Goal: Task Accomplishment & Management: Complete application form

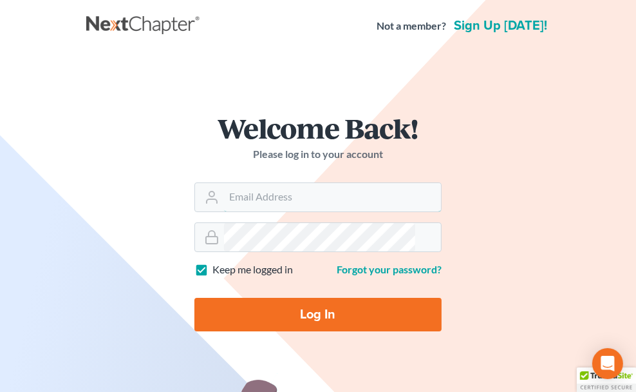
type input "[PERSON_NAME][EMAIL_ADDRESS][DOMAIN_NAME]"
drag, startPoint x: 175, startPoint y: 322, endPoint x: 195, endPoint y: 310, distance: 23.6
click at [195, 322] on input "Log In" at bounding box center [318, 314] width 247 height 33
type input "Thinking..."
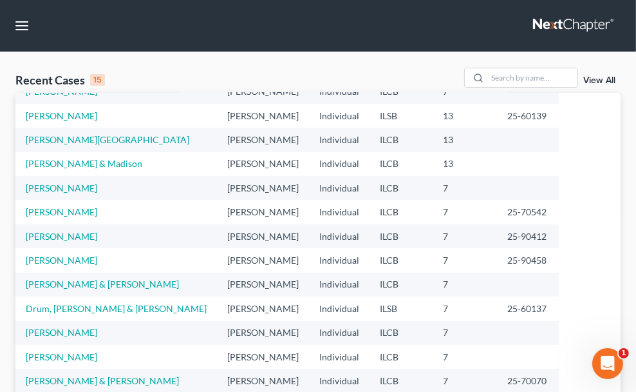
scroll to position [58, 0]
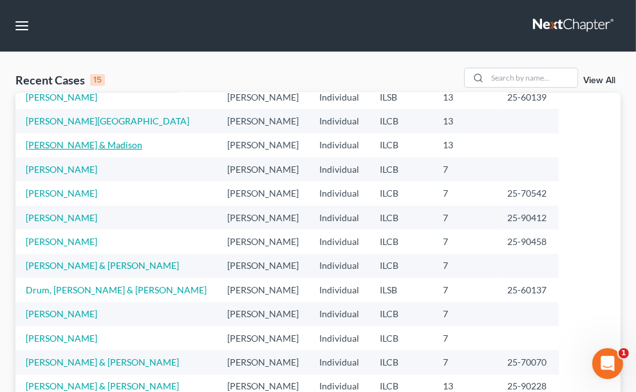
click at [38, 150] on link "[PERSON_NAME] & Madison" at bounding box center [84, 144] width 117 height 11
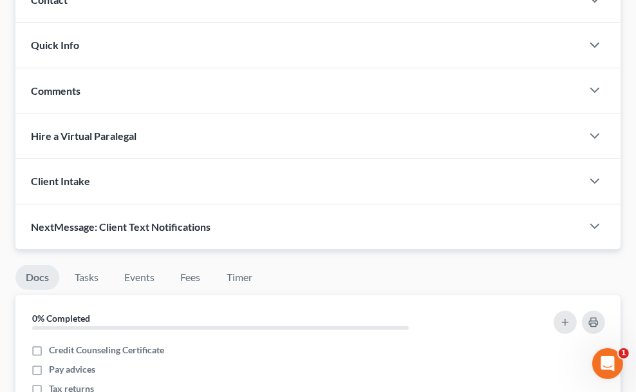
scroll to position [234, 0]
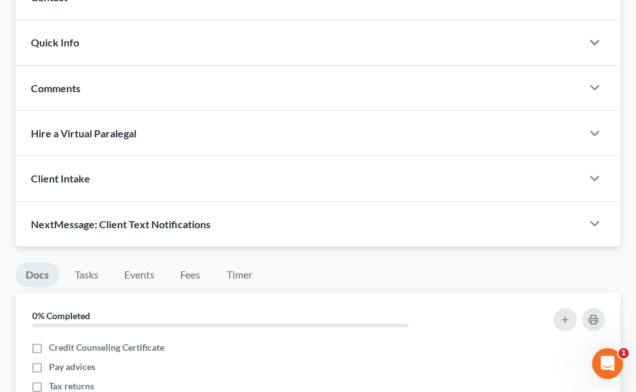
click at [0, 0] on span "Income" at bounding box center [0, 0] width 0 height 0
click at [0, 0] on span "Employment Income" at bounding box center [0, 0] width 0 height 0
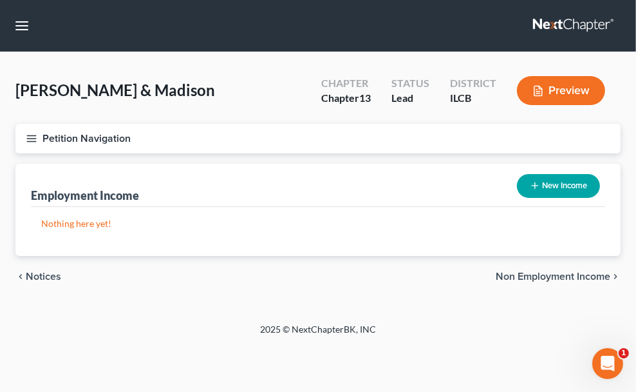
click at [557, 198] on button "New Income" at bounding box center [558, 186] width 83 height 24
select select "0"
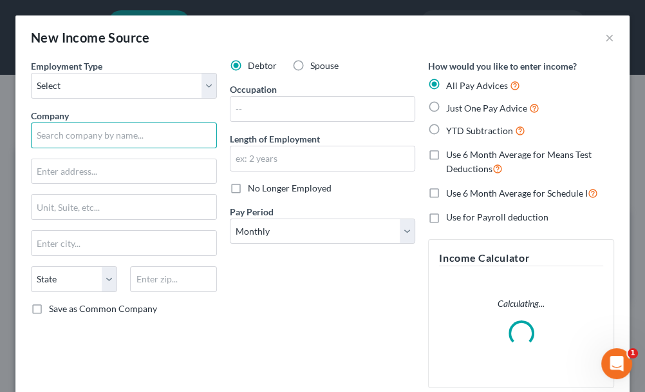
click at [89, 133] on input "text" at bounding box center [124, 135] width 186 height 26
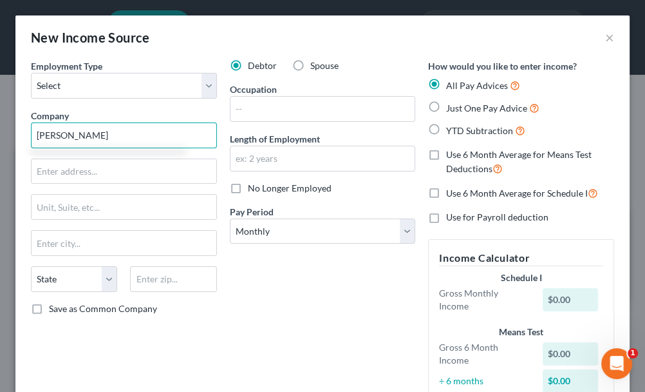
type input "[PERSON_NAME]"
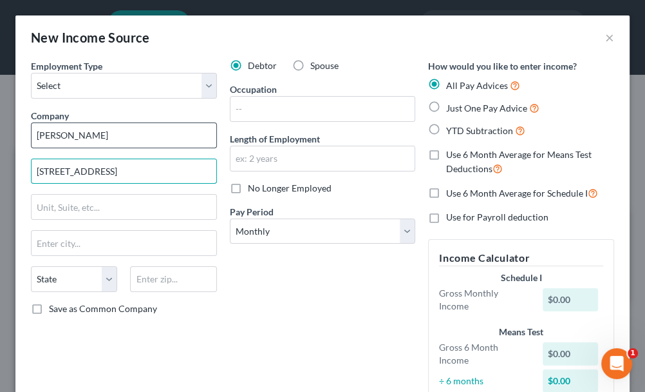
type input "[STREET_ADDRESS]"
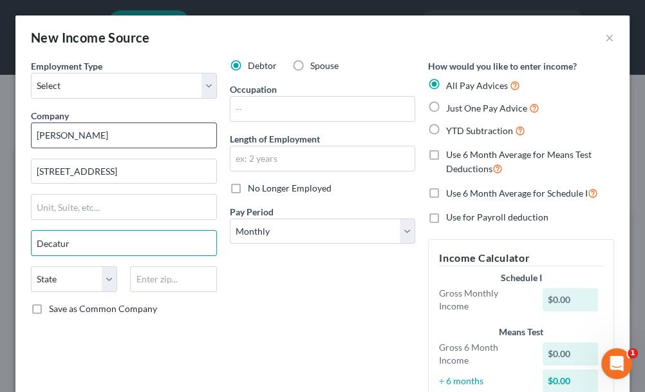
type input "Decatur"
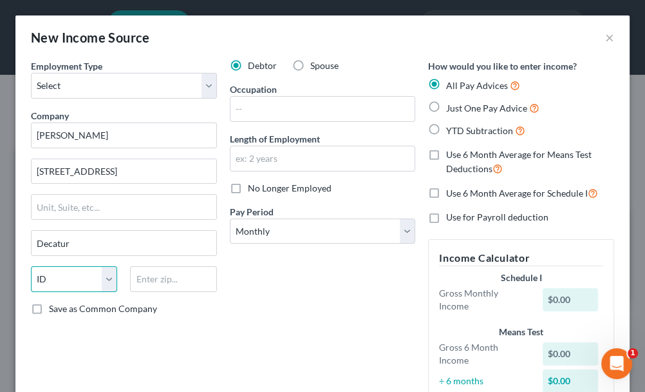
click at [108, 278] on select "State [US_STATE] AK AR AZ CA CO CT DE DC [GEOGRAPHIC_DATA] [GEOGRAPHIC_DATA] GU…" at bounding box center [74, 279] width 86 height 26
select select "14"
click at [31, 266] on select "State [US_STATE] AK AR AZ CA CO CT DE DC [GEOGRAPHIC_DATA] [GEOGRAPHIC_DATA] GU…" at bounding box center [74, 279] width 86 height 26
click at [155, 276] on input "text" at bounding box center [173, 279] width 86 height 26
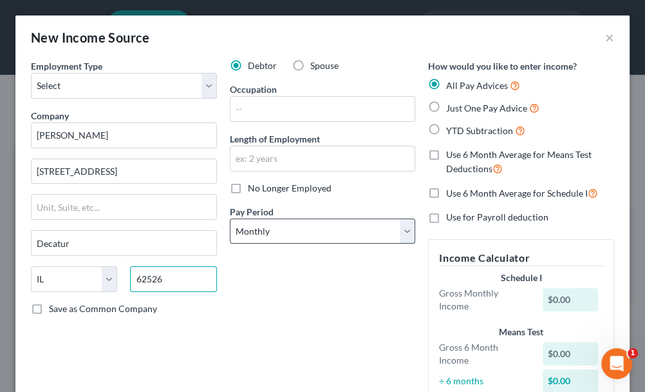
type input "62526"
click at [403, 229] on select "Select Monthly Twice Monthly Every Other Week Weekly" at bounding box center [323, 231] width 186 height 26
select select "3"
click at [230, 218] on select "Select Monthly Twice Monthly Every Other Week Weekly" at bounding box center [323, 231] width 186 height 26
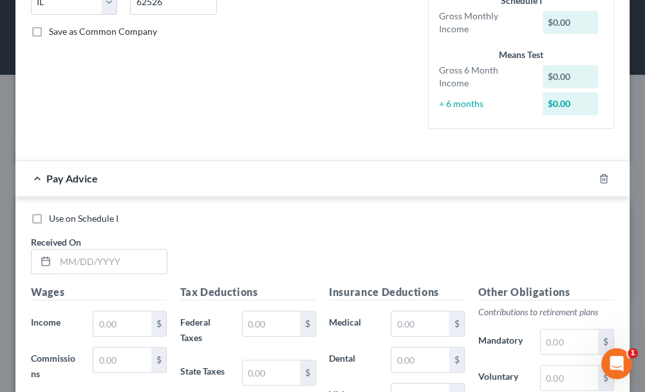
scroll to position [292, 0]
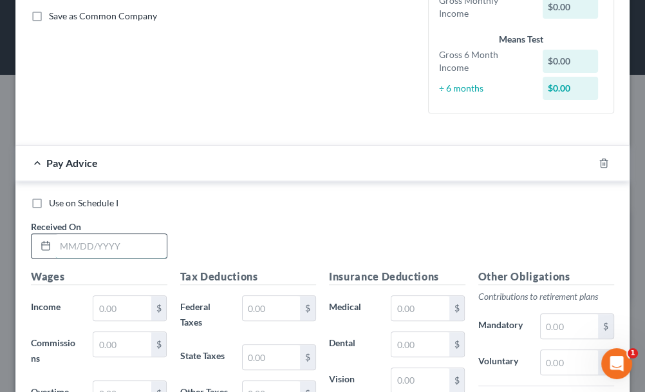
click at [118, 247] on input "text" at bounding box center [110, 246] width 111 height 24
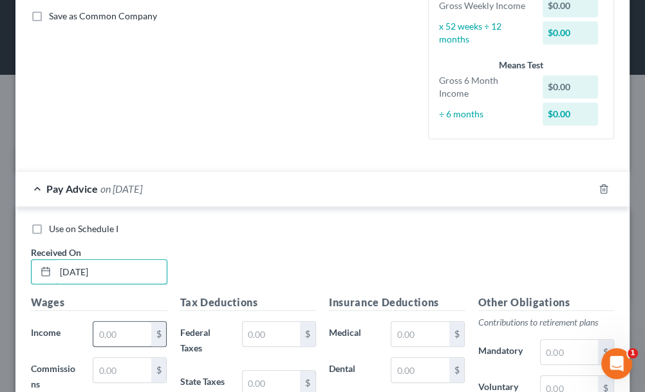
type input "[DATE]"
click at [121, 323] on input "text" at bounding box center [121, 333] width 57 height 24
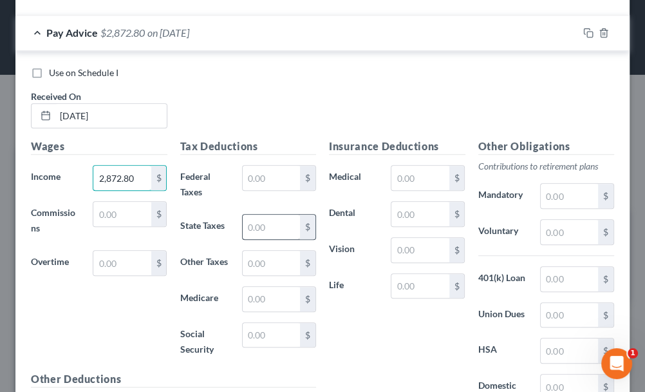
scroll to position [468, 0]
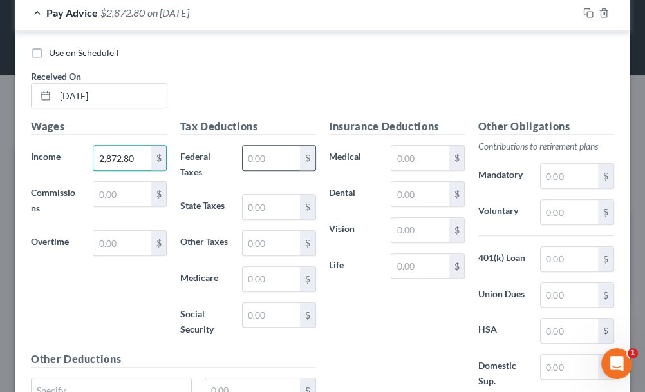
type input "2,872.80"
click at [262, 164] on input "text" at bounding box center [271, 158] width 57 height 24
type input "14.86"
type input "120.50"
type input "41.66"
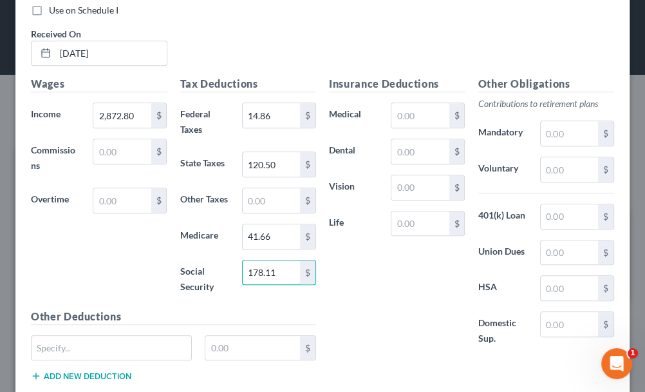
scroll to position [603, 0]
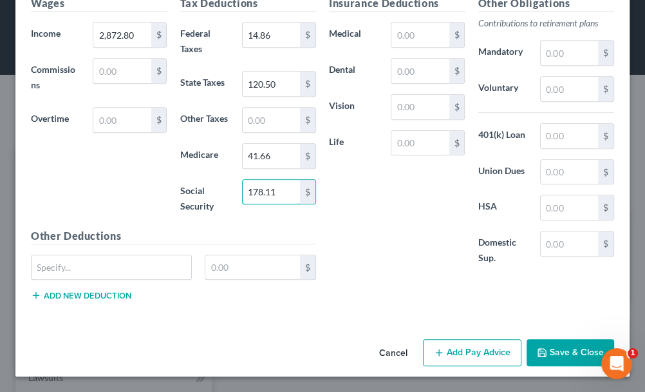
type input "178.11"
click at [449, 347] on button "Add Pay Advice" at bounding box center [472, 352] width 99 height 27
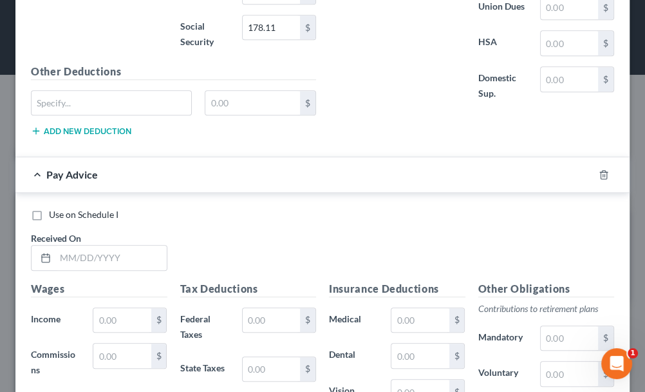
scroll to position [779, 0]
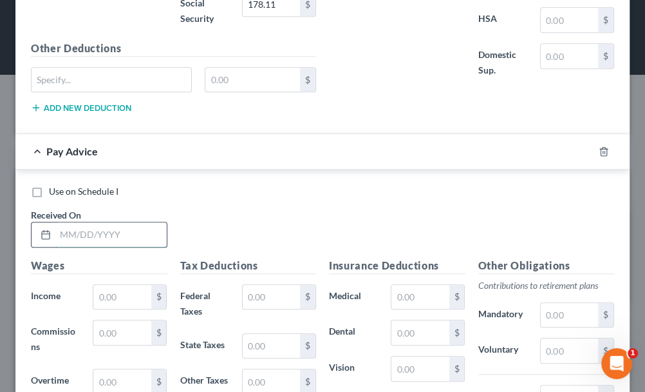
click at [143, 243] on input "text" at bounding box center [110, 234] width 111 height 24
type input "[DATE]"
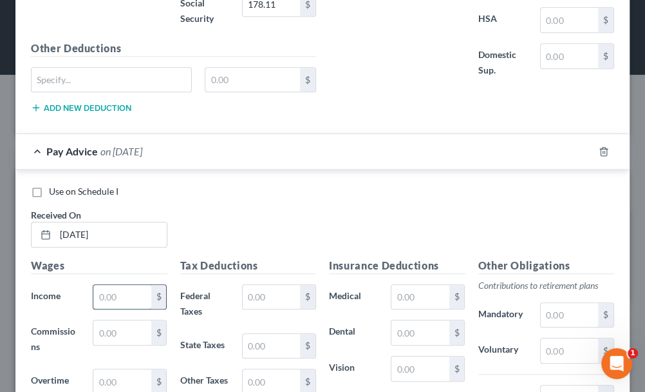
click at [122, 309] on input "text" at bounding box center [121, 297] width 57 height 24
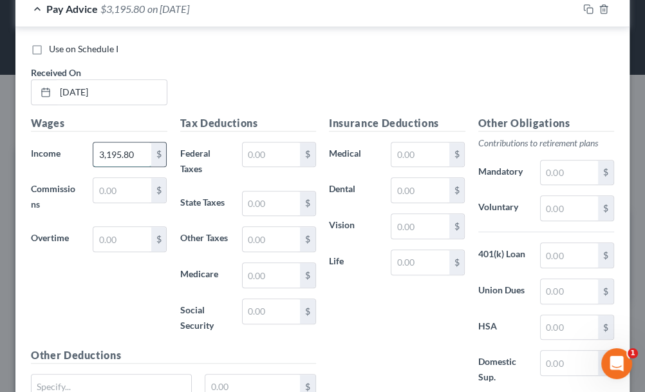
scroll to position [954, 0]
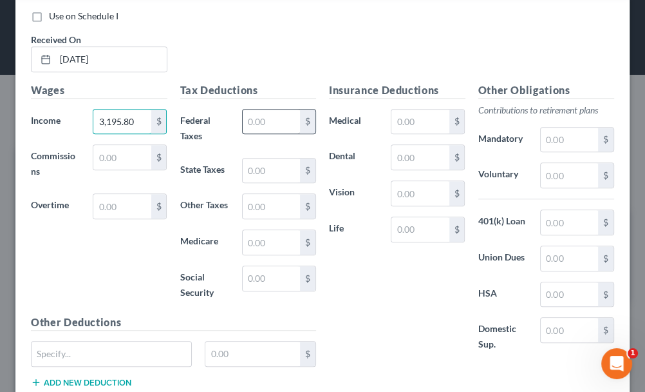
type input "3,195.80"
click at [256, 134] on input "text" at bounding box center [271, 122] width 57 height 24
type input "53.62"
type input "136.49"
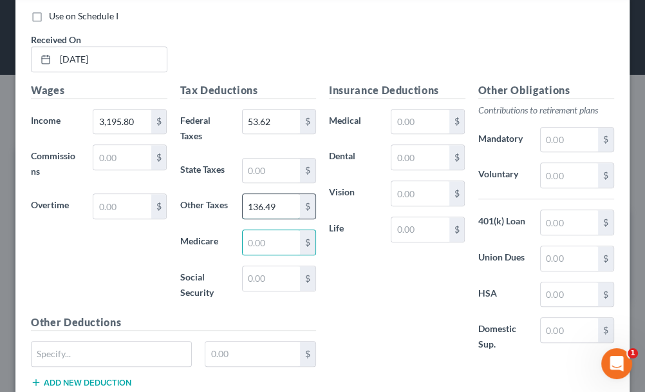
click at [279, 213] on input "136.49" at bounding box center [271, 206] width 57 height 24
click at [253, 183] on input "text" at bounding box center [271, 170] width 57 height 24
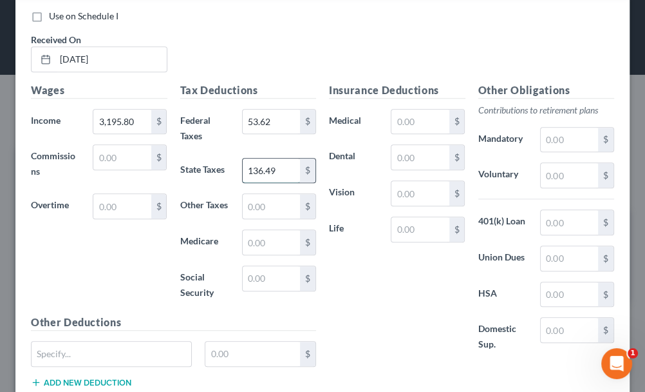
type input "136.49"
click at [254, 254] on input "43.34" at bounding box center [271, 242] width 57 height 24
type input "46.34"
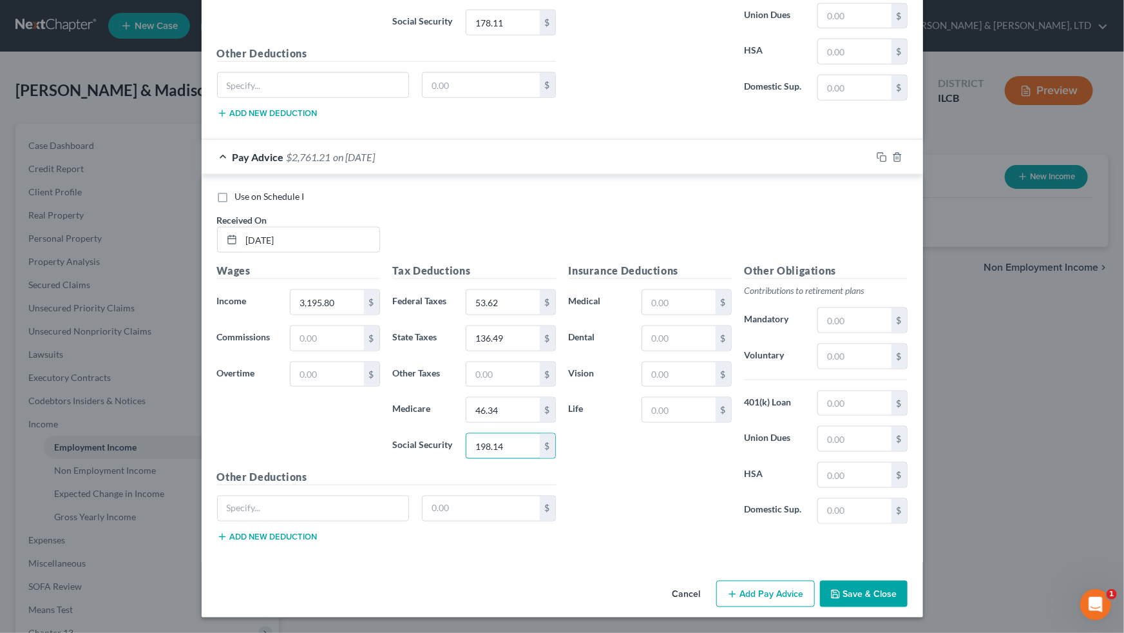
scroll to position [739, 0]
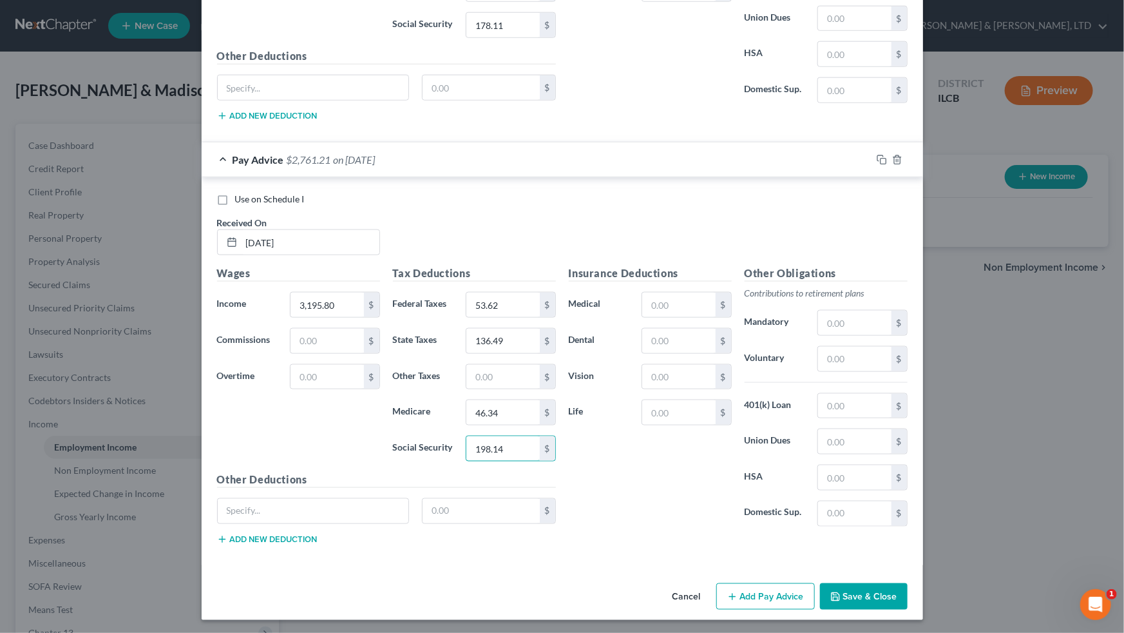
type input "198.14"
click at [645, 391] on button "Add Pay Advice" at bounding box center [765, 596] width 99 height 27
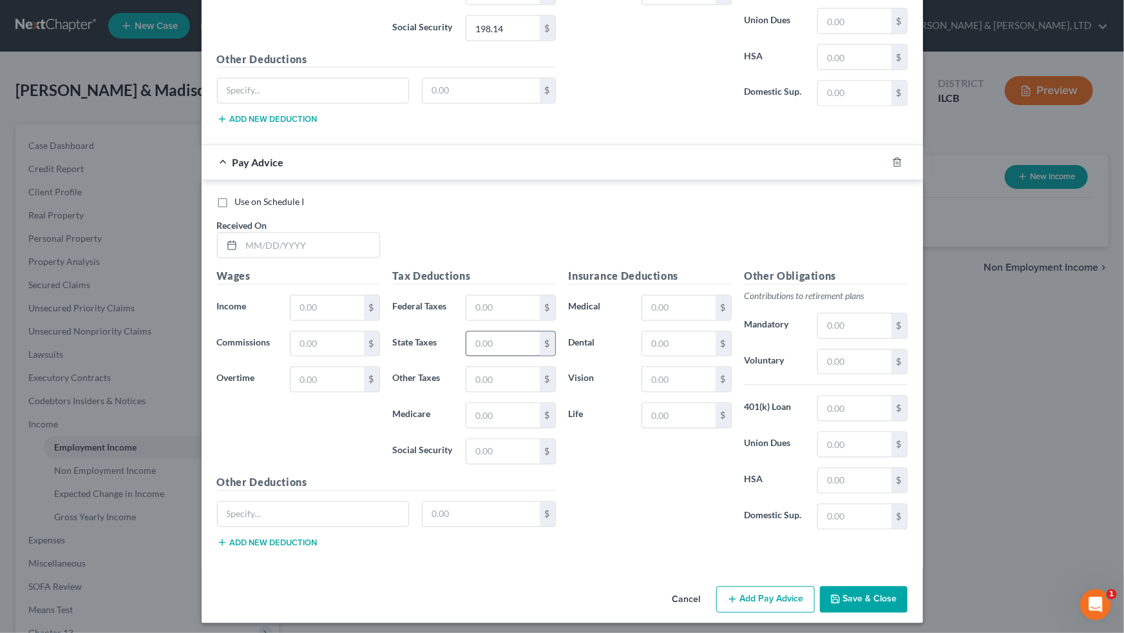
scroll to position [1161, 0]
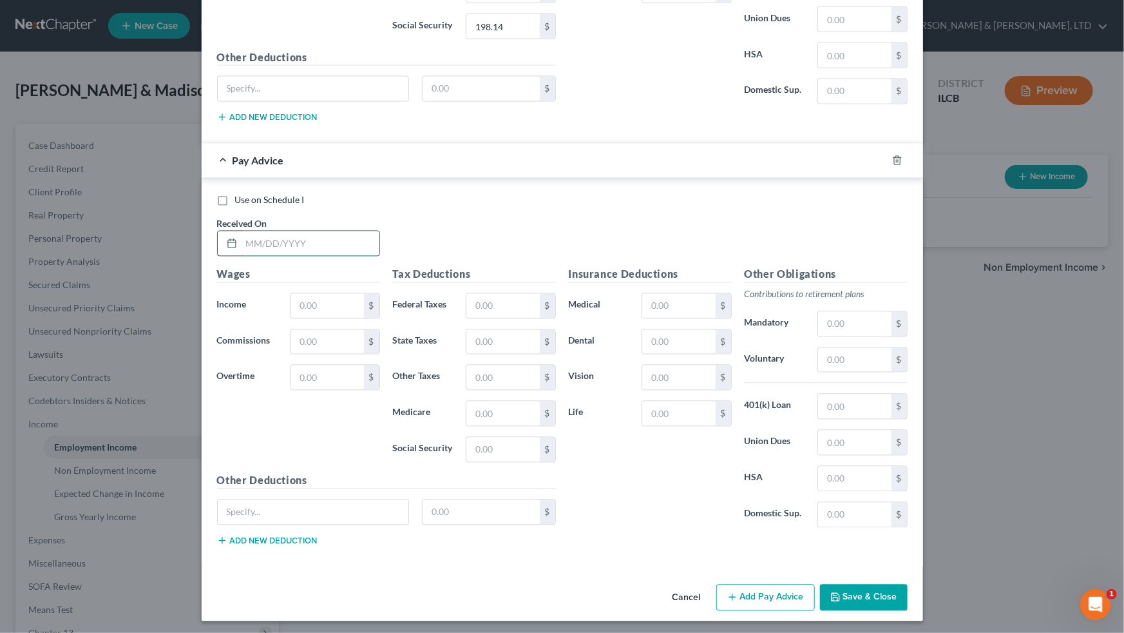
click at [360, 237] on input "text" at bounding box center [311, 243] width 138 height 24
type input "[DATE]"
click at [346, 305] on input "text" at bounding box center [327, 306] width 73 height 24
type input "3,040.00"
click at [481, 305] on input "text" at bounding box center [502, 306] width 73 height 24
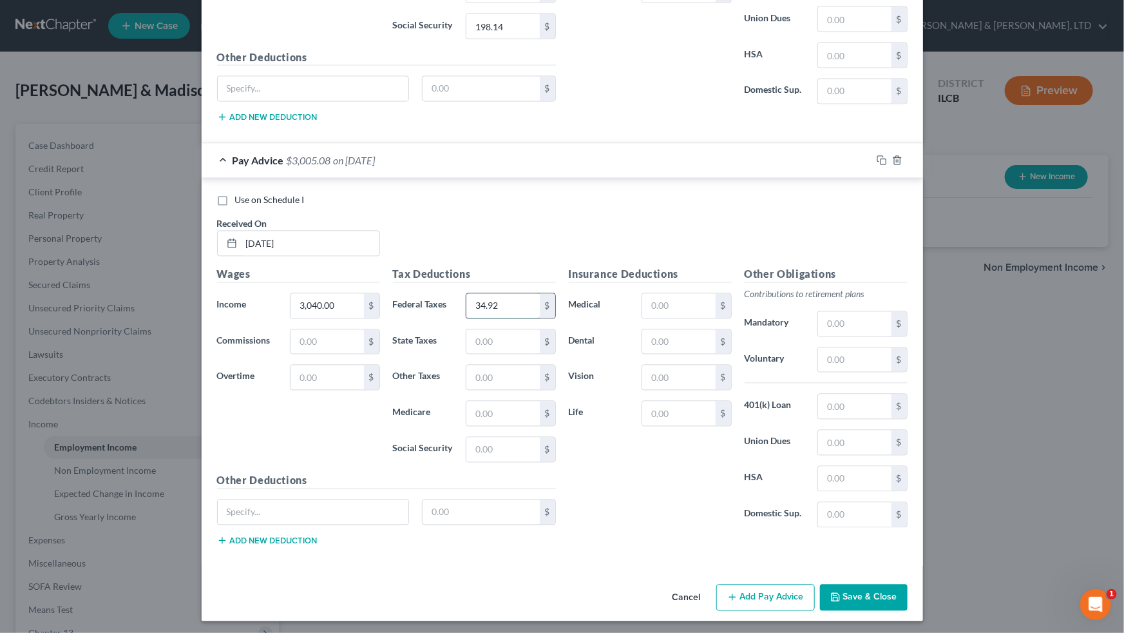
type input "34.92"
type input "128.78"
type input "44.08"
type input "188.48"
click at [645, 391] on button "Add Pay Advice" at bounding box center [765, 597] width 99 height 27
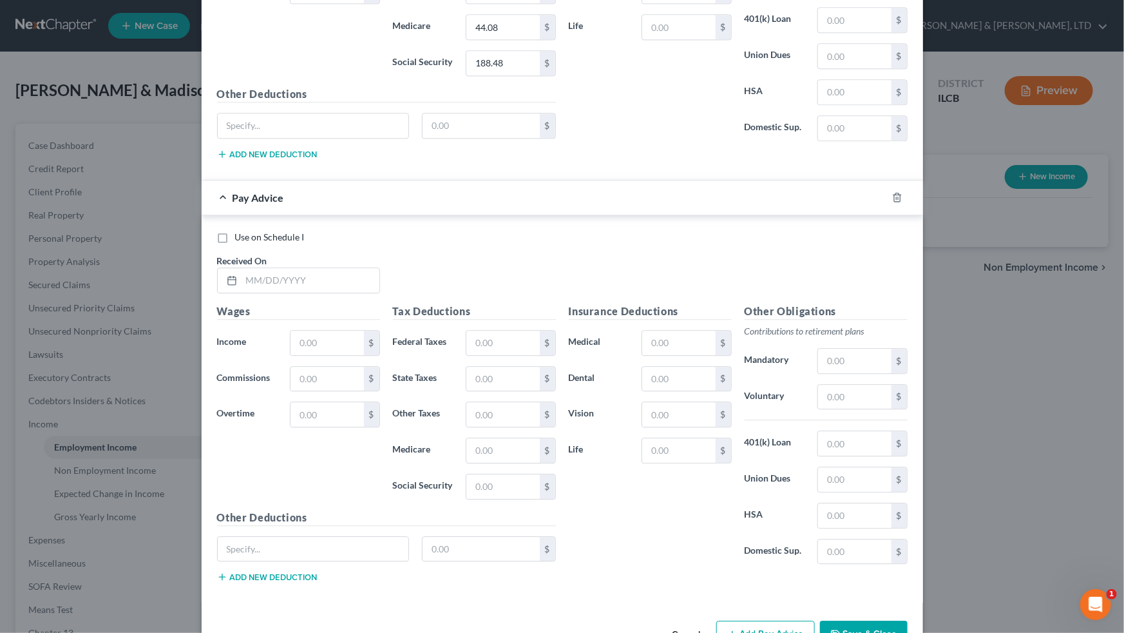
scroll to position [1583, 0]
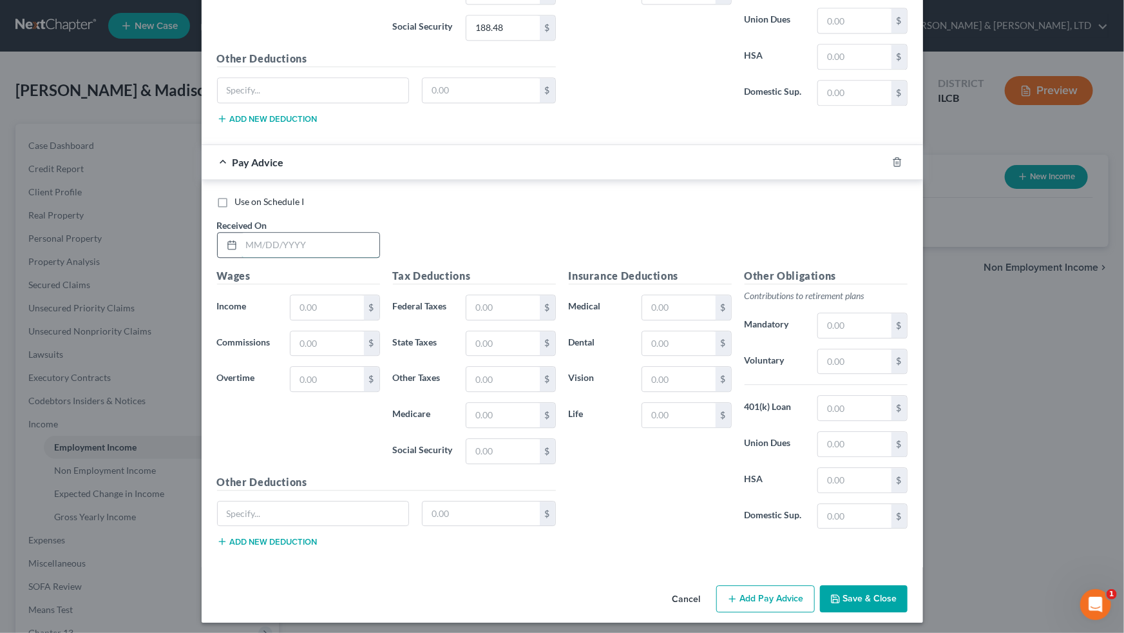
click at [331, 240] on input "text" at bounding box center [311, 245] width 138 height 24
type input "[DATE]"
type input "3,040.00"
click at [495, 309] on input "text" at bounding box center [502, 307] width 73 height 24
type input "34.92"
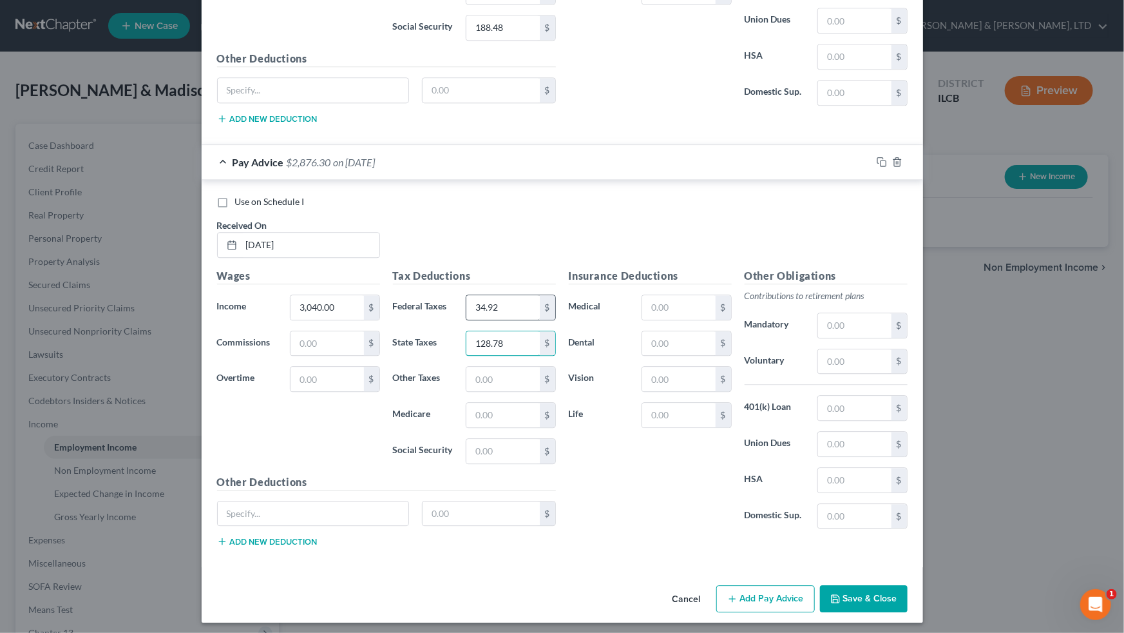
type input "128.78"
type input "44.08"
type input "188.48"
click at [645, 391] on button "Add Pay Advice" at bounding box center [765, 598] width 99 height 27
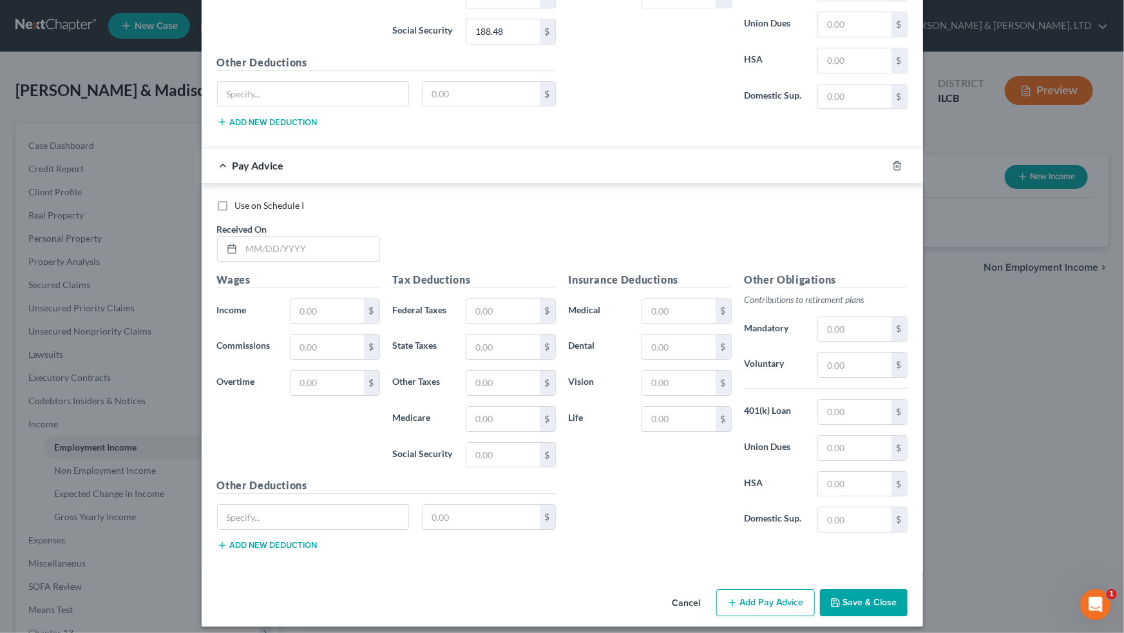
scroll to position [2005, 0]
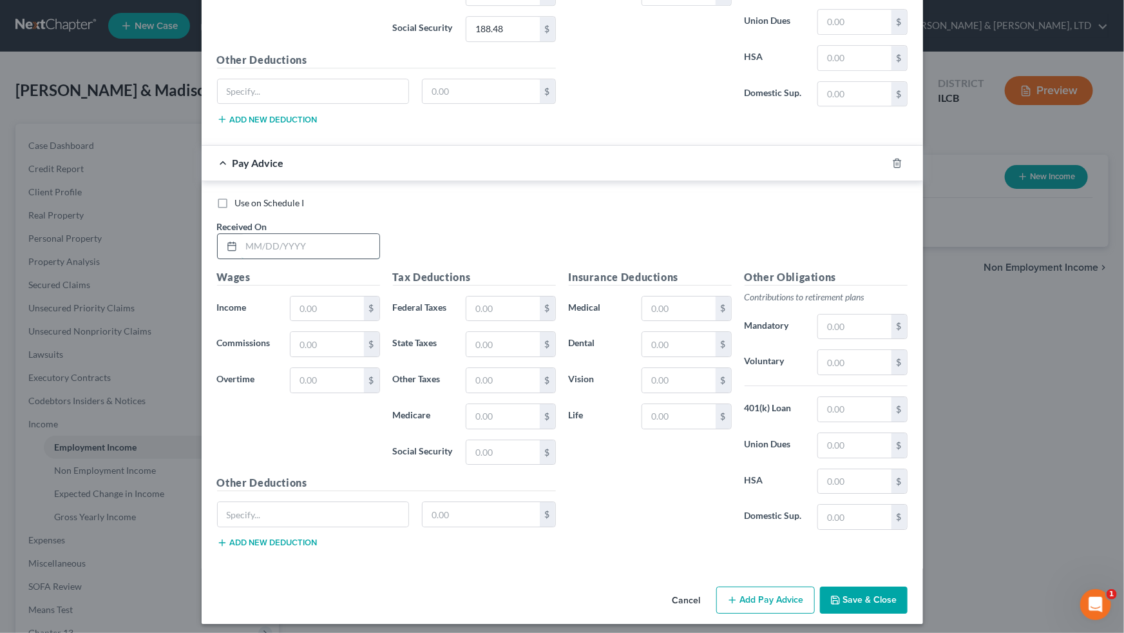
drag, startPoint x: 333, startPoint y: 241, endPoint x: 320, endPoint y: 238, distance: 13.3
click at [333, 241] on input "text" at bounding box center [311, 246] width 138 height 24
type input "[DATE]"
click at [316, 298] on input "text" at bounding box center [327, 308] width 73 height 24
type input "3,556.00"
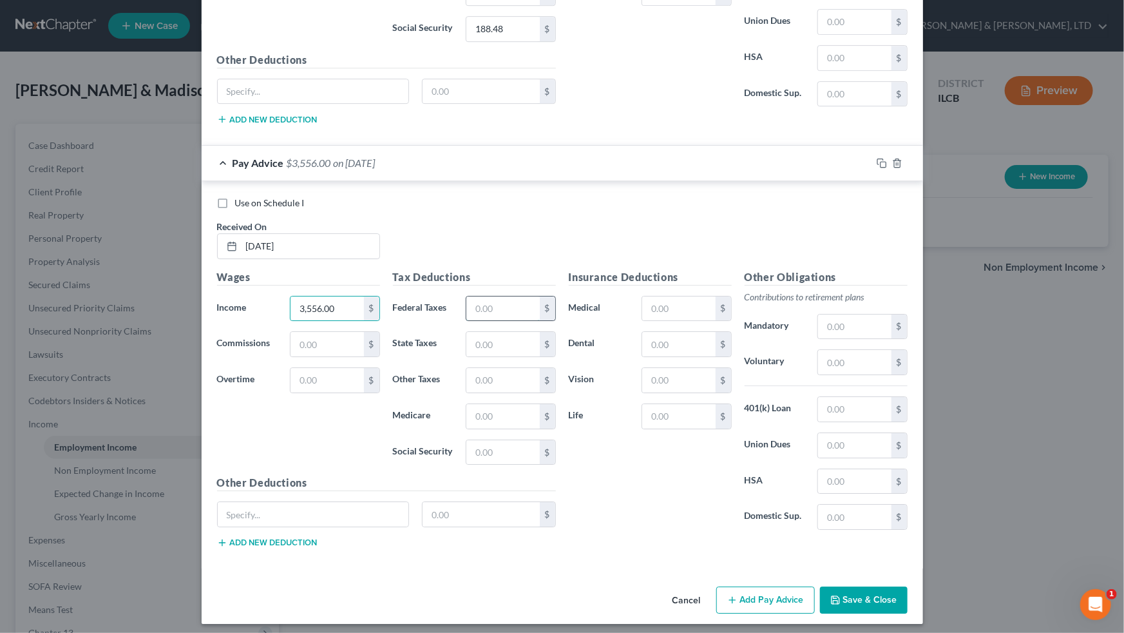
click at [484, 303] on input "text" at bounding box center [502, 308] width 73 height 24
type input "96.84"
type input "154.32"
type input "51.57"
type input "220.47"
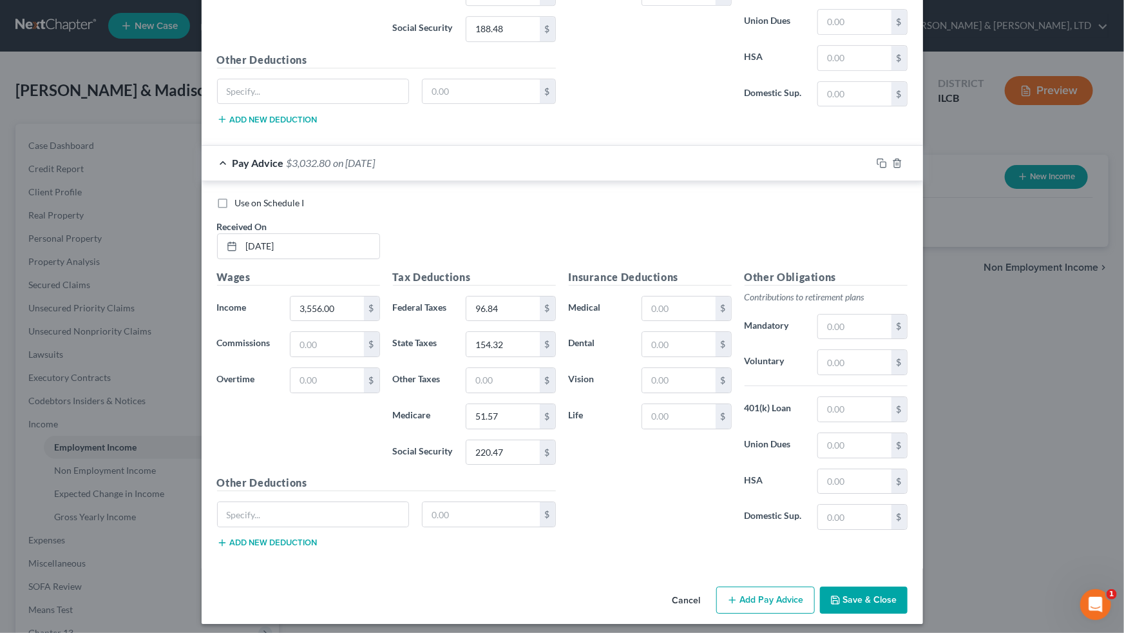
click at [645, 391] on button "Add Pay Advice" at bounding box center [765, 599] width 99 height 27
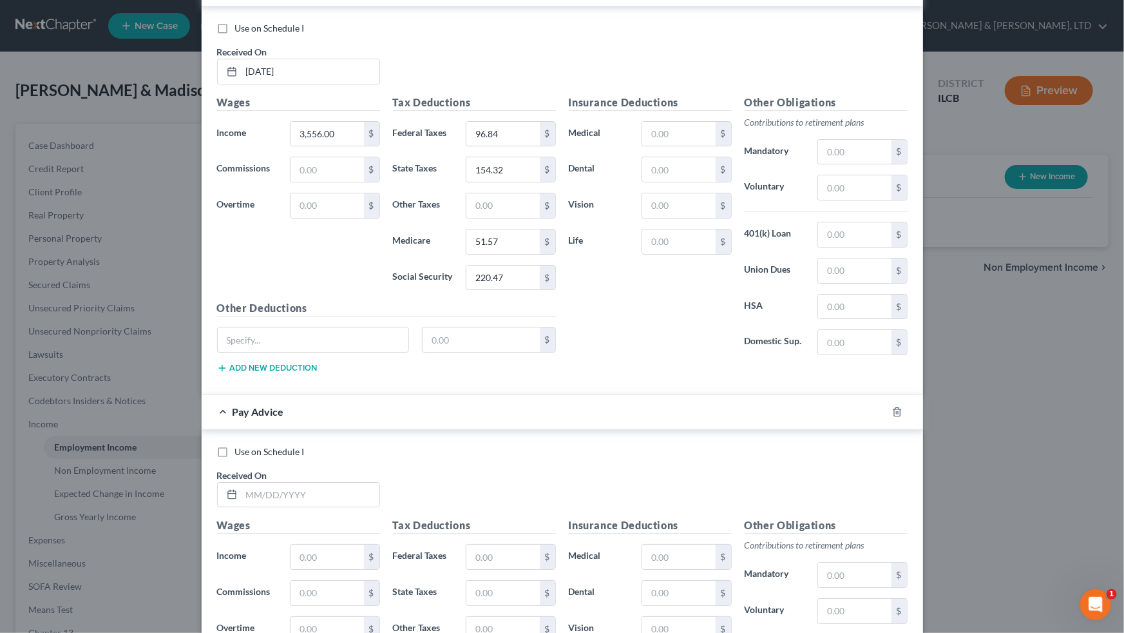
scroll to position [2427, 0]
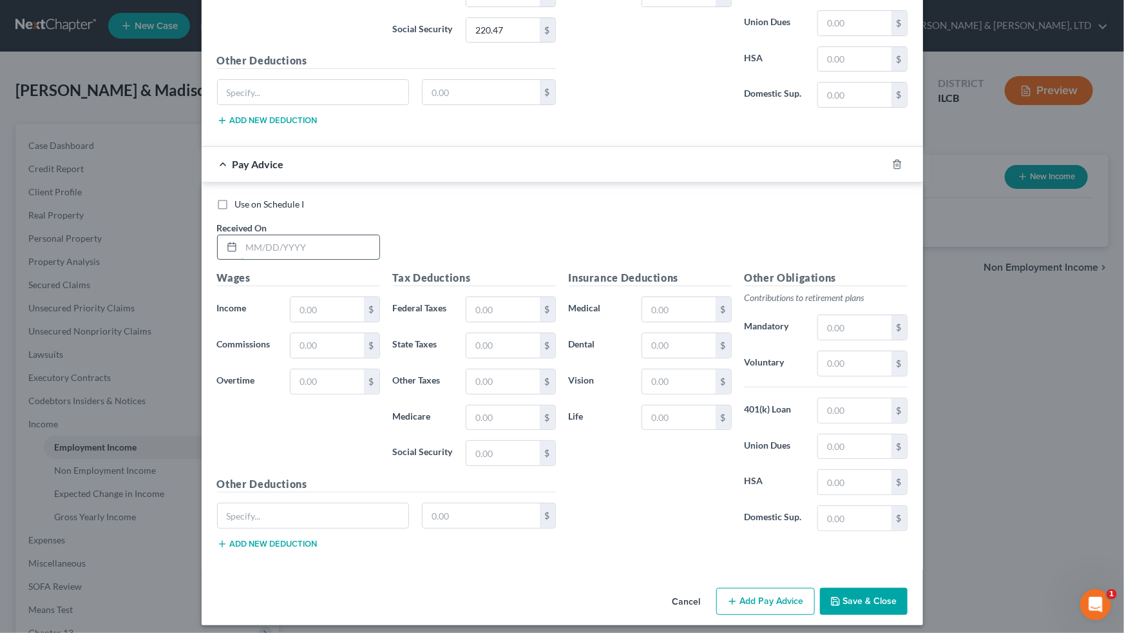
click at [327, 242] on input "text" at bounding box center [311, 247] width 138 height 24
type input "[DATE]"
type input "2,736.00"
click at [481, 304] on input "text" at bounding box center [502, 309] width 73 height 24
type input "113.73"
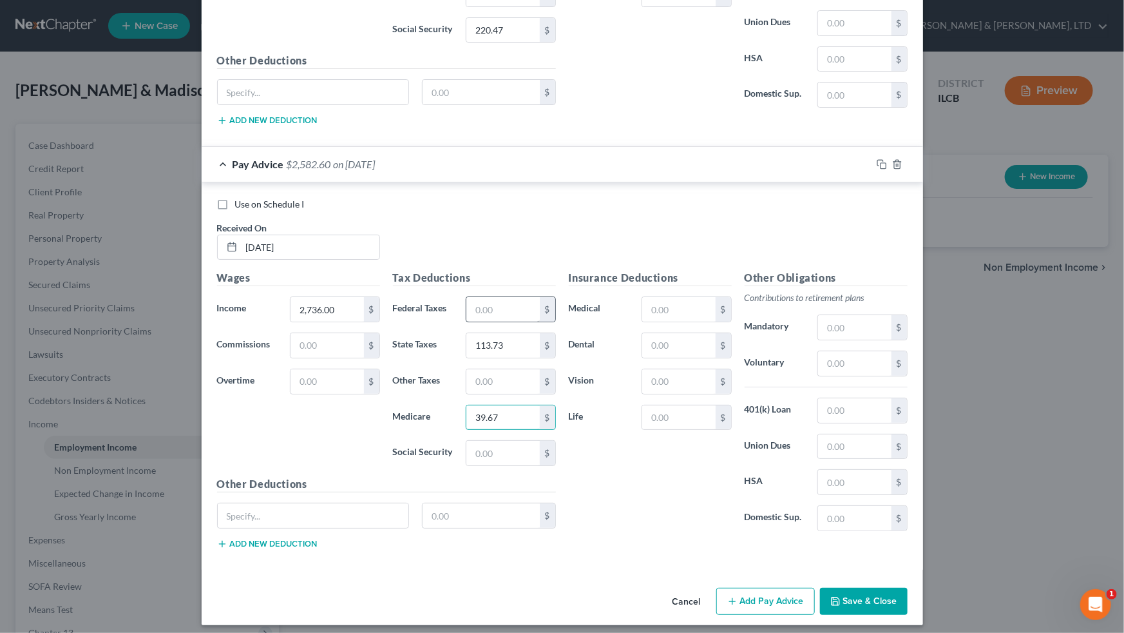
type input "39.67"
type input "169.63"
click at [645, 391] on button "Add Pay Advice" at bounding box center [765, 600] width 99 height 27
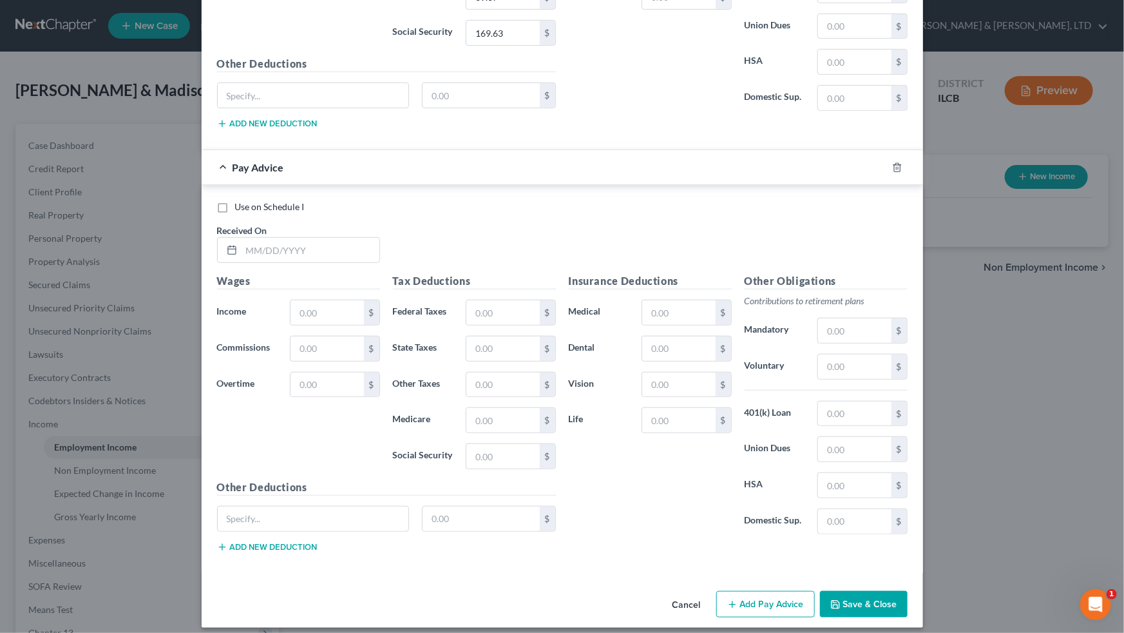
scroll to position [2849, 0]
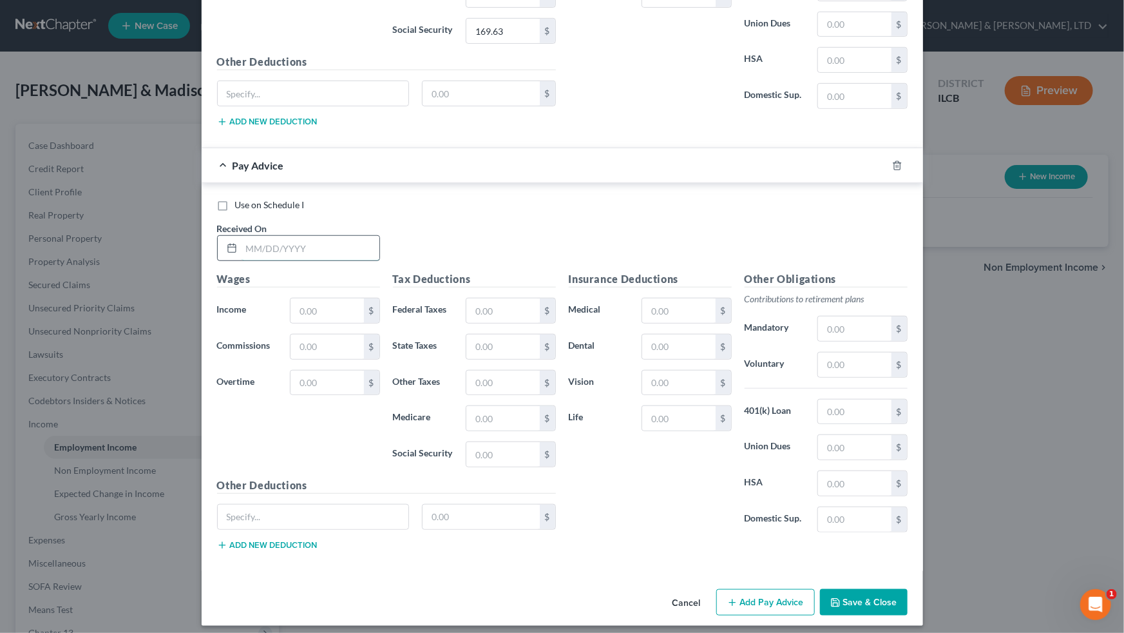
click at [325, 243] on input "text" at bounding box center [311, 248] width 138 height 24
click at [645, 391] on button "Save & Close" at bounding box center [864, 602] width 88 height 27
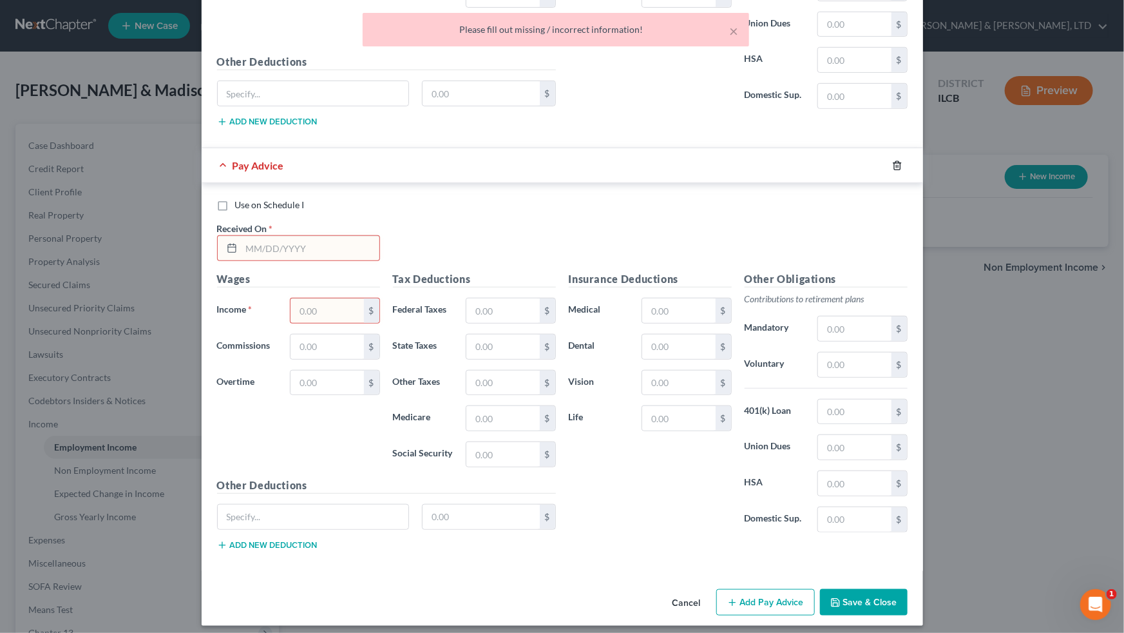
click at [645, 165] on line "button" at bounding box center [898, 166] width 0 height 3
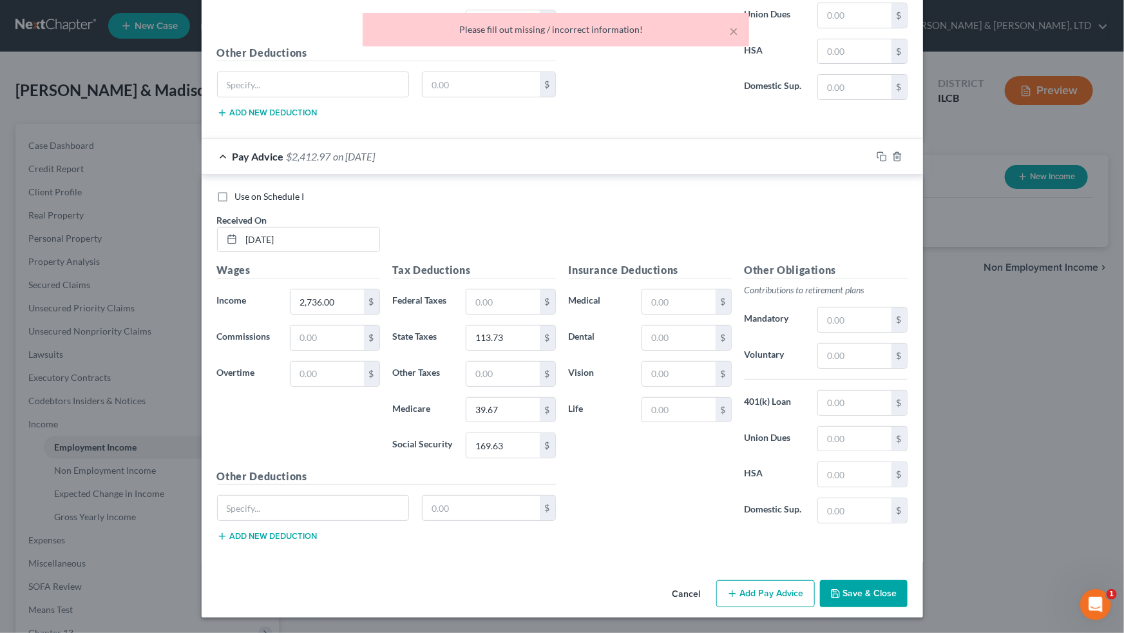
scroll to position [2427, 0]
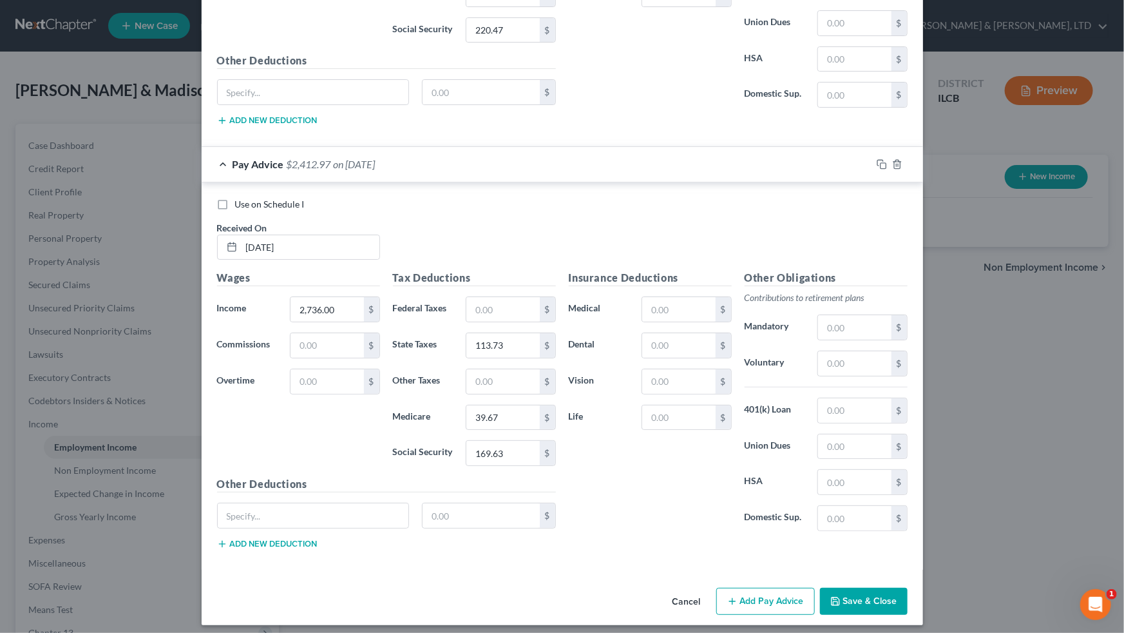
click at [645, 391] on button "Save & Close" at bounding box center [864, 600] width 88 height 27
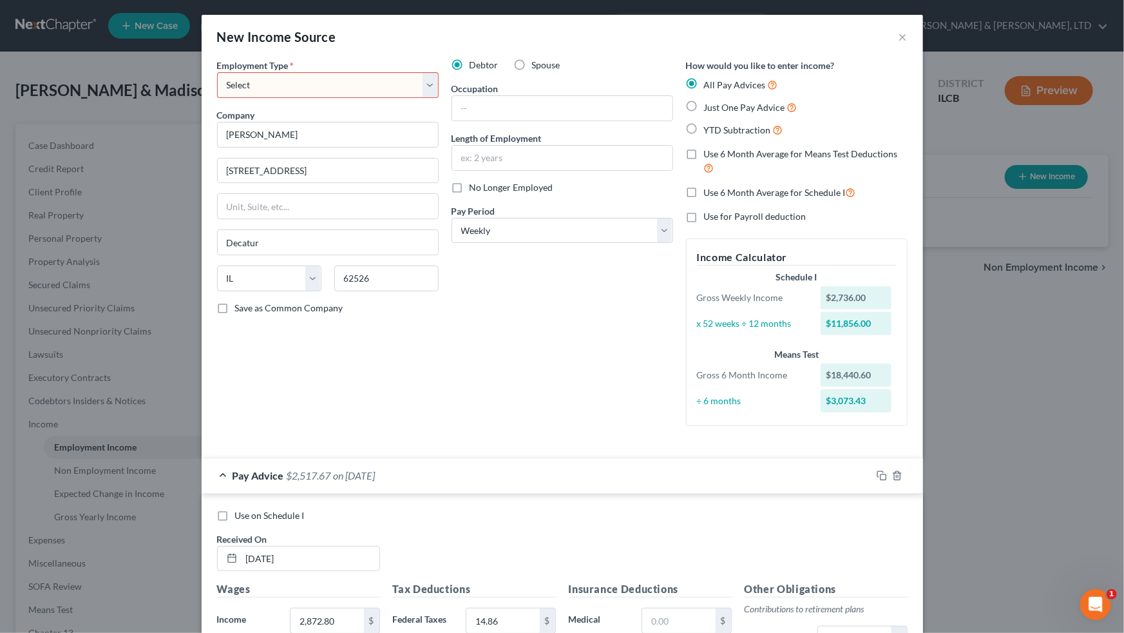
scroll to position [0, 0]
click at [424, 90] on select "Select Full or [DEMOGRAPHIC_DATA] Employment Self Employment" at bounding box center [328, 86] width 222 height 26
select select "0"
click at [217, 73] on select "Select Full or [DEMOGRAPHIC_DATA] Employment Self Employment" at bounding box center [328, 86] width 222 height 26
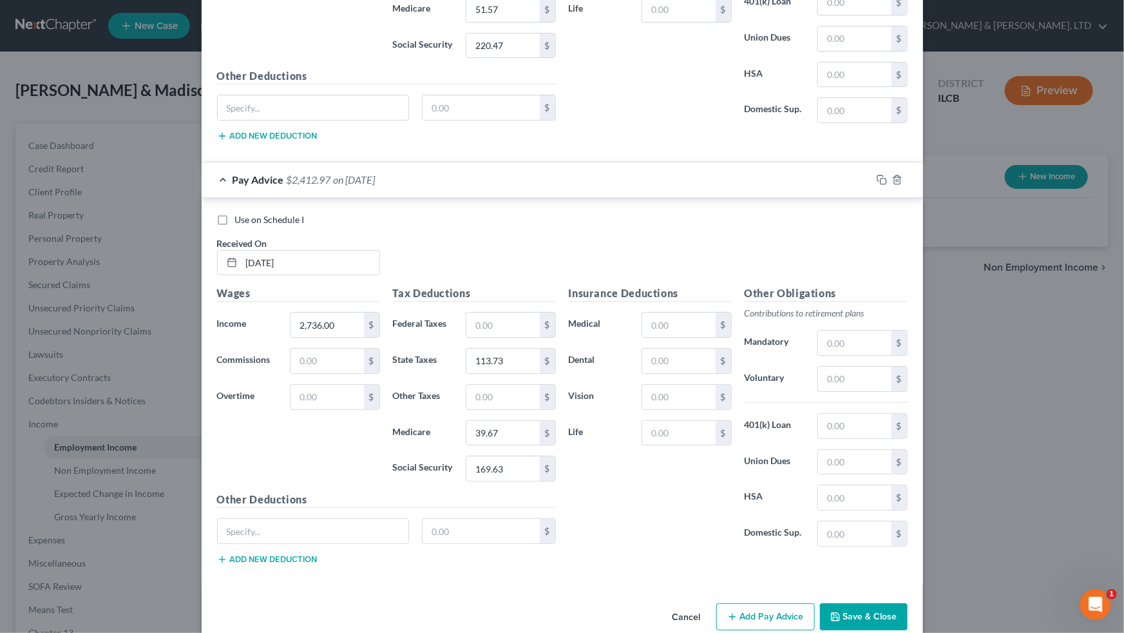
scroll to position [2427, 0]
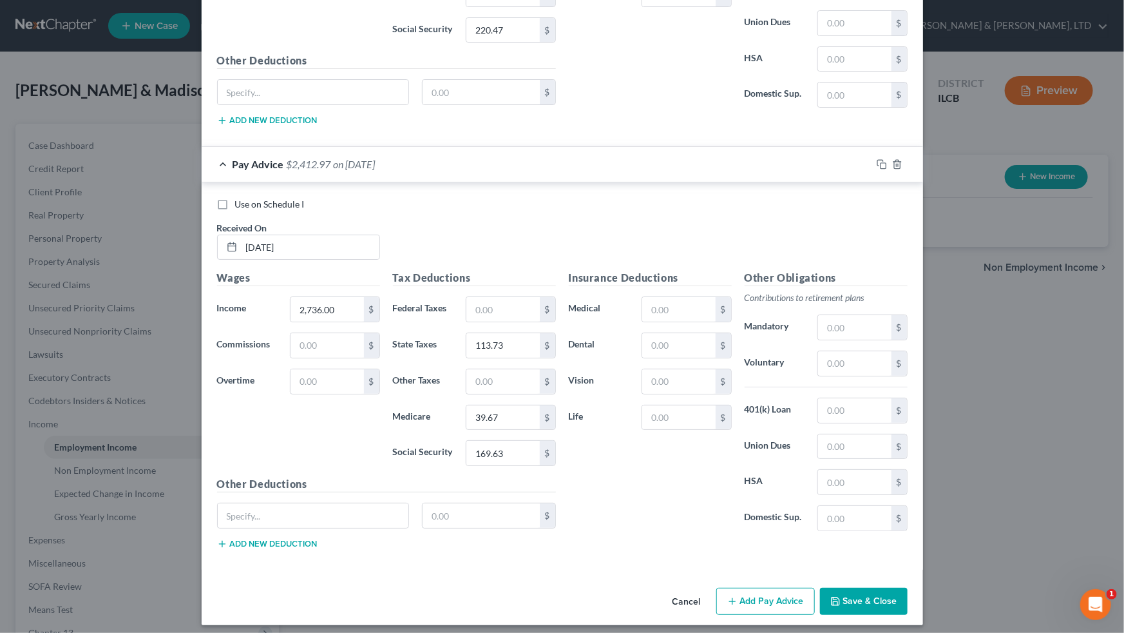
click at [645, 391] on button "Save & Close" at bounding box center [864, 600] width 88 height 27
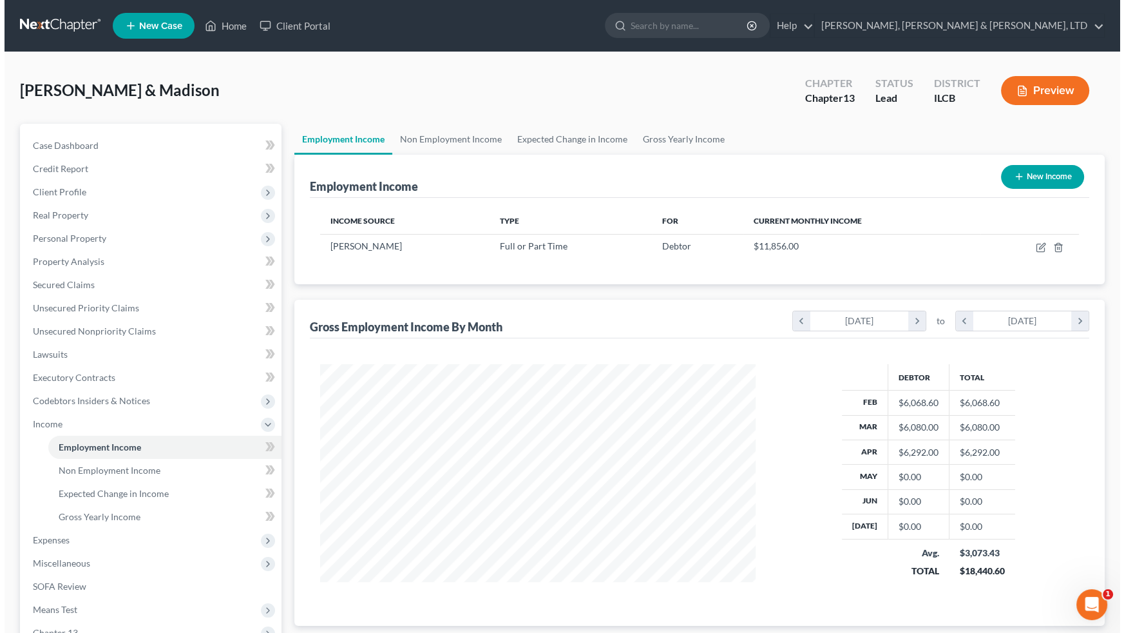
scroll to position [643917, 643690]
click at [645, 175] on button "New Income" at bounding box center [1037, 177] width 83 height 24
select select "0"
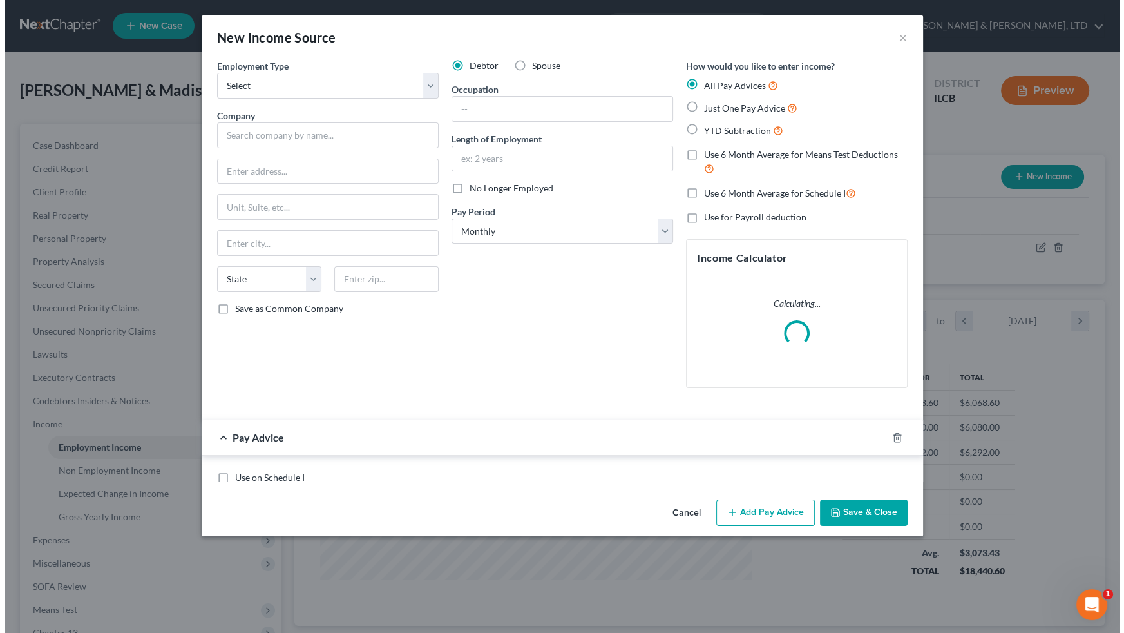
scroll to position [231, 461]
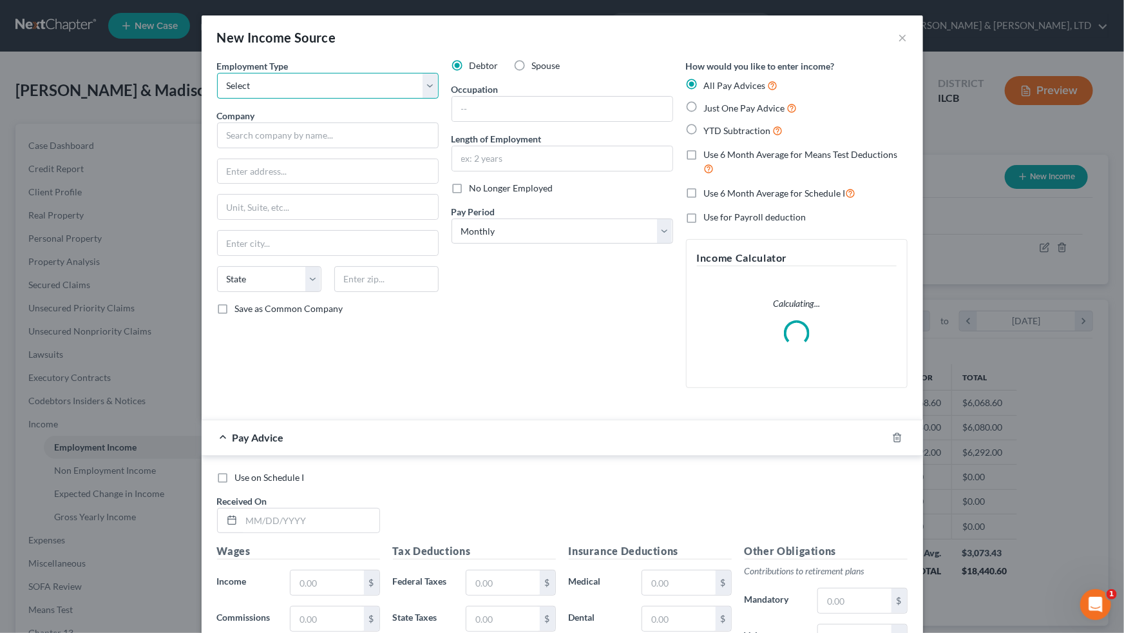
click at [426, 88] on select "Select Full or [DEMOGRAPHIC_DATA] Employment Self Employment" at bounding box center [328, 86] width 222 height 26
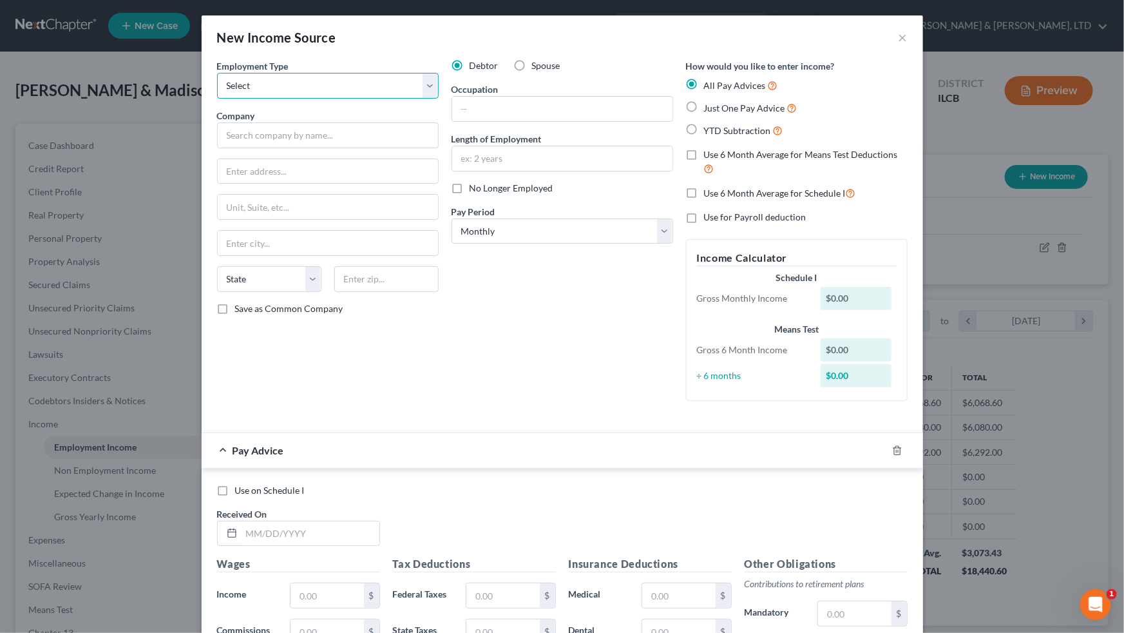
select select "0"
click at [217, 73] on select "Select Full or [DEMOGRAPHIC_DATA] Employment Self Employment" at bounding box center [328, 86] width 222 height 26
click at [330, 131] on input "text" at bounding box center [328, 135] width 222 height 26
type input "Auto Centers"
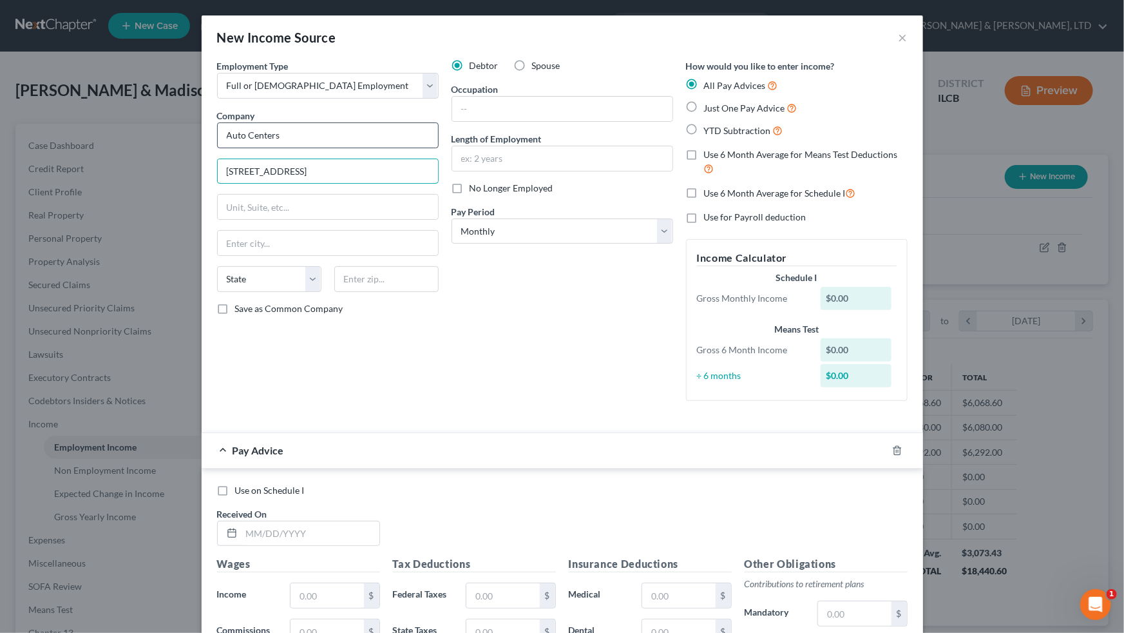
type input "[STREET_ADDRESS]"
type input "Mattoon"
select select "14"
type input "61938"
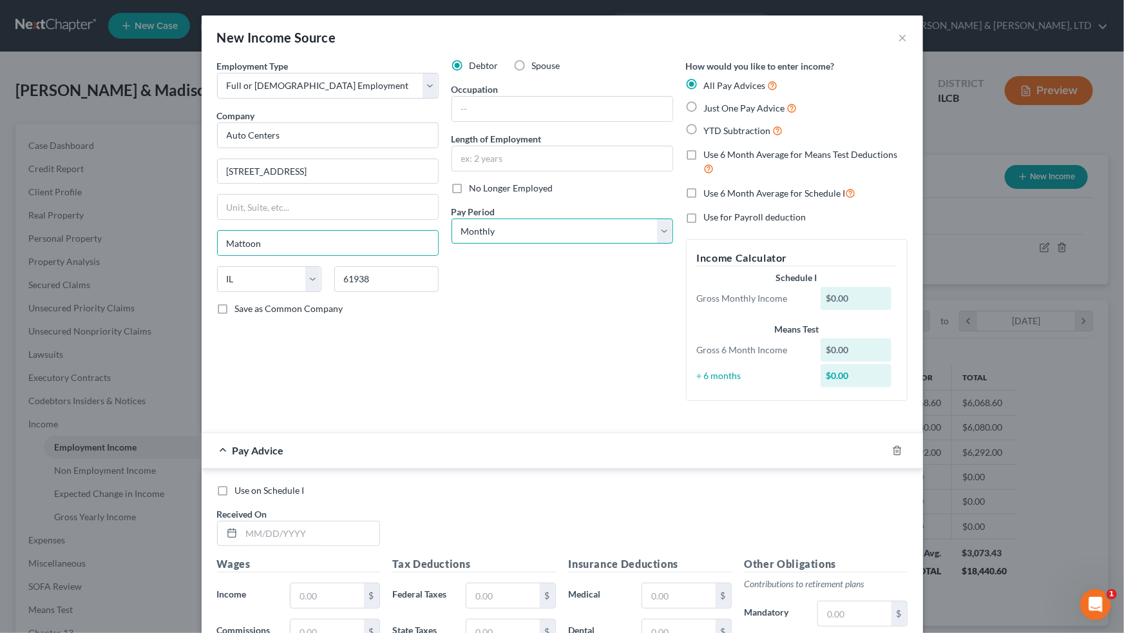
click at [645, 227] on select "Select Monthly Twice Monthly Every Other Week Weekly" at bounding box center [563, 231] width 222 height 26
select select "2"
click at [452, 218] on select "Select Monthly Twice Monthly Every Other Week Weekly" at bounding box center [563, 231] width 222 height 26
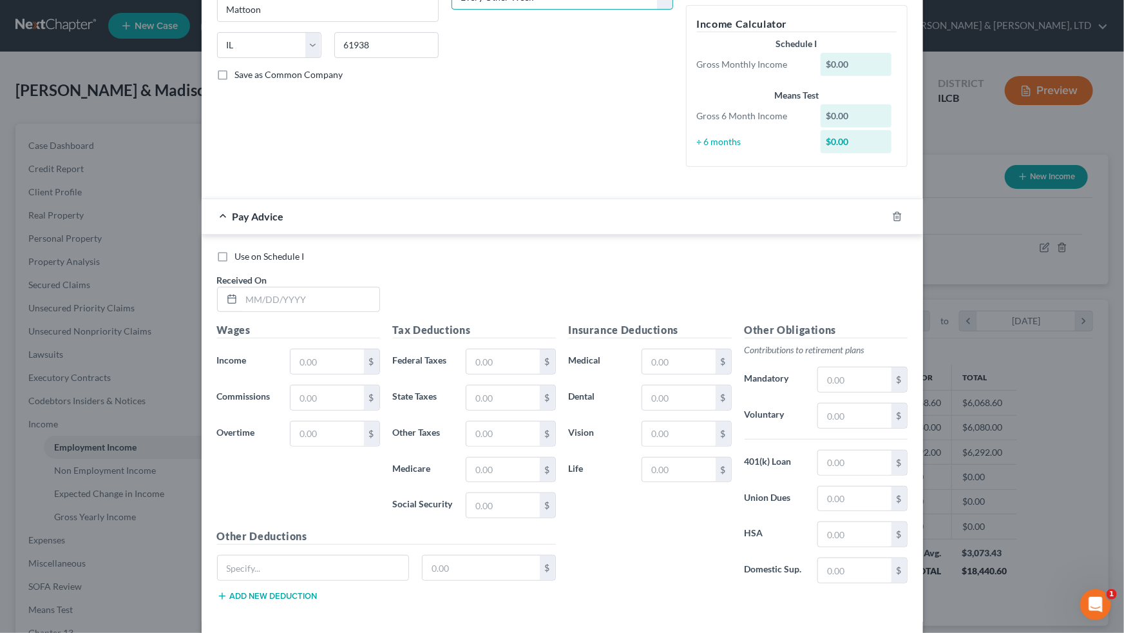
scroll to position [292, 0]
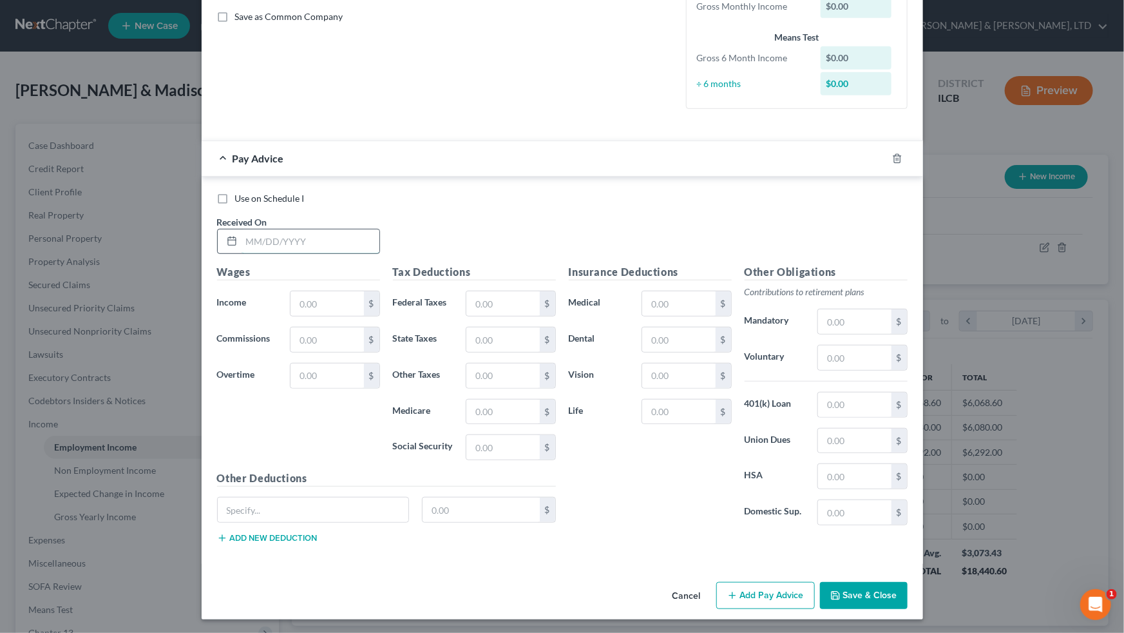
click at [345, 239] on input "text" at bounding box center [311, 241] width 138 height 24
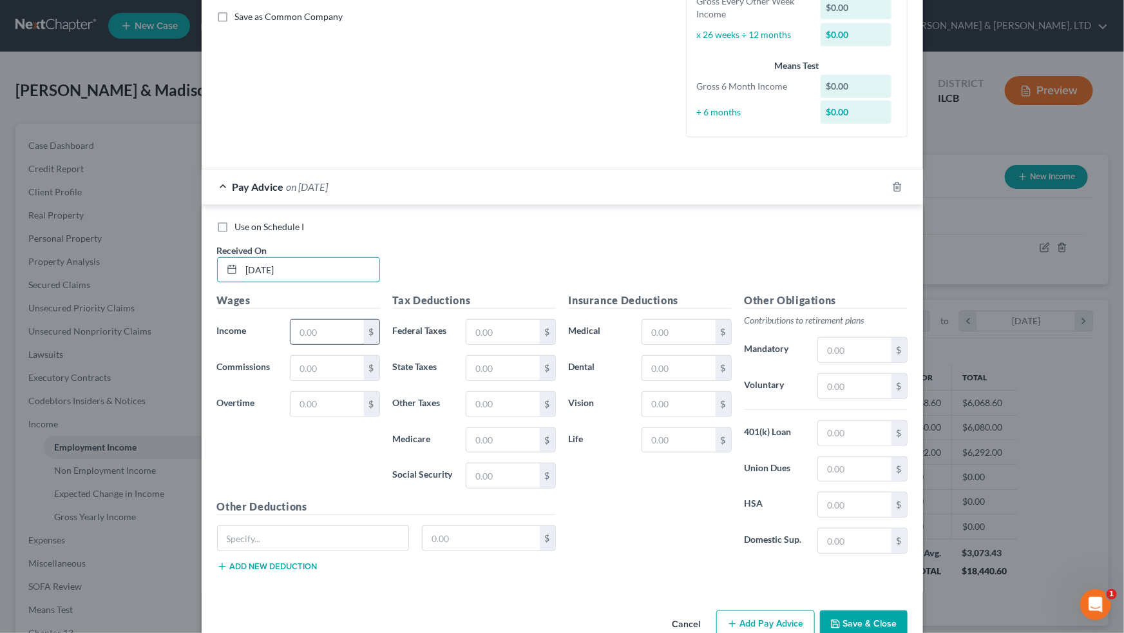
type input "[DATE]"
click at [335, 334] on input "text" at bounding box center [327, 331] width 73 height 24
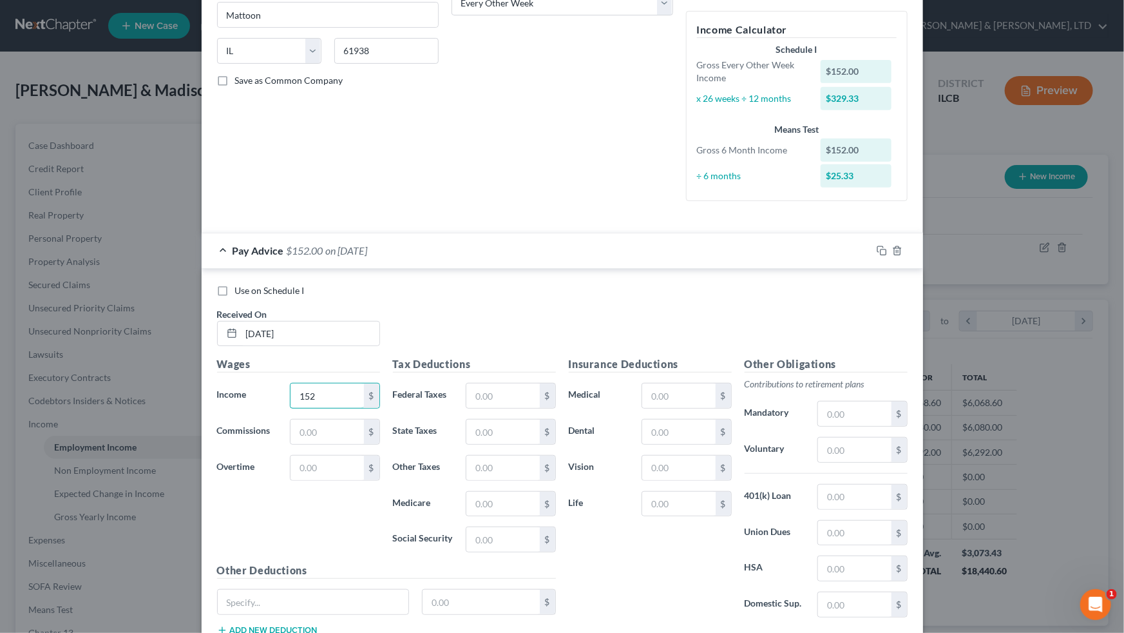
scroll to position [0, 0]
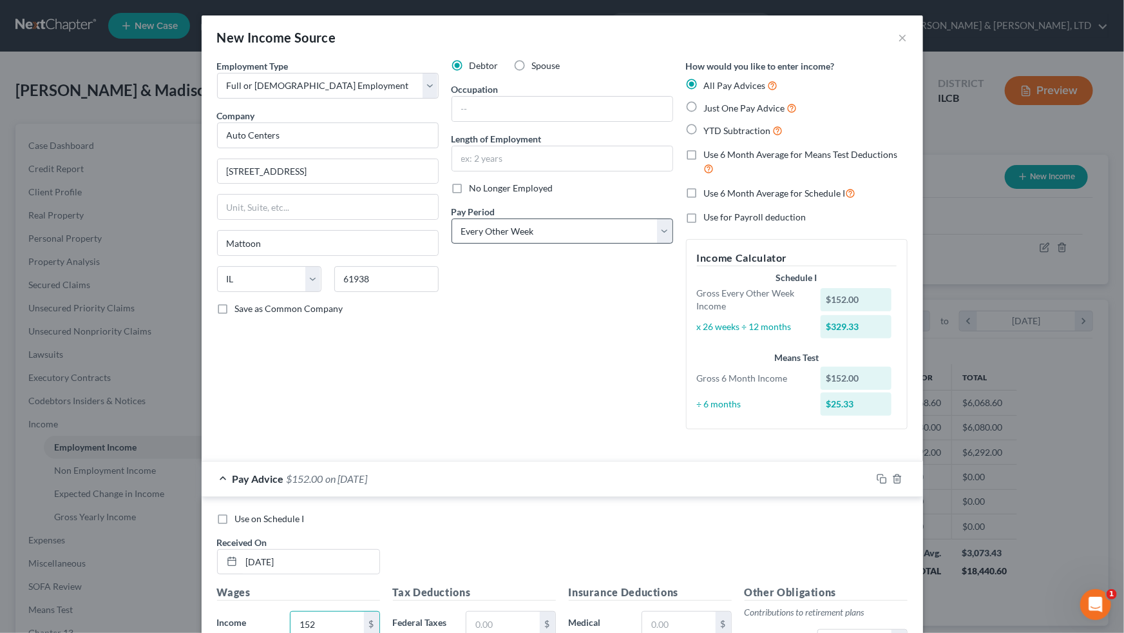
type input "152"
click at [645, 232] on select "Select Monthly Twice Monthly Every Other Week Weekly" at bounding box center [563, 231] width 222 height 26
select select "3"
click at [452, 218] on select "Select Monthly Twice Monthly Every Other Week Weekly" at bounding box center [563, 231] width 222 height 26
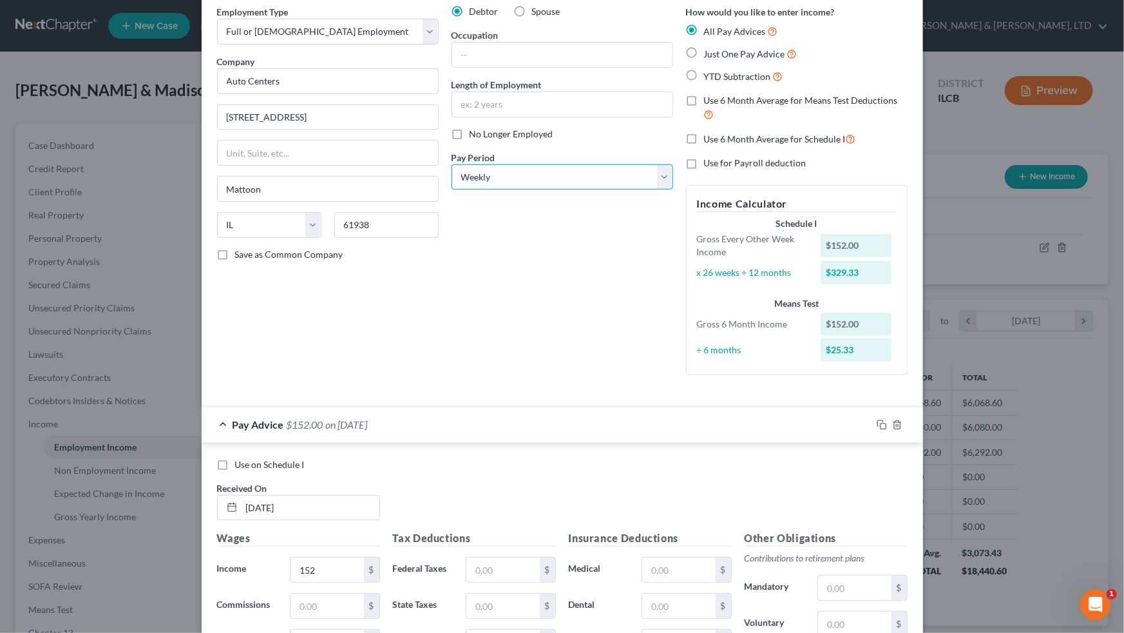
scroll to position [320, 0]
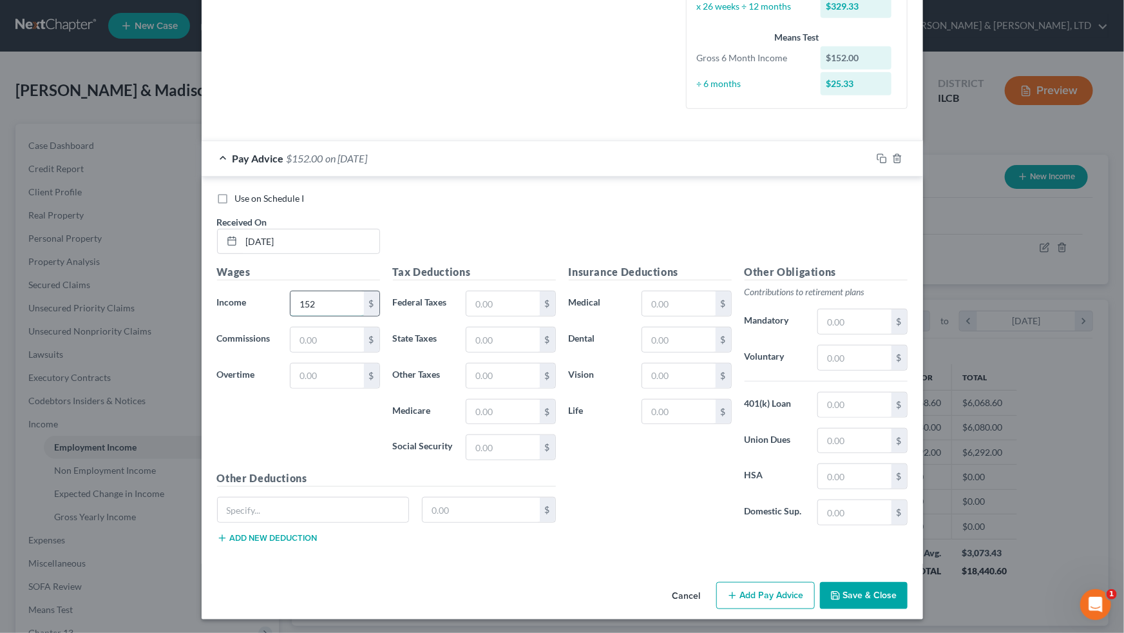
click at [332, 310] on input "152" at bounding box center [327, 303] width 73 height 24
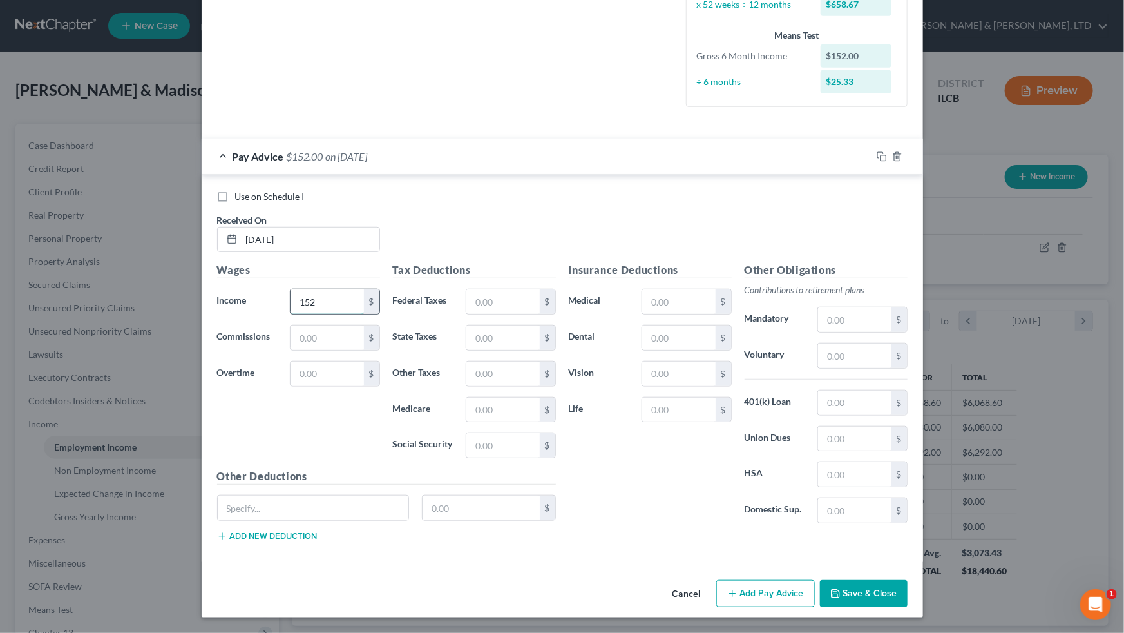
scroll to position [318, 0]
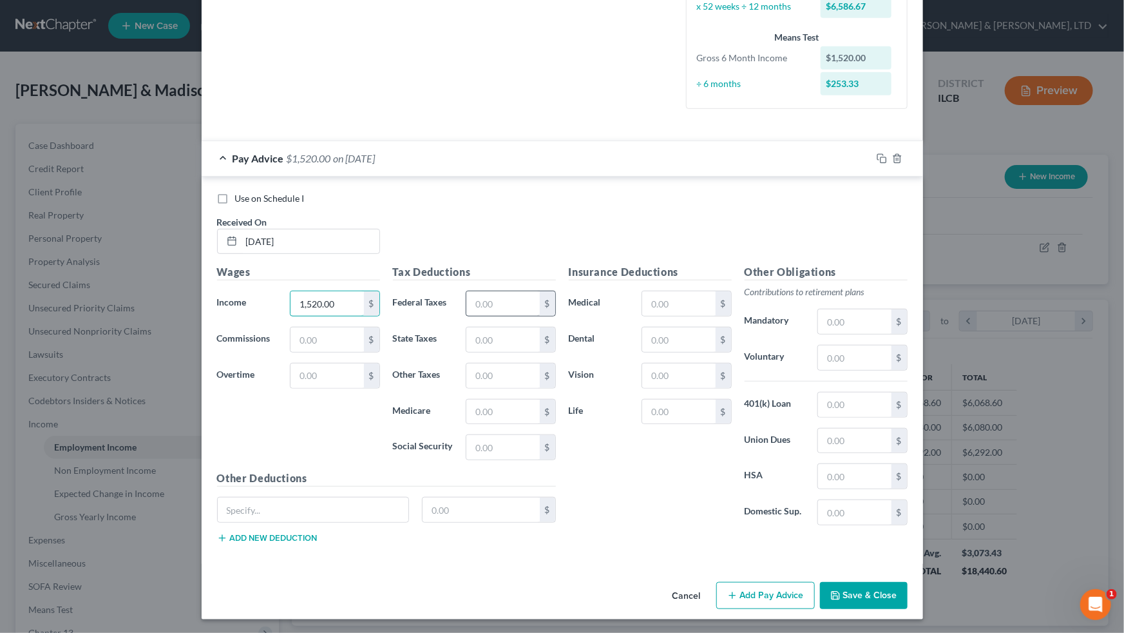
type input "1,520.00"
click at [497, 296] on input "text" at bounding box center [502, 303] width 73 height 24
type input "86.59"
type input "64.36"
type input "22.04"
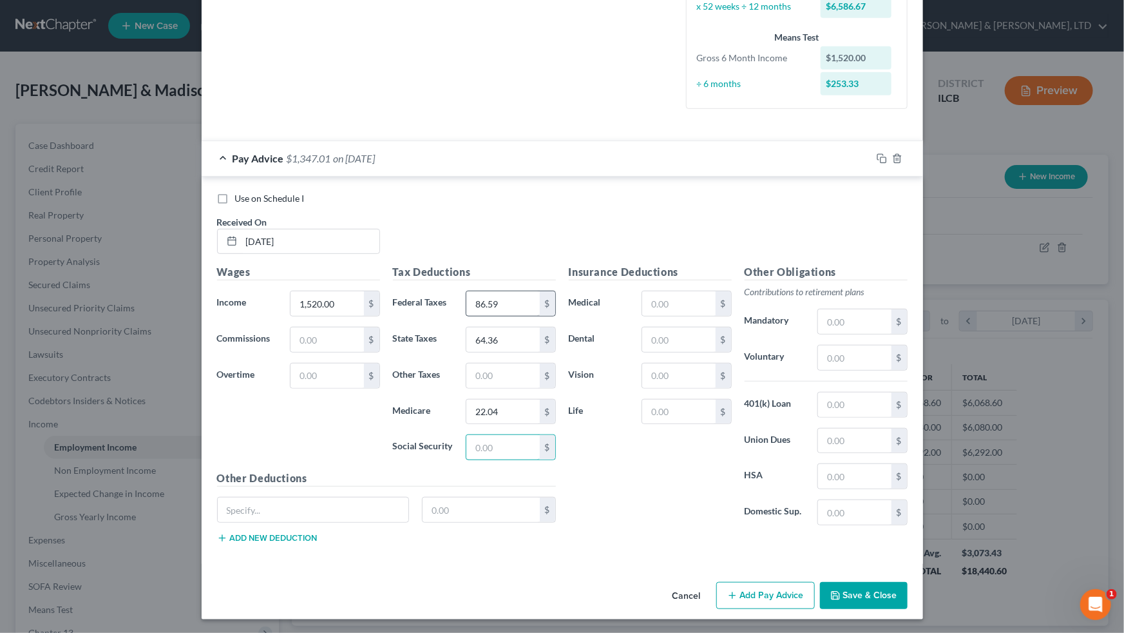
type input "2"
type input "94.24"
click at [502, 336] on input "64.36" at bounding box center [502, 339] width 73 height 24
type input "64.39"
click at [645, 391] on button "Add Pay Advice" at bounding box center [765, 595] width 99 height 27
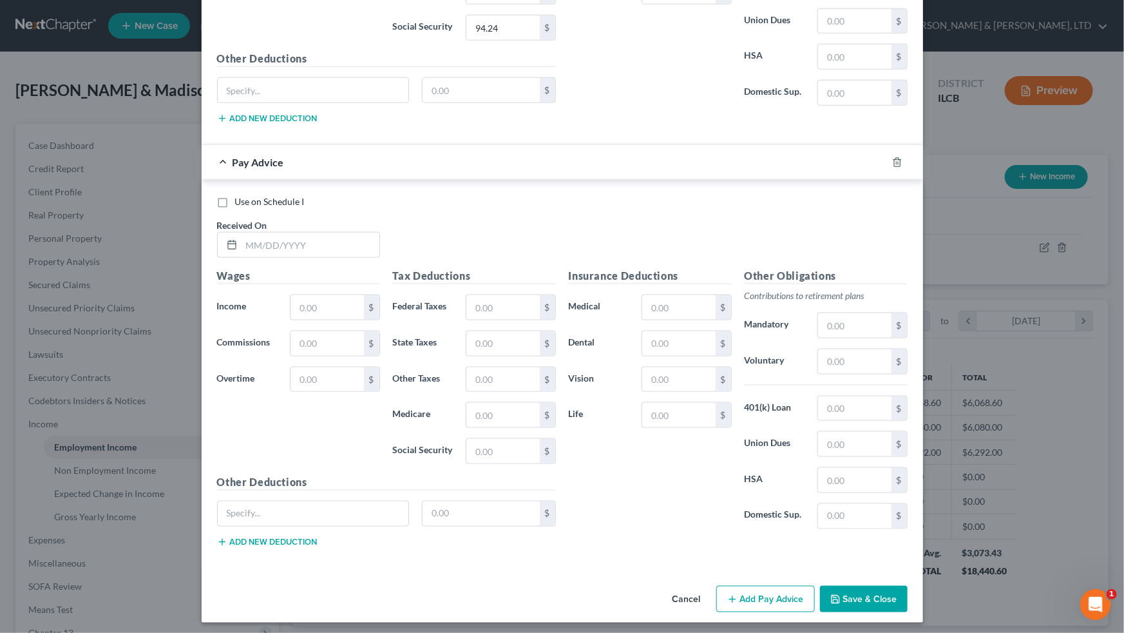
scroll to position [739, 0]
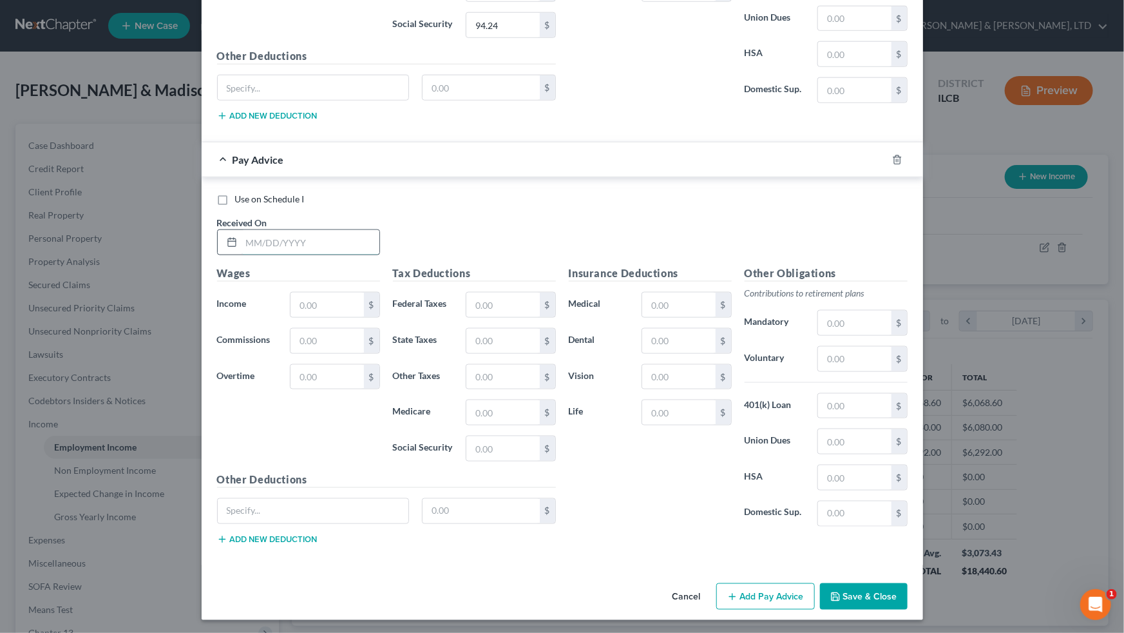
click at [323, 230] on input "text" at bounding box center [311, 242] width 138 height 24
type input "[DATE]"
click at [319, 295] on input "text" at bounding box center [327, 304] width 73 height 24
type input "1,546.60"
click at [466, 300] on input "text" at bounding box center [502, 304] width 73 height 24
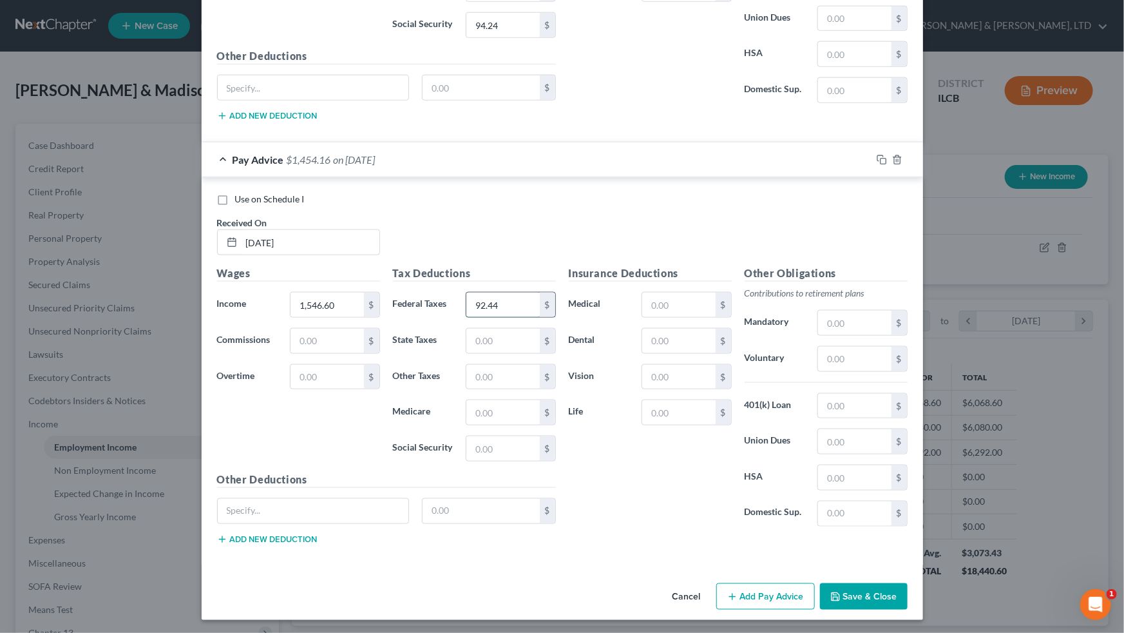
type input "92.44"
type input "65.70"
type input "22.4"
click at [516, 374] on input "65.70" at bounding box center [502, 377] width 73 height 24
click at [484, 391] on input "22.4" at bounding box center [502, 448] width 73 height 24
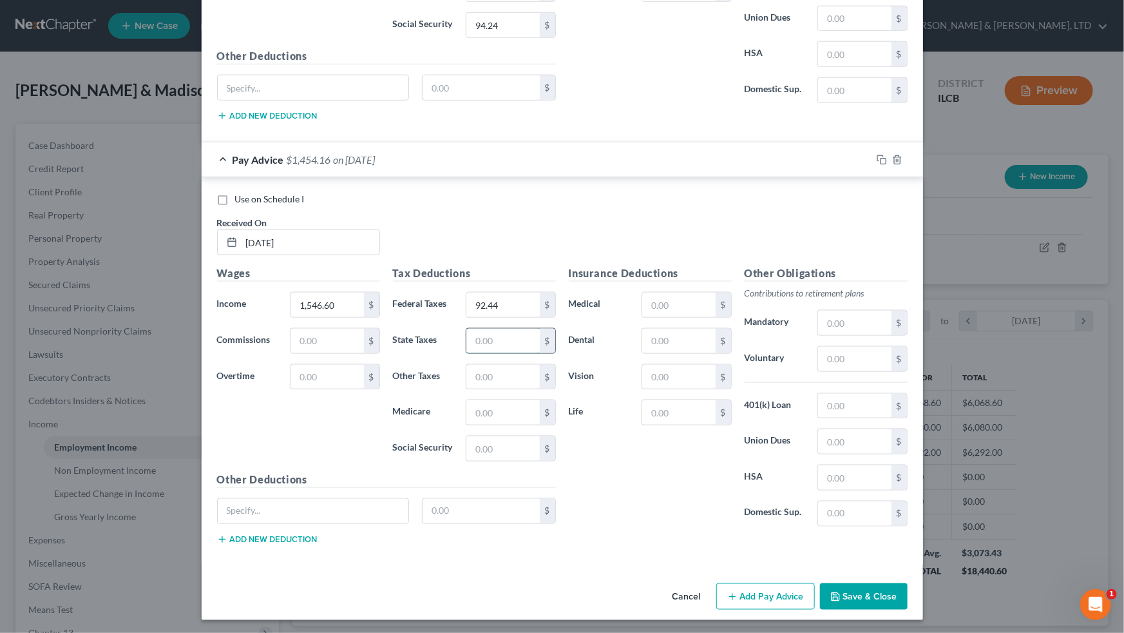
click at [466, 340] on input "text" at bounding box center [502, 341] width 73 height 24
type input "65.70"
type input "22.43"
type input "95.89"
click at [645, 391] on button "Add Pay Advice" at bounding box center [765, 596] width 99 height 27
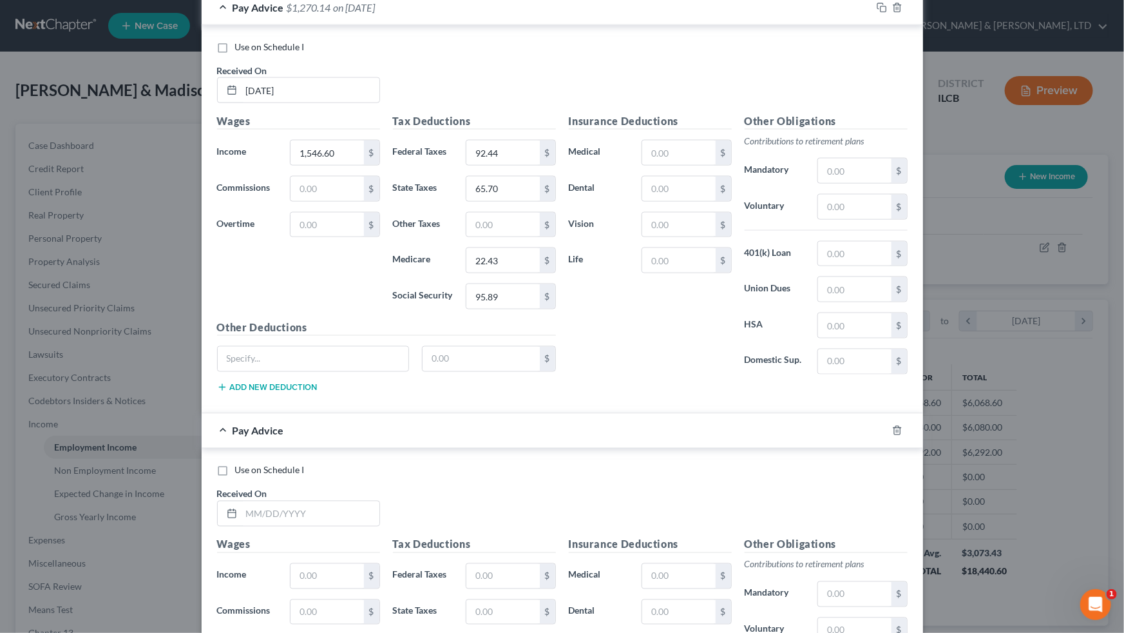
scroll to position [1161, 0]
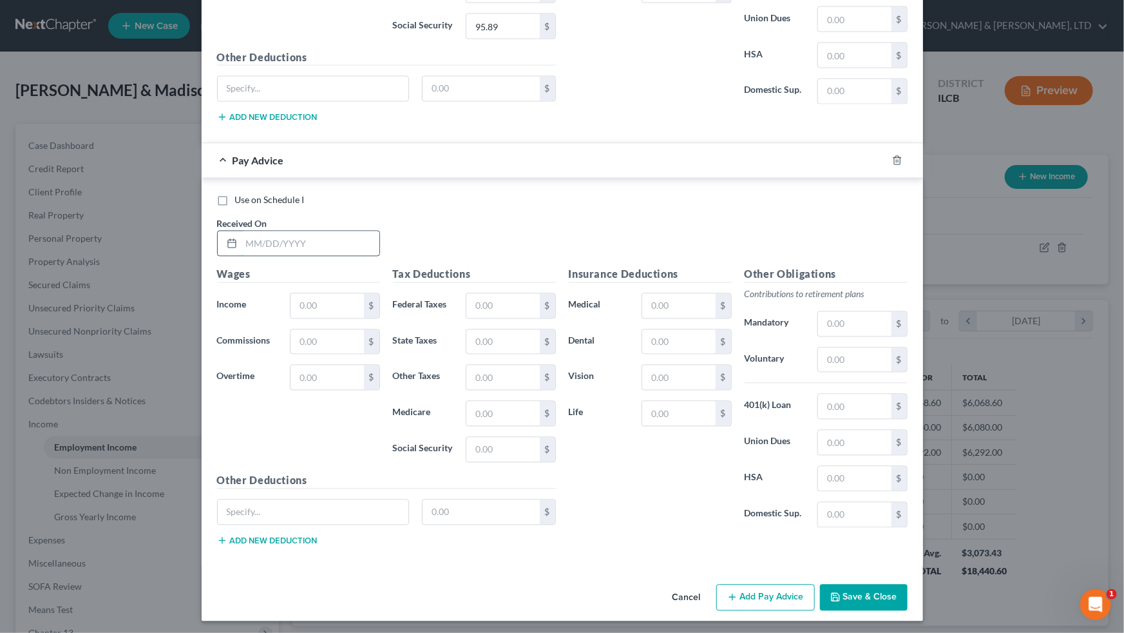
click at [335, 238] on input "text" at bounding box center [311, 243] width 138 height 24
type input "[DATE]"
click at [327, 295] on input "text" at bounding box center [327, 306] width 73 height 24
type input "2,231.00"
click at [509, 306] on input "text" at bounding box center [502, 306] width 73 height 24
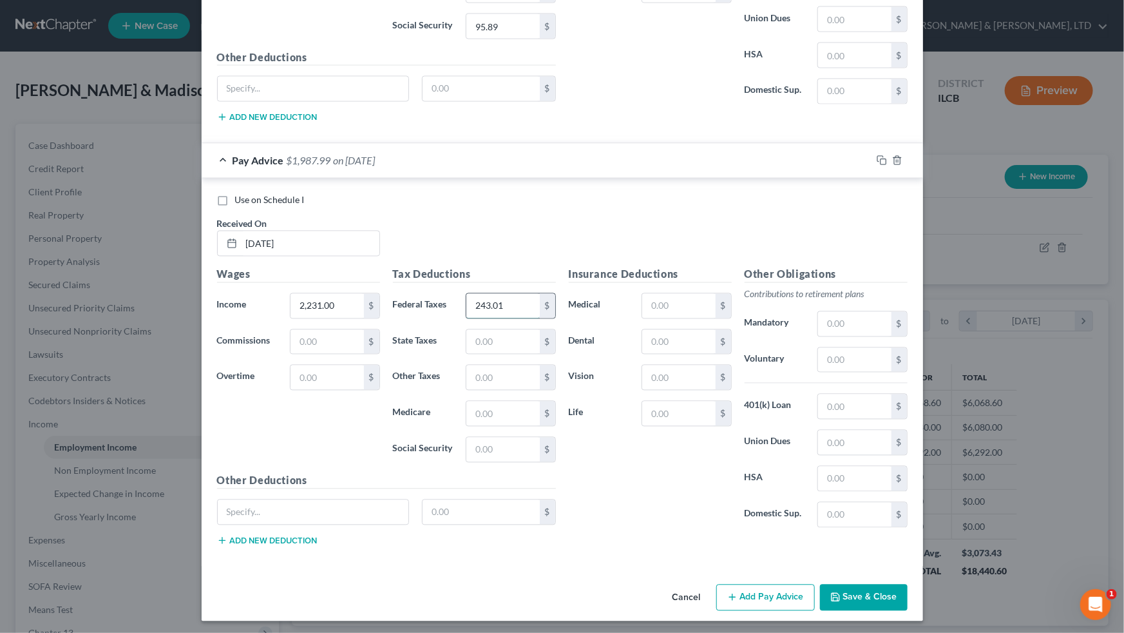
type input "243.01"
type input "99.58"
type input "32.35"
type input "138.32"
click at [645, 391] on button "Add Pay Advice" at bounding box center [765, 597] width 99 height 27
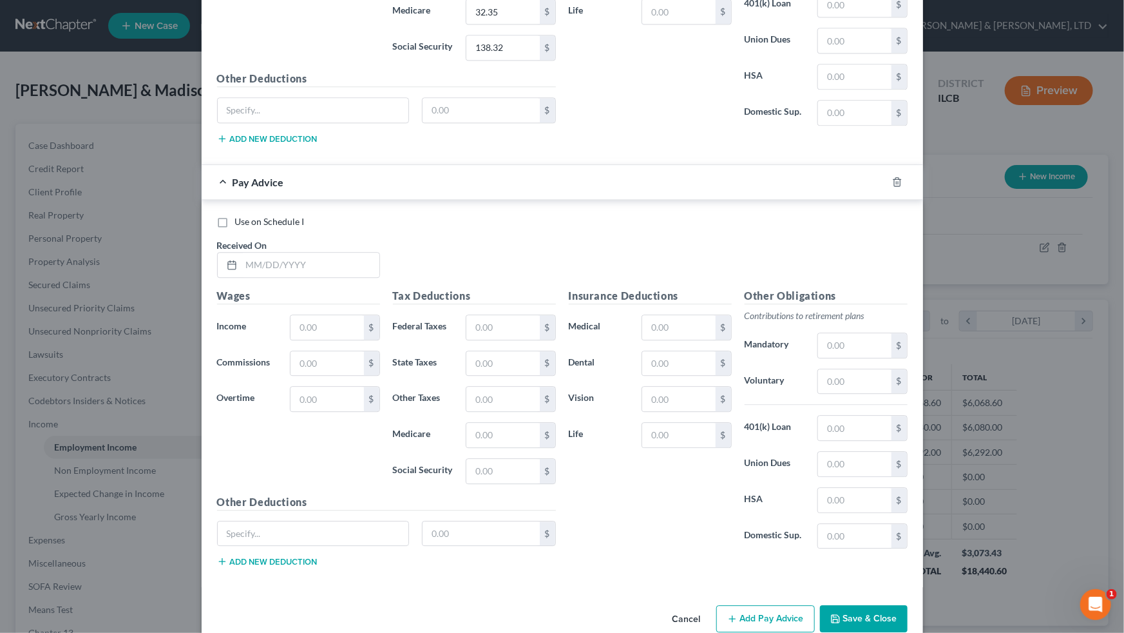
scroll to position [1572, 0]
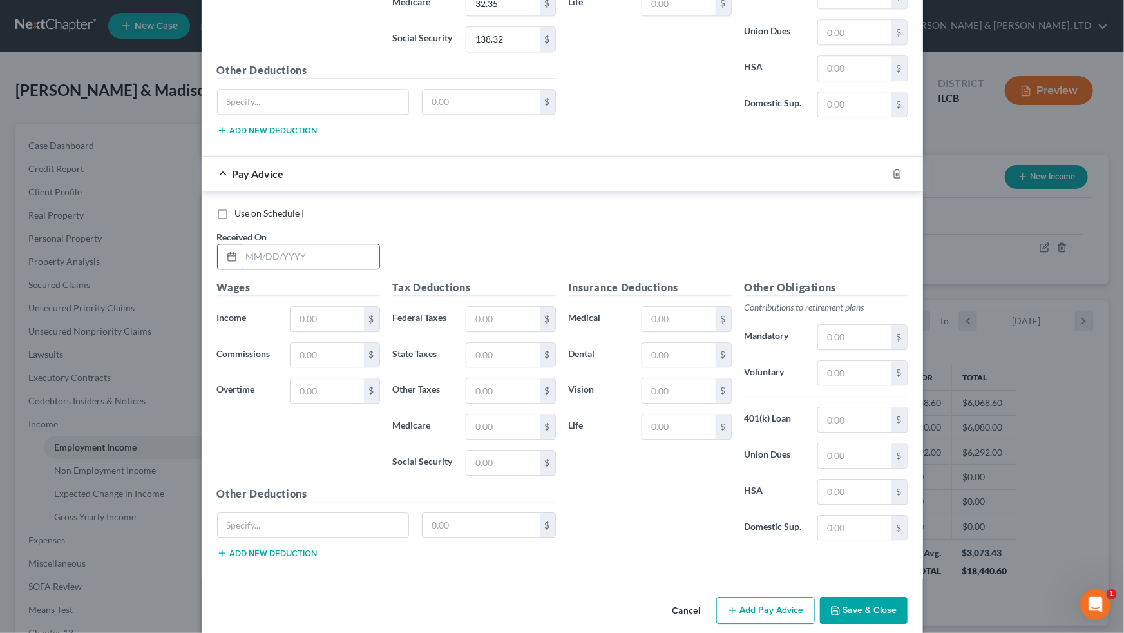
click at [327, 254] on input "text" at bounding box center [311, 256] width 138 height 24
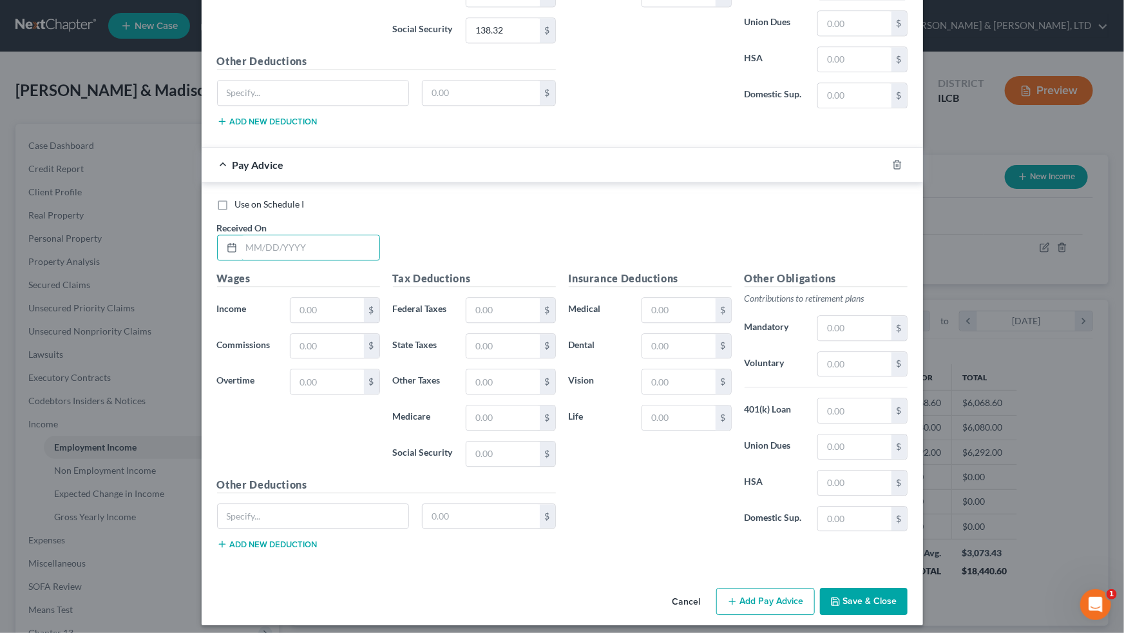
scroll to position [1583, 0]
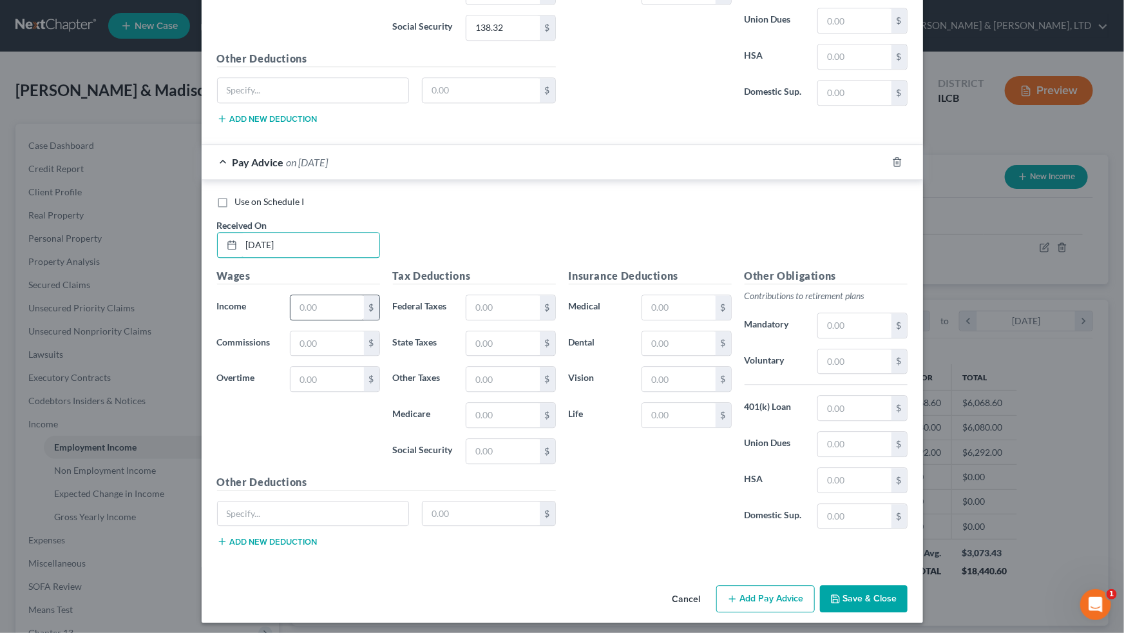
type input "[DATE]"
click at [335, 313] on input "text" at bounding box center [327, 307] width 73 height 24
type input "1,455.40"
type input "72.38"
type input "61.19"
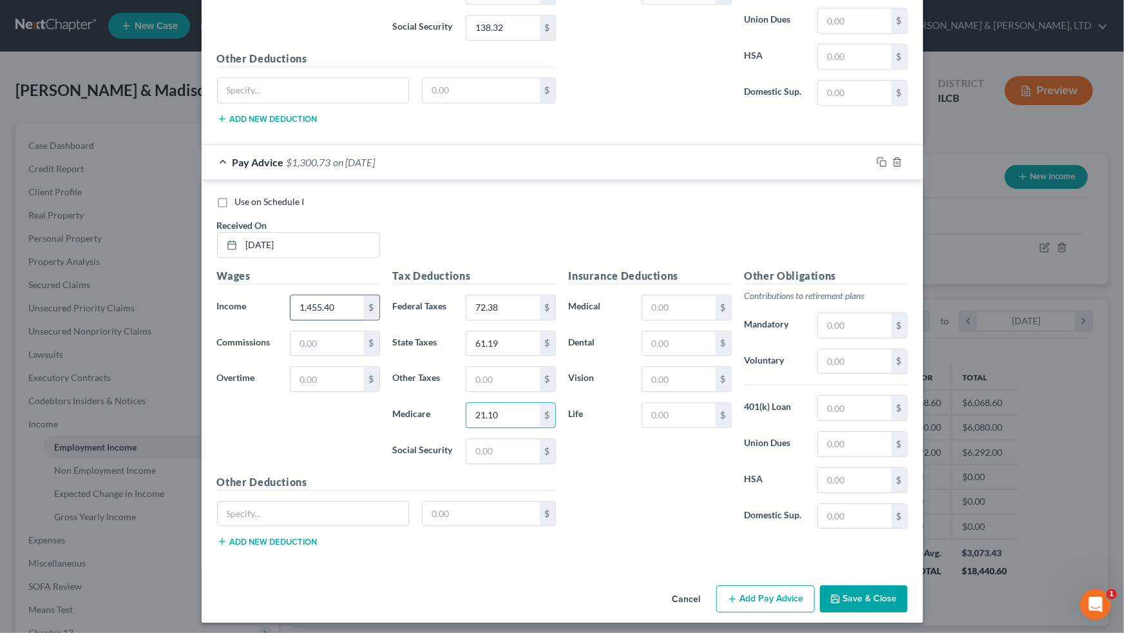
type input "21.10"
type input "90.23"
click at [645, 391] on button "Add Pay Advice" at bounding box center [765, 598] width 99 height 27
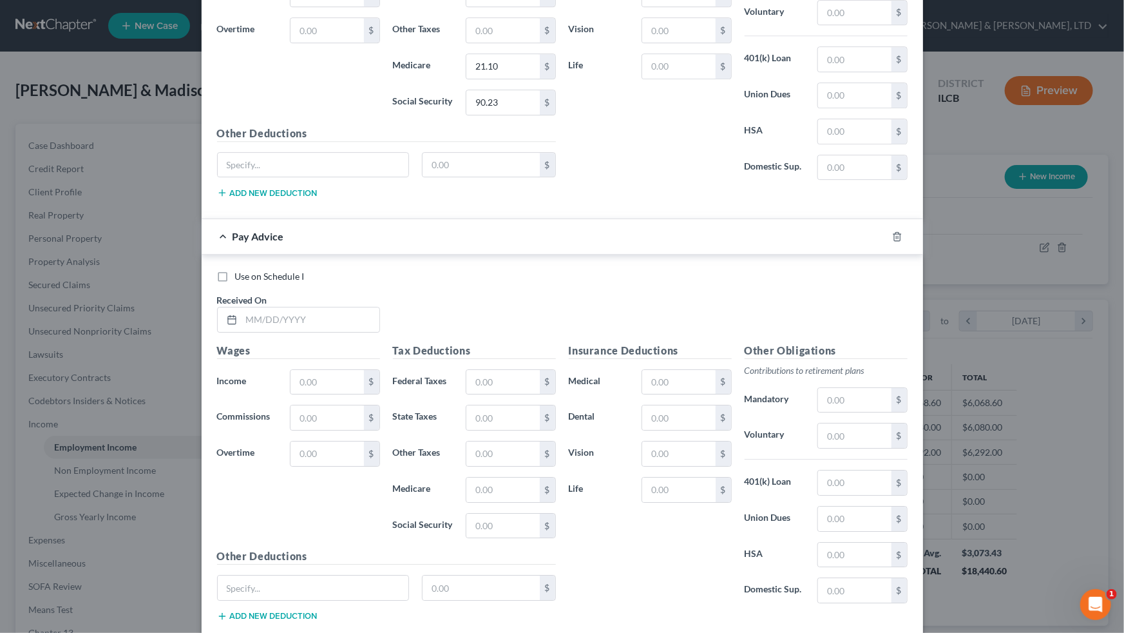
scroll to position [1934, 0]
click at [305, 307] on input "text" at bounding box center [311, 317] width 138 height 24
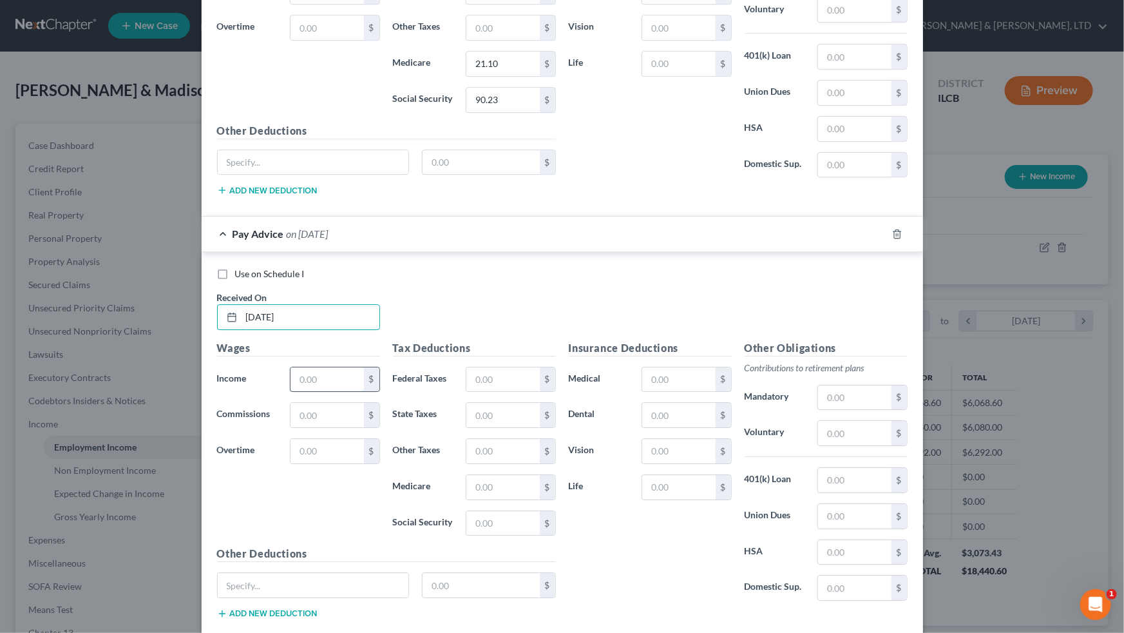
type input "[DATE]"
click at [318, 377] on input "text" at bounding box center [327, 379] width 73 height 24
type input "1,784.10"
click at [475, 376] on input "text" at bounding box center [502, 379] width 73 height 24
type input "144.69"
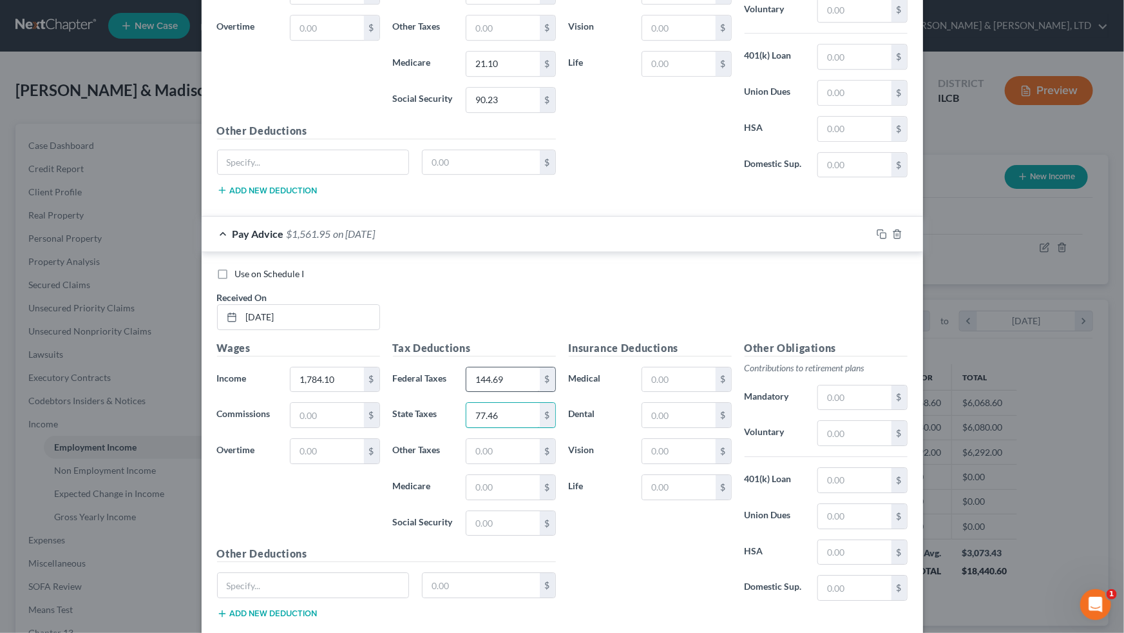
type input "77.46"
type input "25.87"
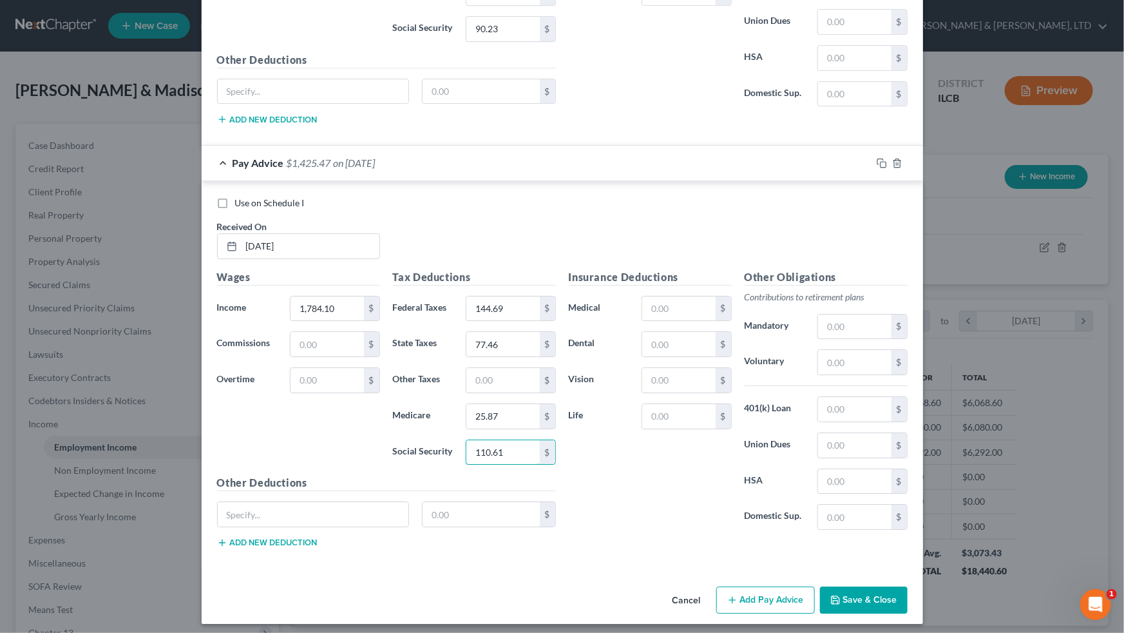
type input "110.61"
click at [645, 391] on button "Add Pay Advice" at bounding box center [765, 599] width 99 height 27
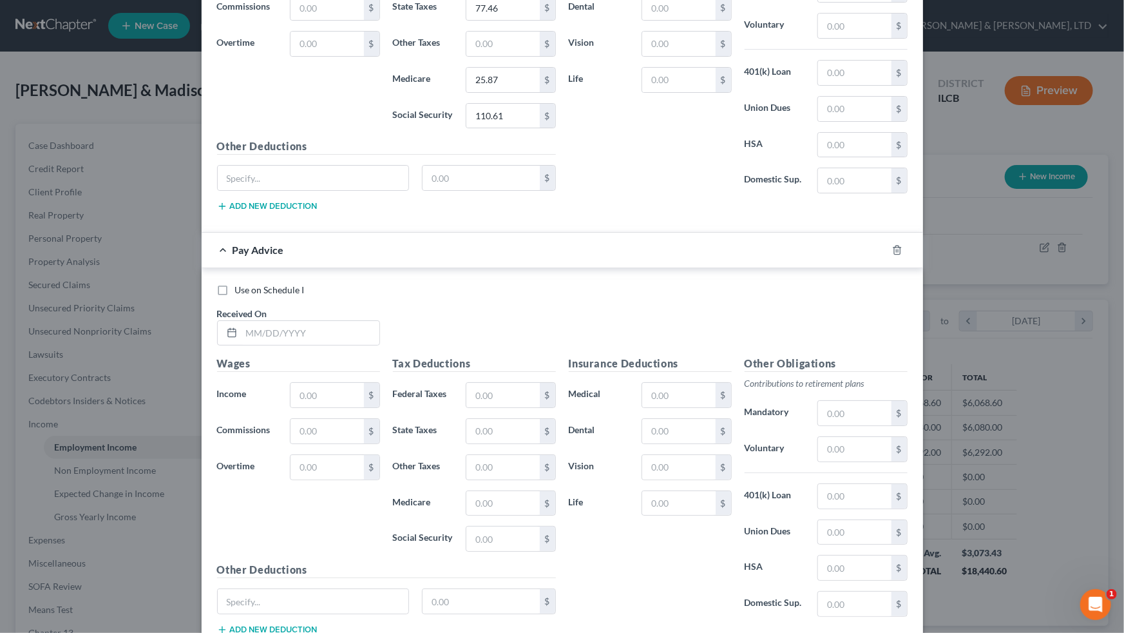
scroll to position [2357, 0]
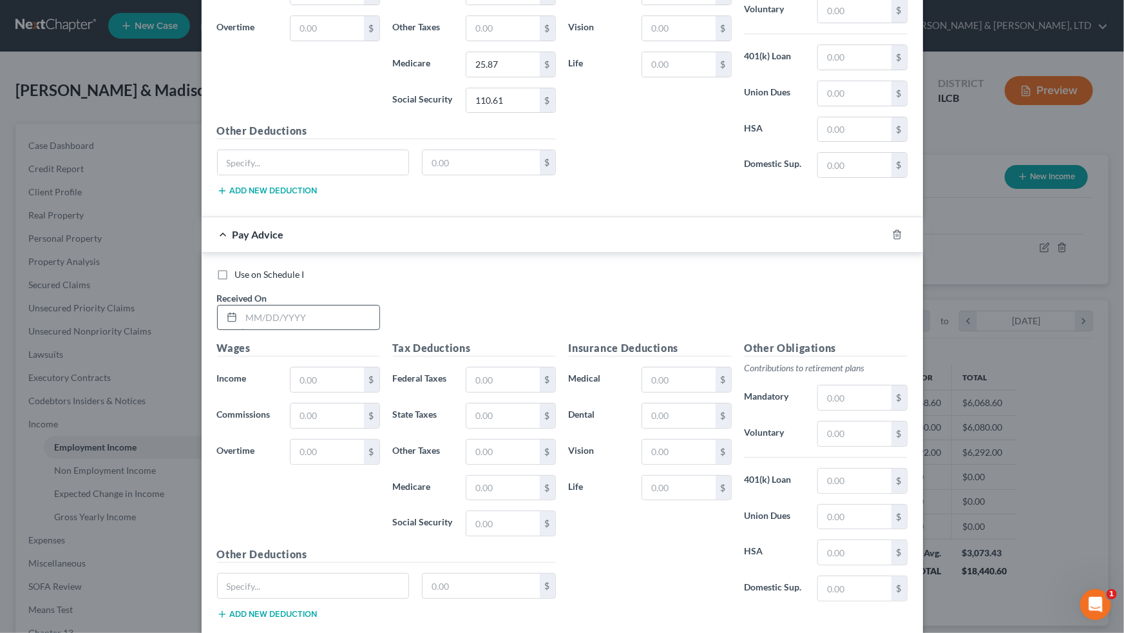
click at [325, 316] on input "text" at bounding box center [311, 317] width 138 height 24
type input "[DATE]"
click at [348, 368] on input "text" at bounding box center [327, 379] width 73 height 24
type input "1,605.50"
click at [495, 377] on input "text" at bounding box center [502, 379] width 73 height 24
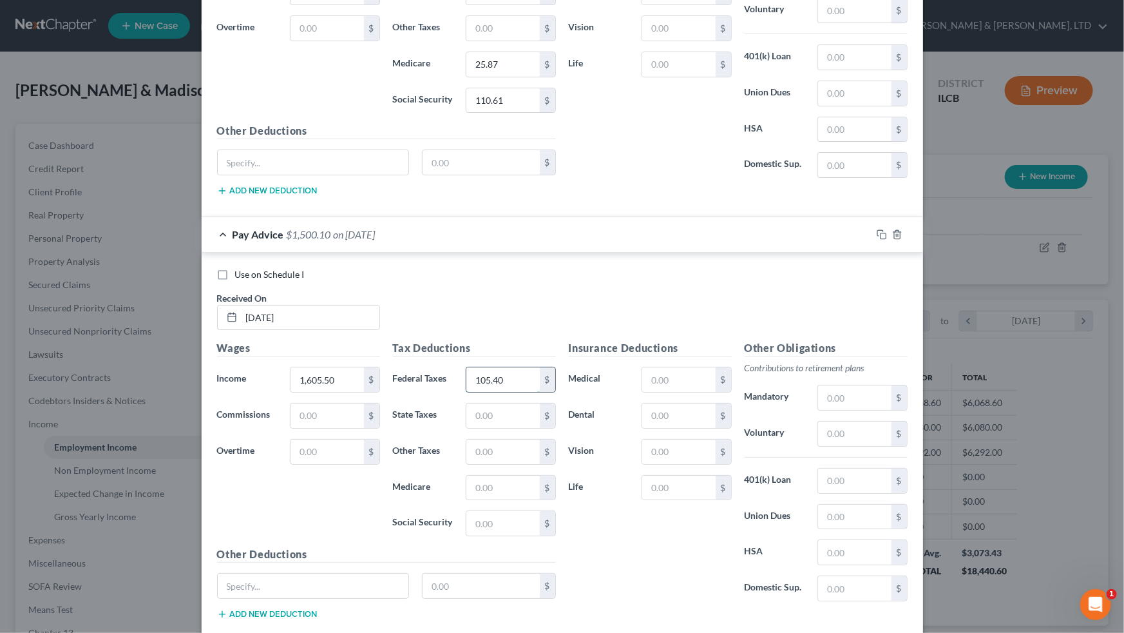
type input "105.40"
type input "68.62"
type input "23.28"
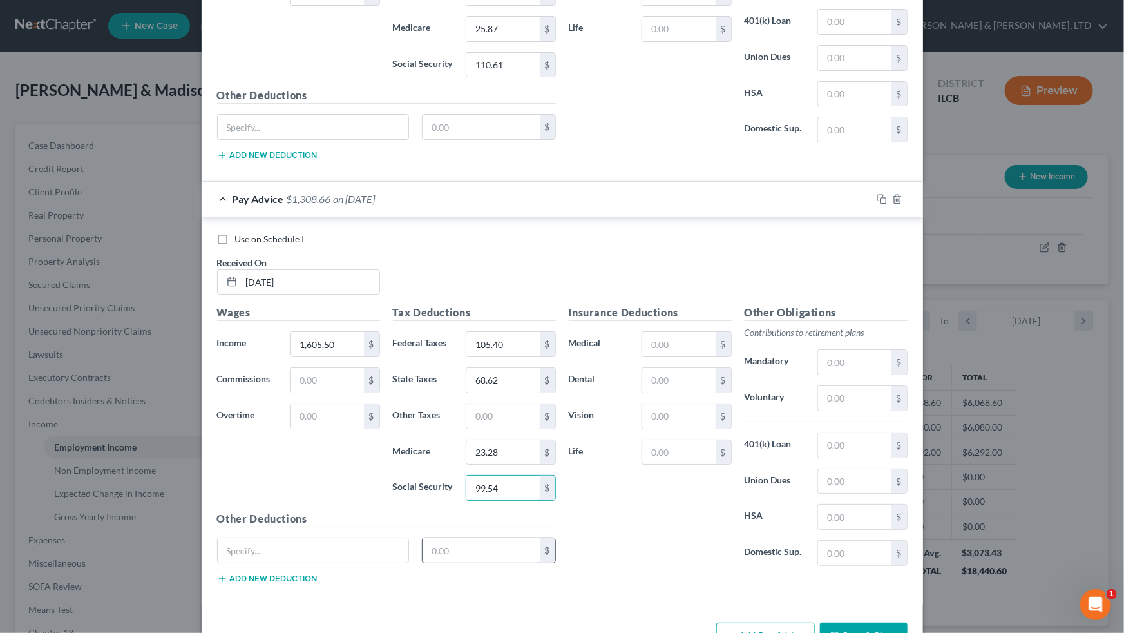
scroll to position [2427, 0]
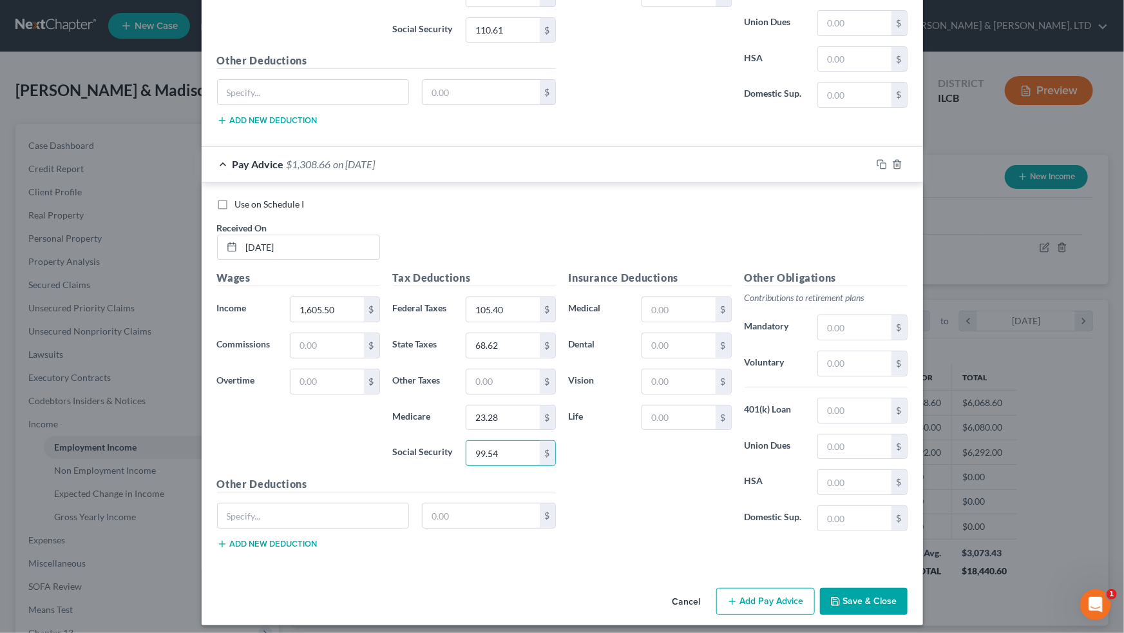
type input "99.54"
click at [645, 391] on button "Add Pay Advice" at bounding box center [765, 600] width 99 height 27
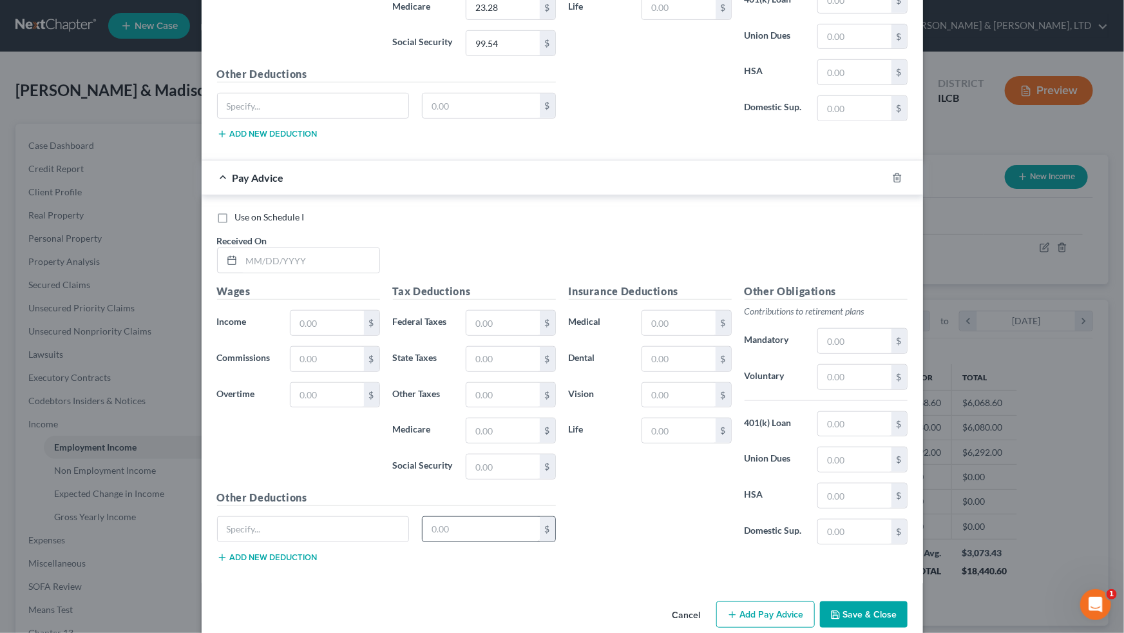
scroll to position [2849, 0]
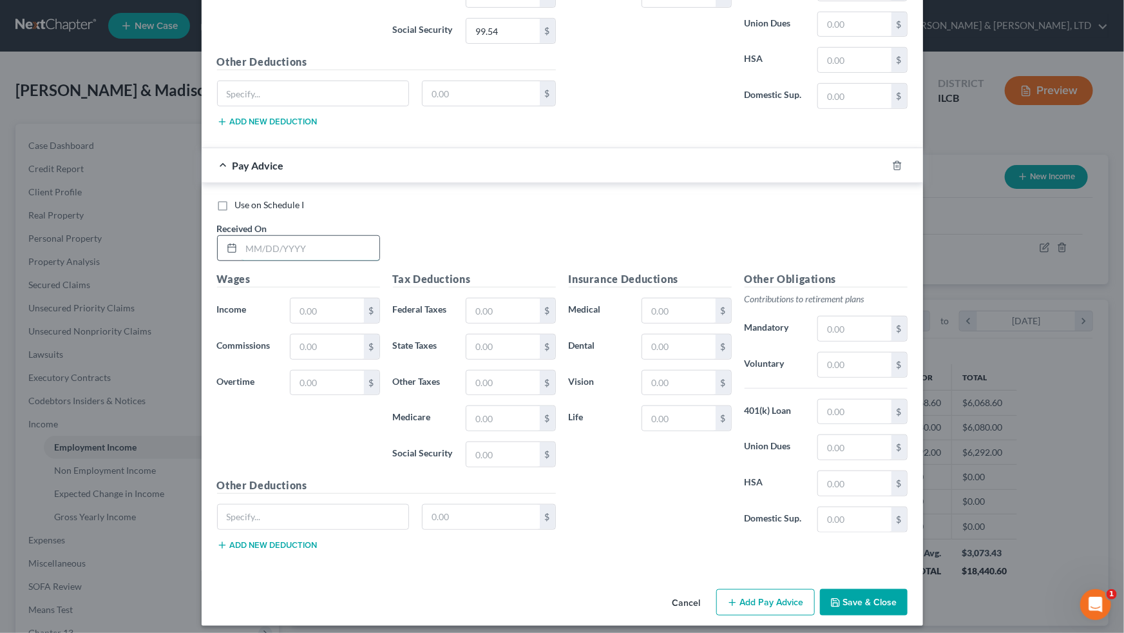
click at [301, 238] on input "text" at bounding box center [311, 248] width 138 height 24
type input "[DATE]"
click at [318, 298] on input "text" at bounding box center [327, 310] width 73 height 24
type input "2,405.00"
click at [490, 298] on input "text" at bounding box center [502, 310] width 73 height 24
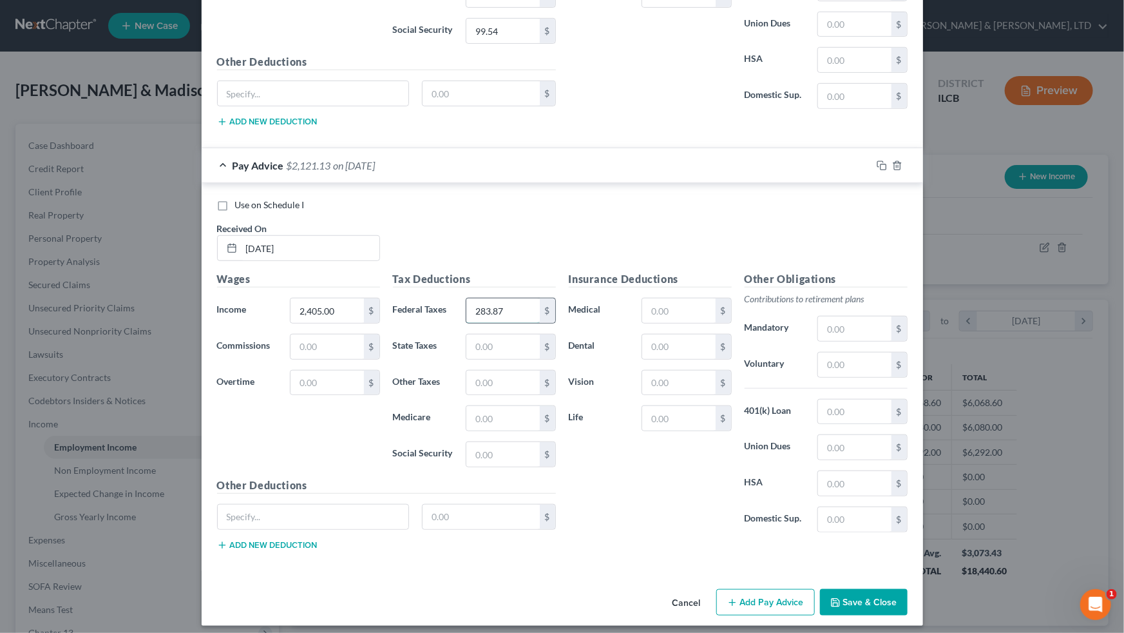
type input "283.87"
type input "108.20"
type input "4"
type input "34.87"
type input "149.11"
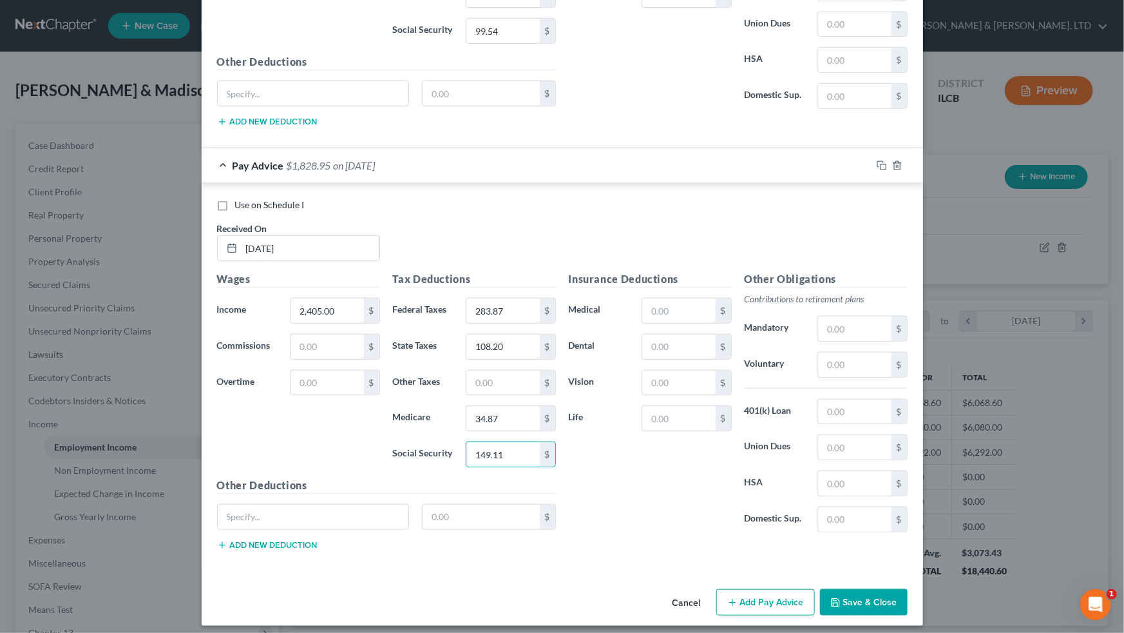
click at [645, 391] on button "Add Pay Advice" at bounding box center [765, 602] width 99 height 27
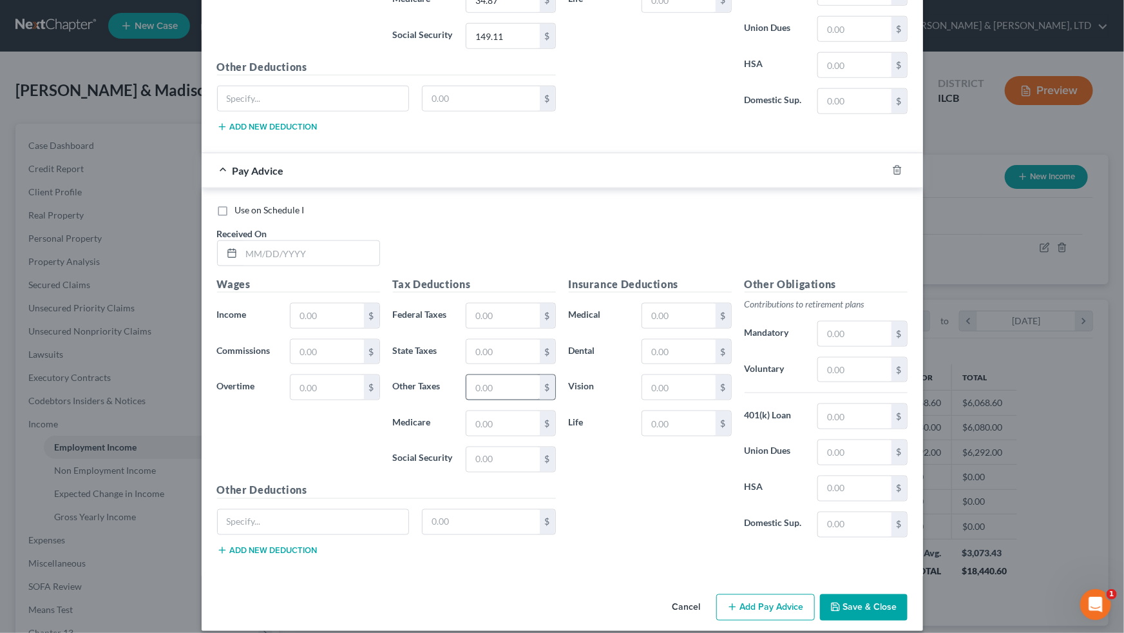
scroll to position [3271, 0]
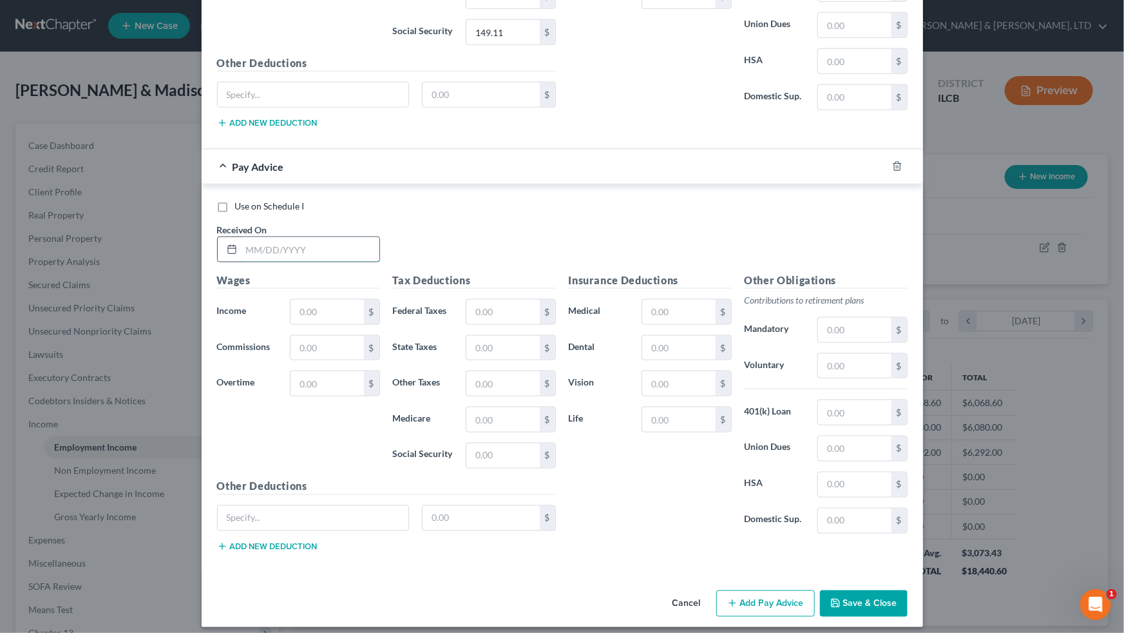
click at [330, 240] on input "text" at bounding box center [311, 249] width 138 height 24
type input "[DATE]"
click at [331, 302] on input "text" at bounding box center [327, 312] width 73 height 24
type input "1,869.60"
click at [488, 308] on input "text" at bounding box center [502, 312] width 73 height 24
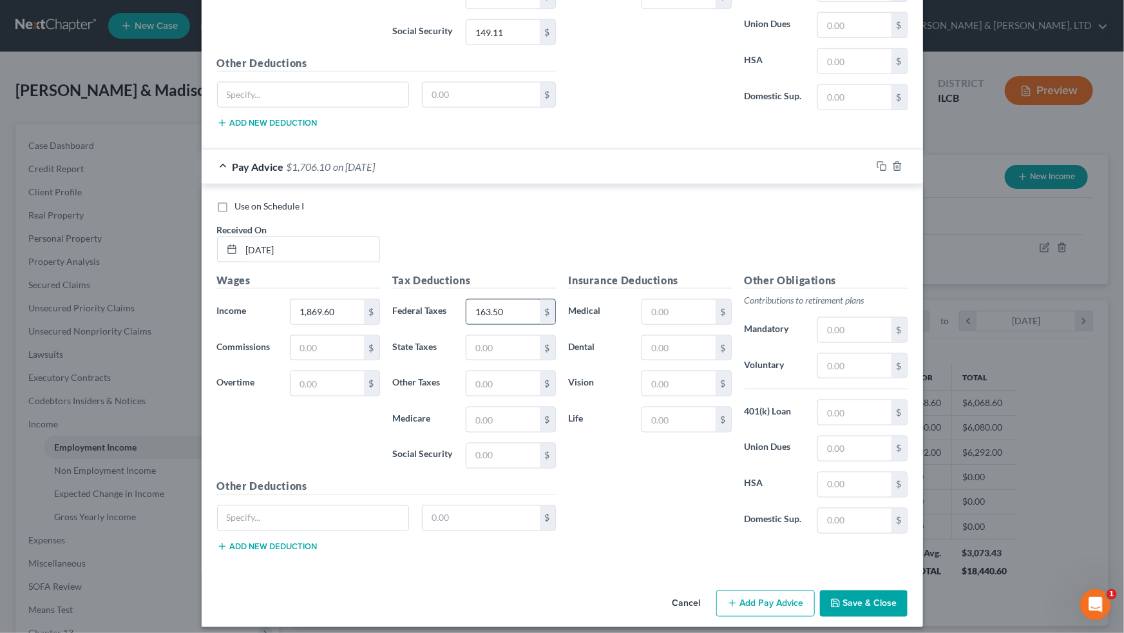
type input "163.50"
type input "81.69"
type input "27.11"
type input "115.92"
click at [645, 391] on button "Add Pay Advice" at bounding box center [765, 603] width 99 height 27
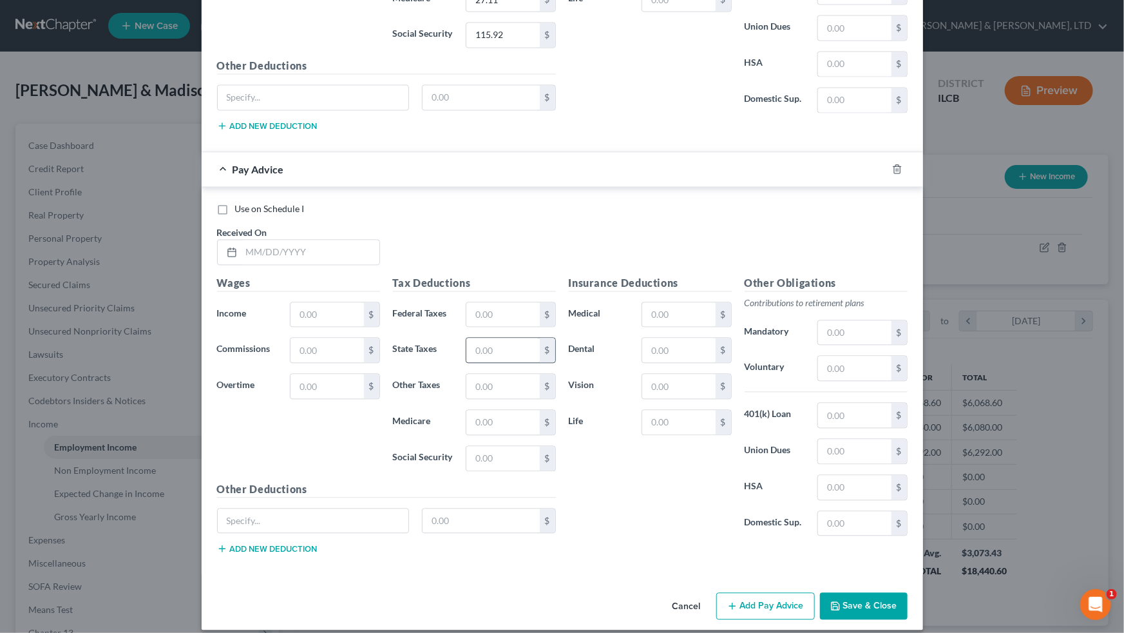
scroll to position [3693, 0]
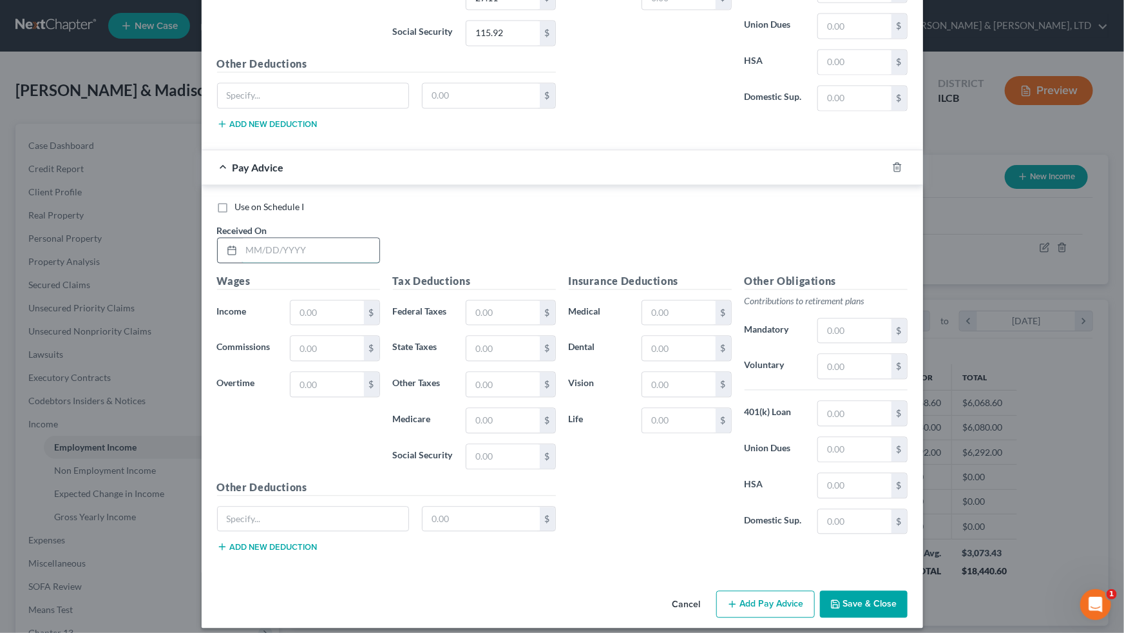
click at [300, 240] on input "text" at bounding box center [311, 250] width 138 height 24
type input "[DATE]"
click at [309, 301] on input "text" at bounding box center [327, 313] width 73 height 24
type input "1,820.20"
click at [480, 301] on input "text" at bounding box center [502, 313] width 73 height 24
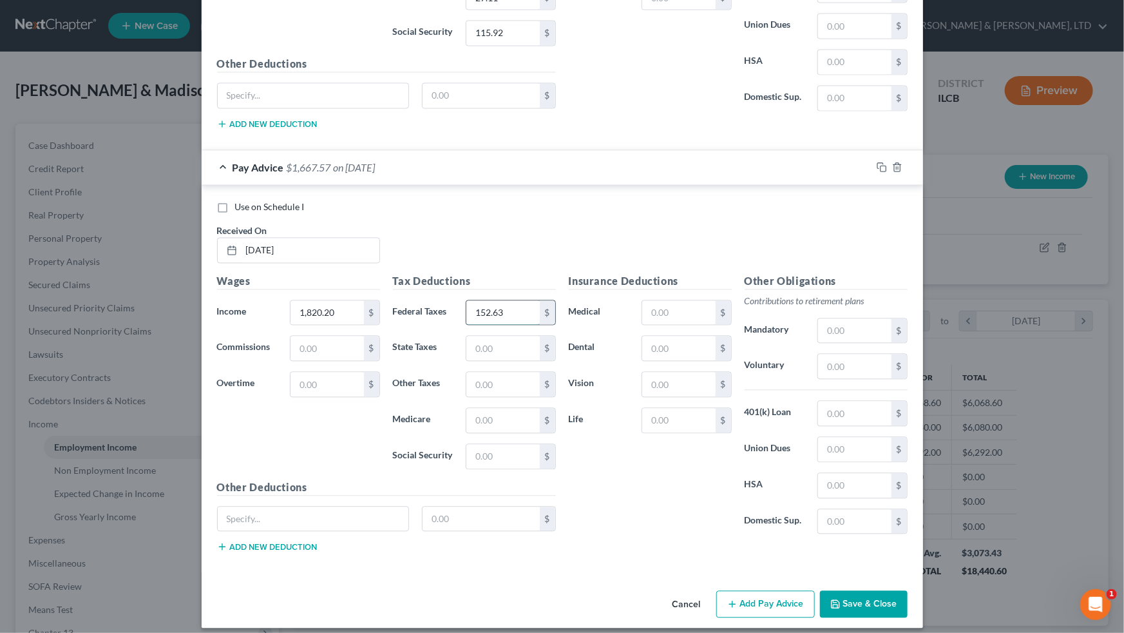
type input "152.63"
type input "79.25"
type input "26.39"
type input "112.85"
click at [503, 374] on input "26.39" at bounding box center [502, 384] width 73 height 24
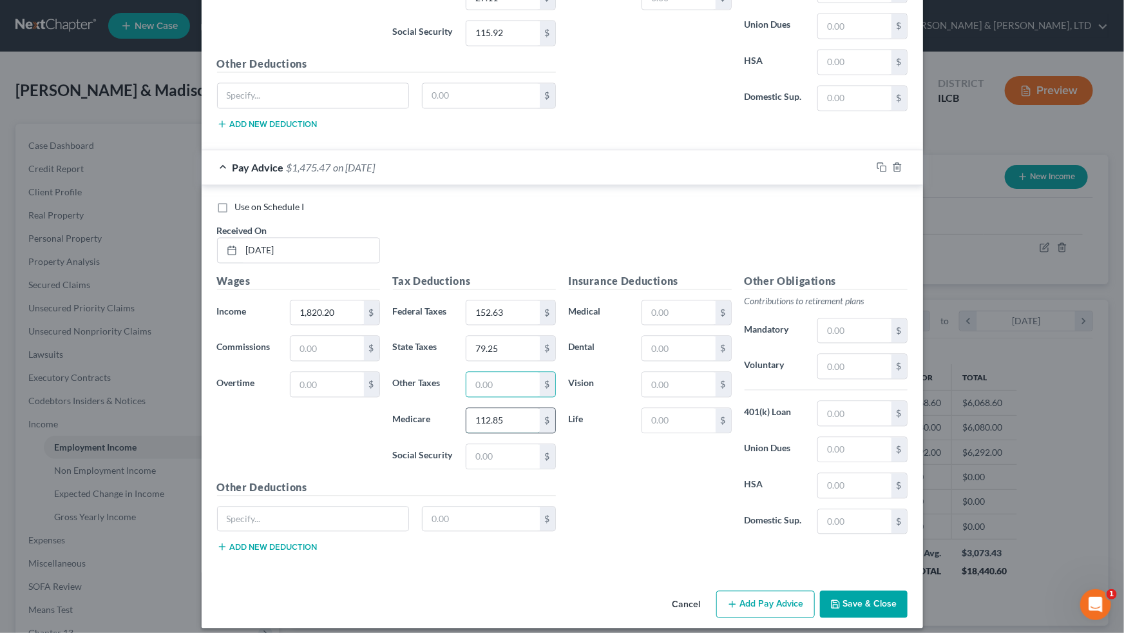
click at [505, 391] on input "112.85" at bounding box center [502, 420] width 73 height 24
type input "26.39"
type input "112.85"
click at [645, 391] on button "Add Pay Advice" at bounding box center [765, 604] width 99 height 27
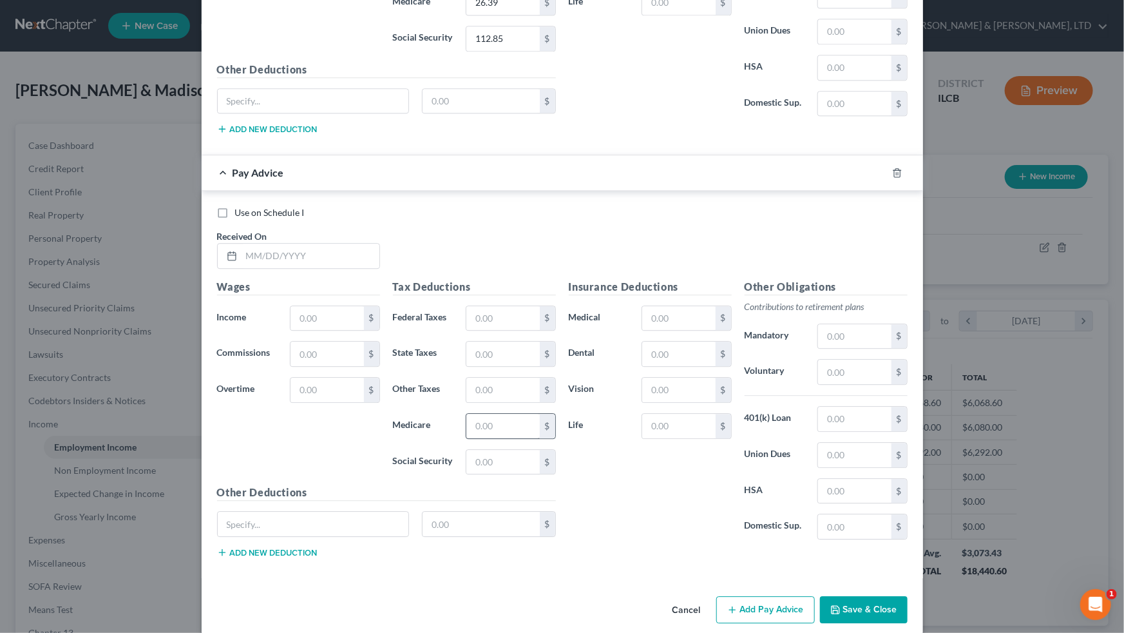
scroll to position [4115, 0]
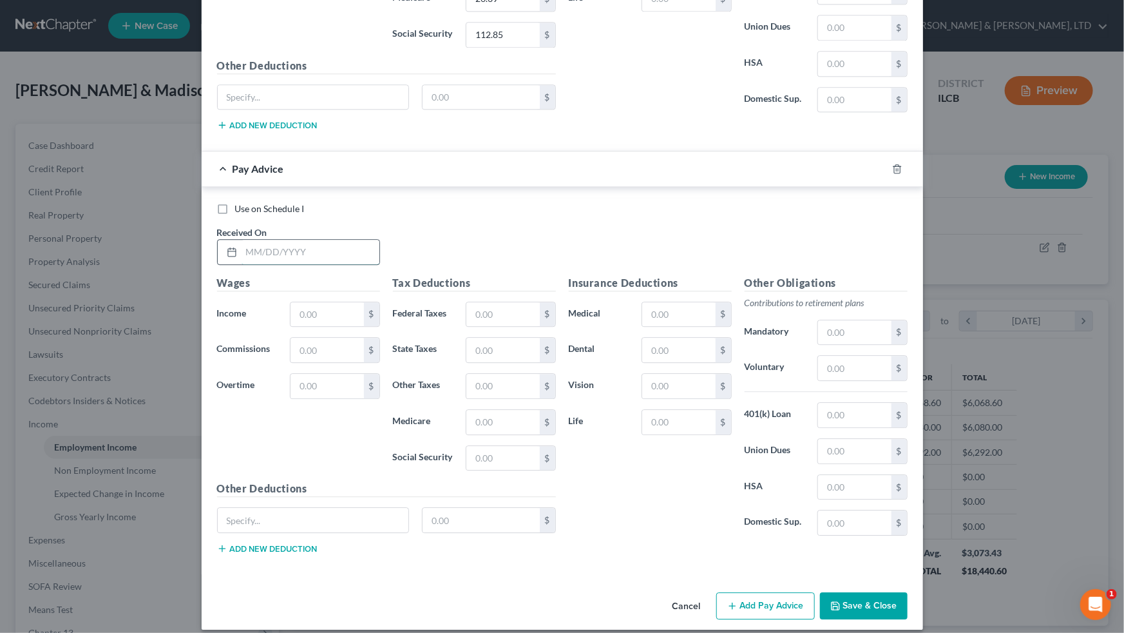
click at [319, 241] on input "text" at bounding box center [311, 252] width 138 height 24
drag, startPoint x: 288, startPoint y: 245, endPoint x: 222, endPoint y: 238, distance: 66.0
click at [222, 239] on div "072.20" at bounding box center [298, 252] width 163 height 26
type input "[DATE]"
click at [321, 308] on input "text" at bounding box center [327, 314] width 73 height 24
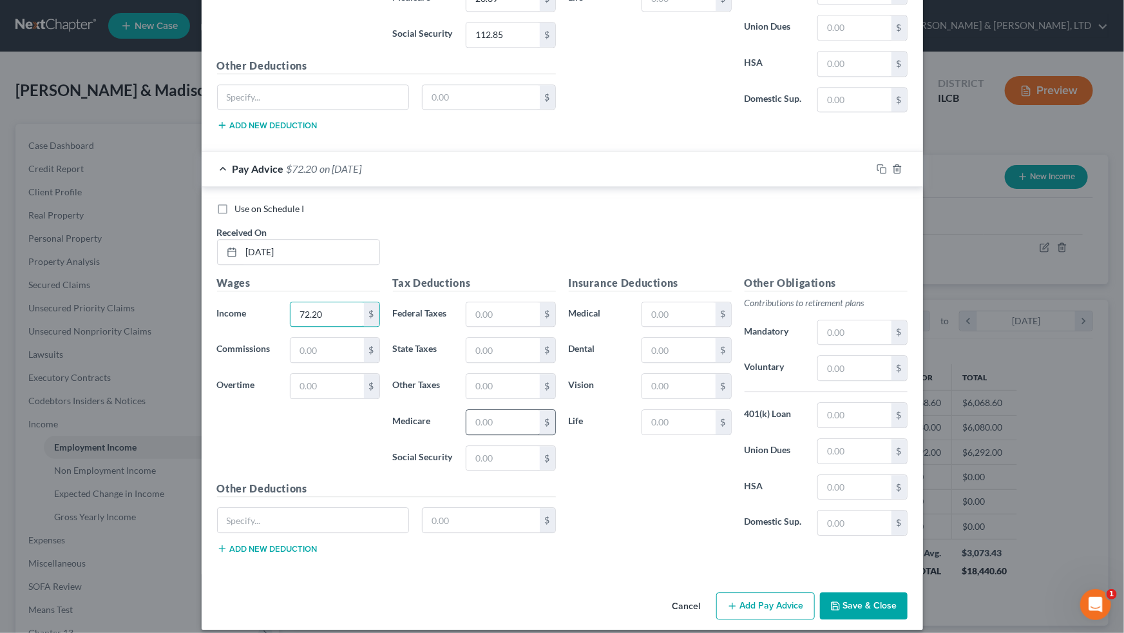
type input "72.20"
click at [490, 391] on input "text" at bounding box center [502, 422] width 73 height 24
type input "1.05"
type input "4.48"
click at [645, 391] on button "Add Pay Advice" at bounding box center [765, 605] width 99 height 27
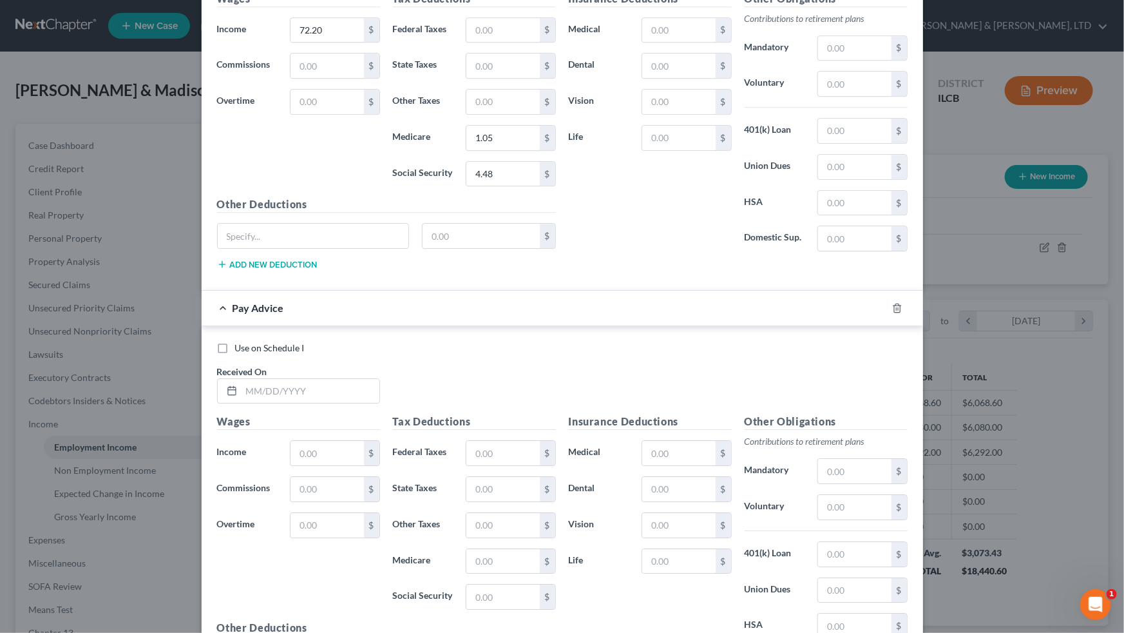
scroll to position [4407, 0]
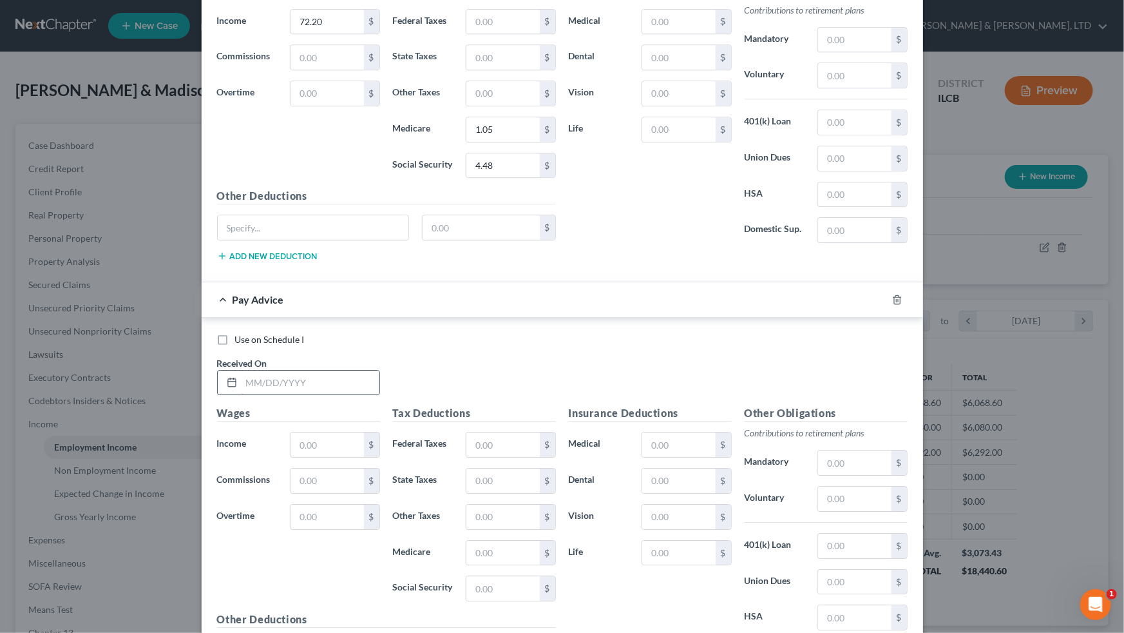
click at [315, 372] on input "text" at bounding box center [311, 382] width 138 height 24
type input "[DATE]"
click at [321, 391] on input "text" at bounding box center [327, 444] width 73 height 24
type input "1,797.40"
click at [477, 391] on input "text" at bounding box center [502, 444] width 73 height 24
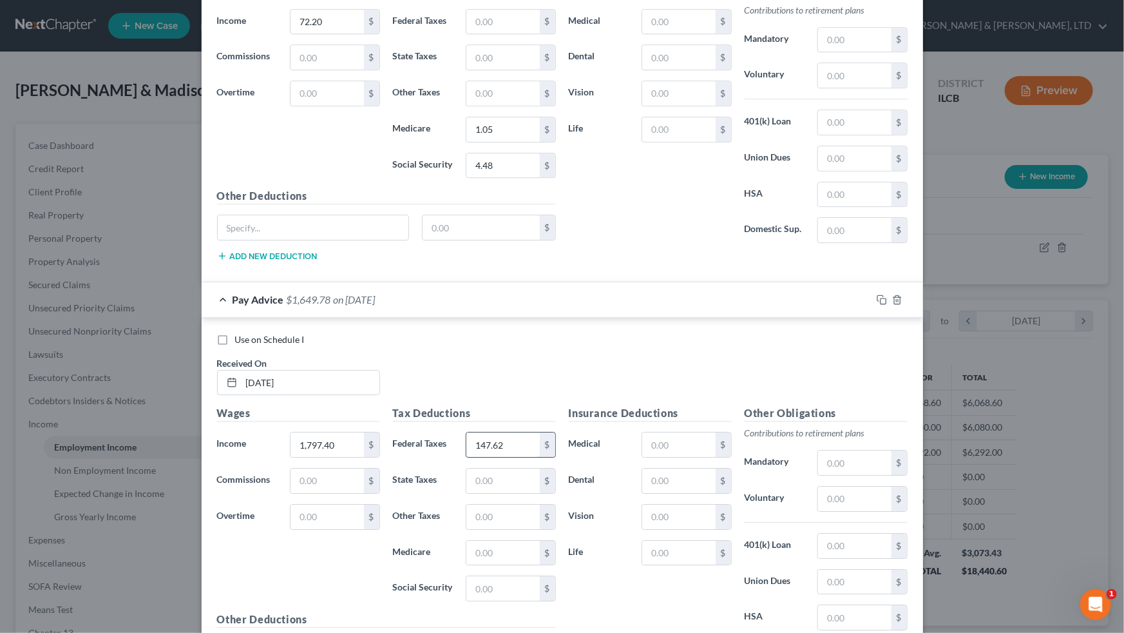
type input "147.62"
type input "78.12"
type input "26.06"
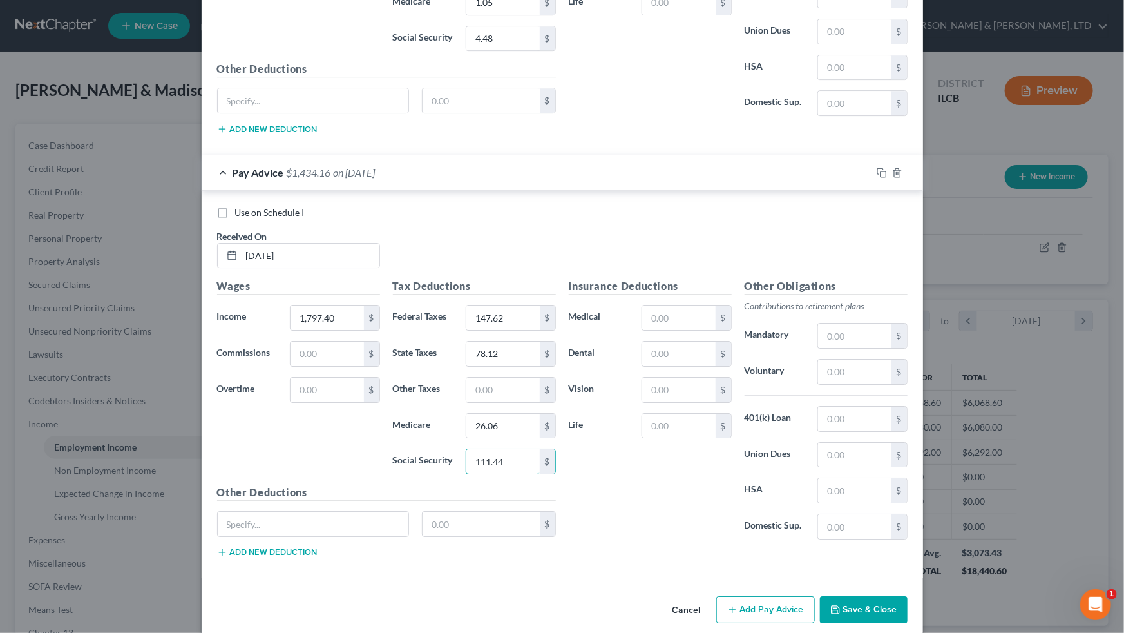
scroll to position [4537, 0]
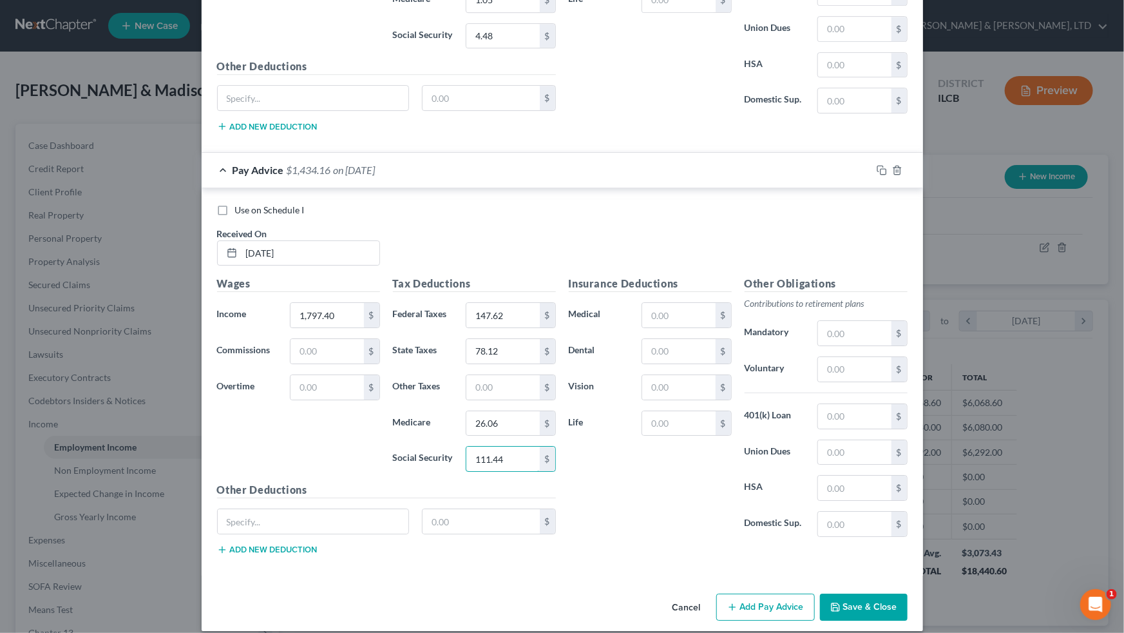
type input "111.44"
click at [645, 391] on button "Add Pay Advice" at bounding box center [765, 606] width 99 height 27
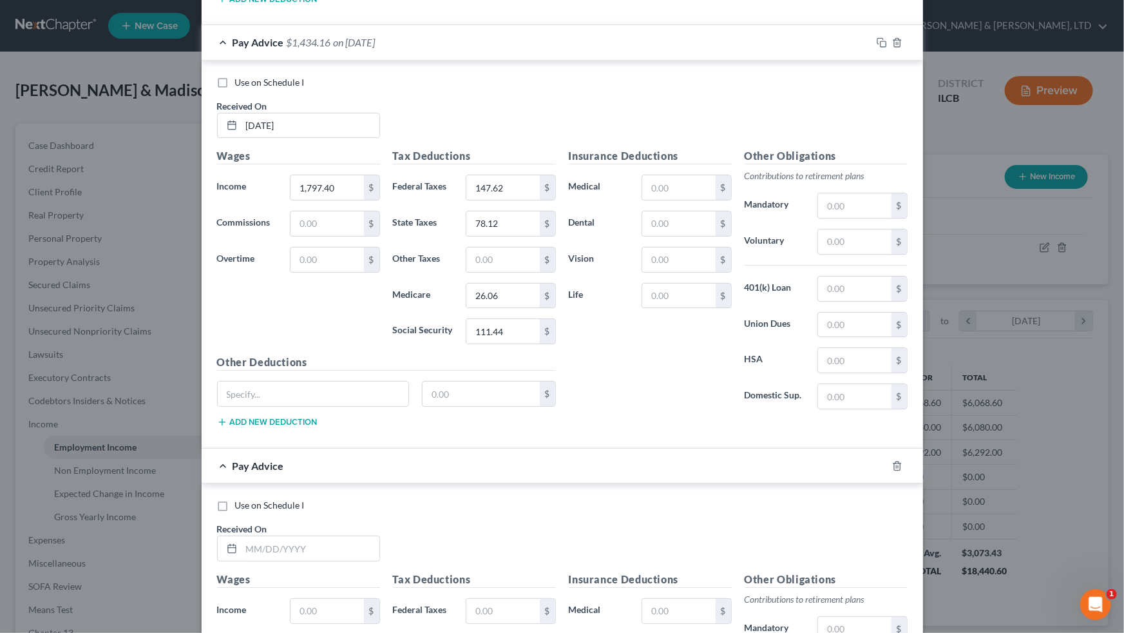
scroll to position [4888, 0]
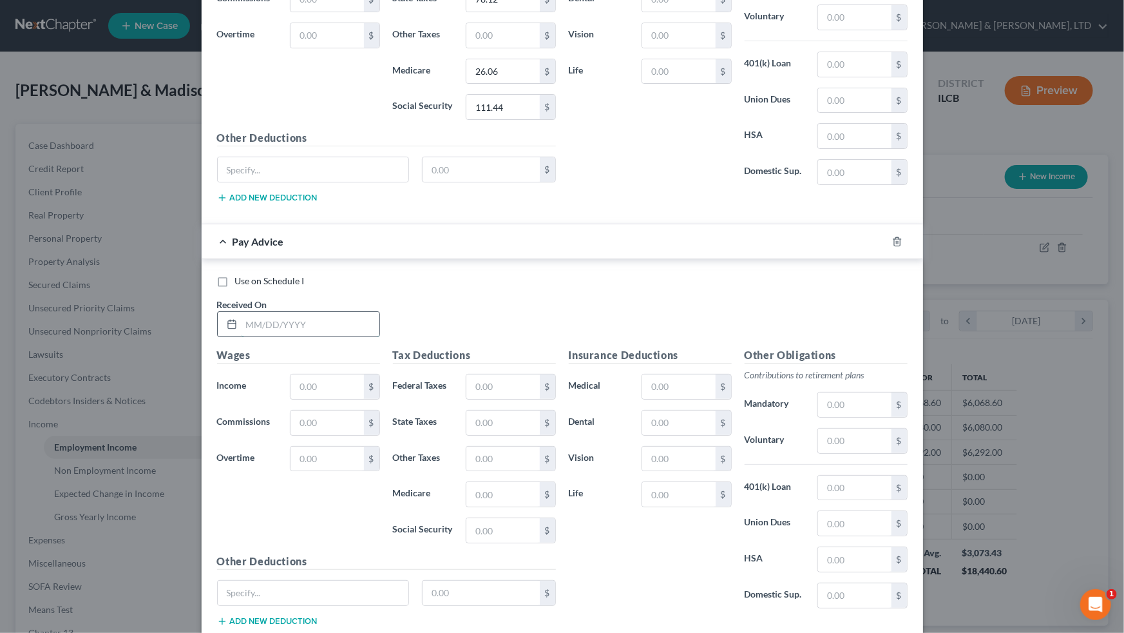
click at [298, 312] on input "text" at bounding box center [311, 324] width 138 height 24
type input "[DATE]"
click at [310, 376] on input "text" at bounding box center [327, 386] width 73 height 24
type input "2,247.50"
click at [495, 374] on input "text" at bounding box center [502, 386] width 73 height 24
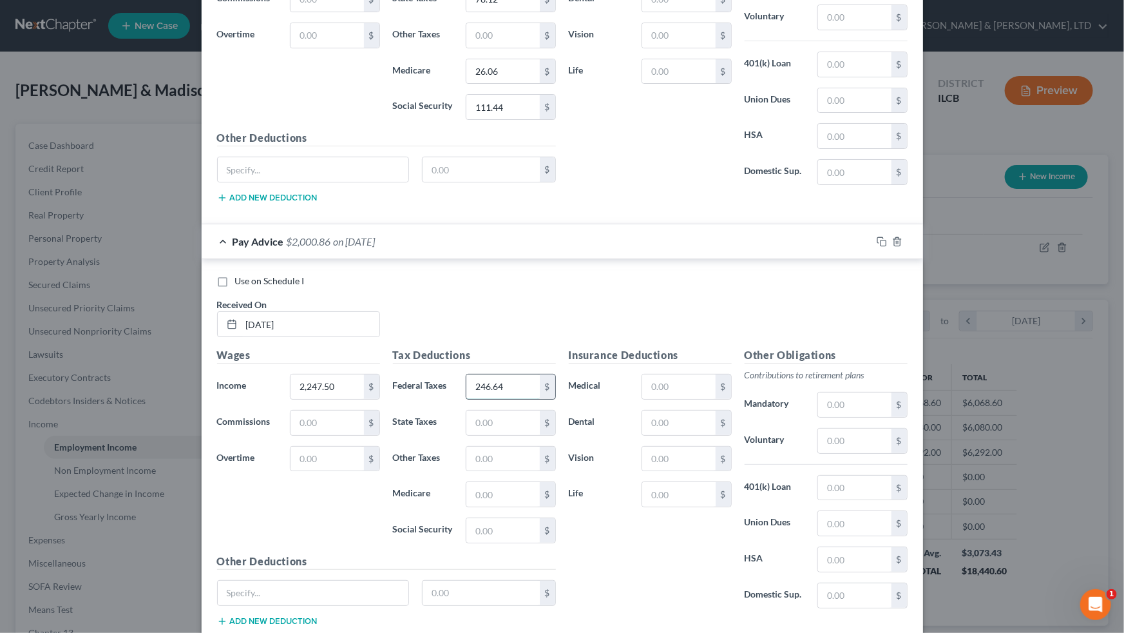
type input "246.64"
type input "100.40"
type input "32.59"
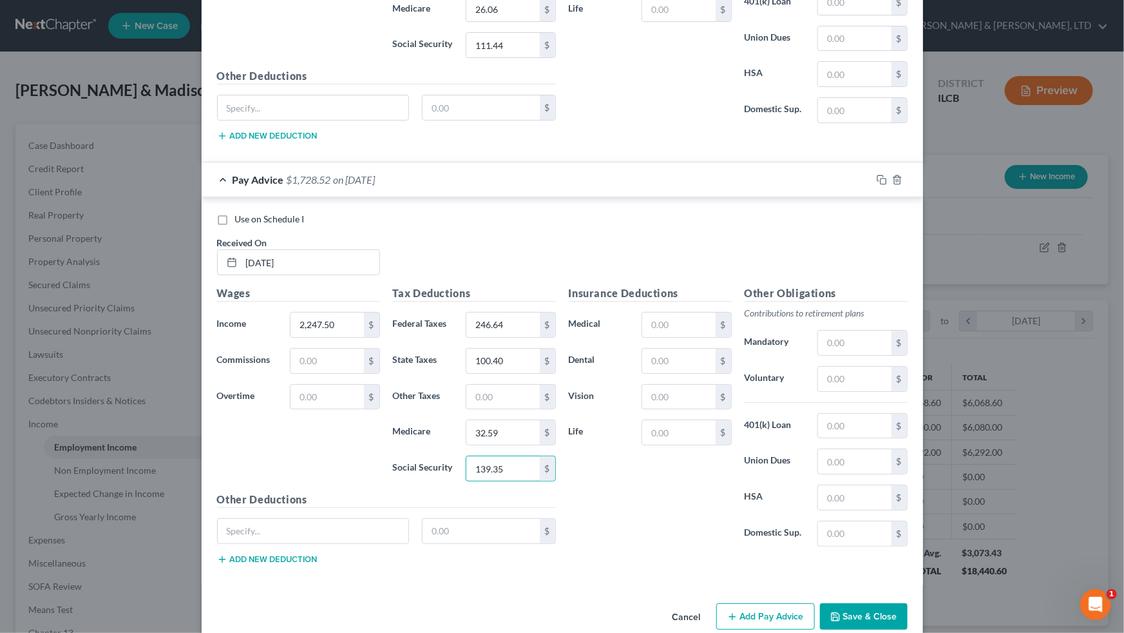
scroll to position [4959, 0]
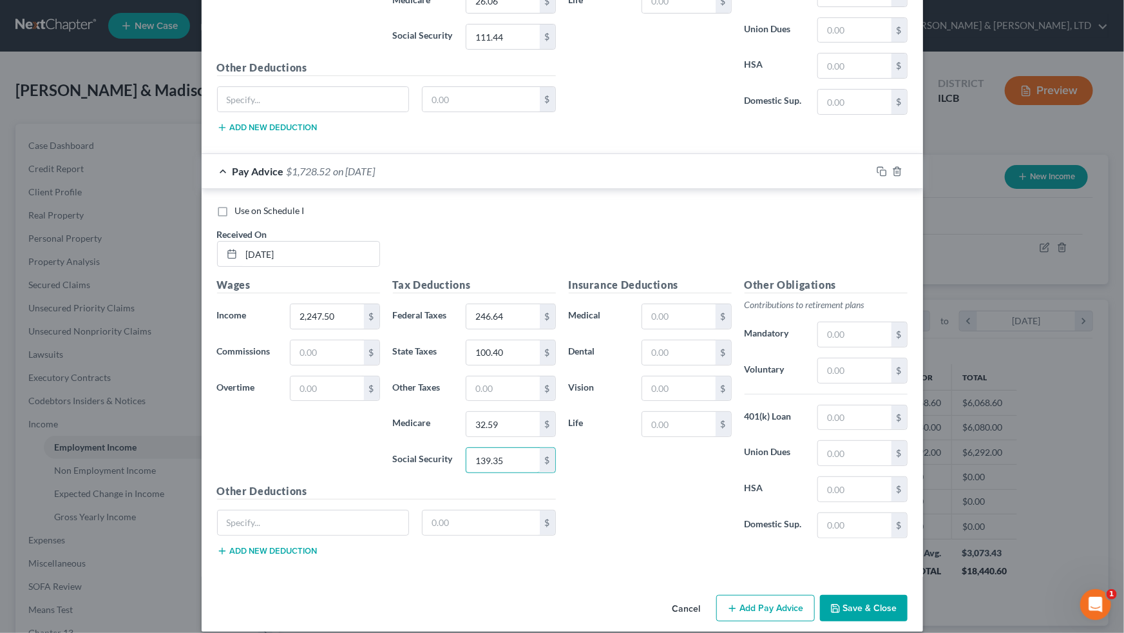
type input "139.35"
click at [645, 391] on button "Add Pay Advice" at bounding box center [765, 608] width 99 height 27
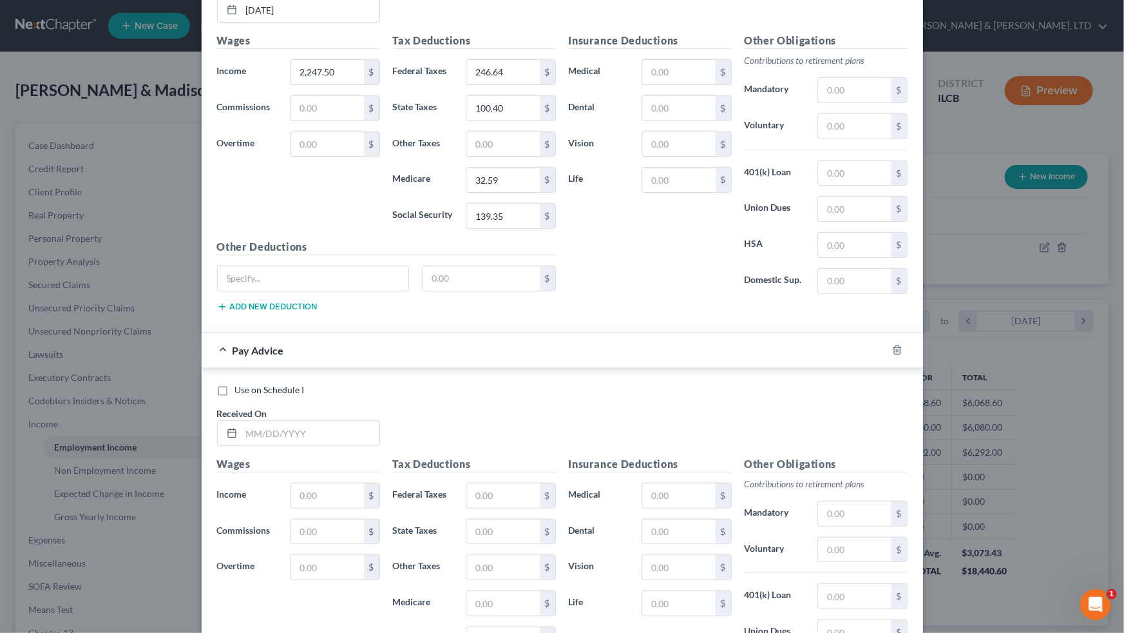
scroll to position [5310, 0]
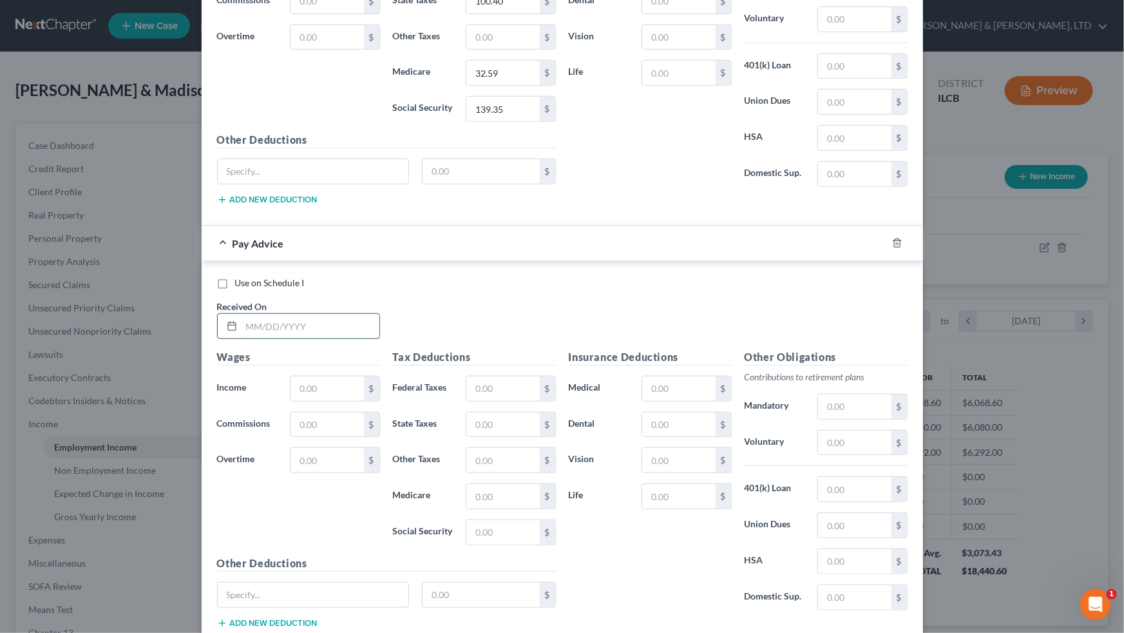
click at [289, 314] on input "text" at bounding box center [311, 326] width 138 height 24
click at [474, 376] on input "text" at bounding box center [502, 388] width 73 height 24
drag, startPoint x: 279, startPoint y: 307, endPoint x: 204, endPoint y: 306, distance: 75.4
click at [204, 306] on div "Use on Schedule I Received On * 1789.80 Wages Income * $ Commissions $ Overtime…" at bounding box center [562, 454] width 721 height 387
type input "[DATE]"
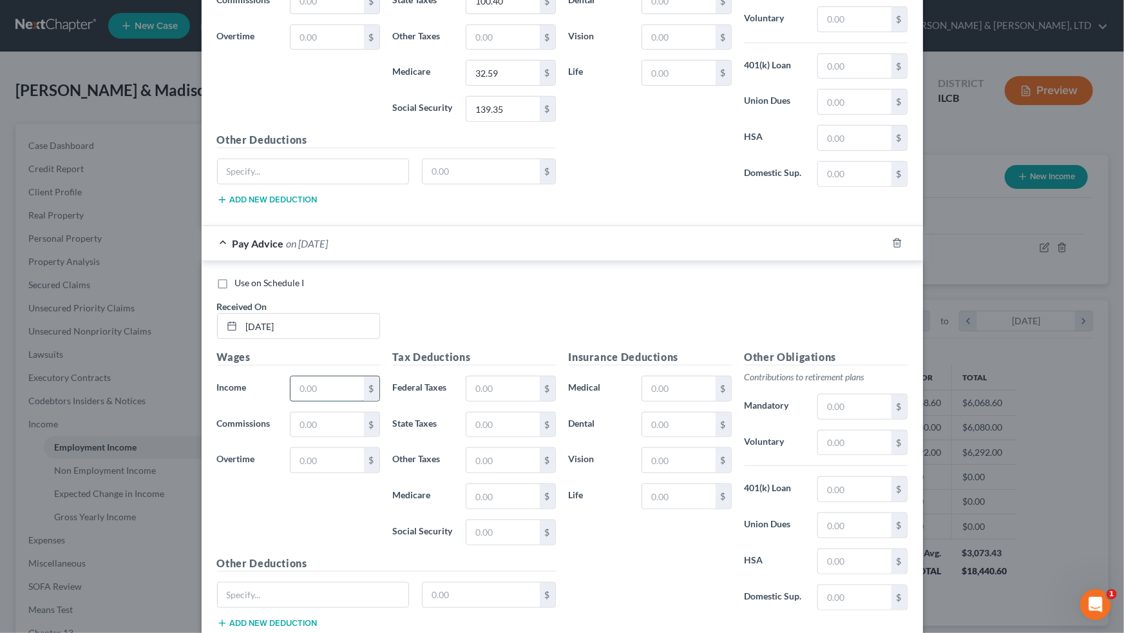
click at [319, 379] on input "text" at bounding box center [327, 388] width 73 height 24
type input "1,789.80"
click at [472, 376] on input "text" at bounding box center [502, 388] width 73 height 24
type input "145.95"
type input "77.74"
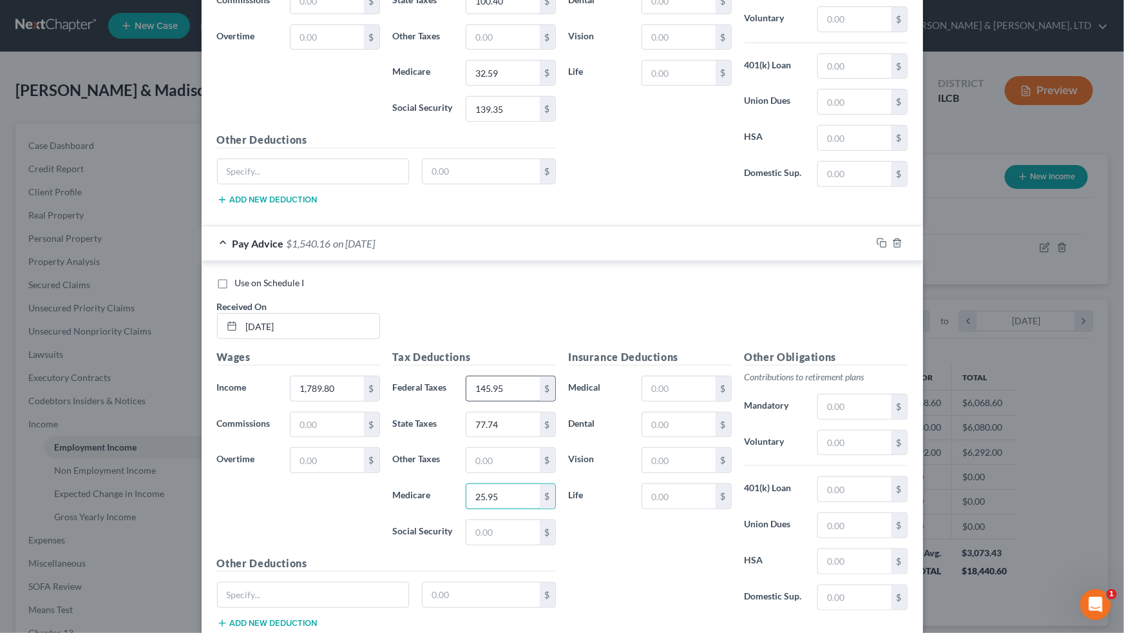
type input "25.95"
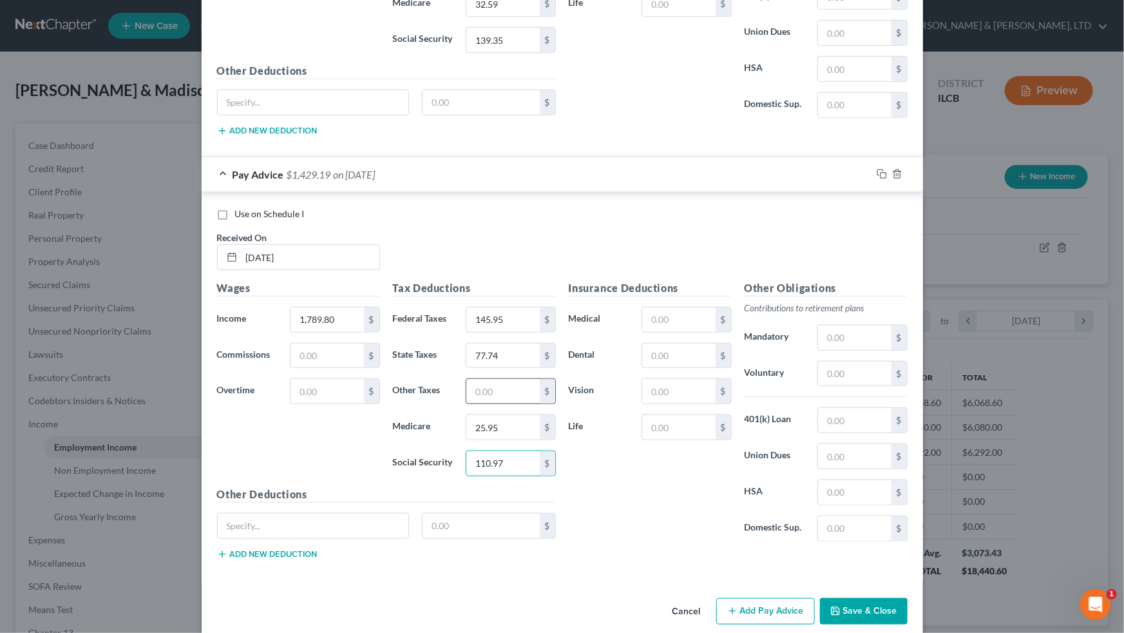
scroll to position [5380, 0]
type input "110.97"
click at [645, 391] on button "Add Pay Advice" at bounding box center [765, 609] width 99 height 27
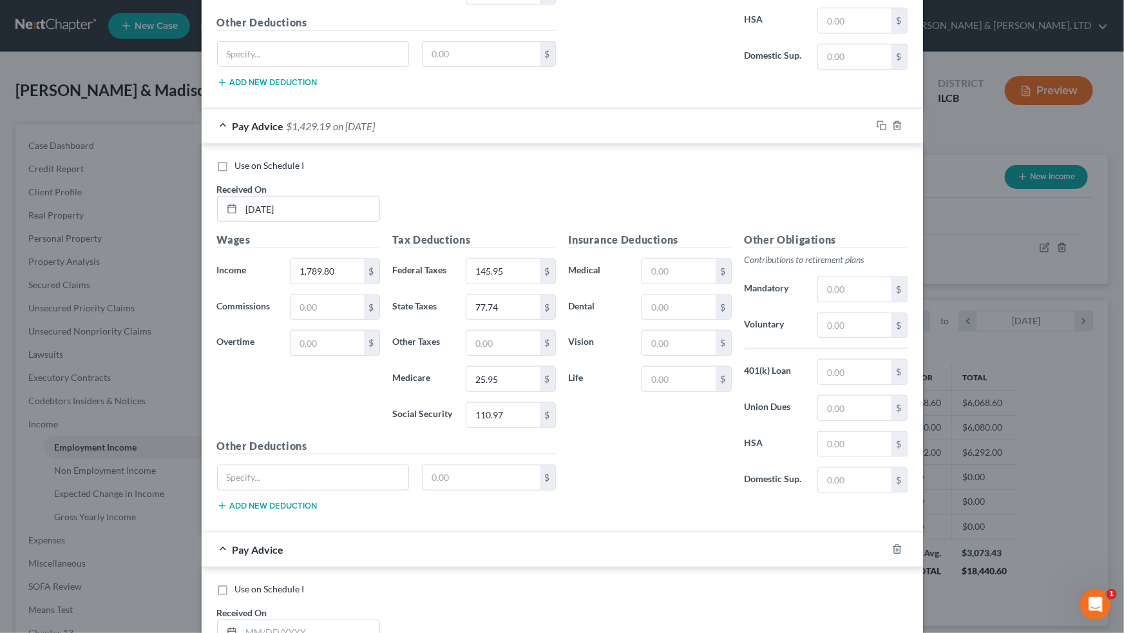
scroll to position [5614, 0]
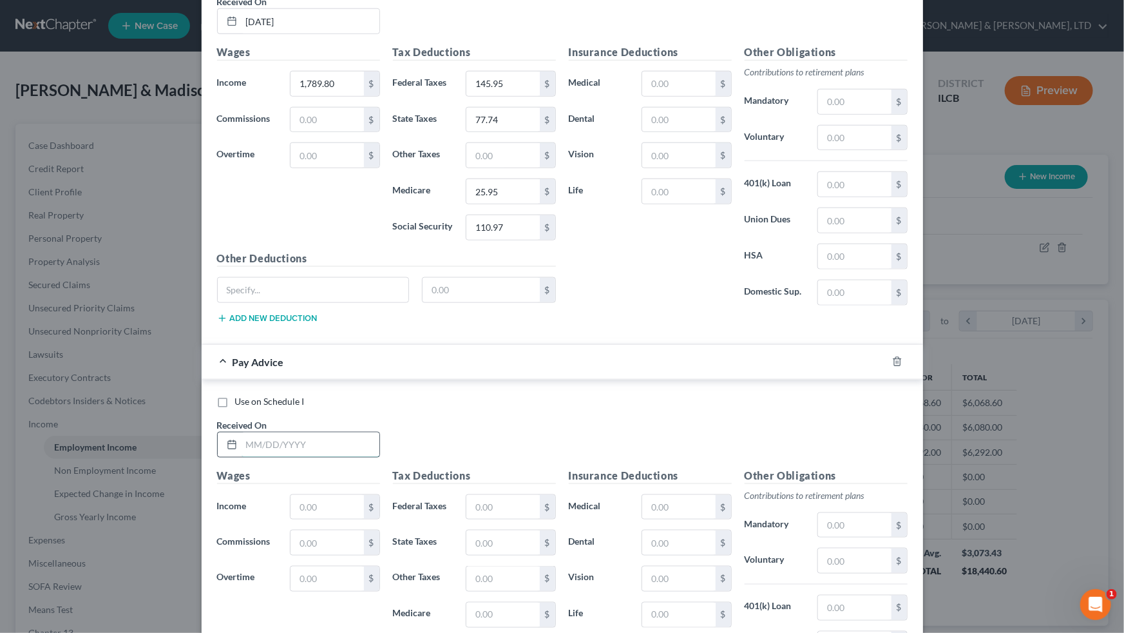
click at [308, 391] on input "text" at bounding box center [311, 444] width 138 height 24
type input "[DATE]"
click at [314, 391] on input "text" at bounding box center [327, 507] width 73 height 24
type input "2,036.00"
click at [497, 391] on input "text" at bounding box center [502, 507] width 73 height 24
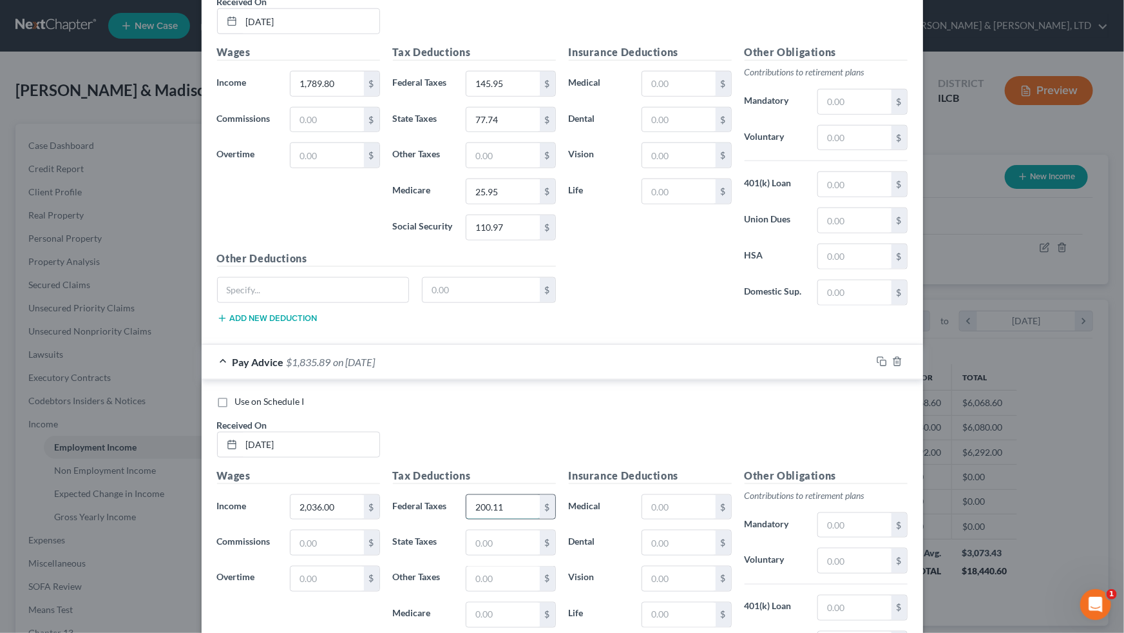
type input "200.11"
type input "89.93"
type input "29.52"
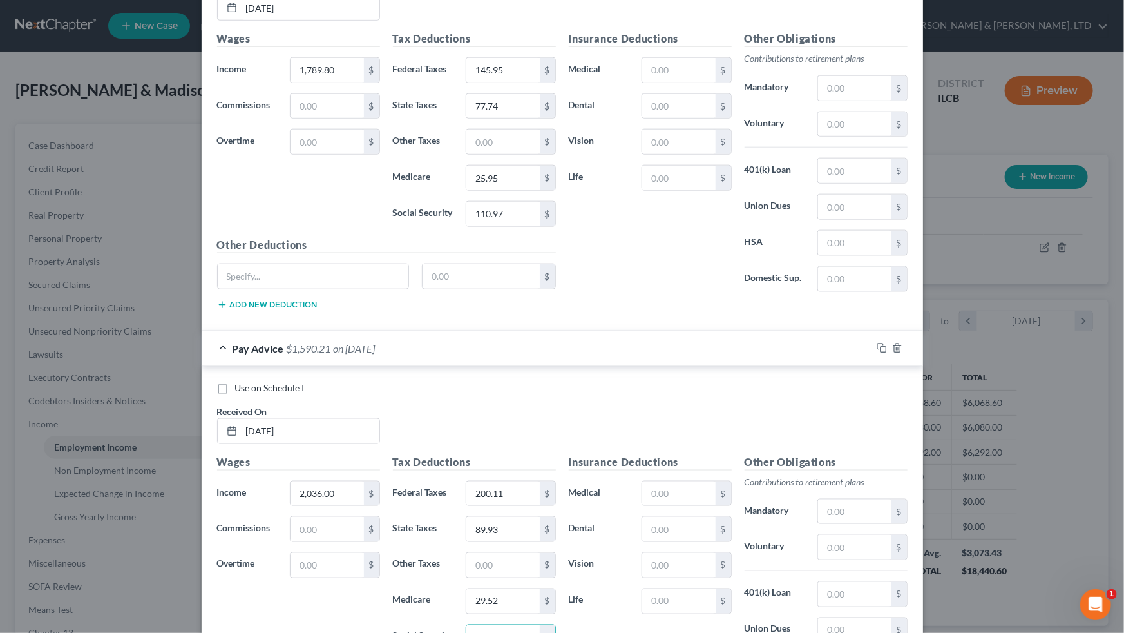
scroll to position [5802, 0]
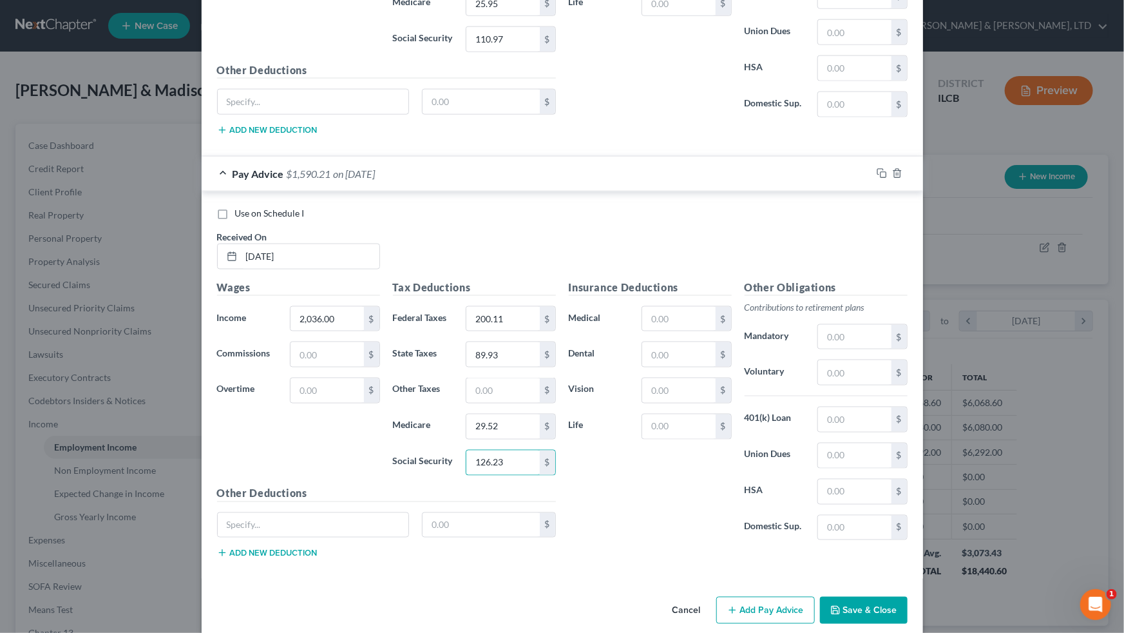
type input "126.23"
click at [645, 391] on button "Add Pay Advice" at bounding box center [765, 609] width 99 height 27
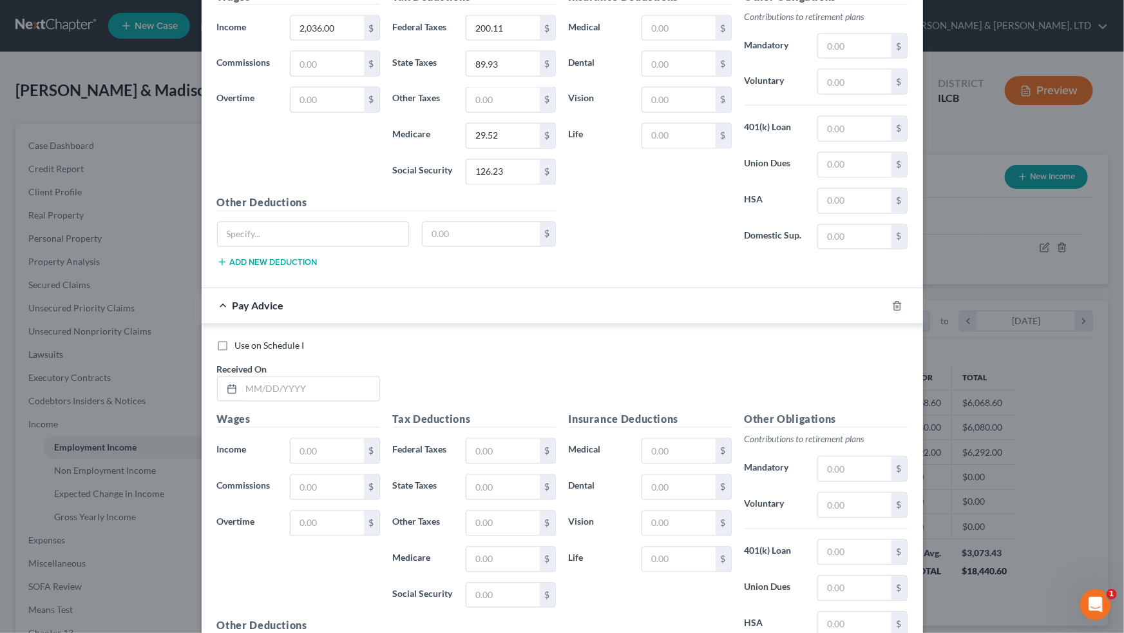
scroll to position [6224, 0]
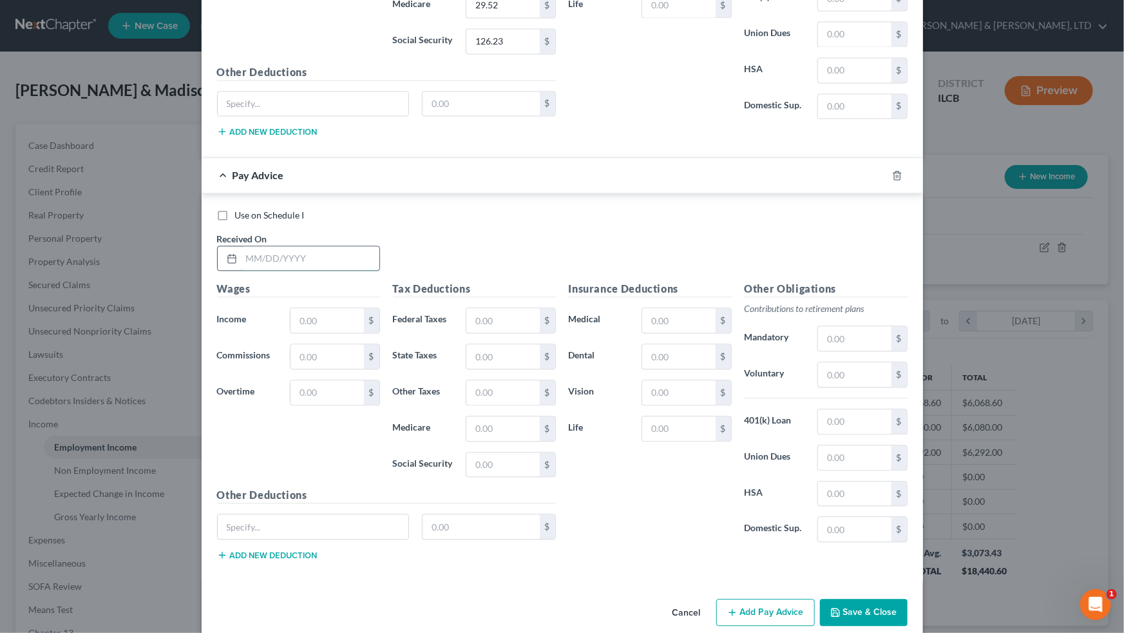
click at [327, 246] on input "text" at bounding box center [311, 258] width 138 height 24
type input "[DATE]"
click at [327, 309] on input "text" at bounding box center [327, 320] width 73 height 24
type input "1,827.80"
click at [517, 308] on input "text" at bounding box center [502, 320] width 73 height 24
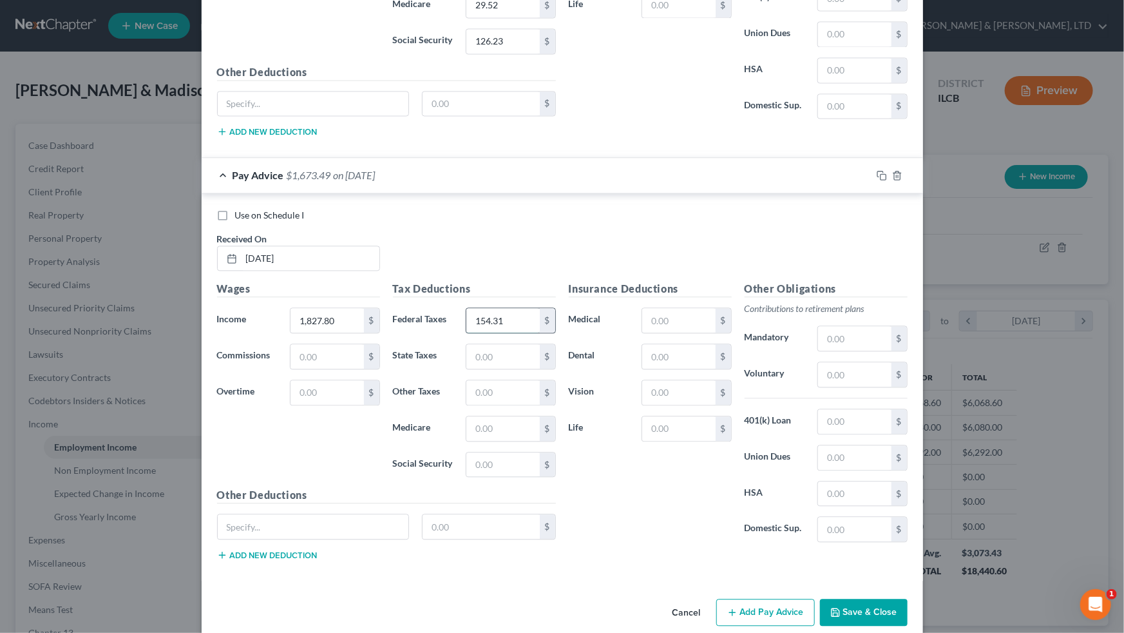
type input "154.31"
type input "79.62"
type input "26.50"
type input "113.32"
click at [645, 391] on button "Add Pay Advice" at bounding box center [765, 611] width 99 height 27
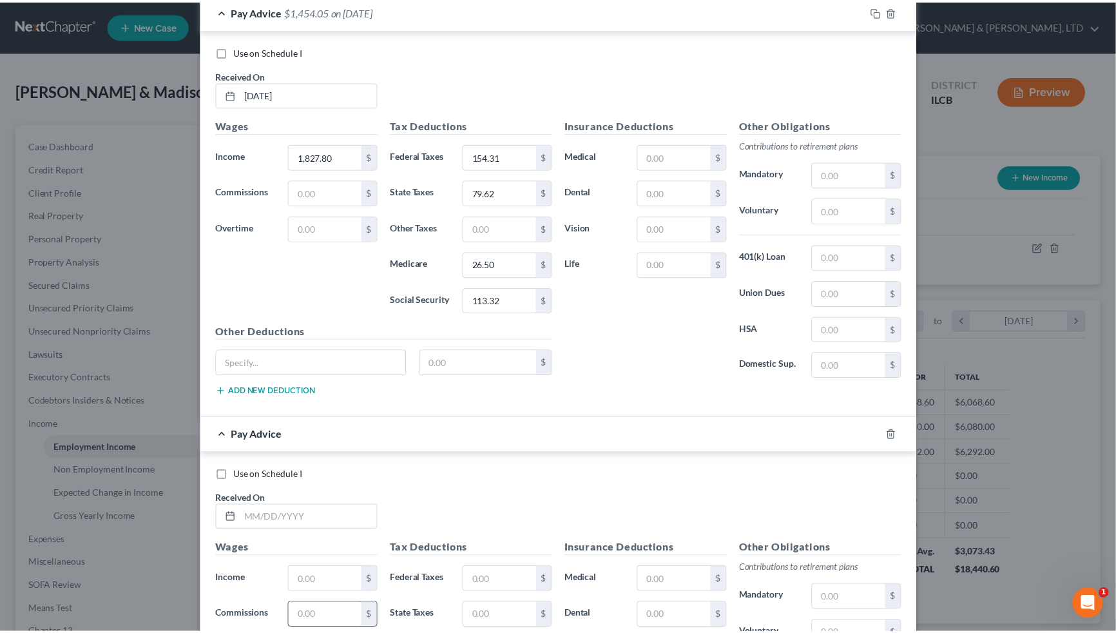
scroll to position [6646, 0]
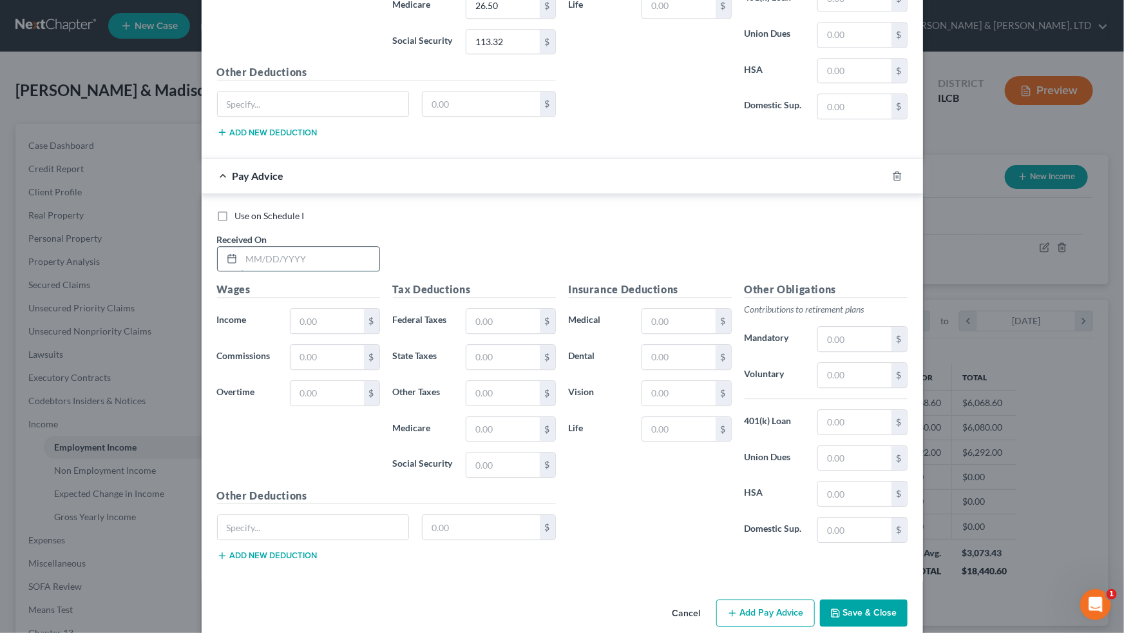
click at [295, 247] on input "text" at bounding box center [311, 259] width 138 height 24
type input "[DATE]"
click at [316, 309] on input "text" at bounding box center [327, 321] width 73 height 24
type input "2,302.50"
type input "259.27"
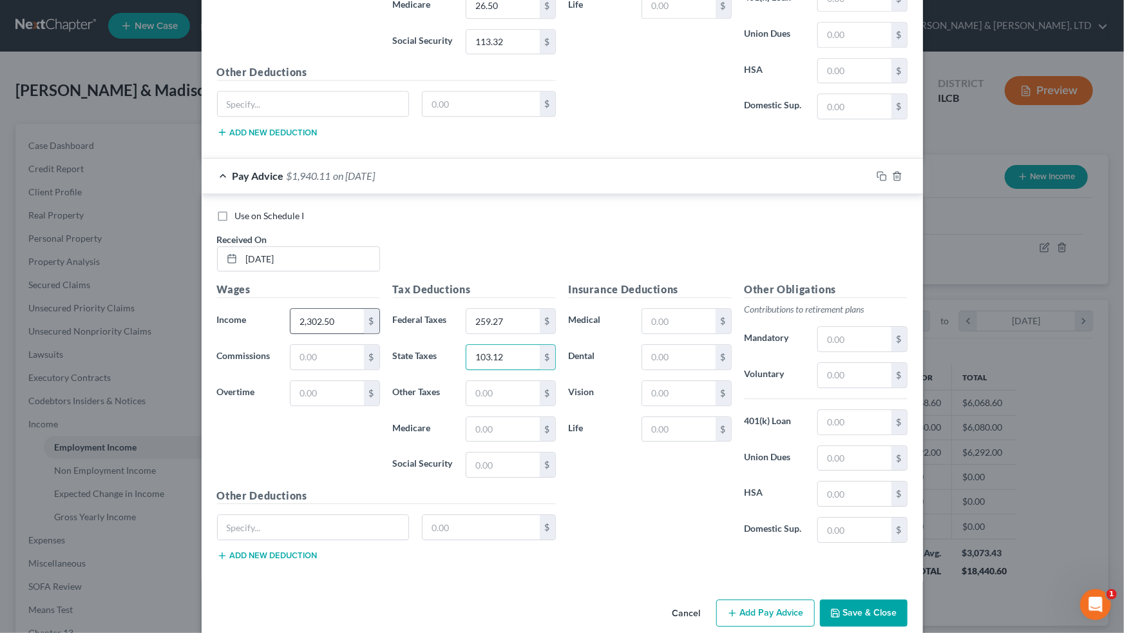
type input "103.12"
type input "33.39"
type input "142.76"
click at [645, 391] on button "Save & Close" at bounding box center [864, 612] width 88 height 27
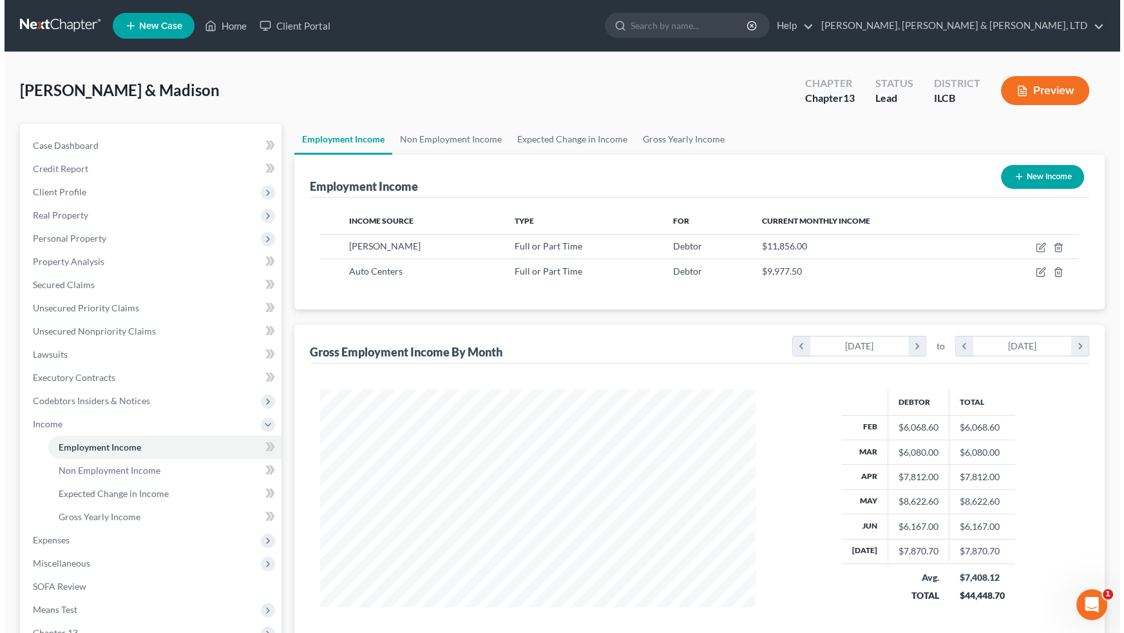
scroll to position [643917, 643690]
click at [645, 173] on button "New Income" at bounding box center [1037, 177] width 83 height 24
select select "0"
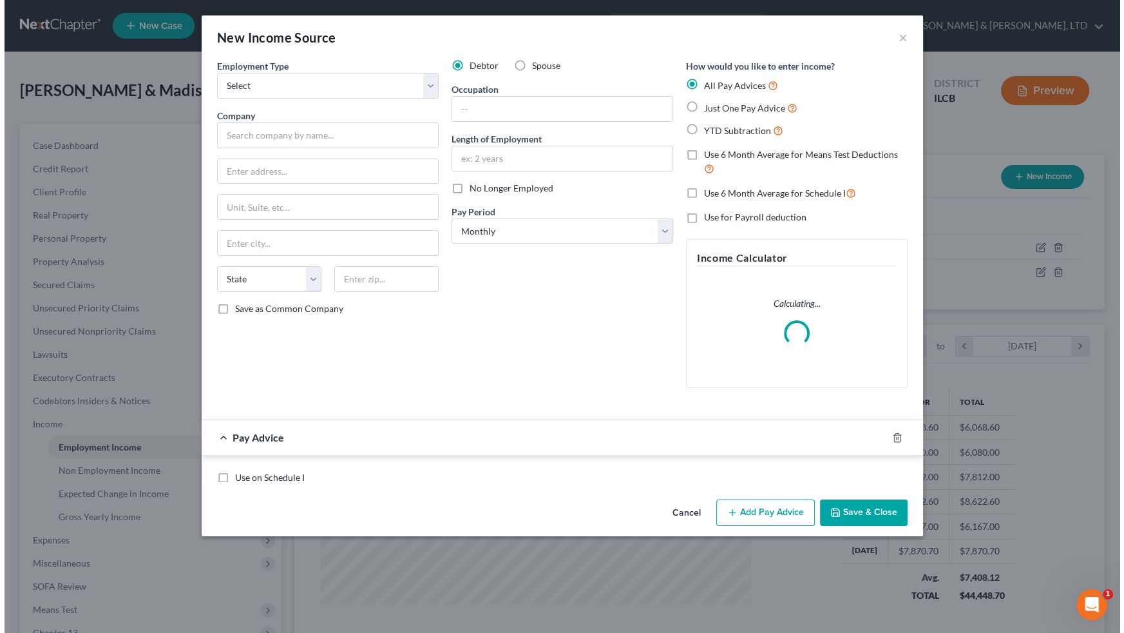
scroll to position [231, 461]
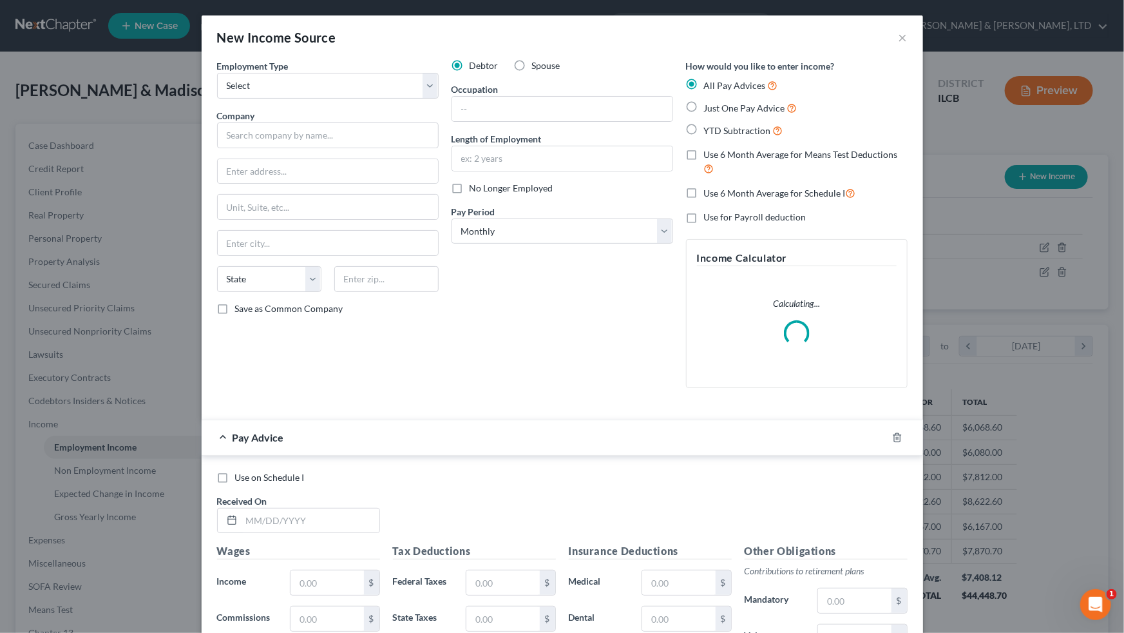
click at [532, 64] on label "Spouse" at bounding box center [546, 65] width 28 height 13
click at [537, 64] on input "Spouse" at bounding box center [541, 63] width 8 height 8
radio input "true"
click at [428, 84] on select "Select Full or [DEMOGRAPHIC_DATA] Employment Self Employment" at bounding box center [328, 86] width 222 height 26
select select "0"
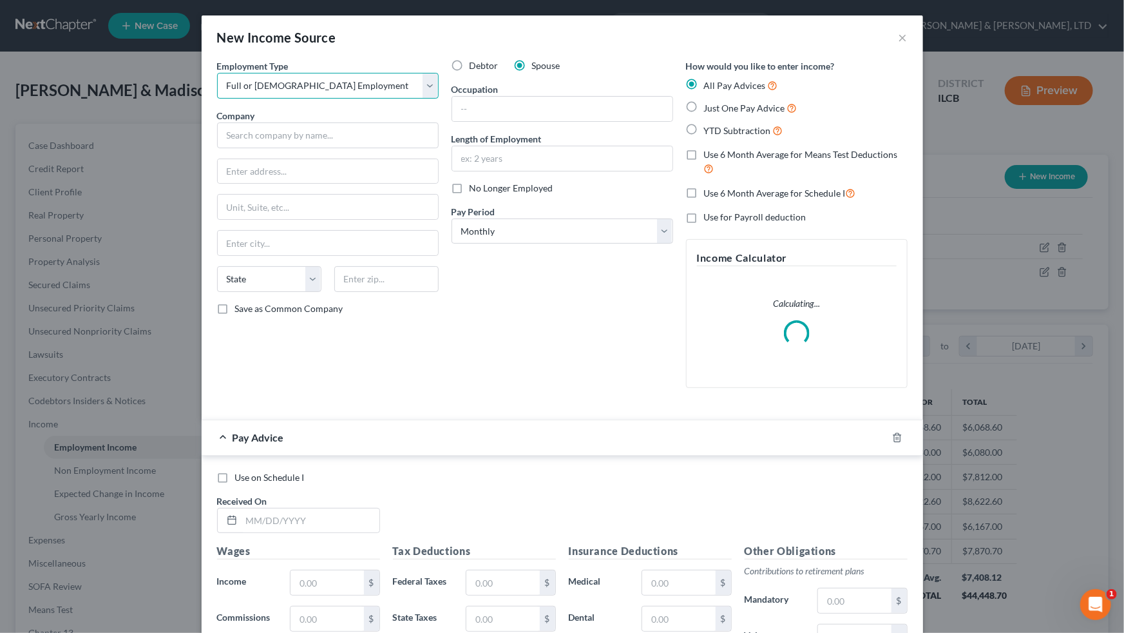
click at [217, 73] on select "Select Full or [DEMOGRAPHIC_DATA] Employment Self Employment" at bounding box center [328, 86] width 222 height 26
click at [320, 137] on input "text" at bounding box center [328, 135] width 222 height 26
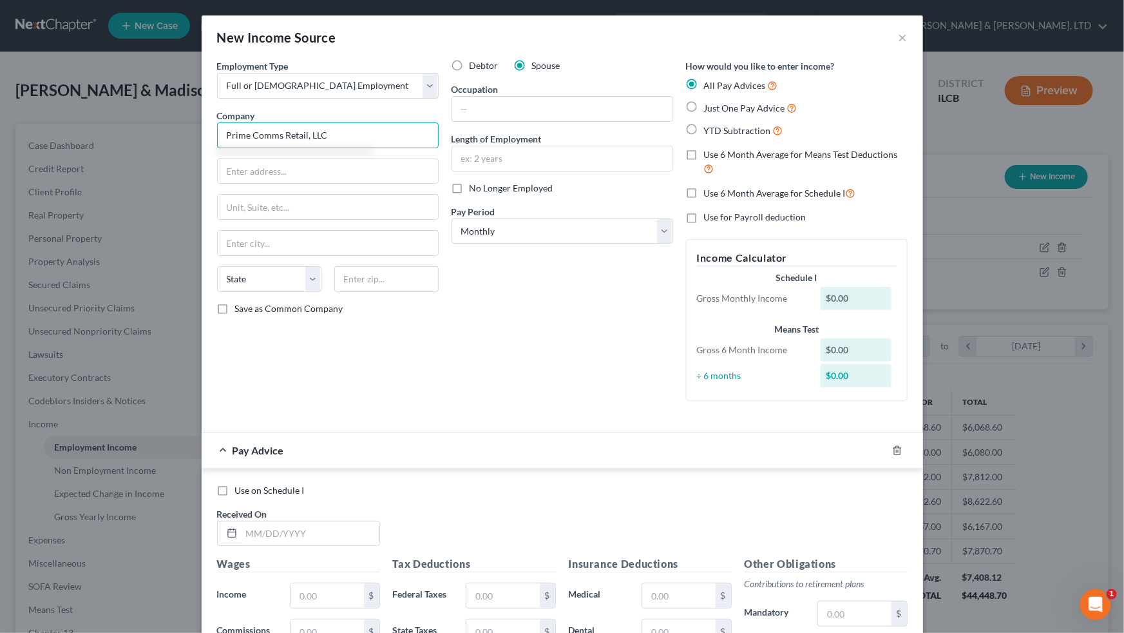
type input "Prime Comms Retail, LLC"
type input "[STREET_ADDRESS]"
click at [272, 236] on input "text" at bounding box center [328, 243] width 220 height 24
type input "[PERSON_NAME]"
click at [312, 282] on select "State [US_STATE] AK AR AZ CA CO CT DE DC [GEOGRAPHIC_DATA] [GEOGRAPHIC_DATA] GU…" at bounding box center [269, 279] width 104 height 26
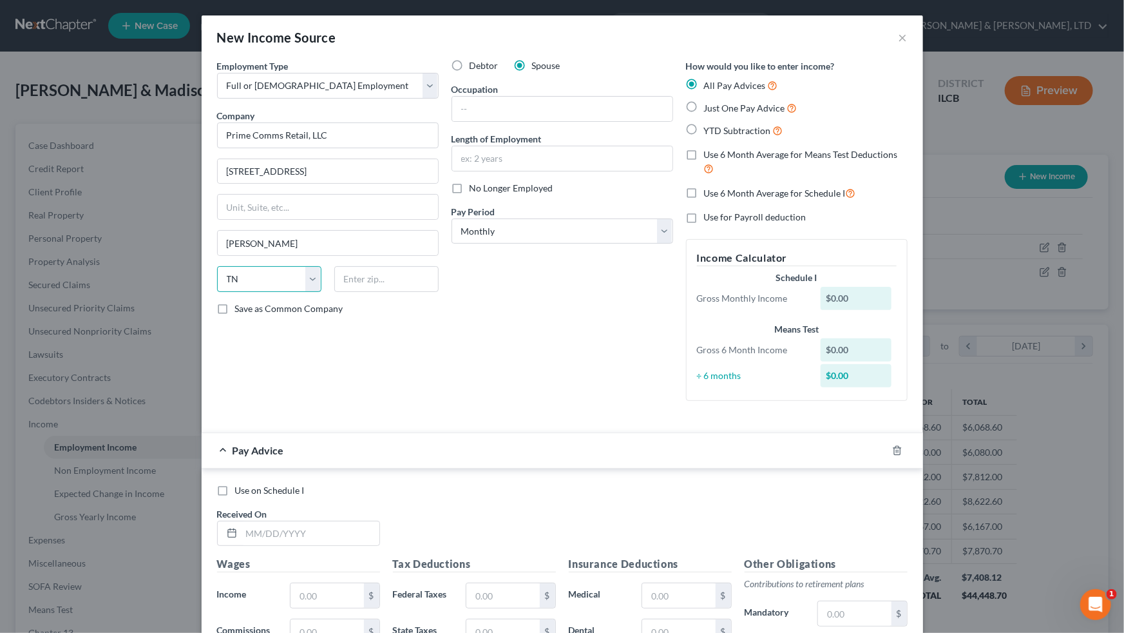
select select "45"
click at [217, 266] on select "State [US_STATE] AK AR AZ CA CO CT DE DC [GEOGRAPHIC_DATA] [GEOGRAPHIC_DATA] GU…" at bounding box center [269, 279] width 104 height 26
click at [378, 271] on input "text" at bounding box center [386, 279] width 104 height 26
type input "77478"
click at [645, 234] on select "Select Monthly Twice Monthly Every Other Week Weekly" at bounding box center [563, 231] width 222 height 26
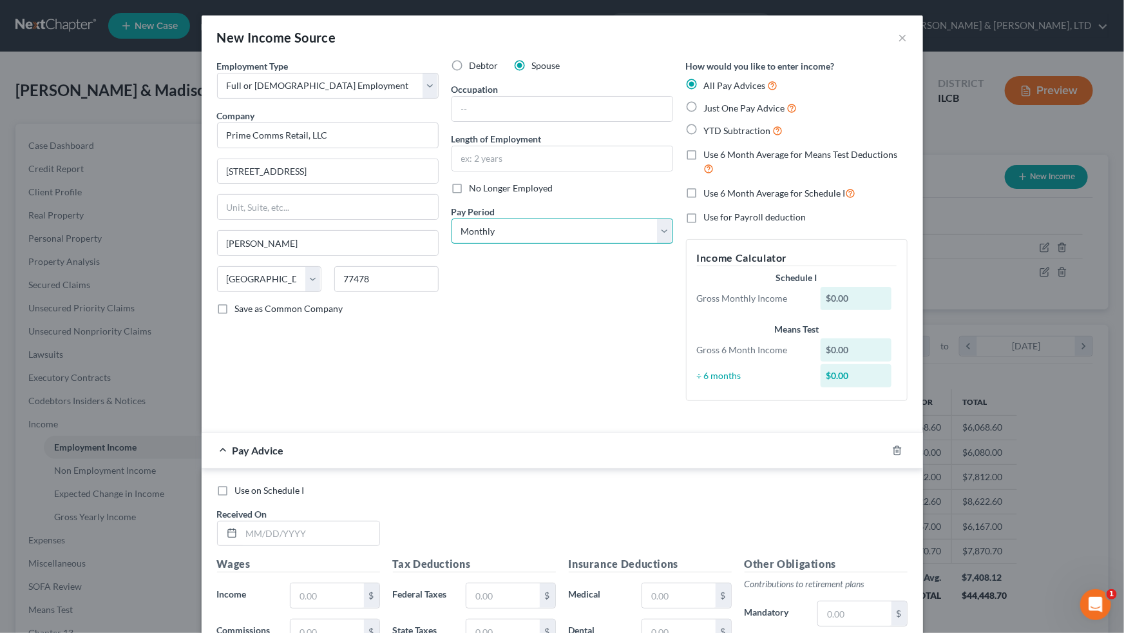
type input "Sugar Land"
select select "2"
click at [452, 218] on select "Select Monthly Twice Monthly Every Other Week Weekly" at bounding box center [563, 231] width 222 height 26
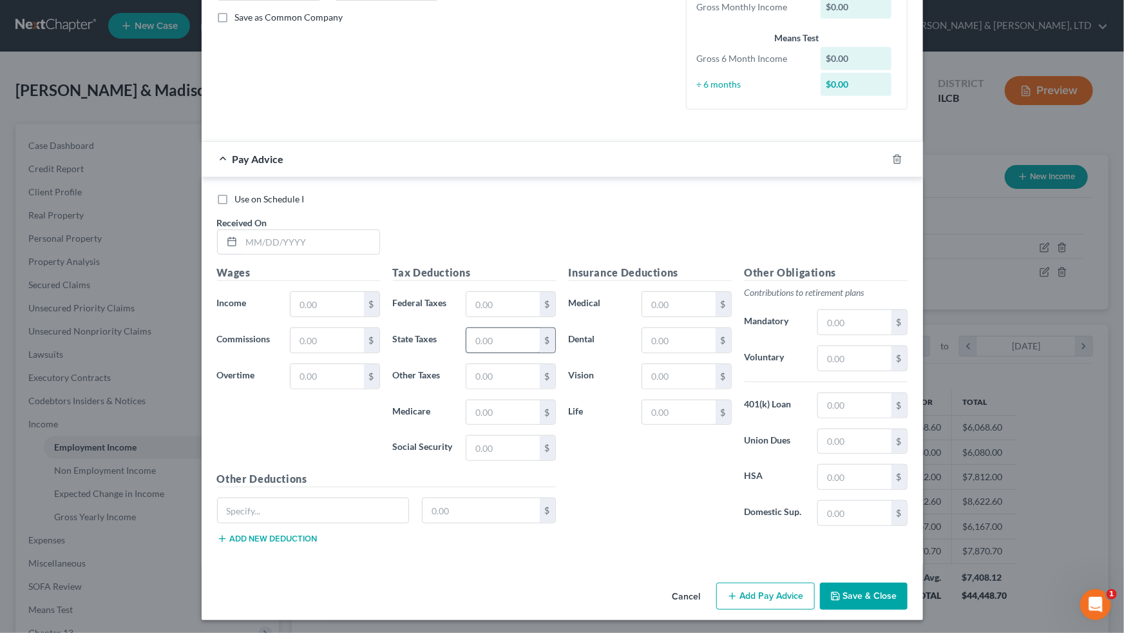
scroll to position [292, 0]
click at [350, 243] on input "text" at bounding box center [311, 241] width 138 height 24
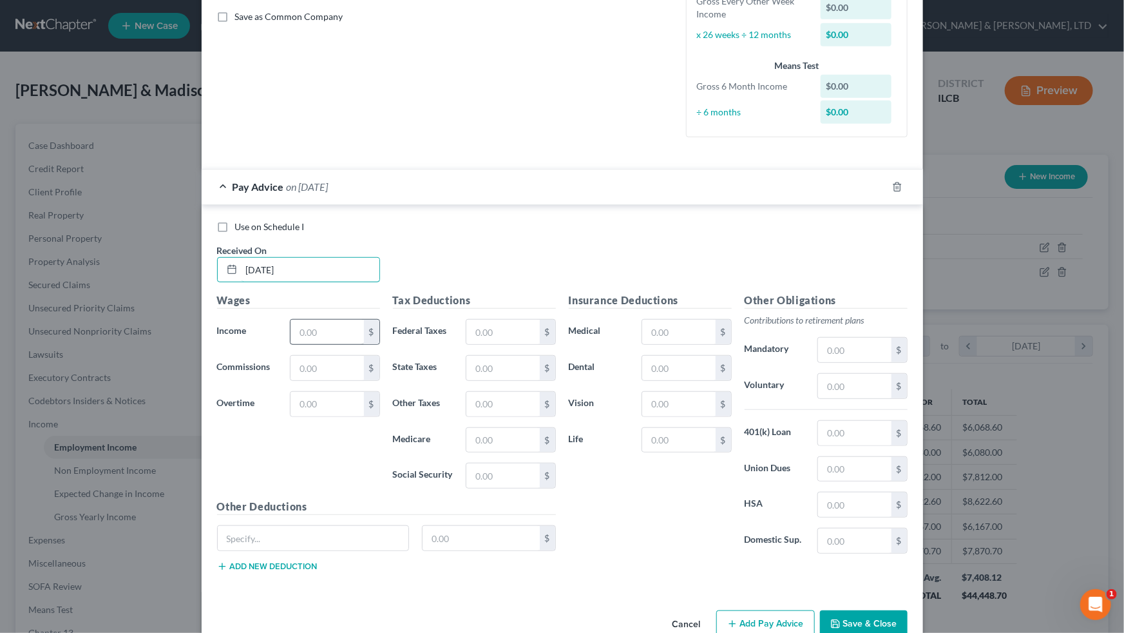
type input "[DATE]"
click at [345, 334] on input "text" at bounding box center [327, 331] width 73 height 24
type input "651.96"
click at [479, 328] on input "text" at bounding box center [502, 331] width 73 height 24
type input "7.50"
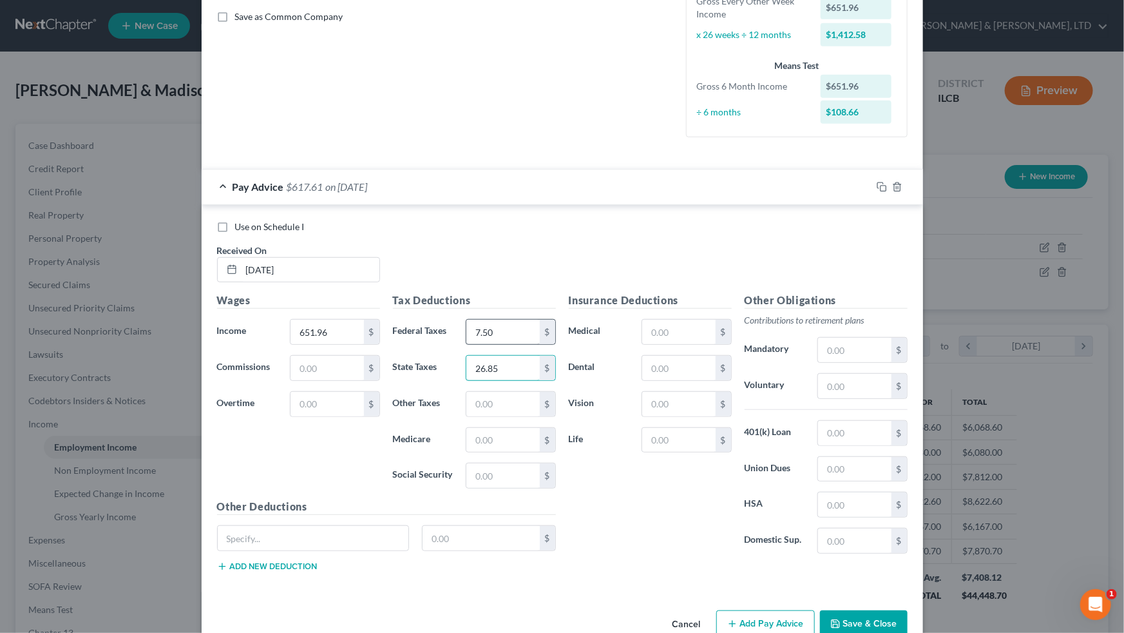
type input "26.85"
type input "9.45"
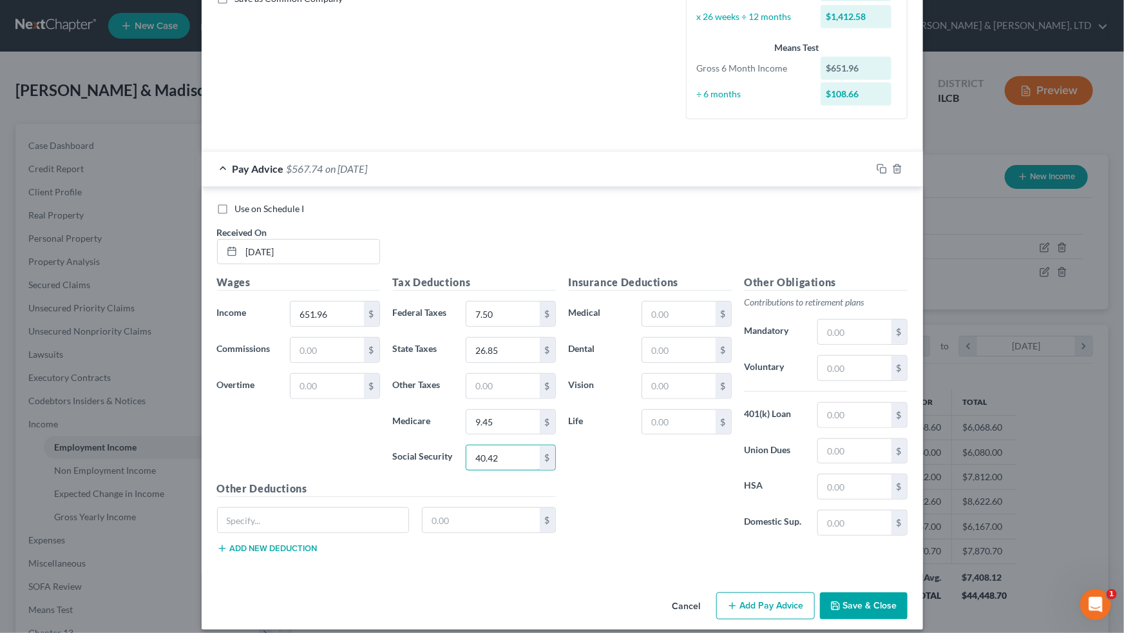
scroll to position [320, 0]
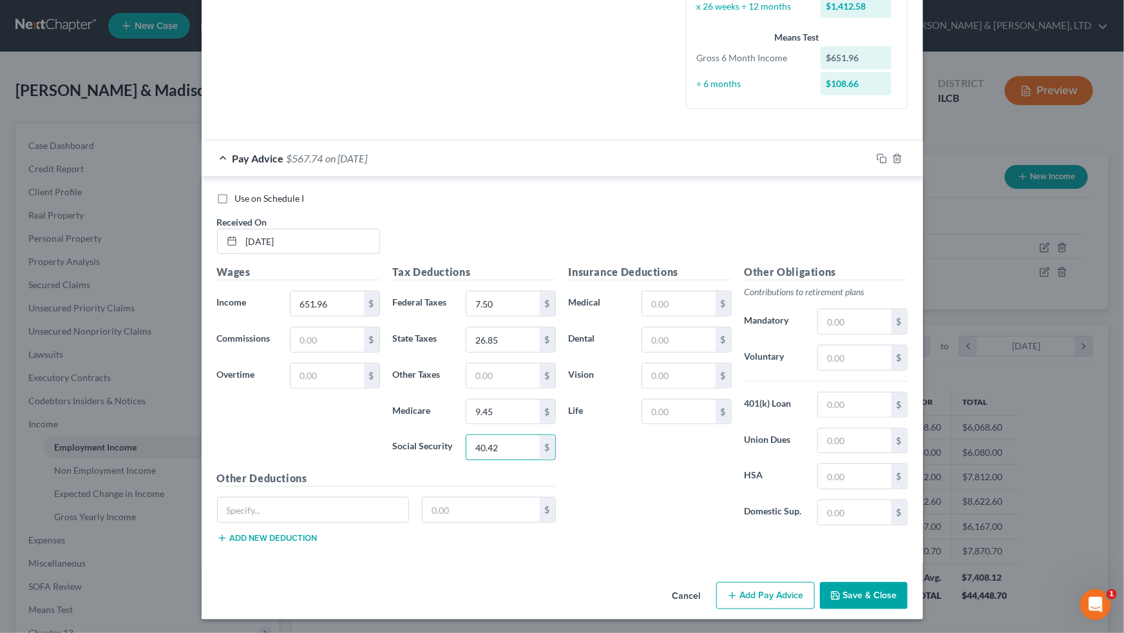
type input "40.42"
click at [645, 391] on button "Add Pay Advice" at bounding box center [765, 595] width 99 height 27
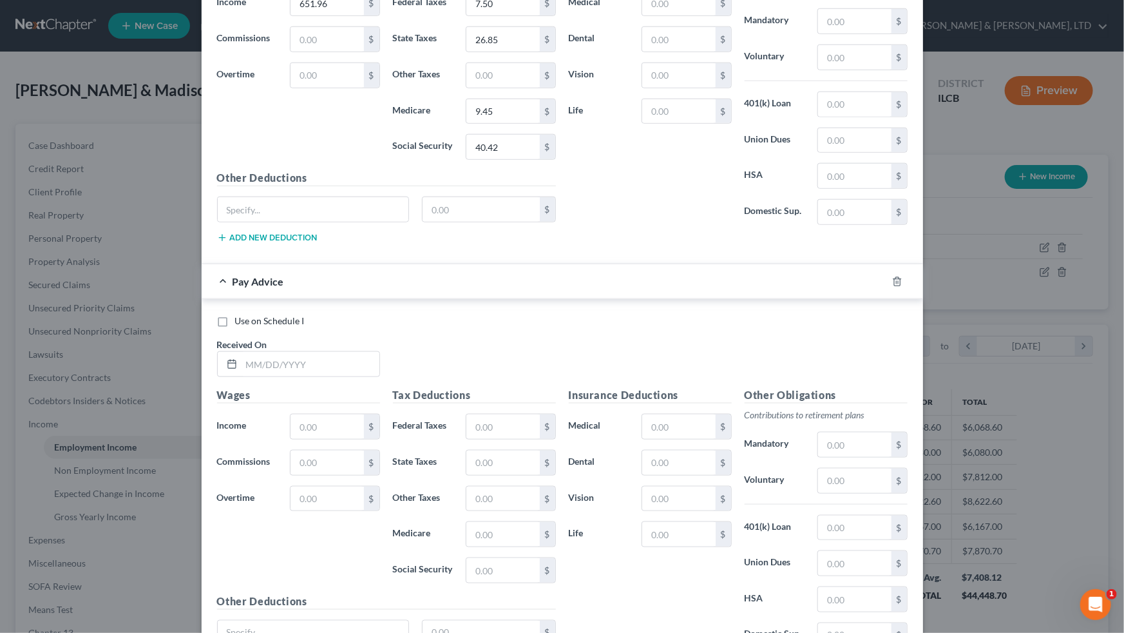
scroll to position [671, 0]
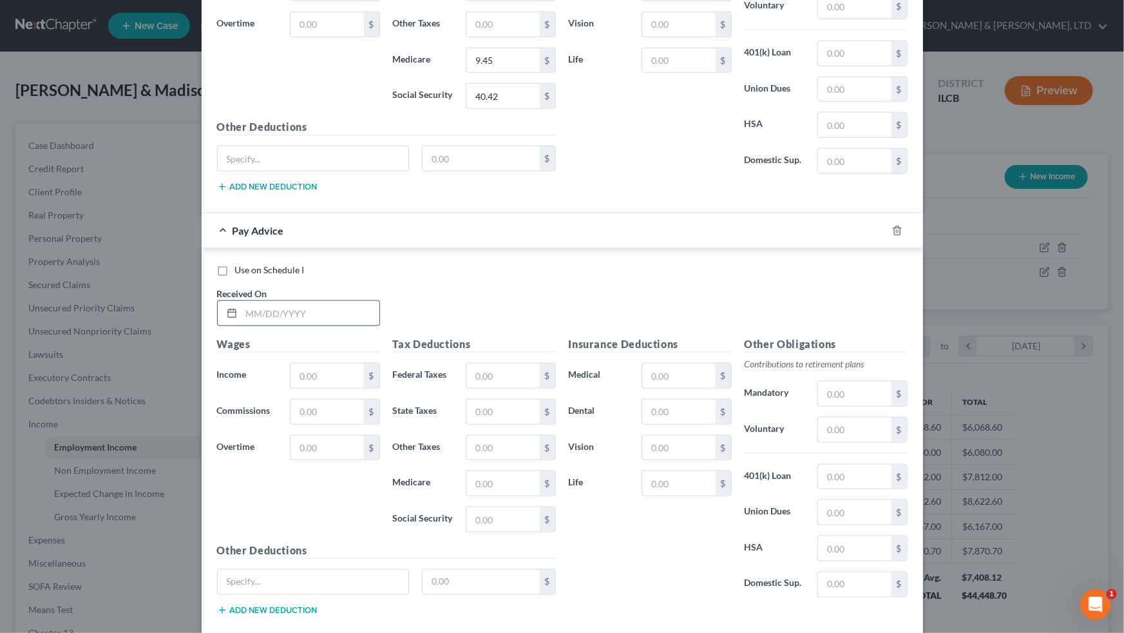
click at [275, 309] on input "text" at bounding box center [311, 313] width 138 height 24
type input "[DATE]"
click at [344, 374] on input "text" at bounding box center [327, 375] width 73 height 24
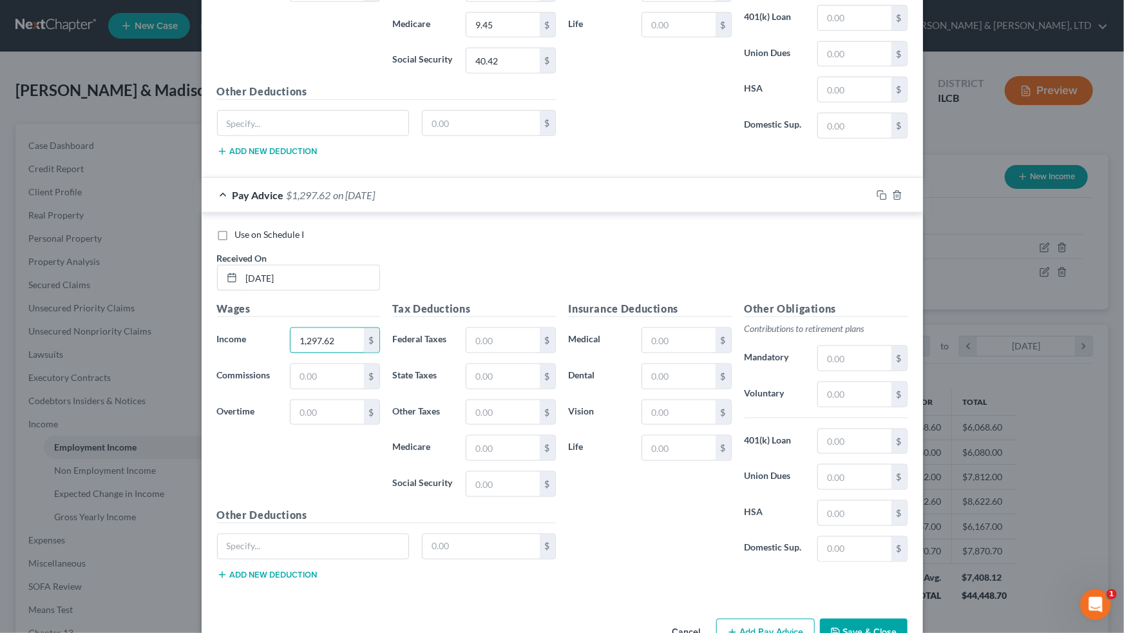
scroll to position [742, 0]
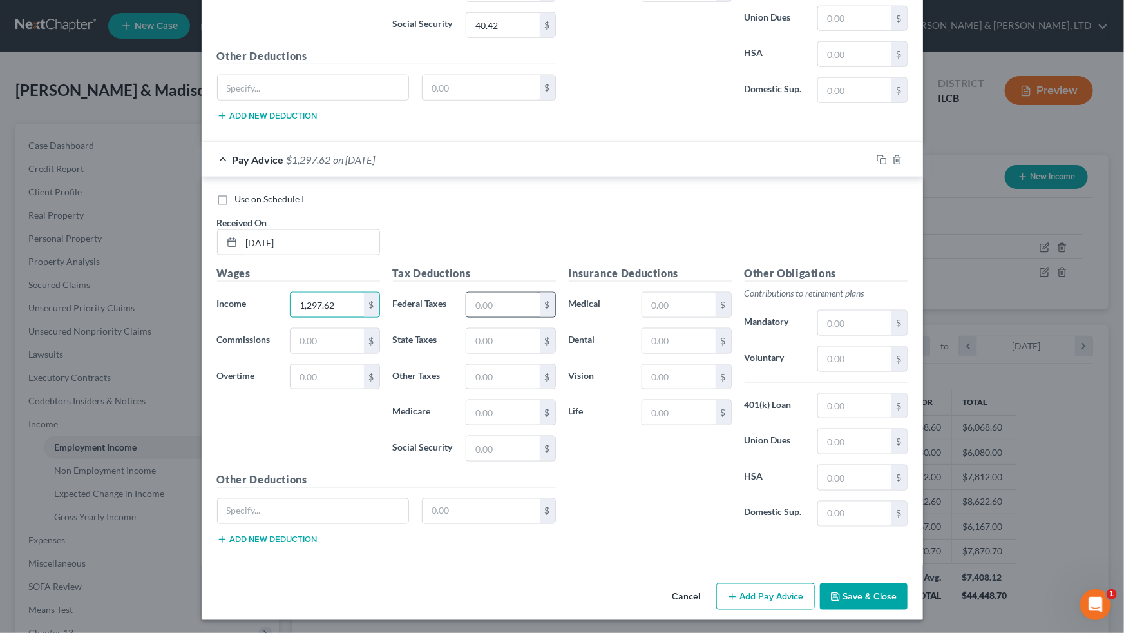
type input "1,297.62"
click at [516, 307] on input "text" at bounding box center [502, 304] width 73 height 24
type input "77.30"
type input "58.81"
type input "18.82"
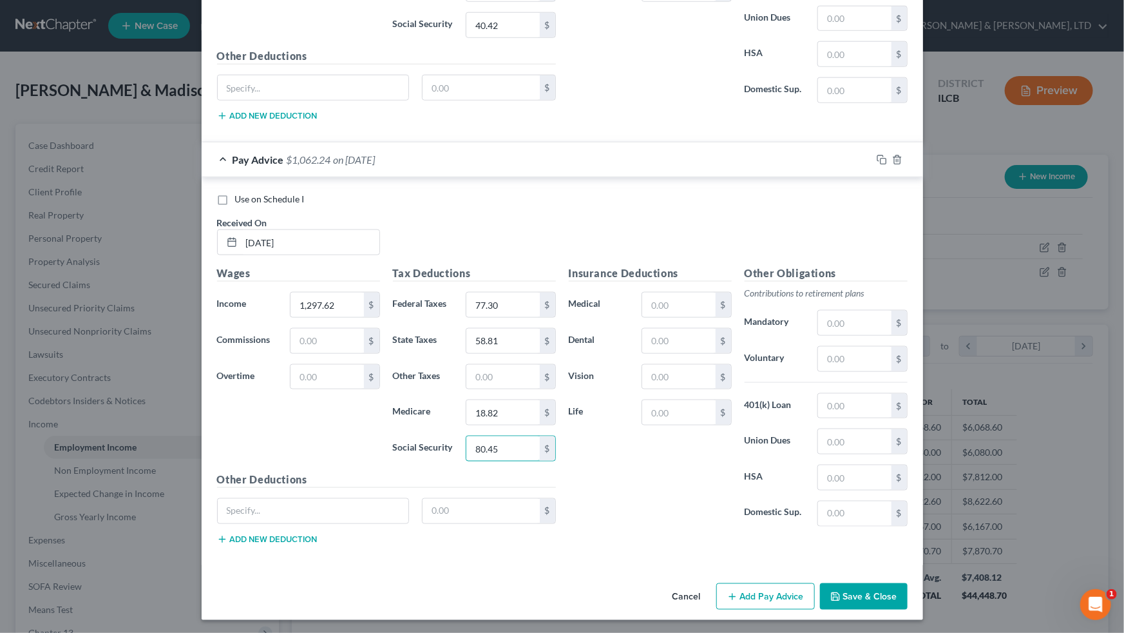
type input "80.45"
click at [645, 391] on button "Add Pay Advice" at bounding box center [765, 596] width 99 height 27
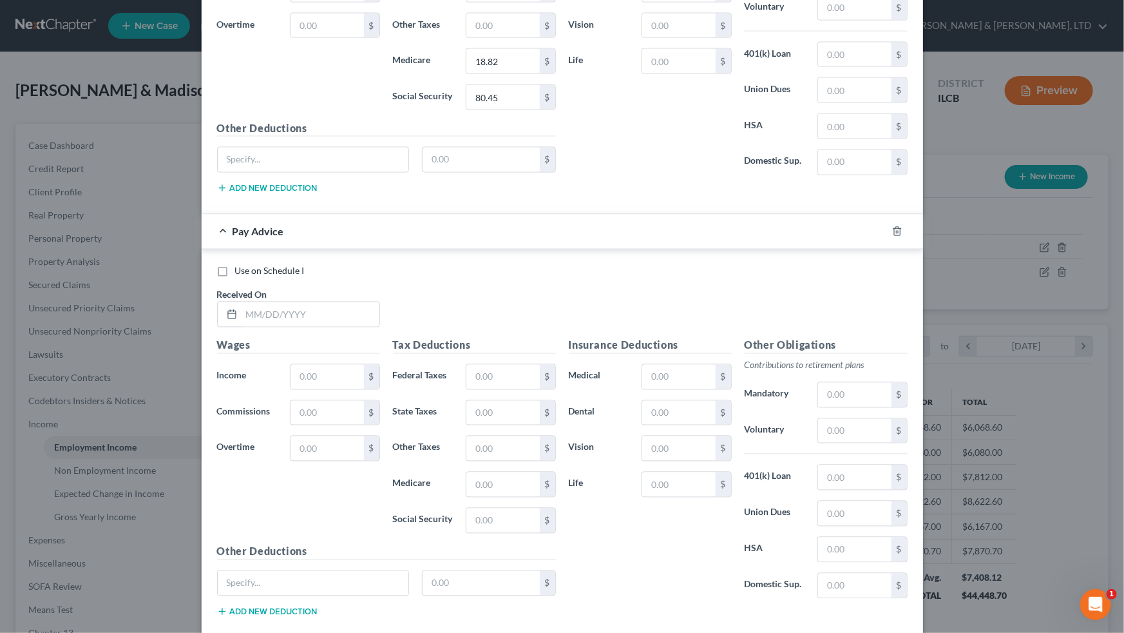
scroll to position [1094, 0]
click at [313, 315] on input "text" at bounding box center [311, 313] width 138 height 24
type input "[DATE]"
click at [321, 364] on input "text" at bounding box center [327, 376] width 73 height 24
type input "1,361.34"
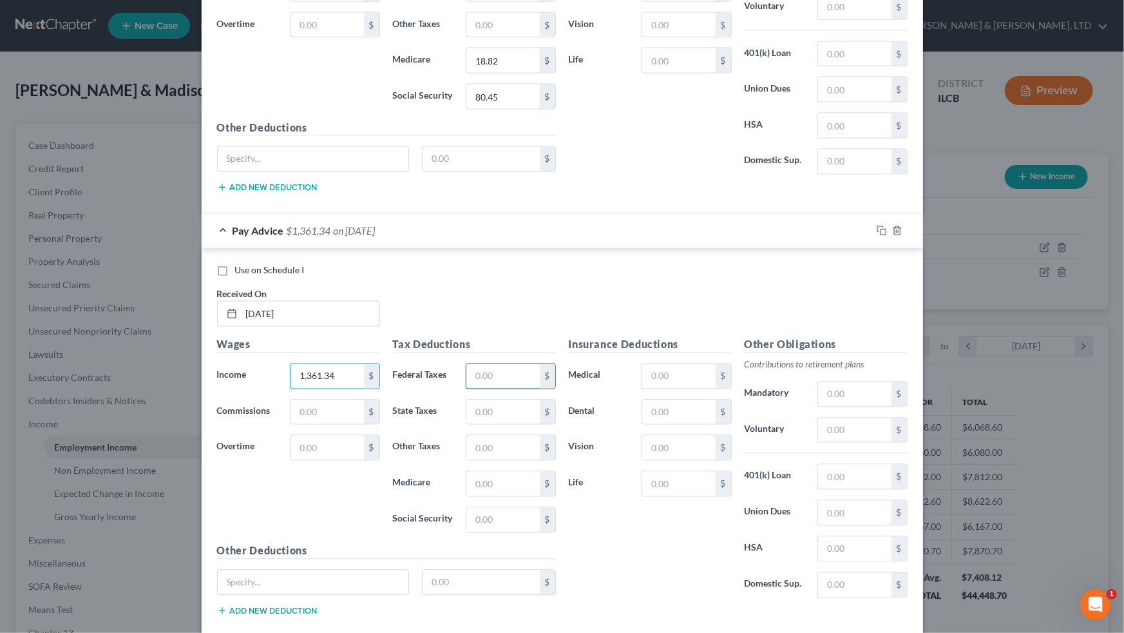
click at [502, 373] on input "text" at bounding box center [502, 376] width 73 height 24
type input "84.95"
type input "61.96"
type input "19.74"
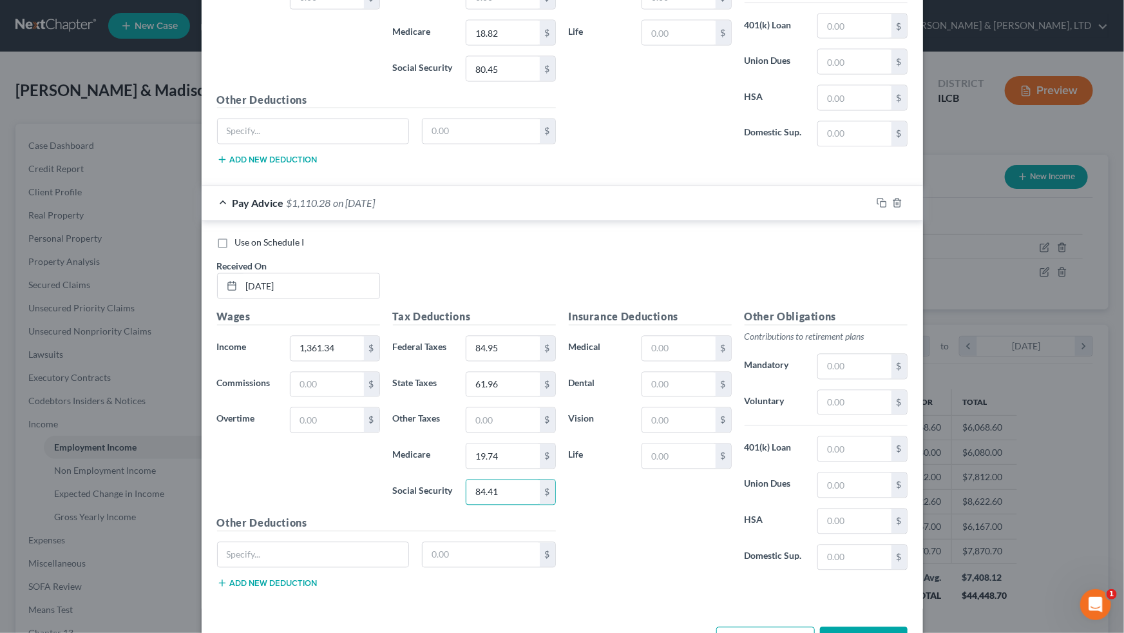
scroll to position [1164, 0]
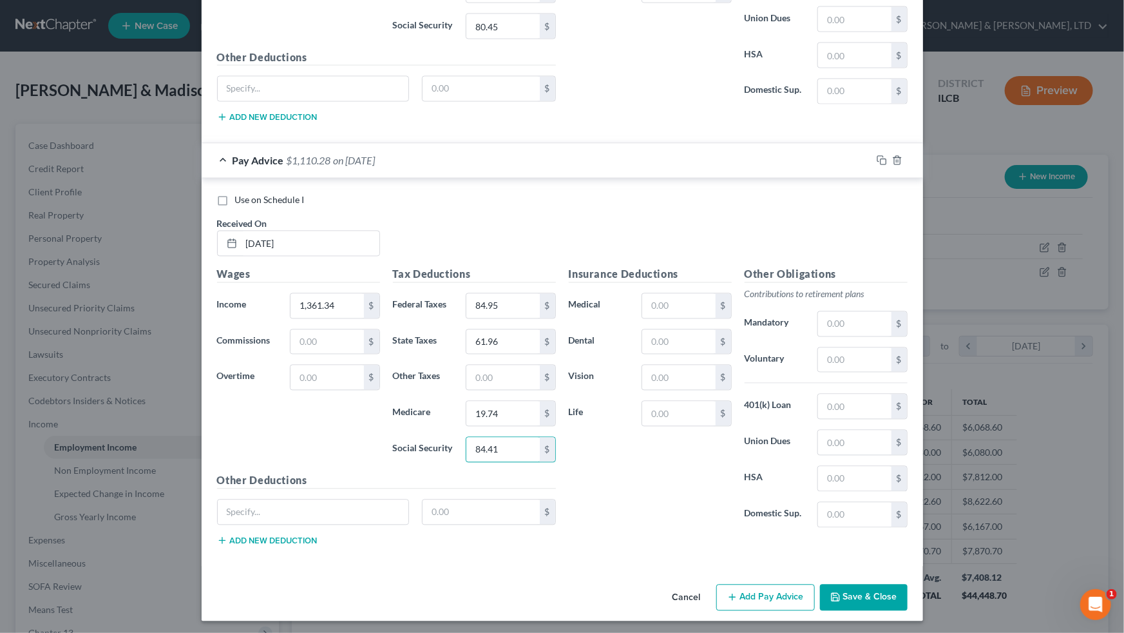
type input "84.41"
click at [645, 391] on button "Add Pay Advice" at bounding box center [765, 597] width 99 height 27
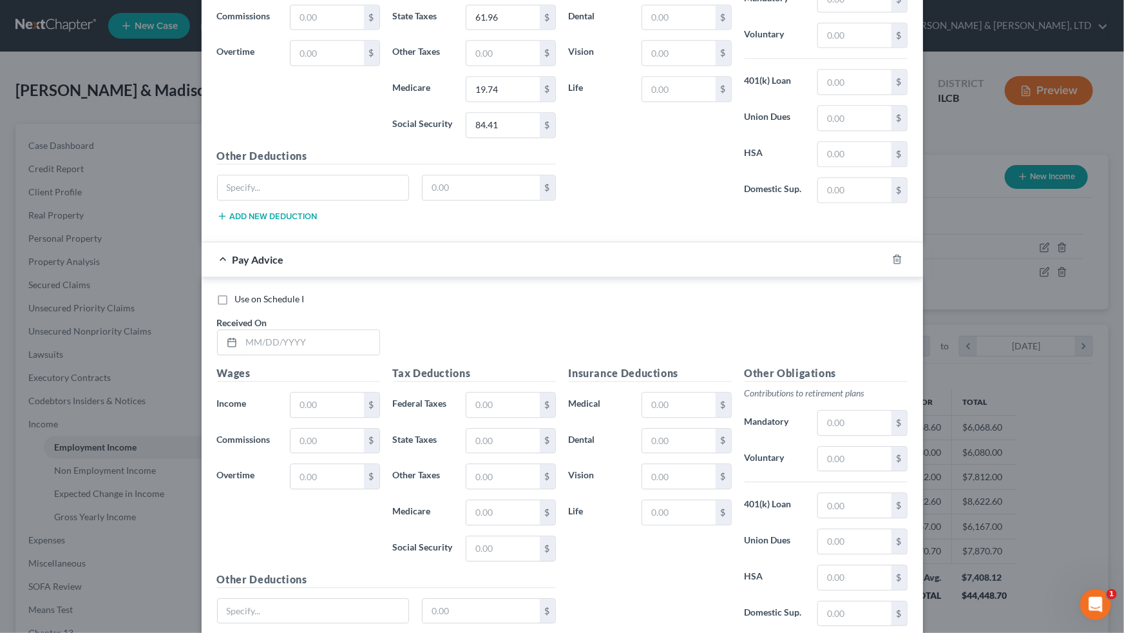
scroll to position [1515, 0]
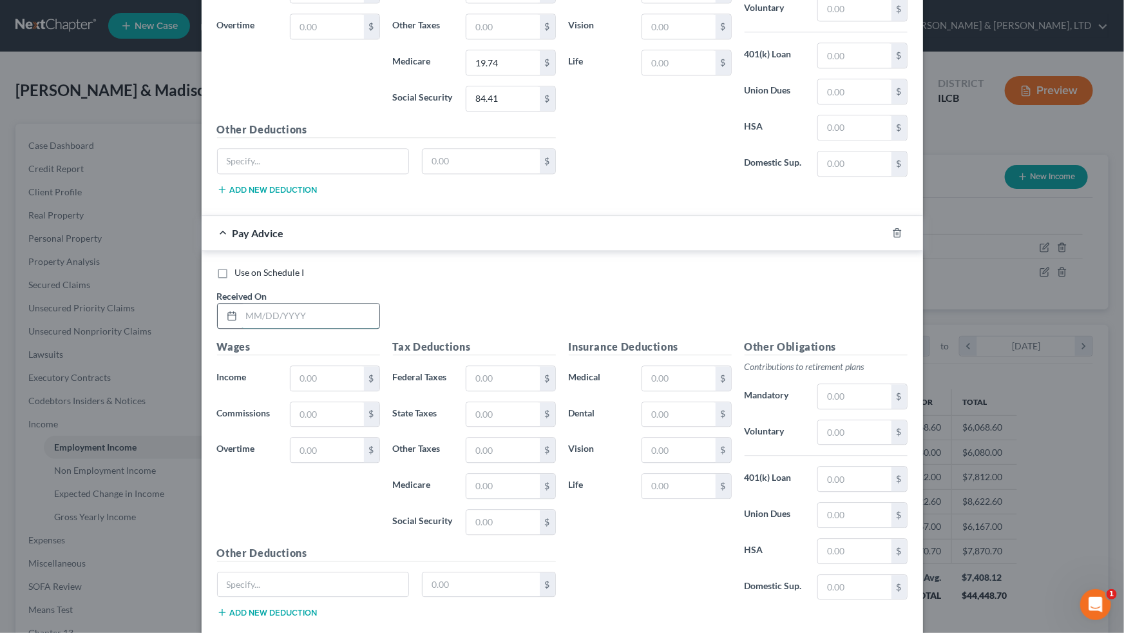
click at [334, 309] on input "text" at bounding box center [311, 315] width 138 height 24
type input "[DATE]"
click at [344, 374] on input "text" at bounding box center [327, 378] width 73 height 24
type input "400.00"
click at [491, 391] on input "text" at bounding box center [502, 414] width 73 height 24
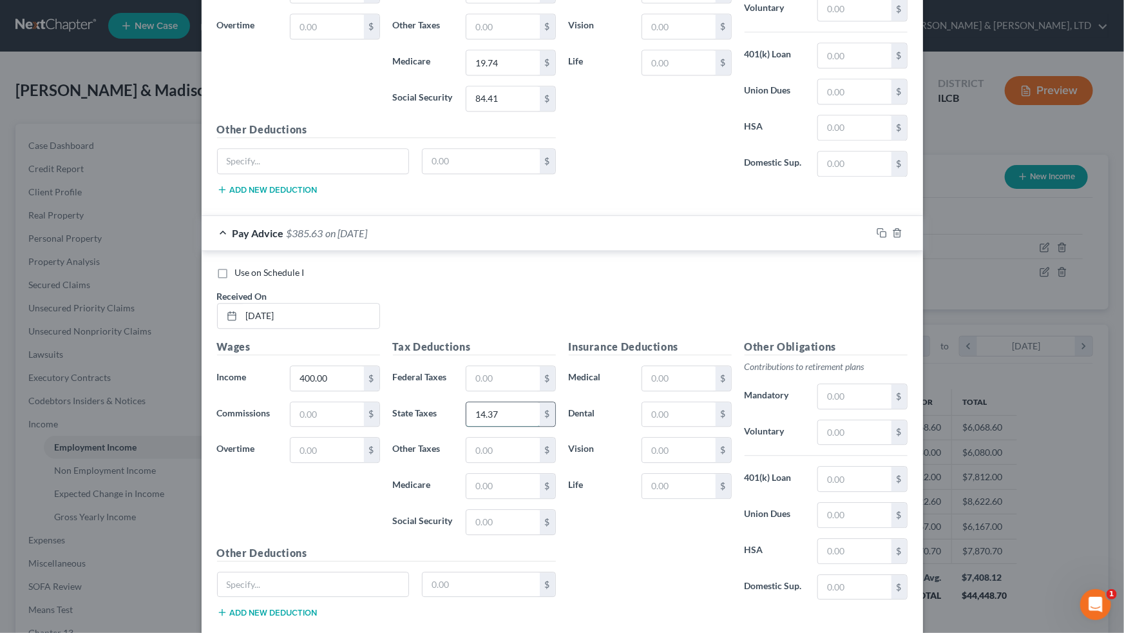
type input "14.37"
type input "5.80"
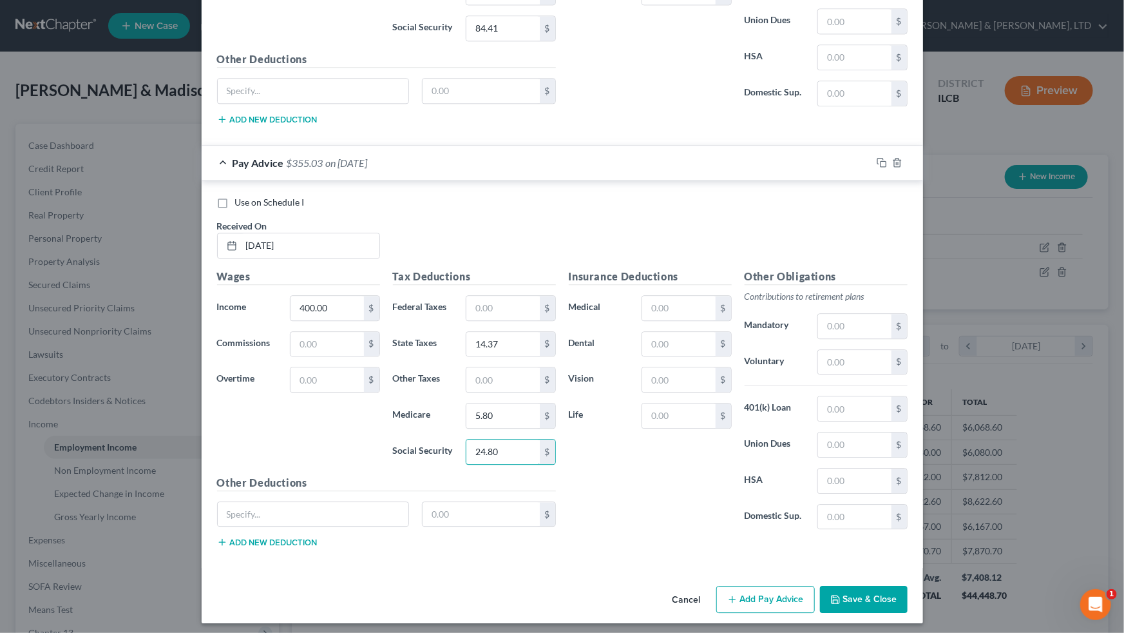
scroll to position [1586, 0]
type input "24.80"
click at [645, 391] on button "Add Pay Advice" at bounding box center [765, 598] width 99 height 27
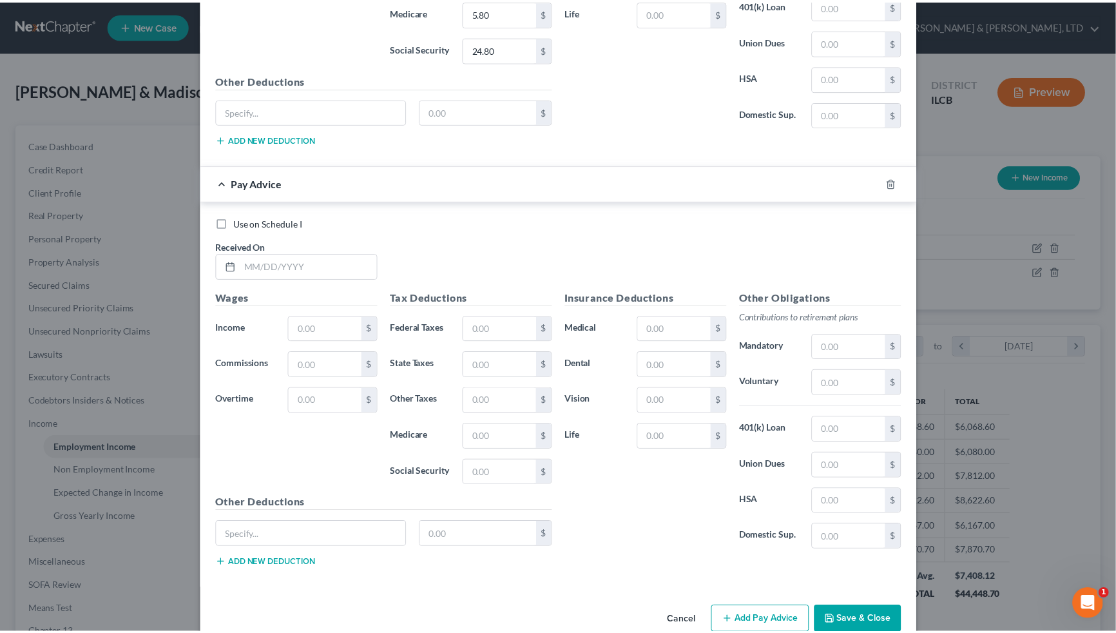
scroll to position [1996, 0]
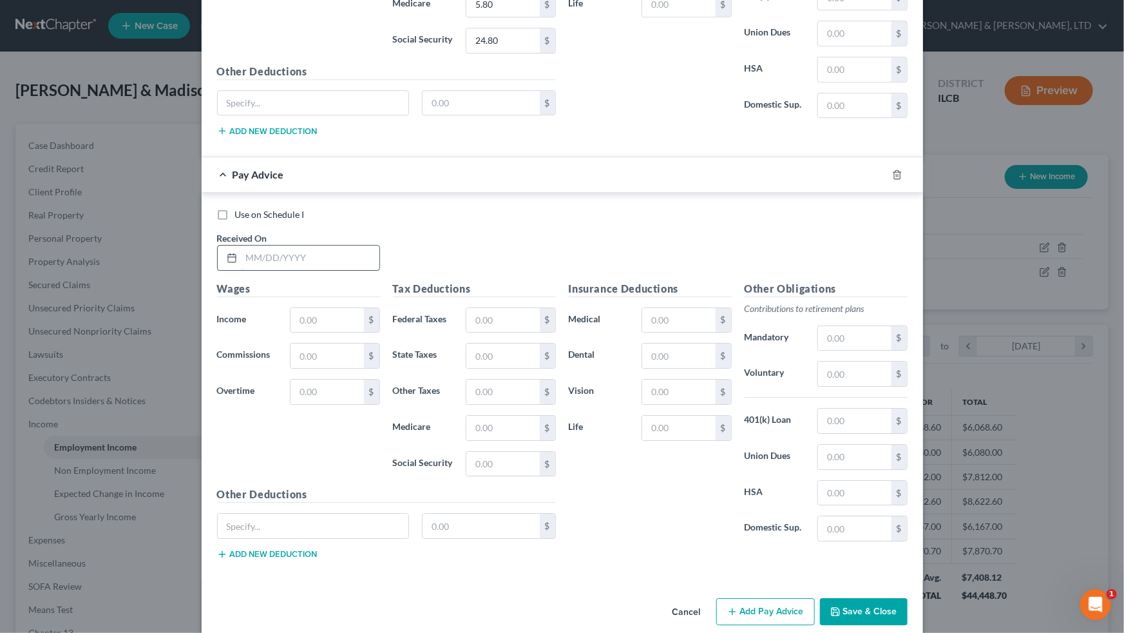
click at [321, 250] on input "text" at bounding box center [311, 257] width 138 height 24
type input "[DATE]"
click at [327, 308] on input "text" at bounding box center [327, 320] width 73 height 24
type input "1,278.90"
click at [477, 308] on input "text" at bounding box center [502, 320] width 73 height 24
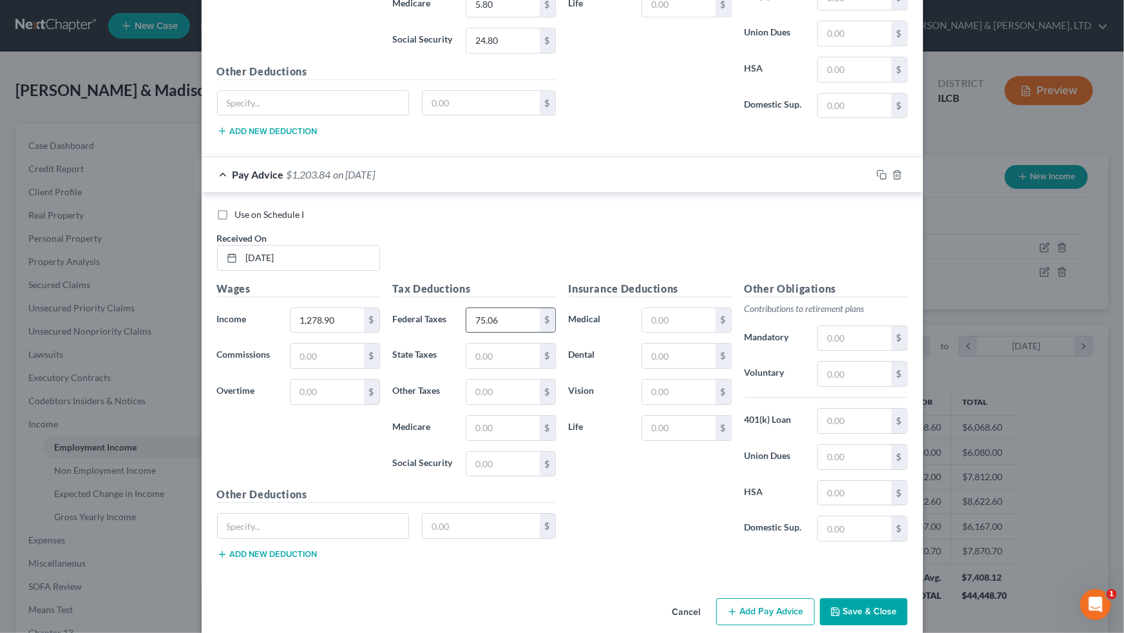
type input "75.06"
type input "57.88"
type input "18.54"
type input "79.29"
click at [645, 391] on button "Save & Close" at bounding box center [864, 611] width 88 height 27
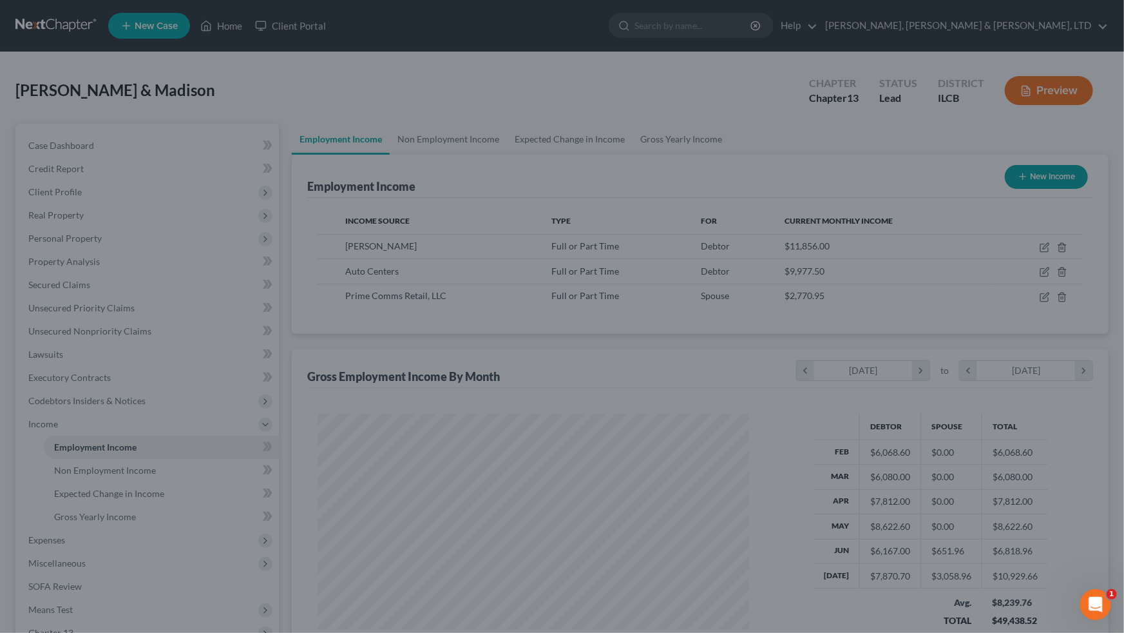
scroll to position [643917, 643690]
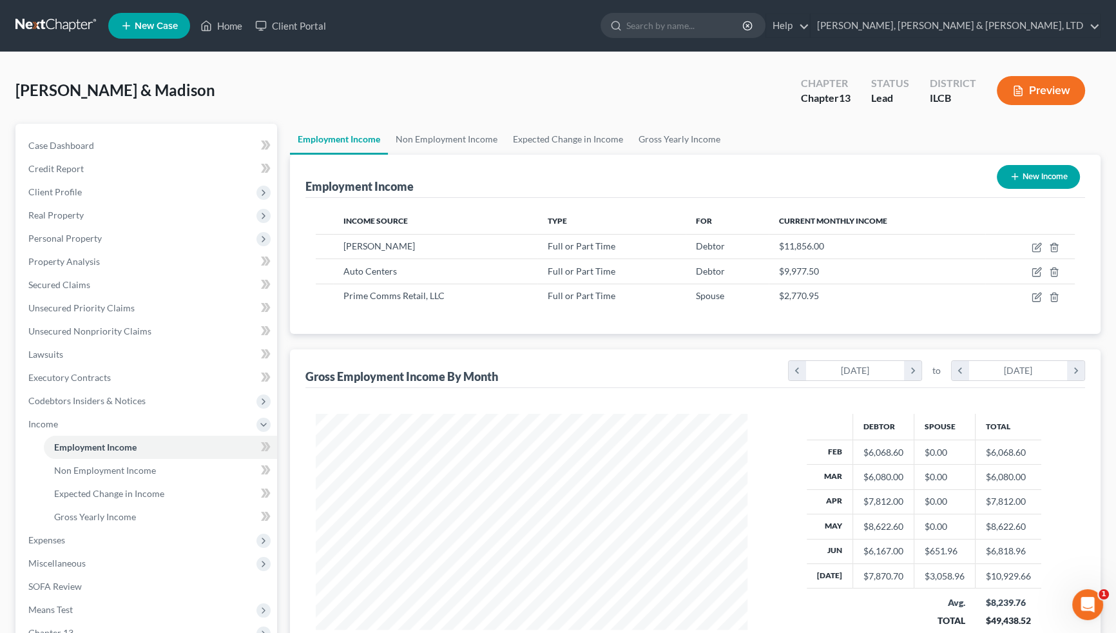
click at [645, 173] on button "New Income" at bounding box center [1037, 177] width 83 height 24
select select "0"
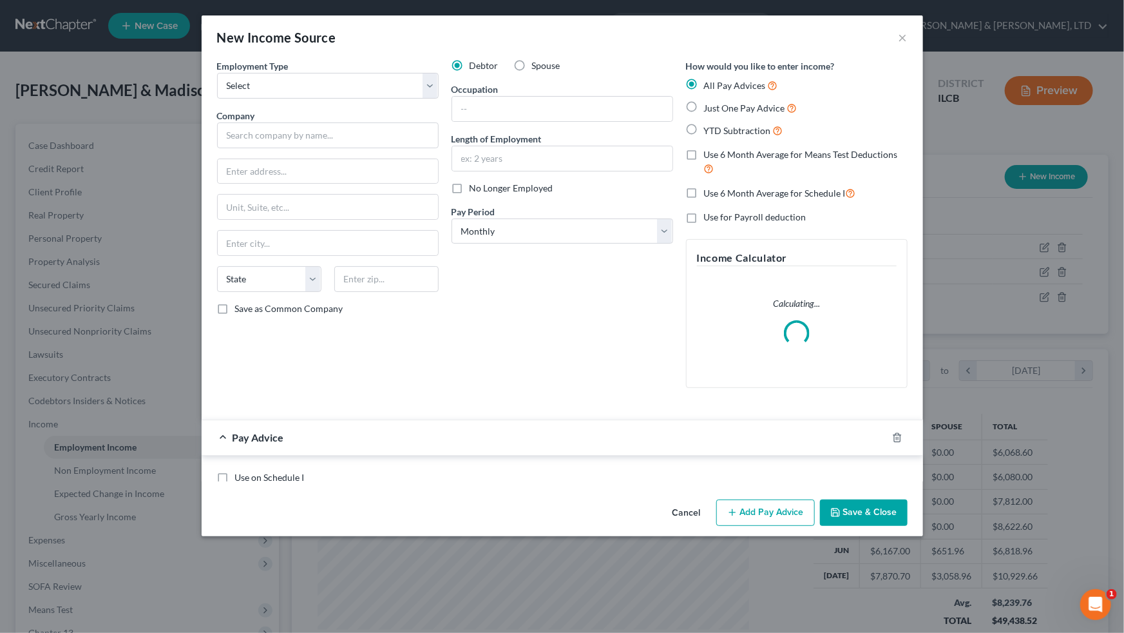
scroll to position [231, 461]
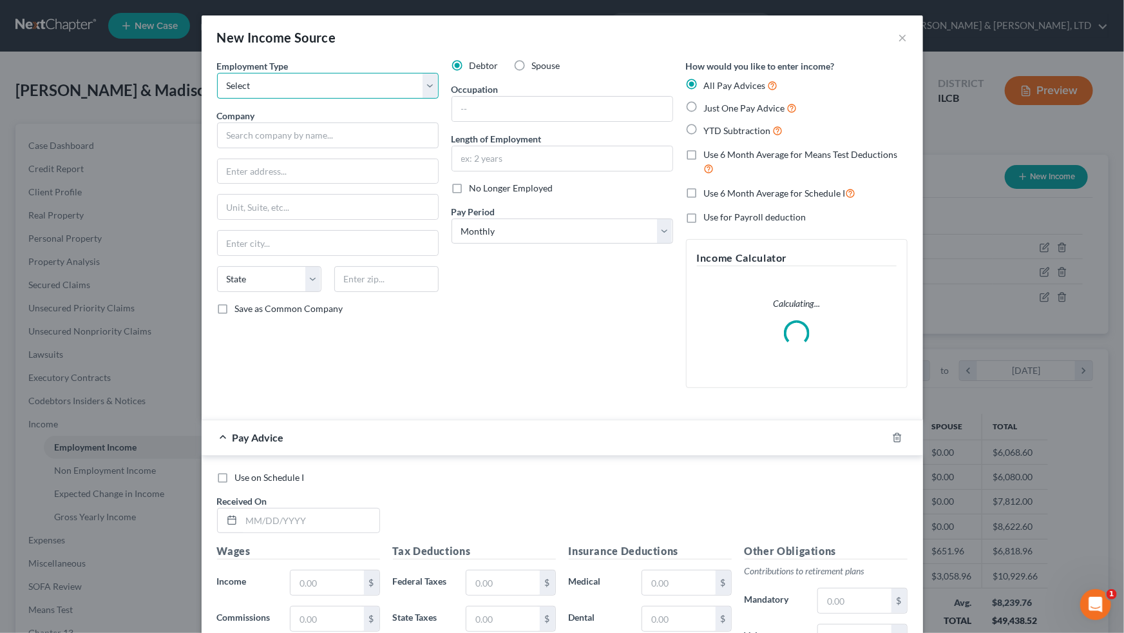
drag, startPoint x: 428, startPoint y: 85, endPoint x: 419, endPoint y: 85, distance: 9.0
click at [428, 85] on select "Select Full or [DEMOGRAPHIC_DATA] Employment Self Employment" at bounding box center [328, 86] width 222 height 26
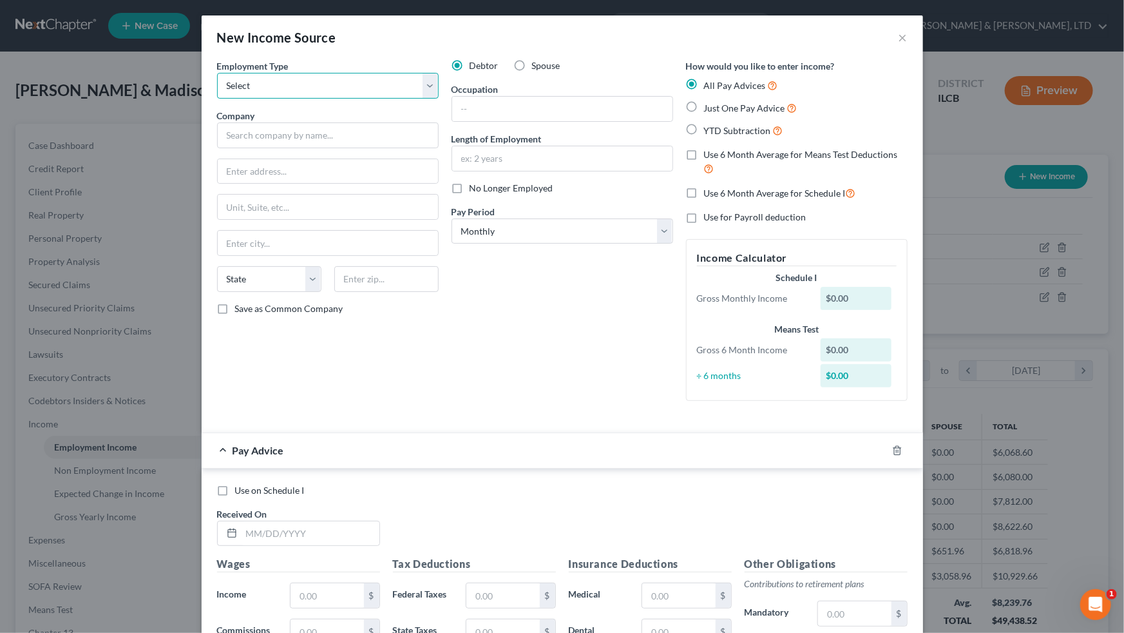
select select "0"
click at [217, 73] on select "Select Full or [DEMOGRAPHIC_DATA] Employment Self Employment" at bounding box center [328, 86] width 222 height 26
click at [310, 133] on input "text" at bounding box center [328, 135] width 222 height 26
click at [287, 164] on input "2212" at bounding box center [328, 171] width 220 height 24
click at [267, 239] on input "text" at bounding box center [328, 243] width 220 height 24
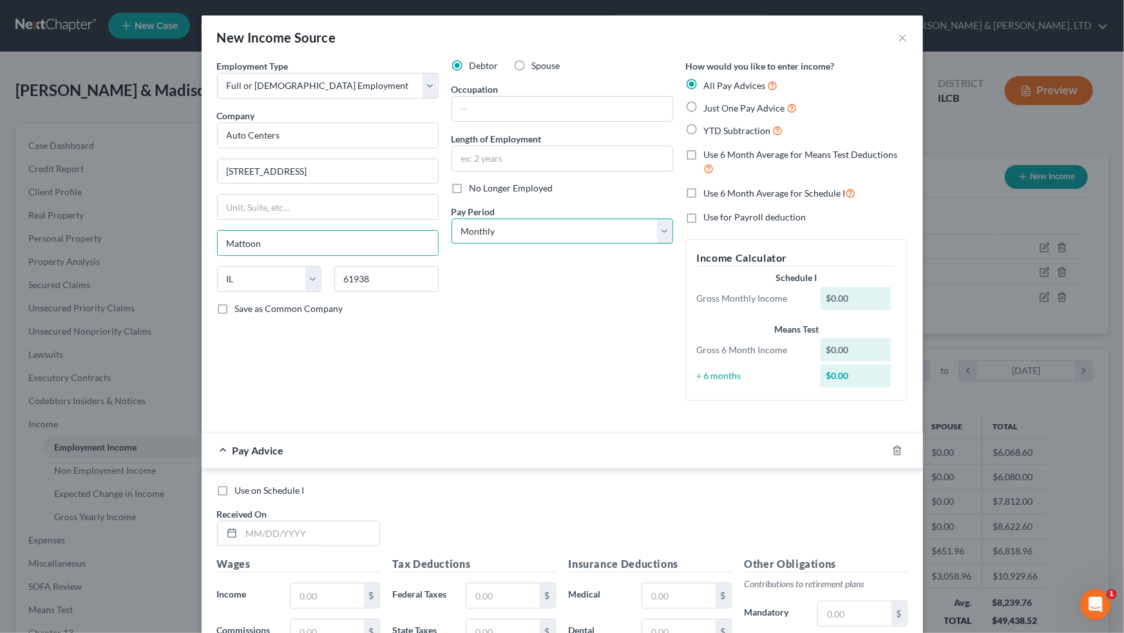
click at [645, 231] on select "Select Monthly Twice Monthly Every Other Week Weekly" at bounding box center [563, 231] width 222 height 26
click at [452, 218] on select "Select Monthly Twice Monthly Every Other Week Weekly" at bounding box center [563, 231] width 222 height 26
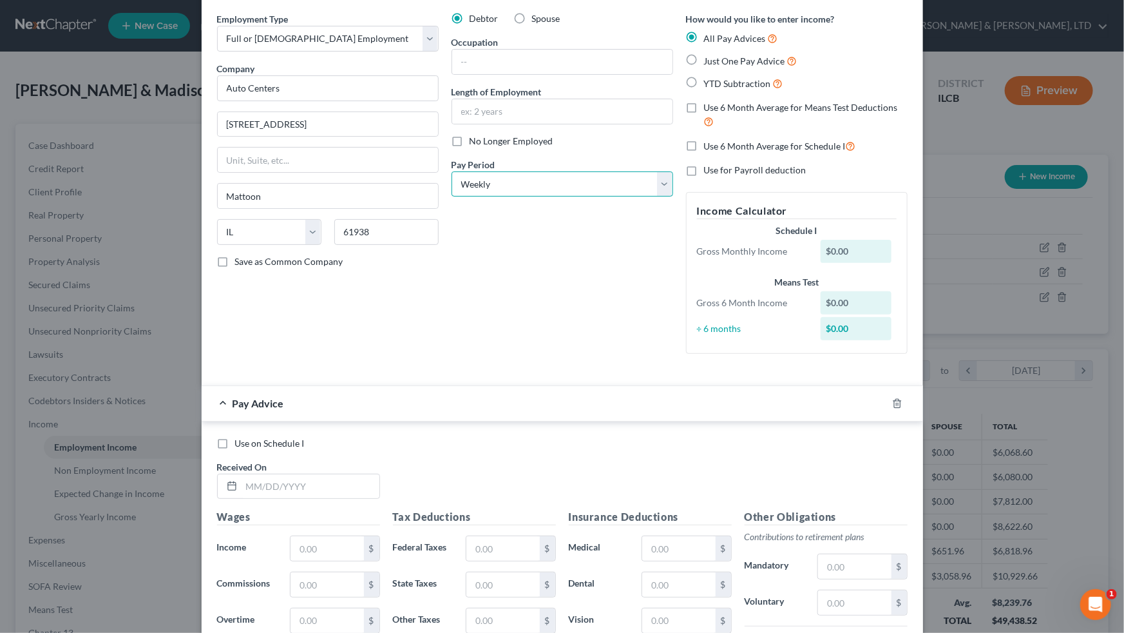
scroll to position [292, 0]
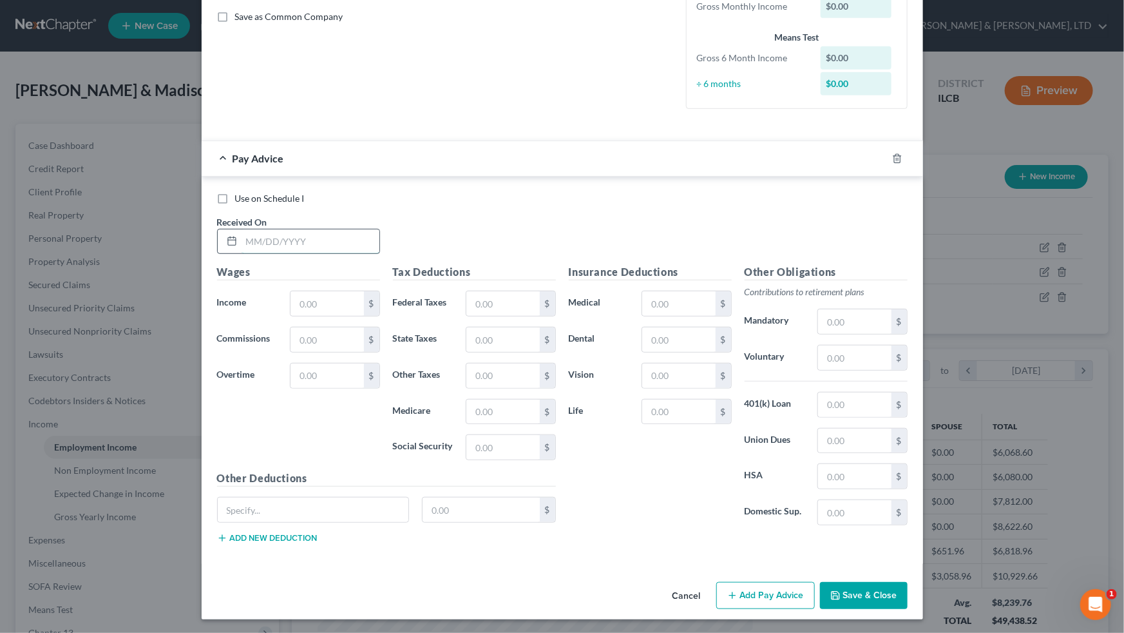
click at [323, 230] on input "text" at bounding box center [311, 241] width 138 height 24
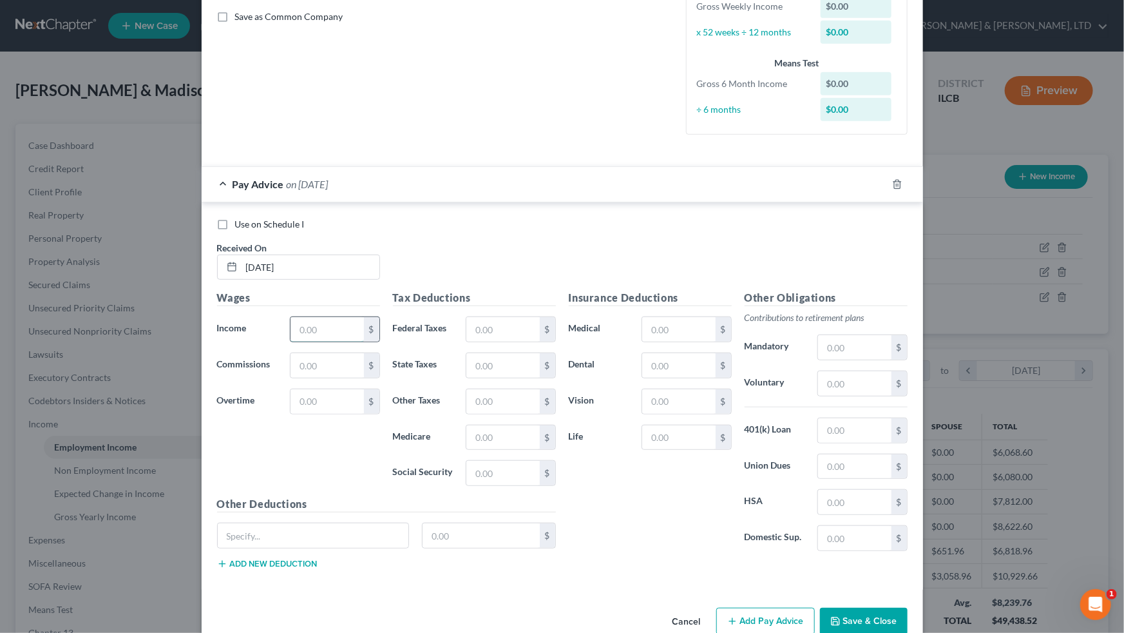
click at [309, 330] on input "text" at bounding box center [327, 329] width 73 height 24
click at [490, 326] on input "text" at bounding box center [502, 329] width 73 height 24
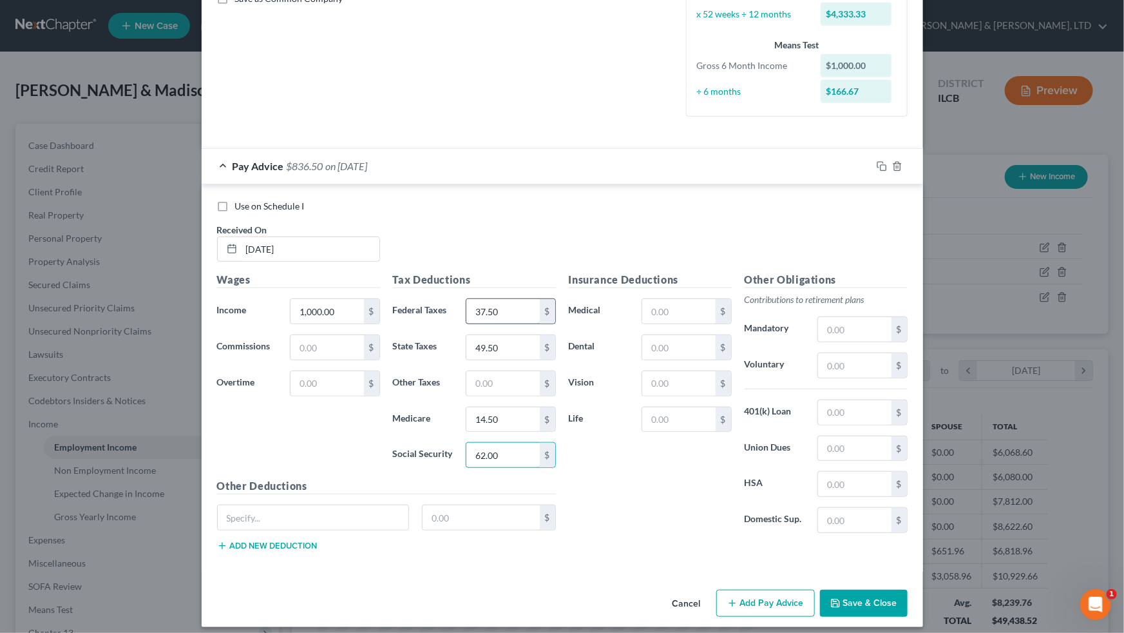
scroll to position [318, 0]
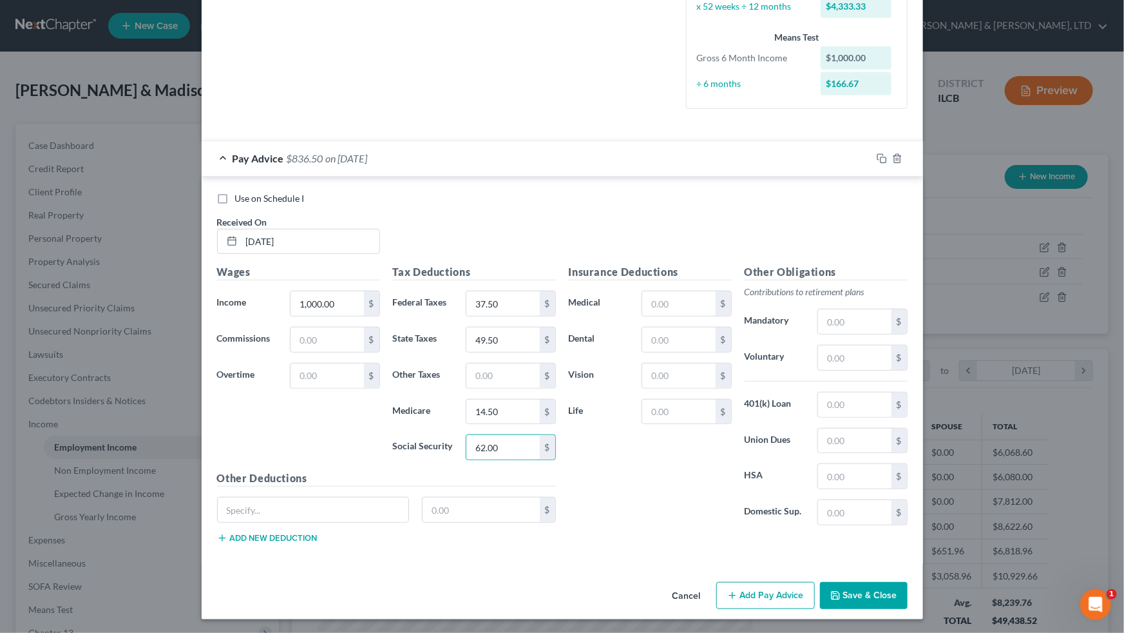
click at [645, 391] on button "Add Pay Advice" at bounding box center [765, 595] width 99 height 27
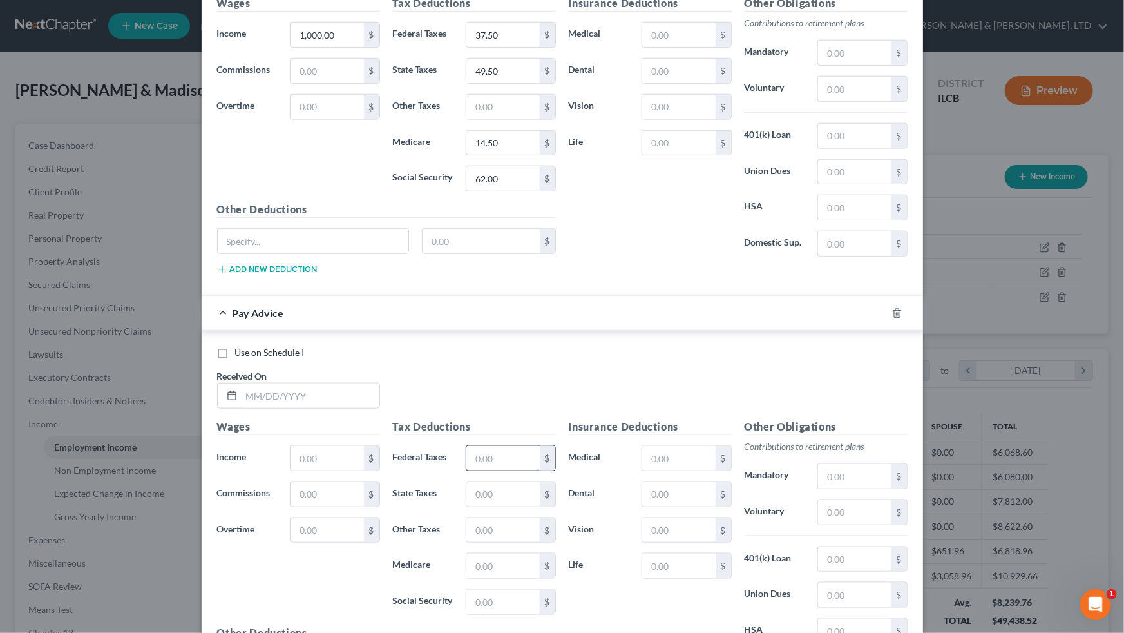
scroll to position [669, 0]
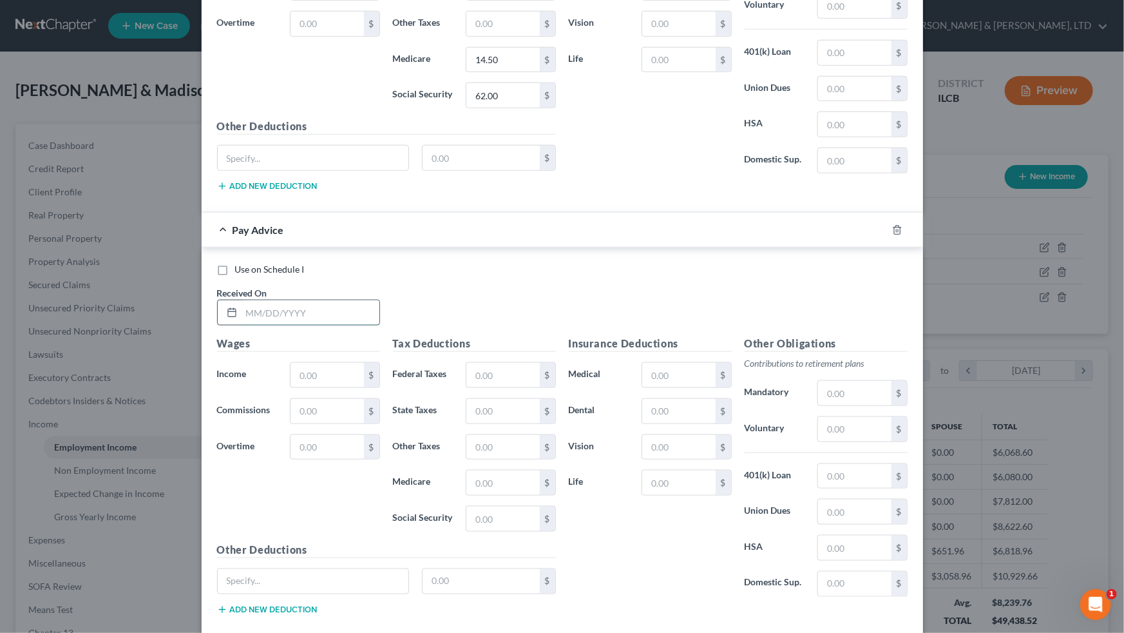
drag, startPoint x: 335, startPoint y: 315, endPoint x: 328, endPoint y: 314, distance: 7.2
click at [335, 315] on input "text" at bounding box center [311, 312] width 138 height 24
click at [318, 370] on input "text" at bounding box center [327, 375] width 73 height 24
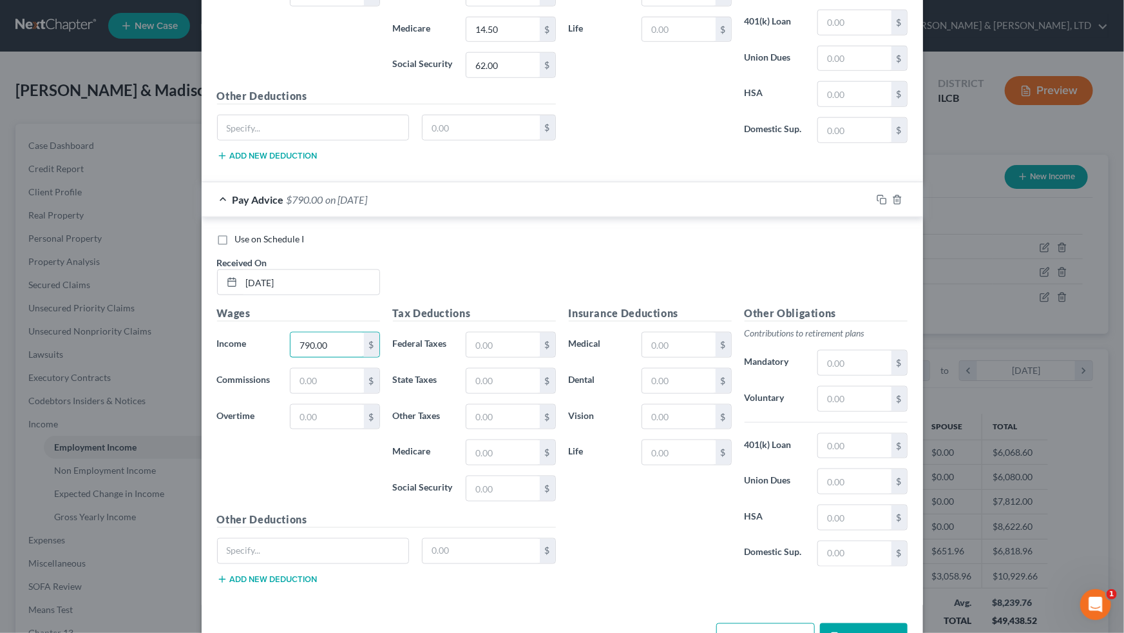
scroll to position [728, 0]
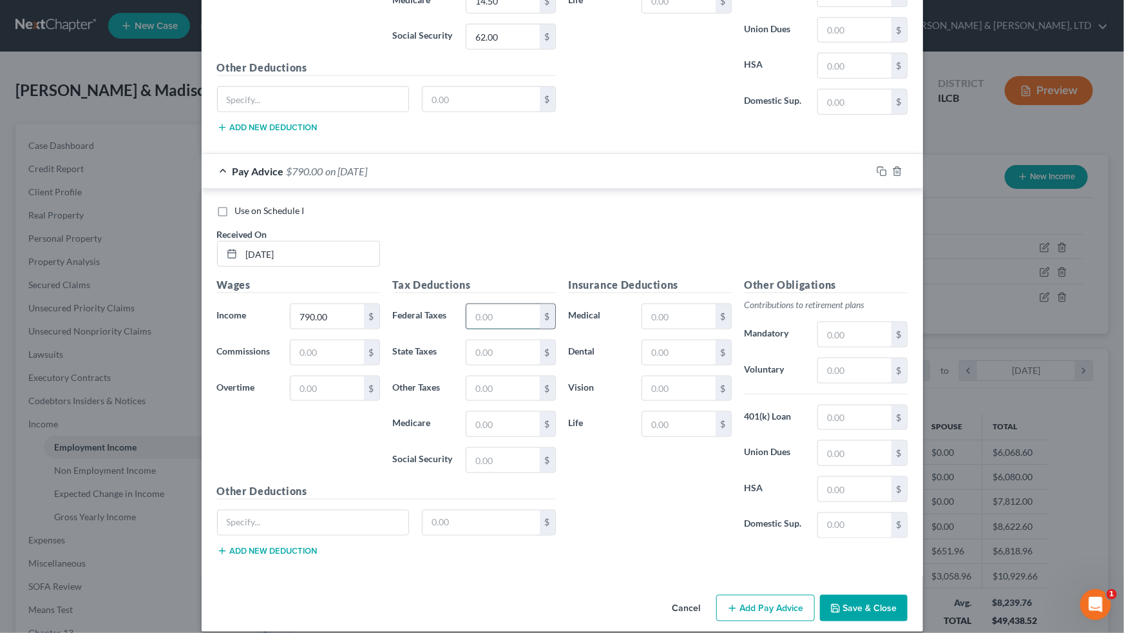
click at [500, 319] on input "text" at bounding box center [502, 316] width 73 height 24
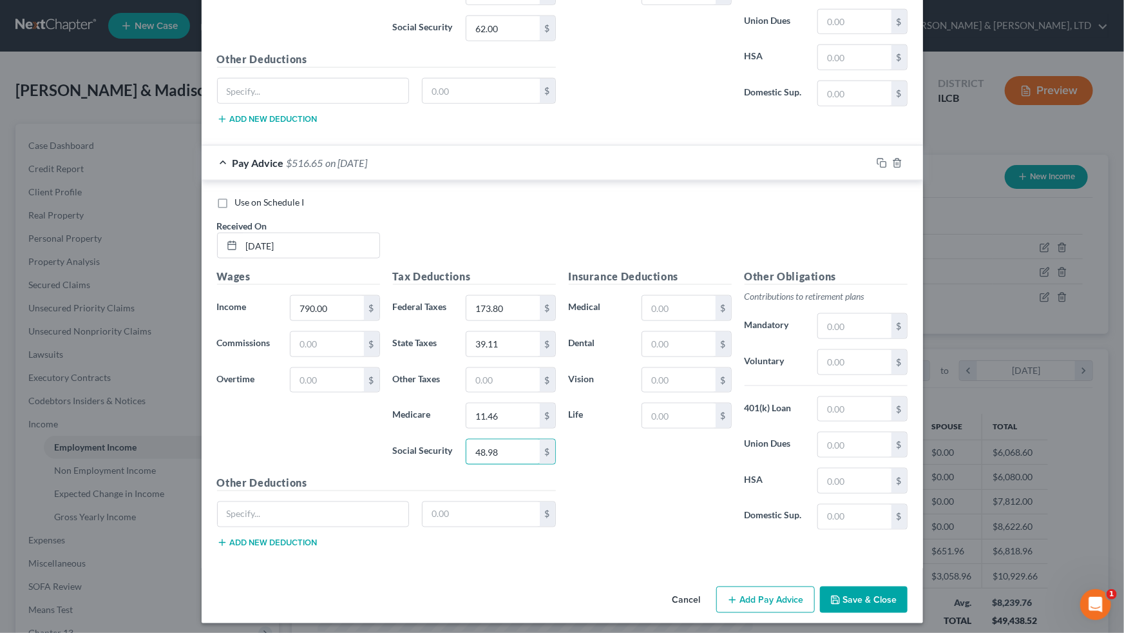
scroll to position [739, 0]
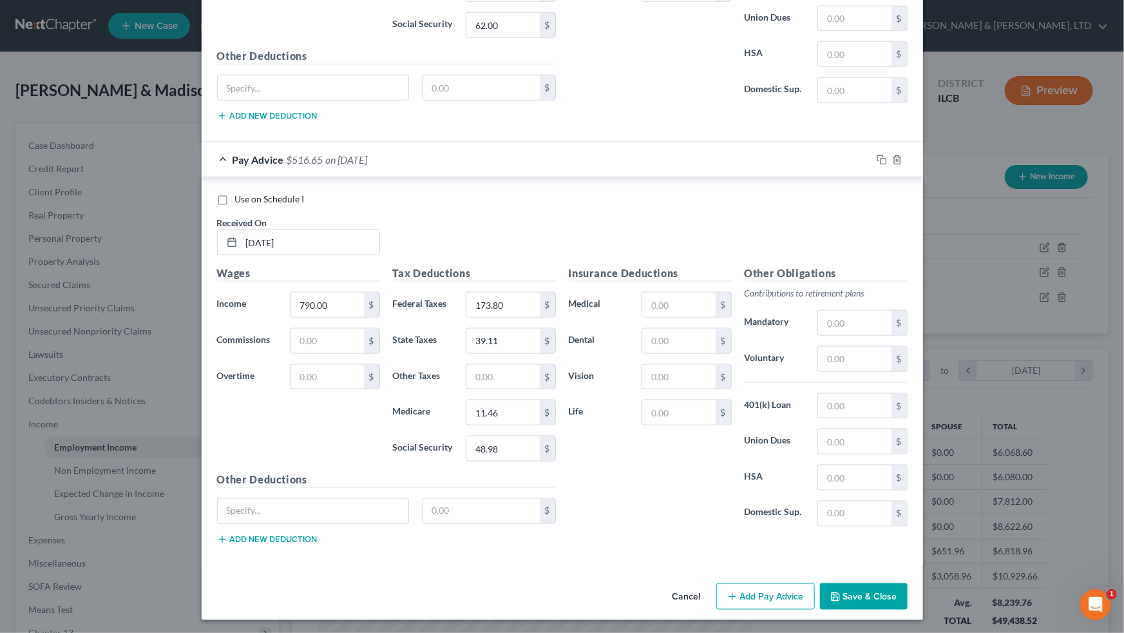
click at [645, 391] on button "Add Pay Advice" at bounding box center [765, 596] width 99 height 27
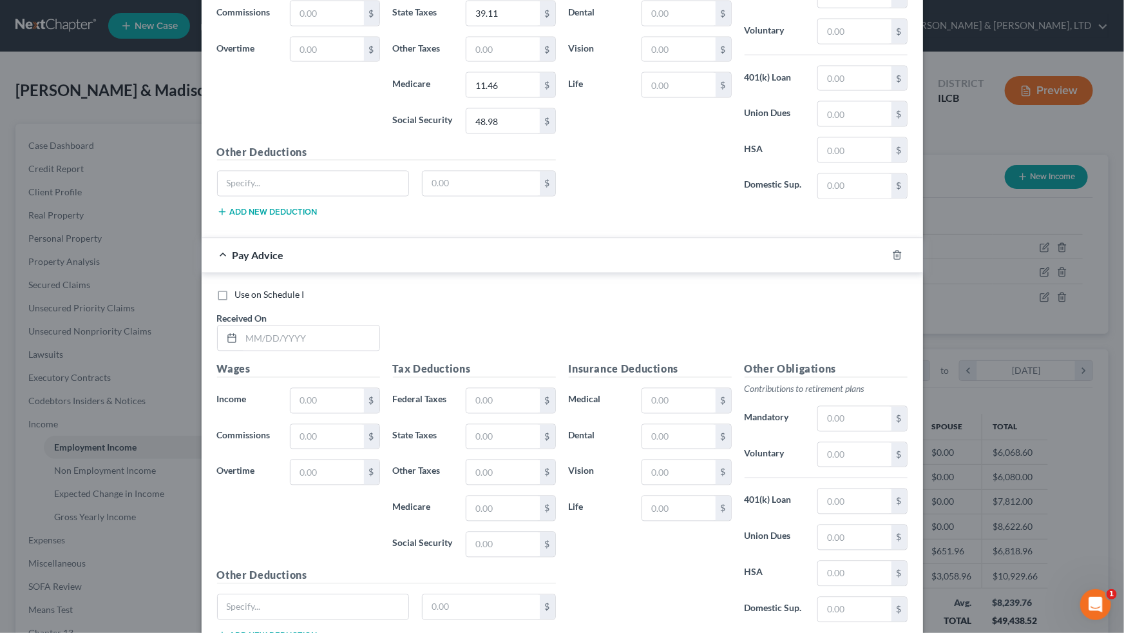
scroll to position [1091, 0]
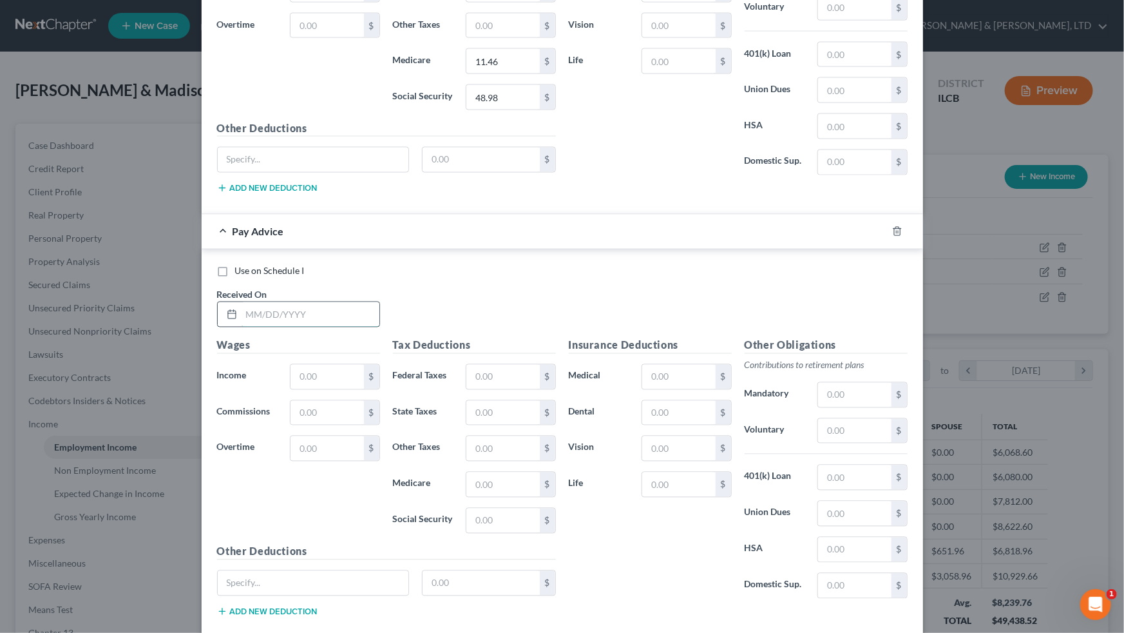
click at [321, 318] on input "text" at bounding box center [311, 314] width 138 height 24
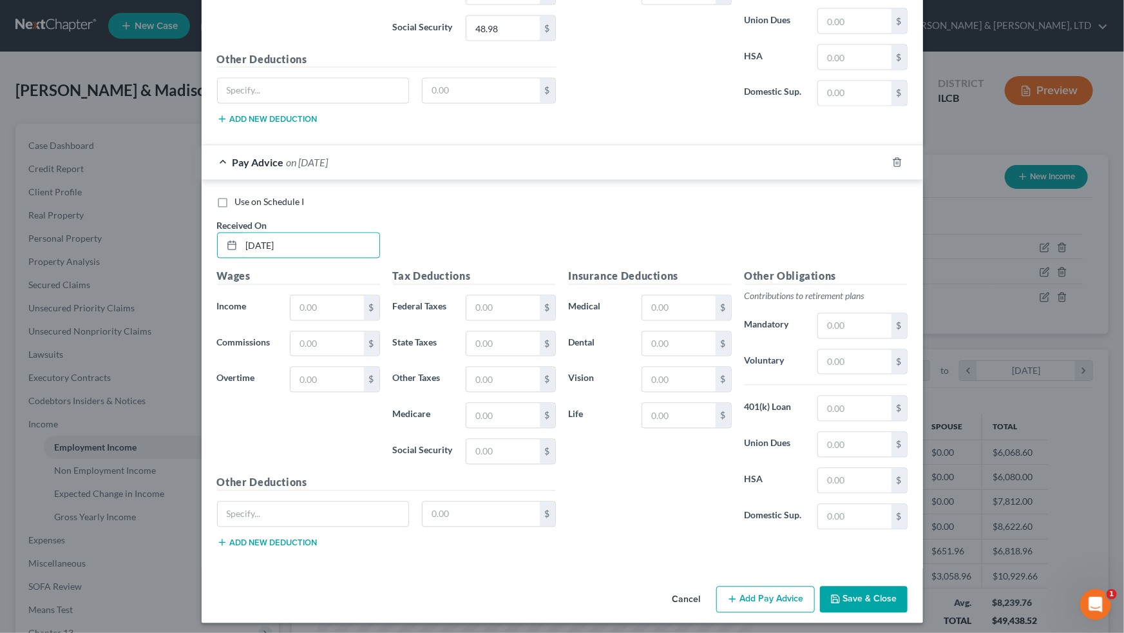
scroll to position [1161, 0]
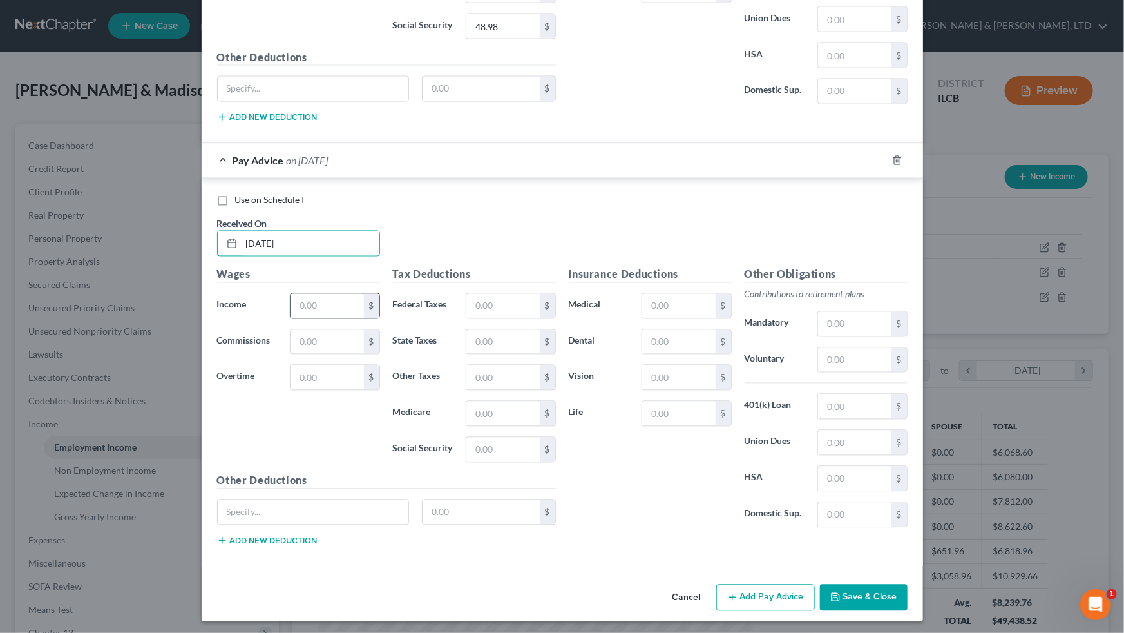
click at [327, 299] on input "text" at bounding box center [327, 306] width 73 height 24
click at [494, 305] on input "text" at bounding box center [502, 306] width 73 height 24
click at [645, 391] on button "Add Pay Advice" at bounding box center [765, 597] width 99 height 27
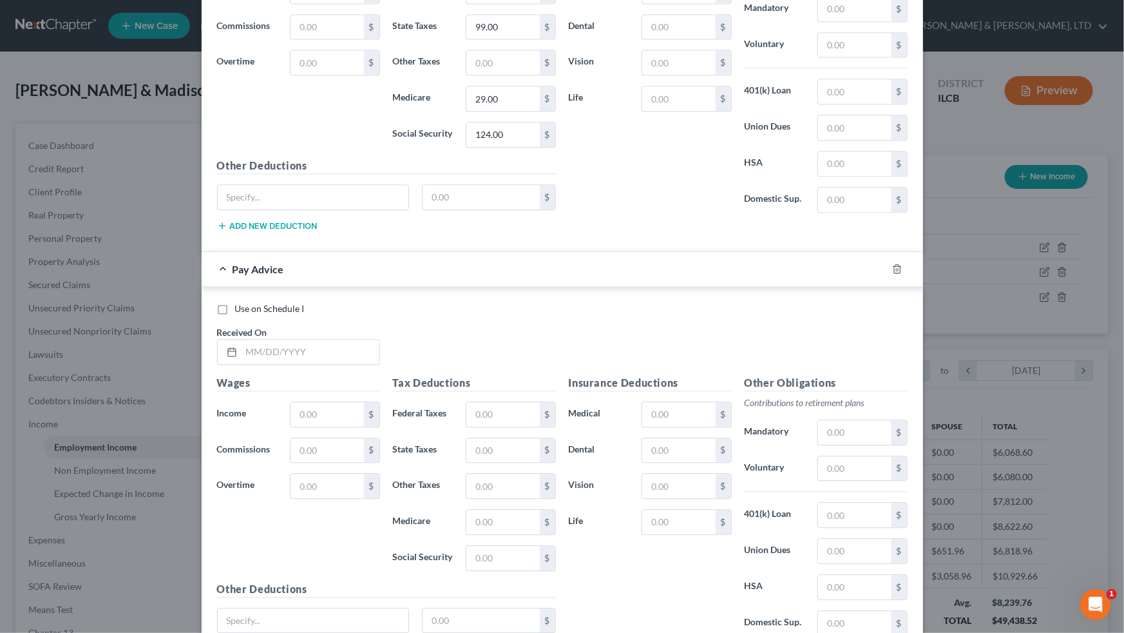
scroll to position [1513, 0]
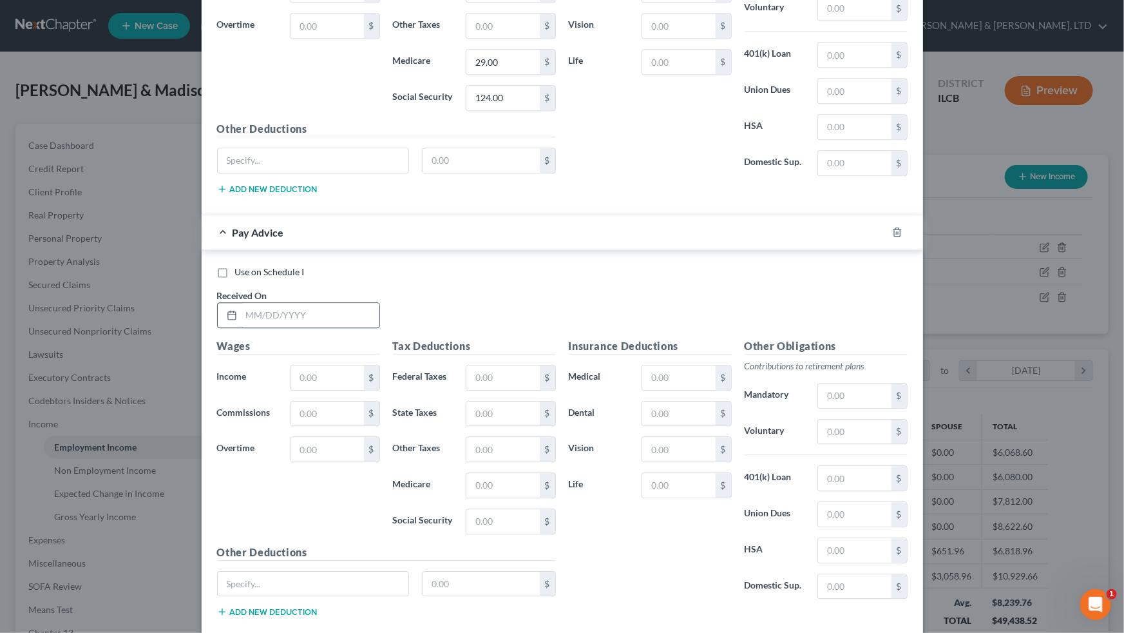
click at [319, 317] on input "text" at bounding box center [311, 315] width 138 height 24
click at [319, 365] on input "text" at bounding box center [327, 377] width 73 height 24
click at [476, 371] on input "text" at bounding box center [502, 377] width 73 height 24
click at [485, 372] on input "156.06" at bounding box center [502, 377] width 73 height 24
click at [493, 391] on input "text" at bounding box center [502, 413] width 73 height 24
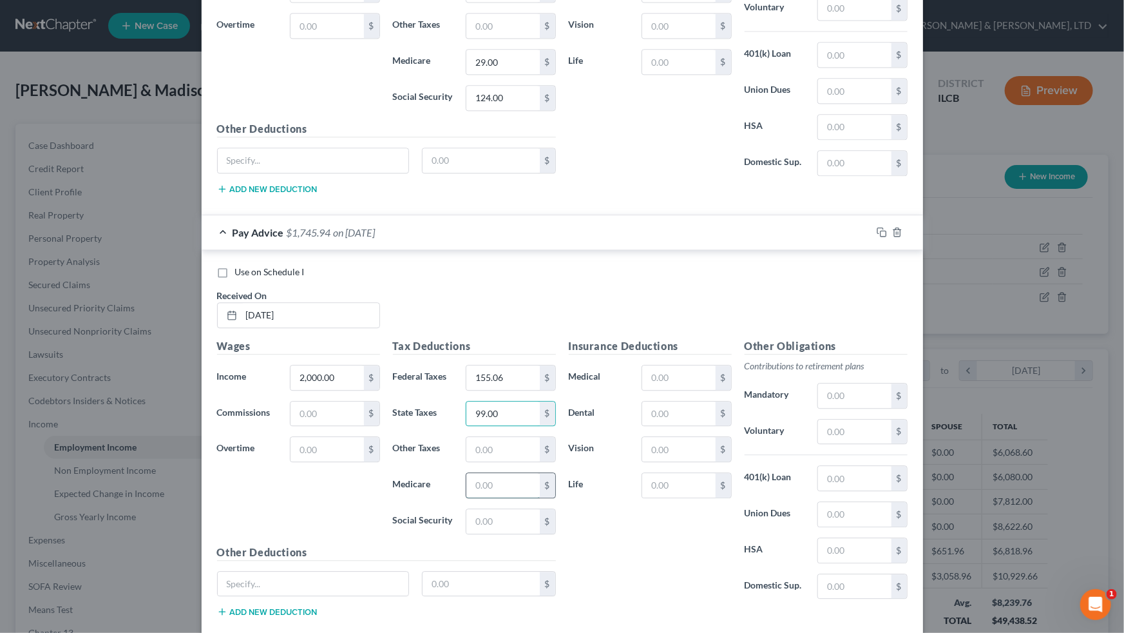
click at [497, 391] on input "text" at bounding box center [502, 485] width 73 height 24
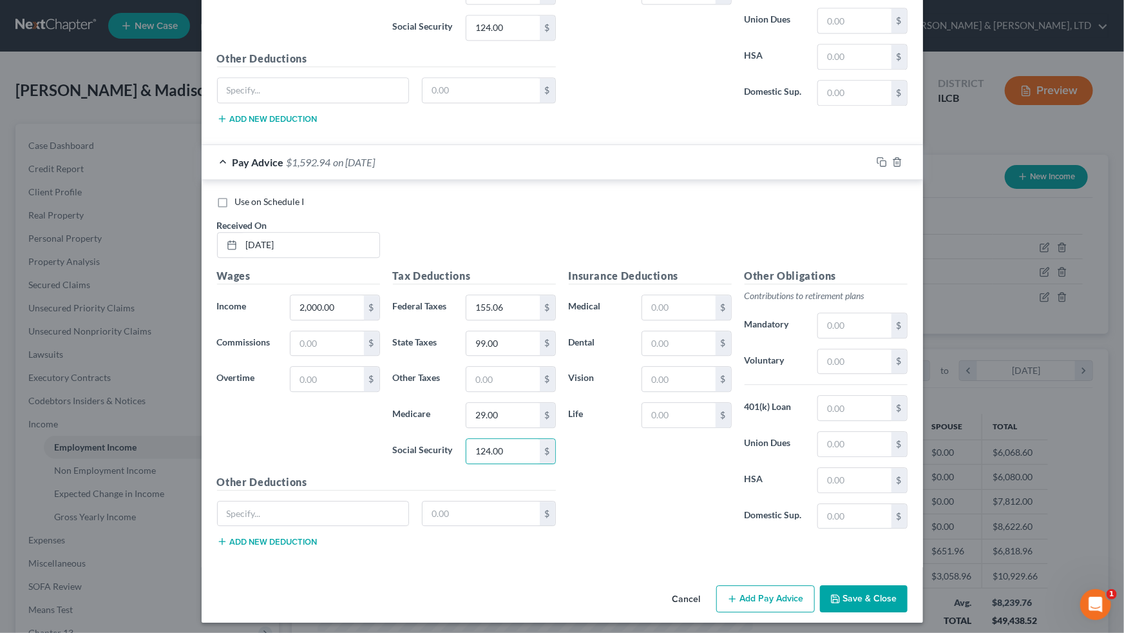
click at [645, 391] on button "Add Pay Advice" at bounding box center [765, 598] width 99 height 27
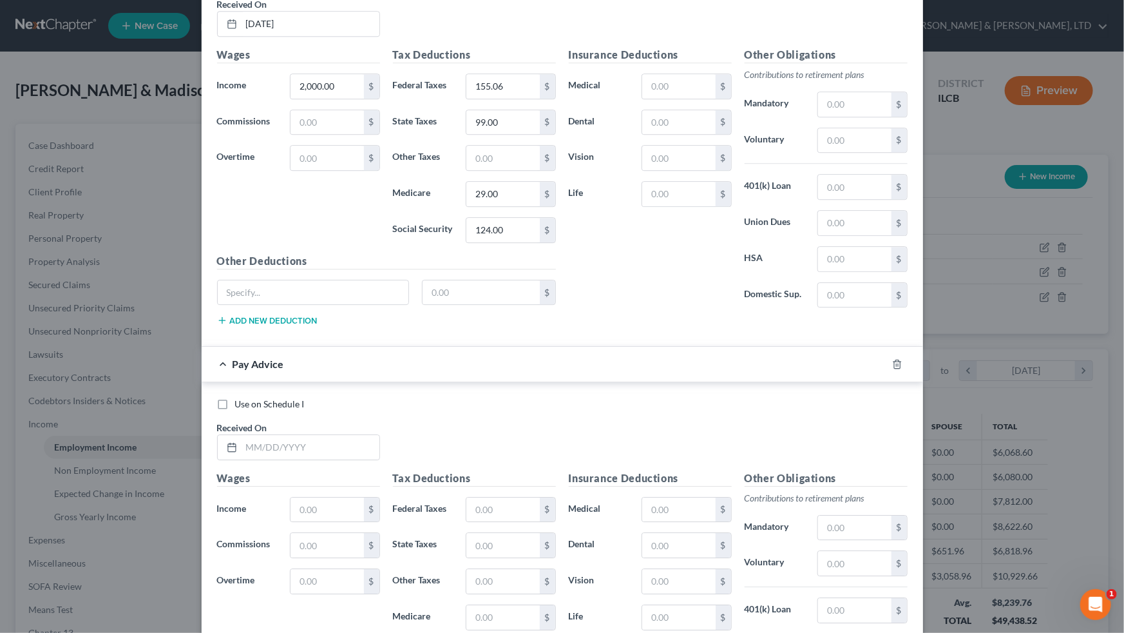
scroll to position [1876, 0]
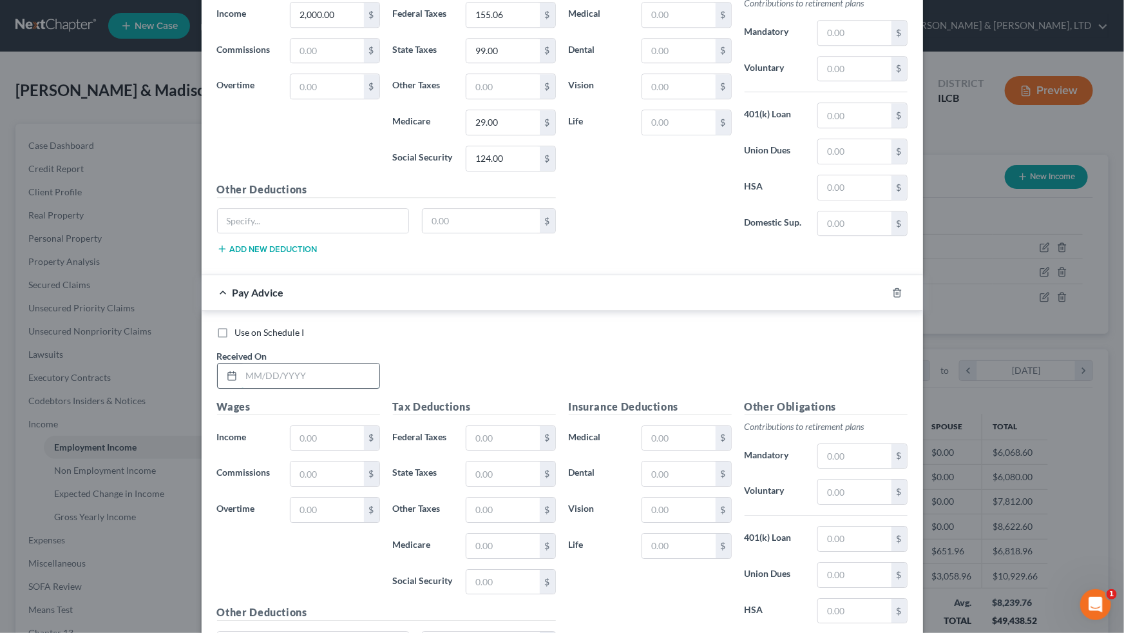
click at [336, 374] on input "text" at bounding box center [311, 375] width 138 height 24
click at [341, 391] on input "text" at bounding box center [327, 438] width 73 height 24
click at [480, 391] on input "text" at bounding box center [502, 438] width 73 height 24
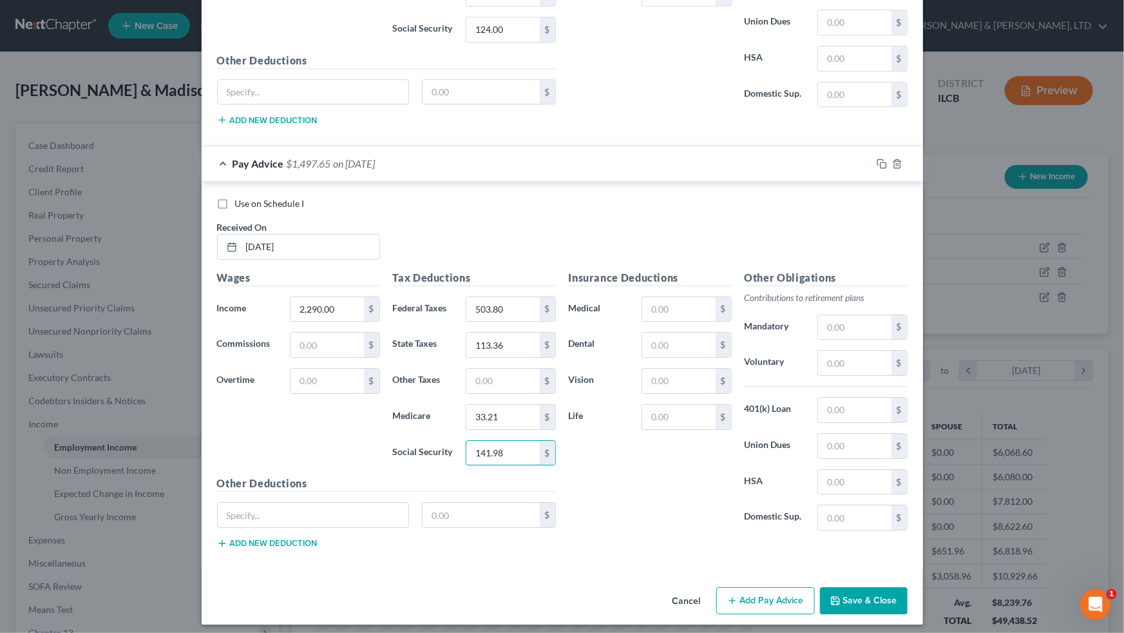
scroll to position [2005, 0]
click at [645, 391] on button "Add Pay Advice" at bounding box center [765, 599] width 99 height 27
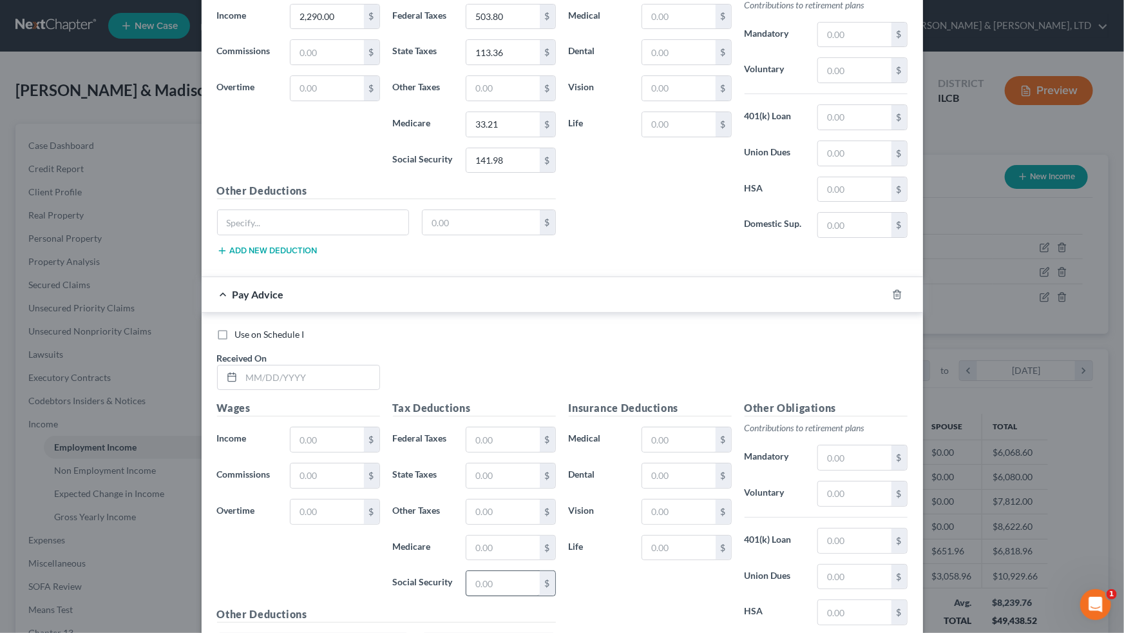
scroll to position [2416, 0]
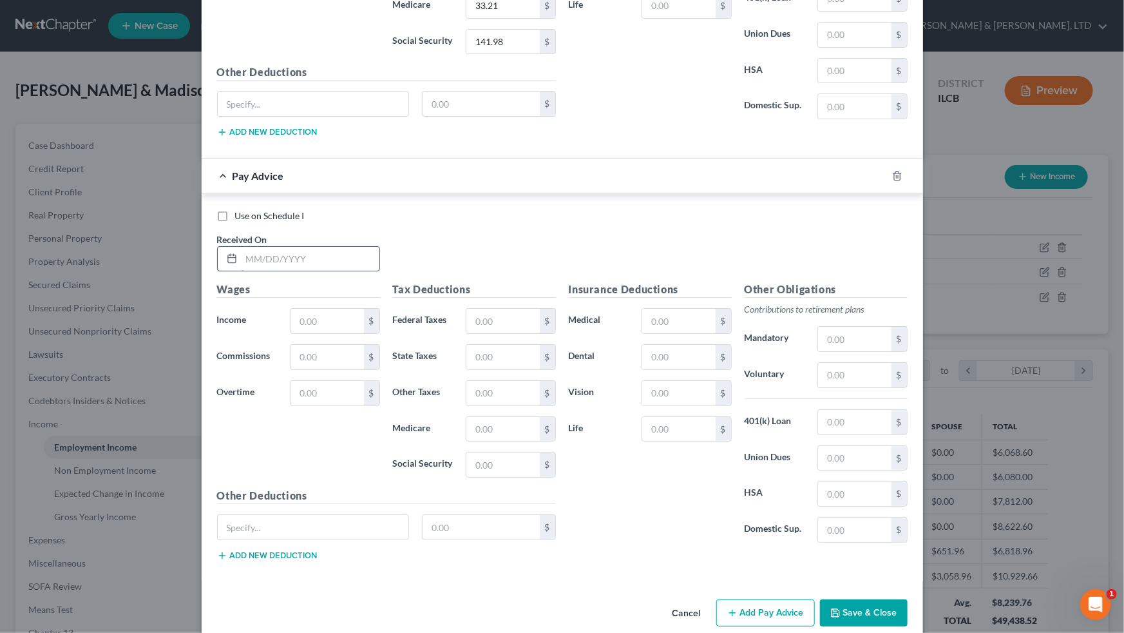
click at [358, 254] on input "text" at bounding box center [311, 259] width 138 height 24
click at [342, 310] on input "text" at bounding box center [327, 321] width 73 height 24
click at [473, 309] on input "text" at bounding box center [502, 321] width 73 height 24
click at [645, 171] on icon "button" at bounding box center [882, 176] width 10 height 10
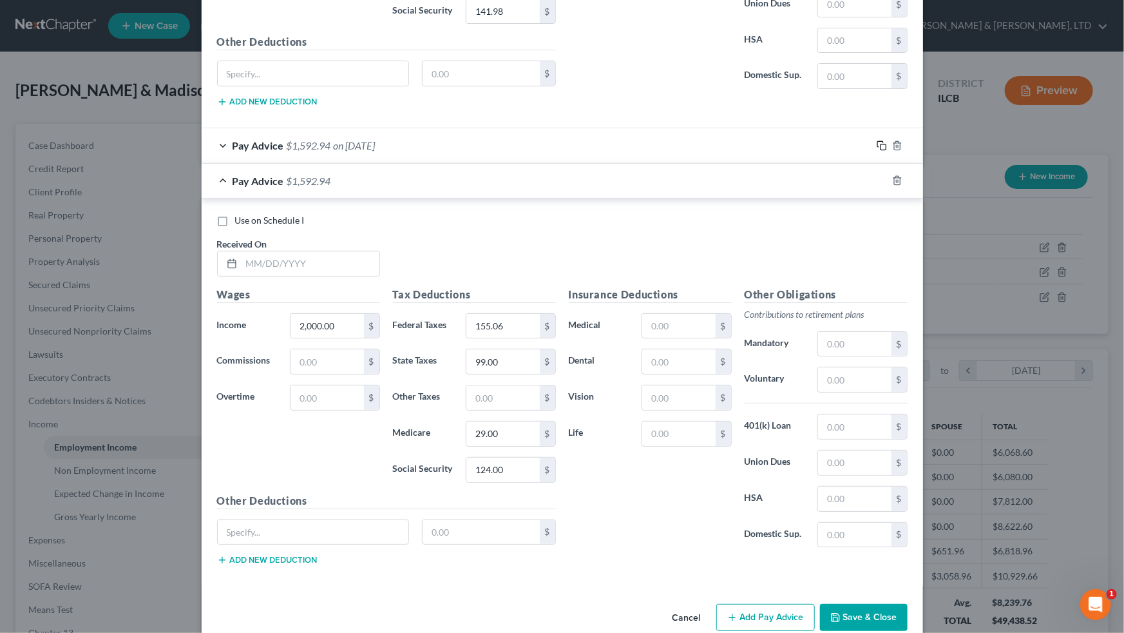
scroll to position [2462, 0]
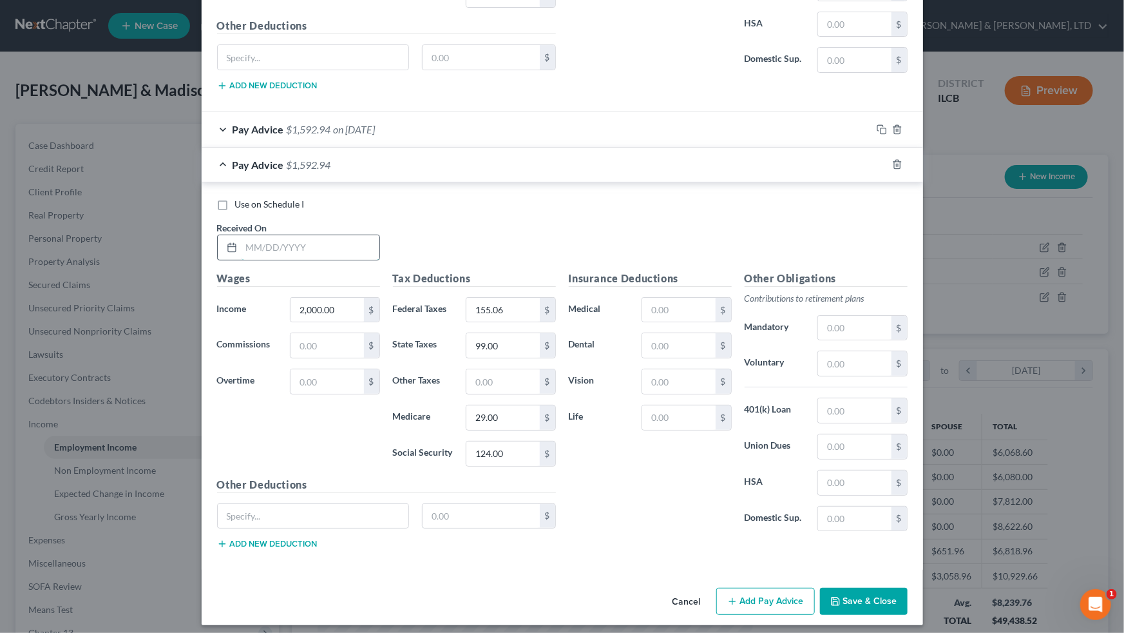
click at [267, 244] on input "text" at bounding box center [311, 247] width 138 height 24
click at [645, 391] on button "Add Pay Advice" at bounding box center [765, 600] width 99 height 27
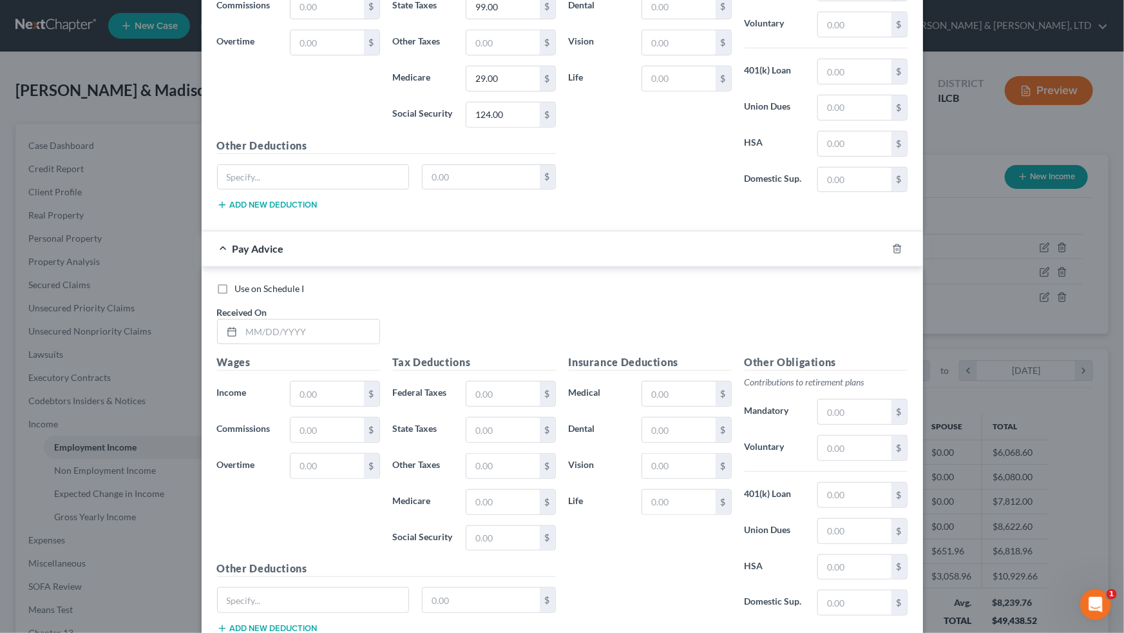
scroll to position [2814, 0]
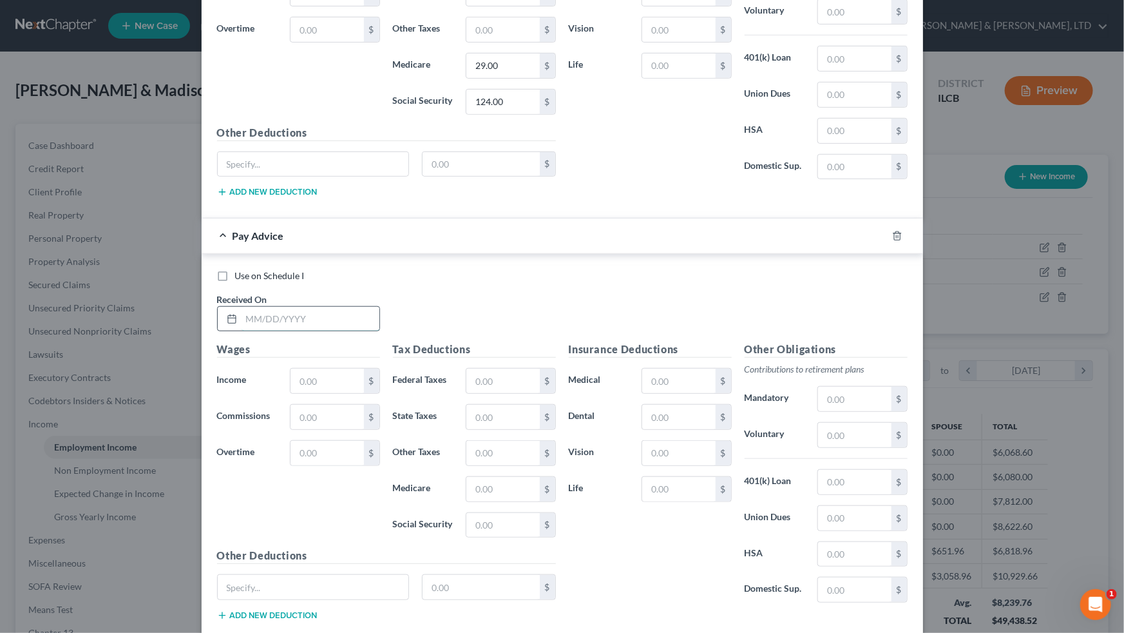
click at [264, 312] on input "text" at bounding box center [311, 319] width 138 height 24
click at [306, 368] on input "text" at bounding box center [327, 380] width 73 height 24
click at [477, 368] on input "text" at bounding box center [502, 380] width 73 height 24
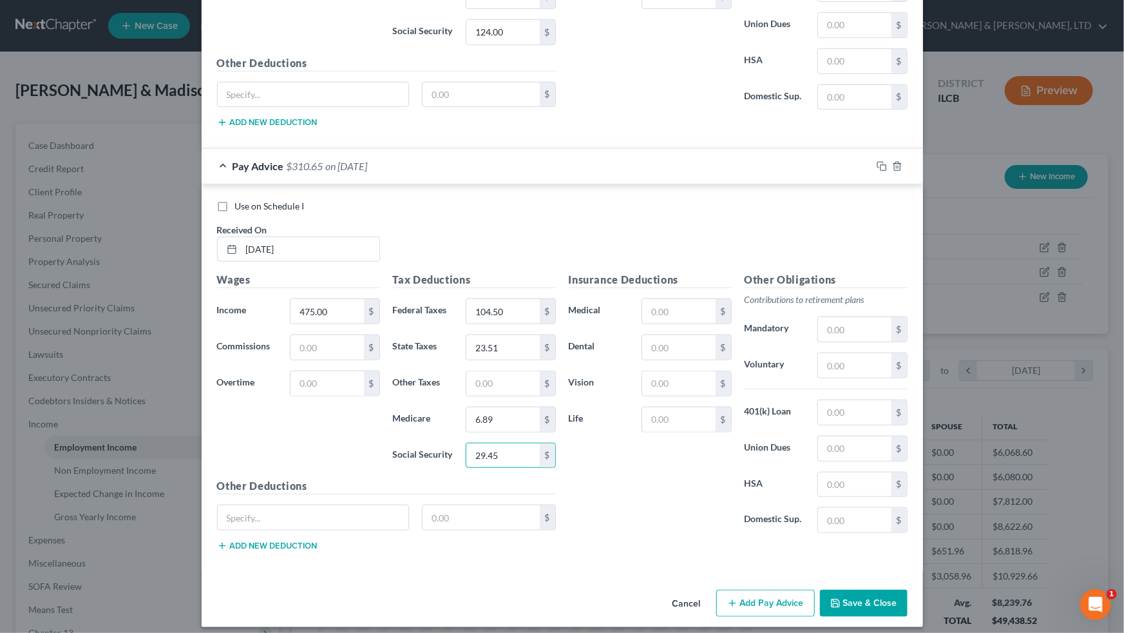
scroll to position [2884, 0]
click at [645, 391] on button "Add Pay Advice" at bounding box center [765, 602] width 99 height 27
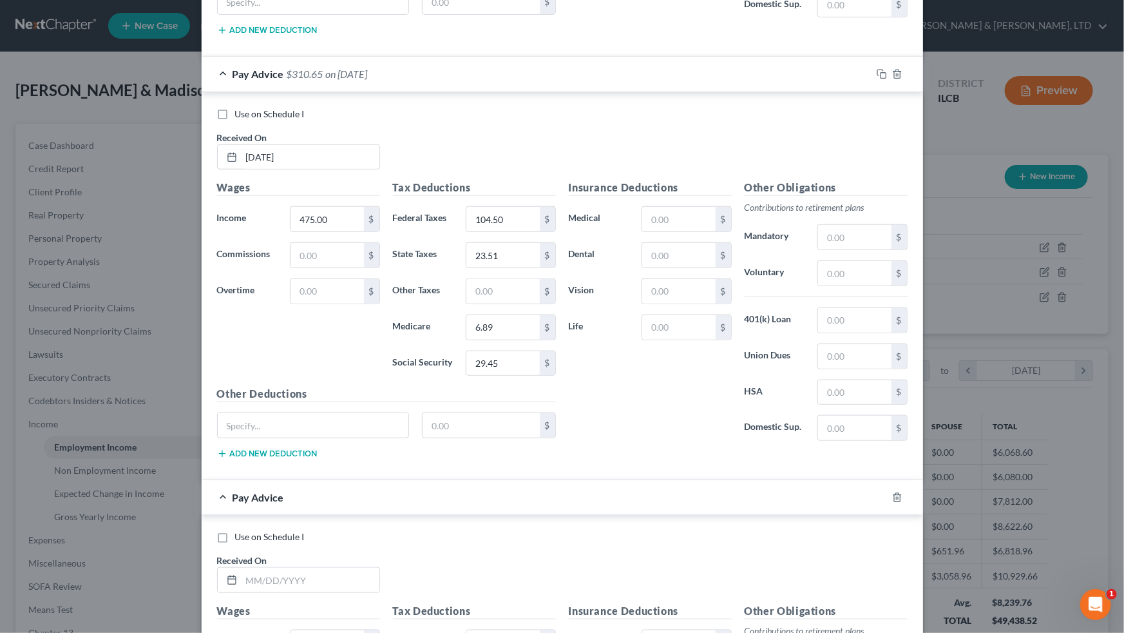
scroll to position [3176, 0]
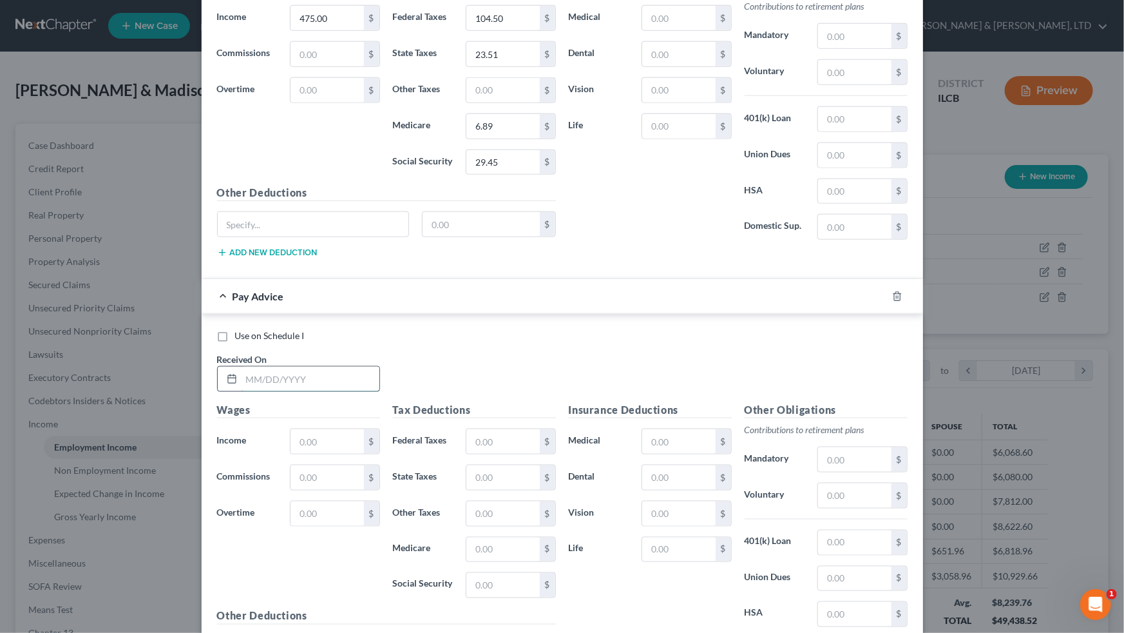
click at [287, 372] on input "text" at bounding box center [311, 379] width 138 height 24
click at [296, 391] on input "text" at bounding box center [327, 441] width 73 height 24
click at [645, 391] on input "text" at bounding box center [678, 441] width 73 height 24
click at [486, 391] on input "text" at bounding box center [502, 441] width 73 height 24
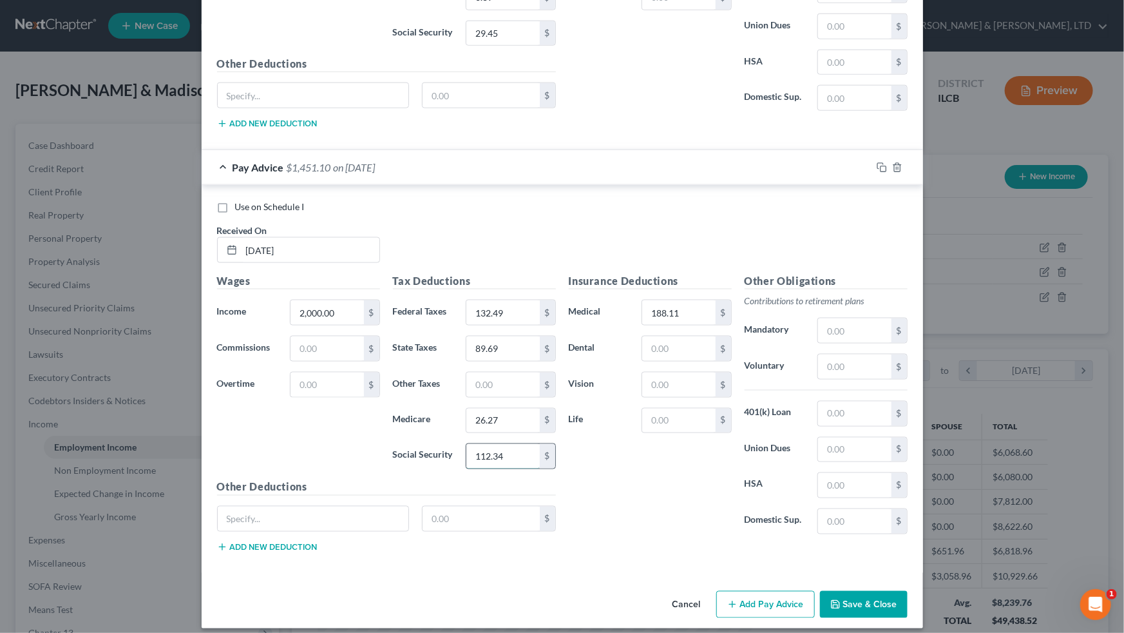
scroll to position [3306, 0]
click at [645, 391] on button "Add Pay Advice" at bounding box center [765, 603] width 99 height 27
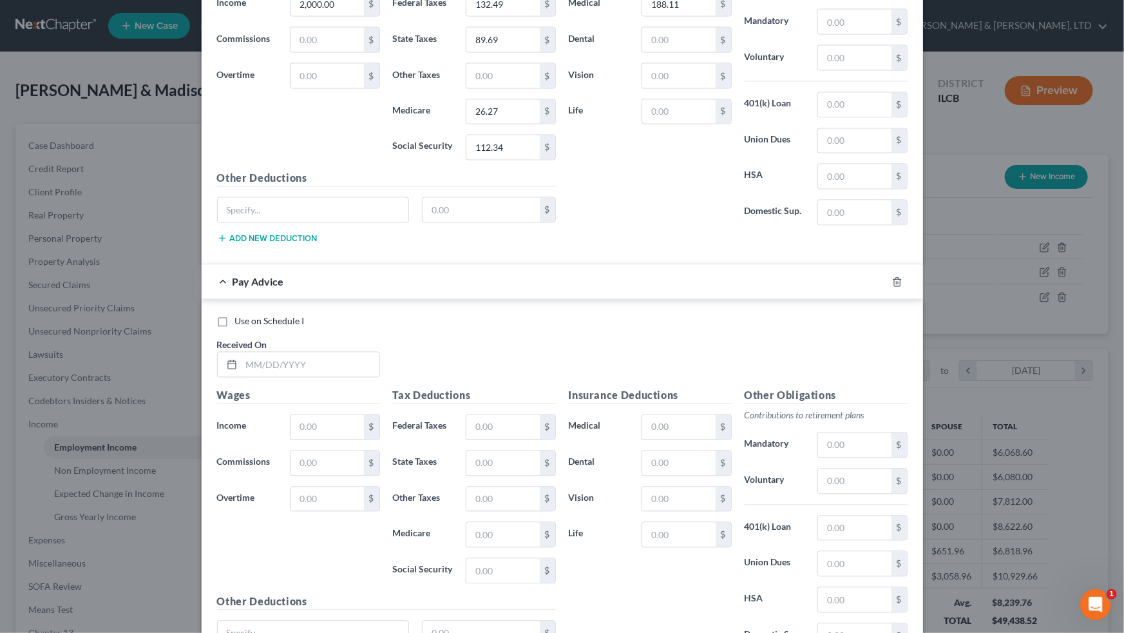
scroll to position [3657, 0]
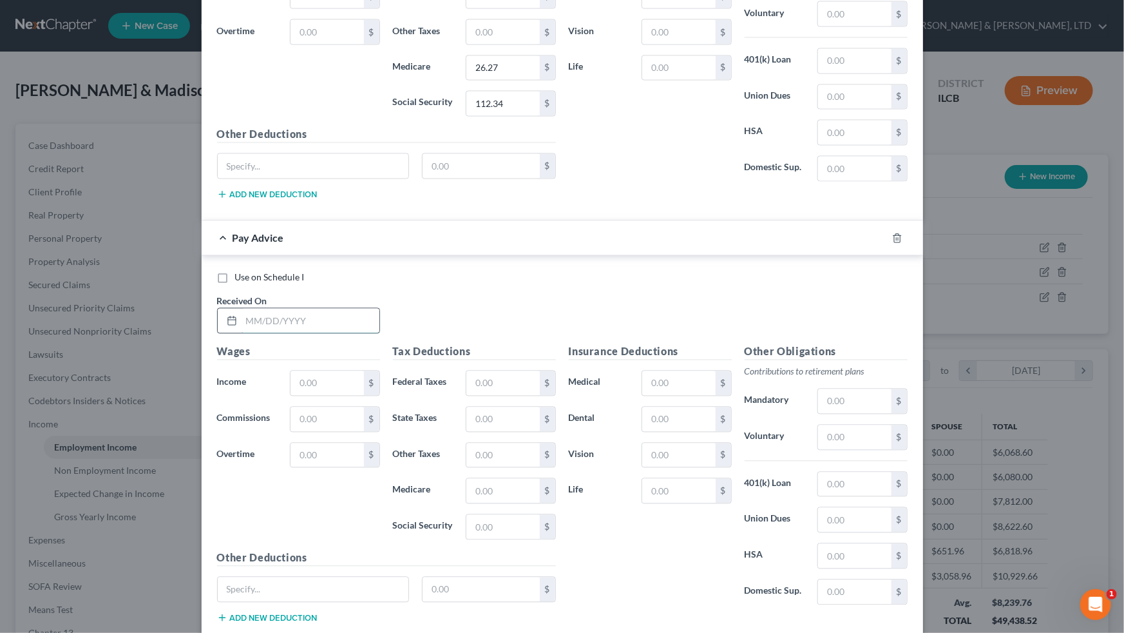
click at [281, 319] on input "text" at bounding box center [311, 321] width 138 height 24
click at [306, 373] on input "text" at bounding box center [327, 383] width 73 height 24
click at [317, 391] on input "text" at bounding box center [327, 419] width 73 height 24
click at [499, 372] on input "text" at bounding box center [502, 383] width 73 height 24
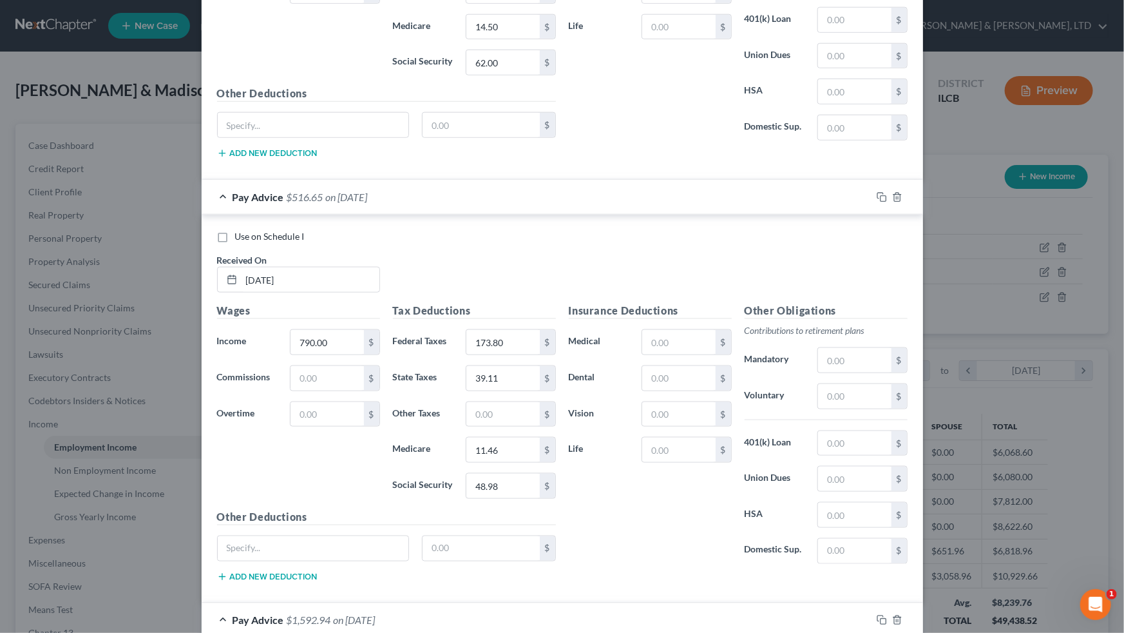
scroll to position [761, 0]
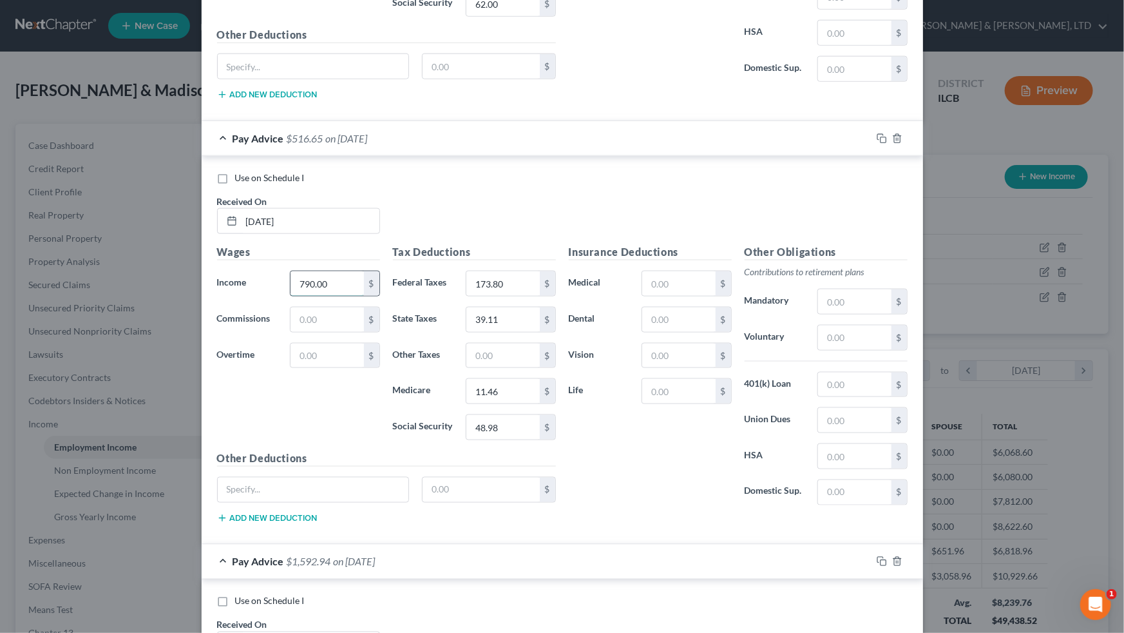
click at [342, 288] on input "790.00" at bounding box center [327, 283] width 73 height 24
click at [335, 312] on input "text" at bounding box center [327, 319] width 73 height 24
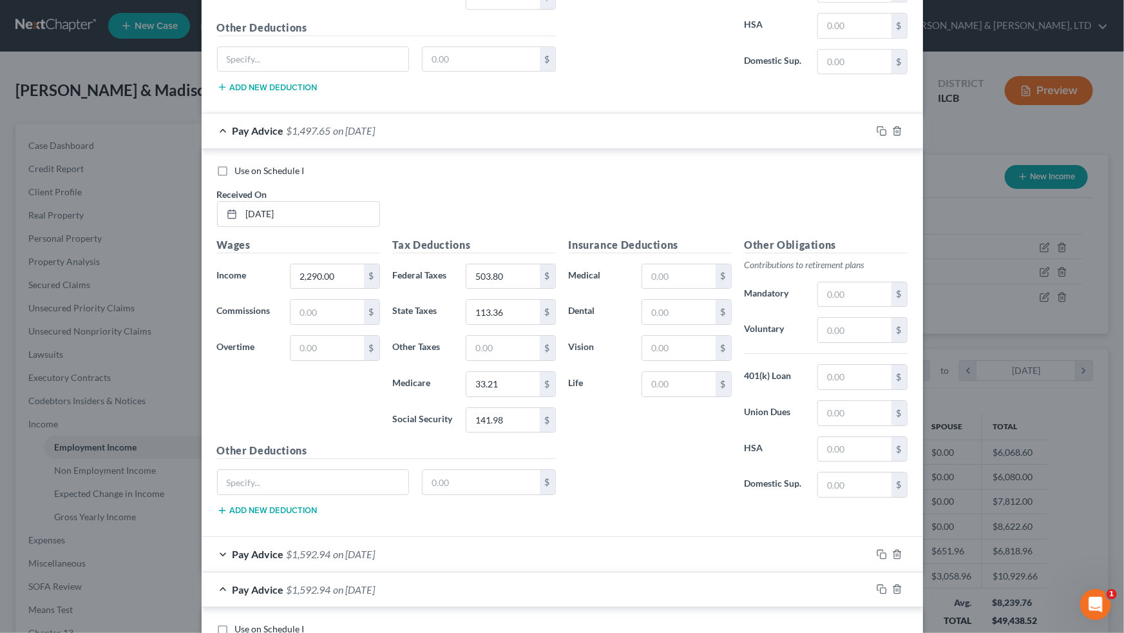
scroll to position [2108, 0]
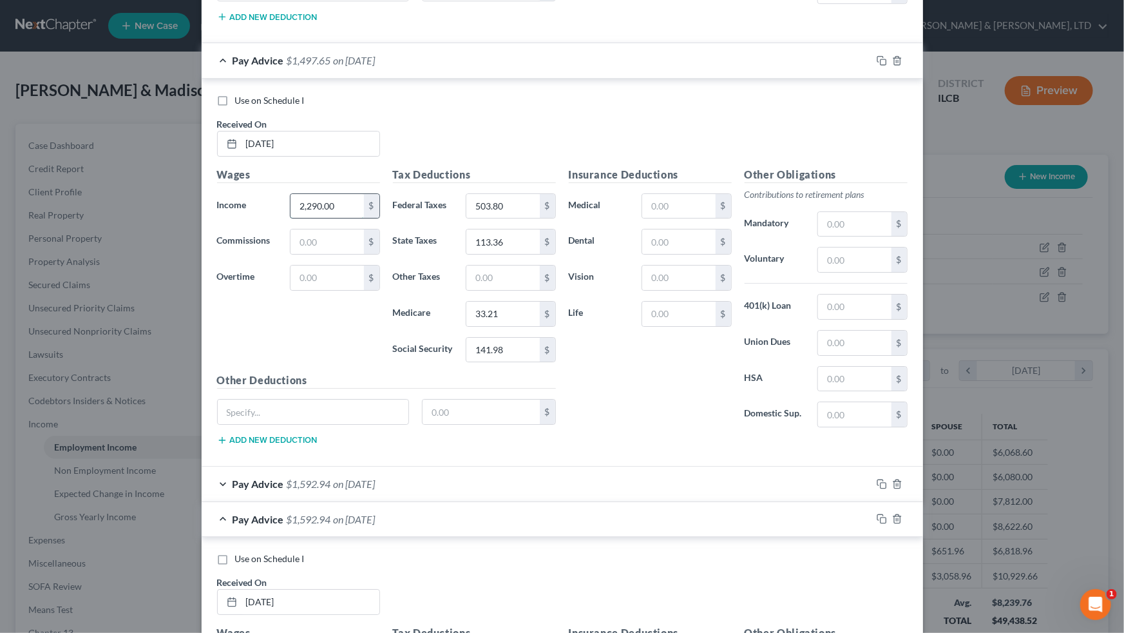
click at [341, 204] on input "2,290.00" at bounding box center [327, 206] width 73 height 24
click at [332, 229] on input "text" at bounding box center [327, 241] width 73 height 24
click at [341, 205] on input "text" at bounding box center [327, 206] width 73 height 24
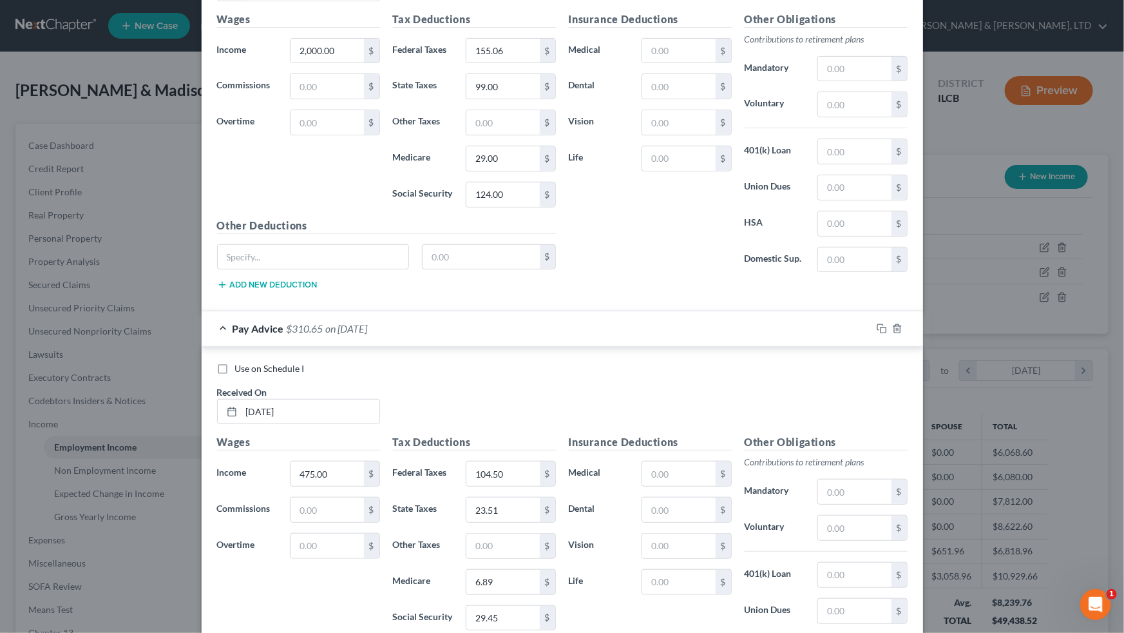
scroll to position [2869, 0]
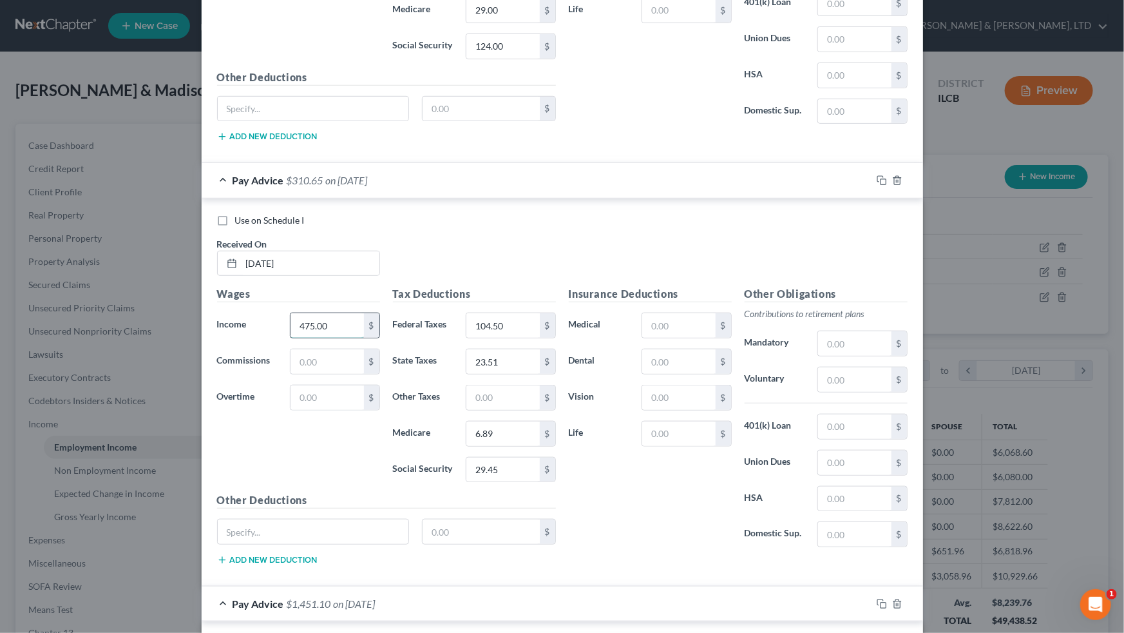
drag, startPoint x: 325, startPoint y: 316, endPoint x: 326, endPoint y: 305, distance: 10.3
click at [326, 314] on input "475.00" at bounding box center [327, 325] width 73 height 24
click at [322, 349] on input "text" at bounding box center [327, 361] width 73 height 24
click at [322, 391] on div "Wages Income * 0 $ Commissions 475.00 $ Overtime $" at bounding box center [299, 389] width 176 height 206
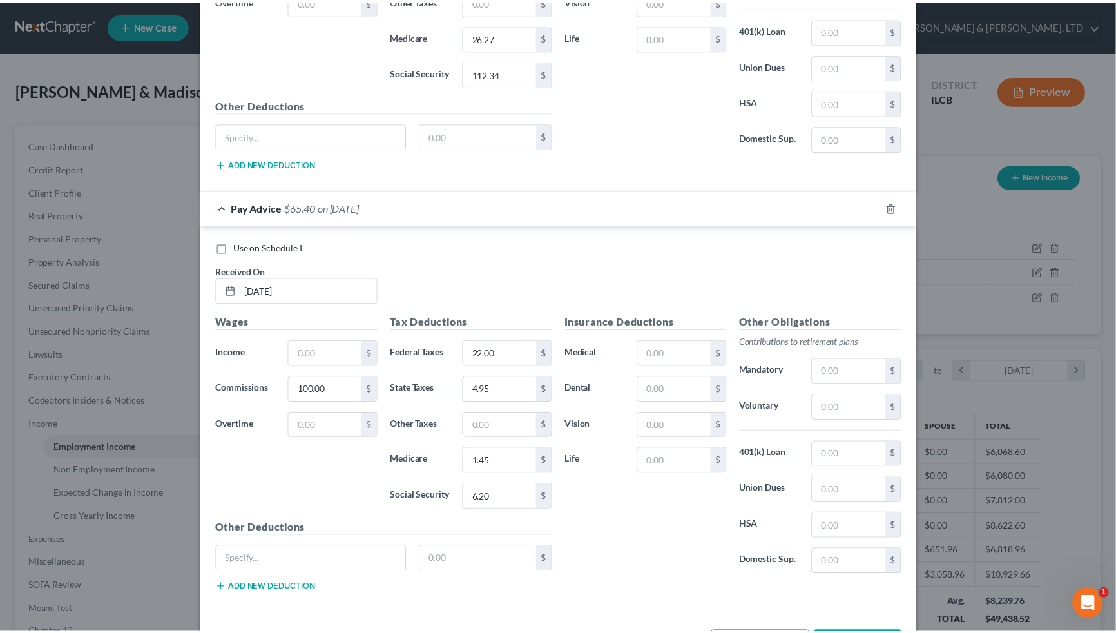
scroll to position [3728, 0]
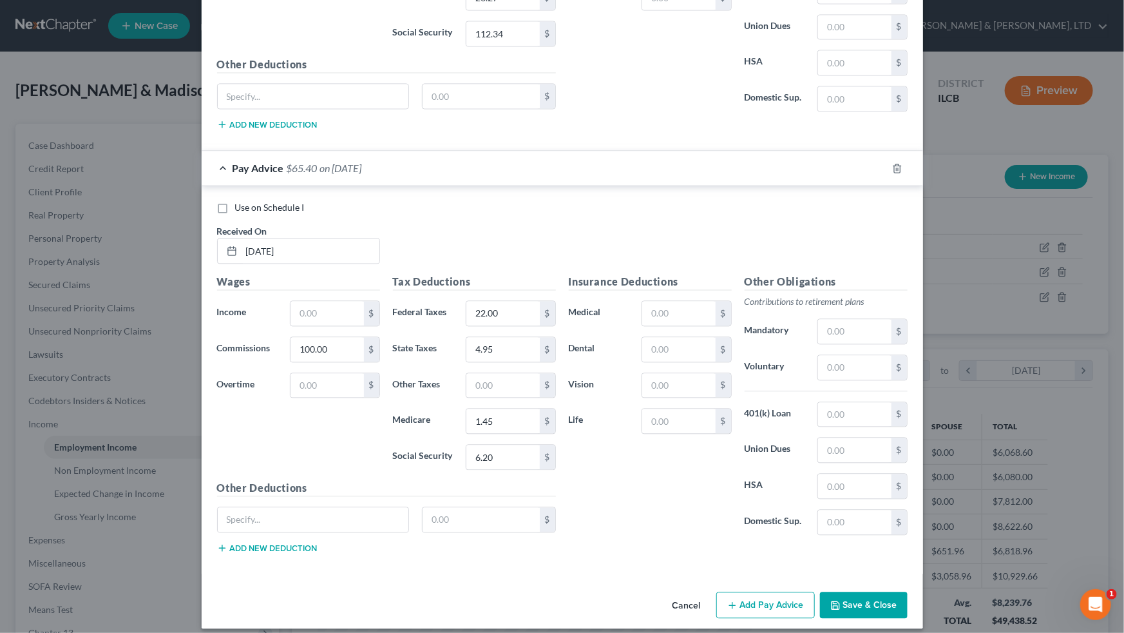
click at [645, 391] on button "Save & Close" at bounding box center [864, 604] width 88 height 27
click at [336, 304] on input "text" at bounding box center [327, 313] width 73 height 24
click at [645, 391] on button "Save & Close" at bounding box center [864, 604] width 88 height 27
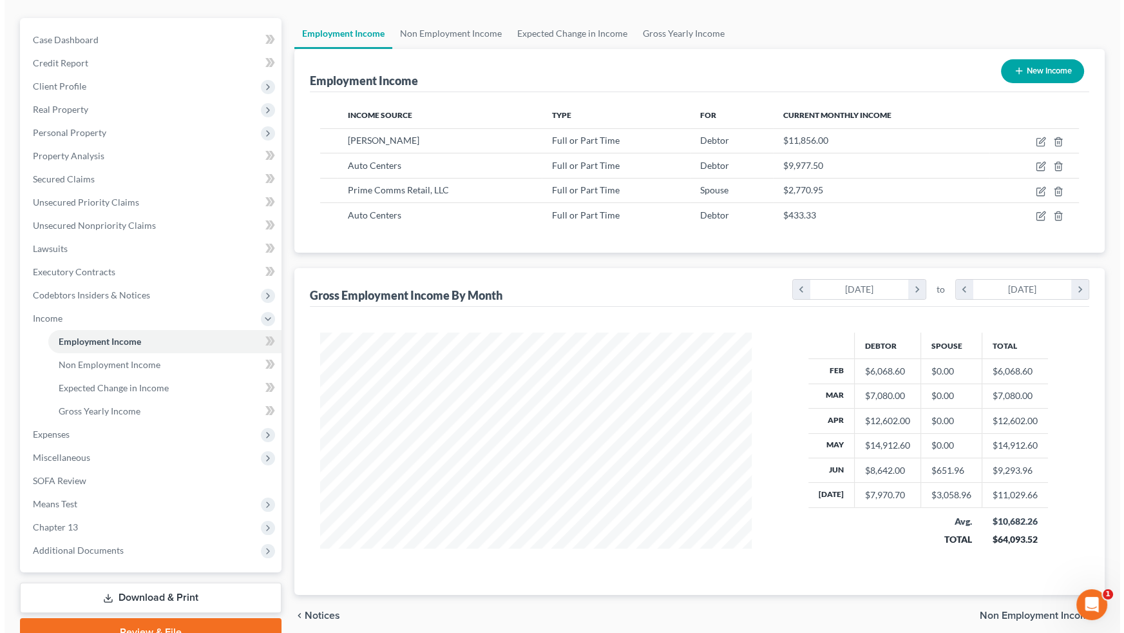
scroll to position [117, 0]
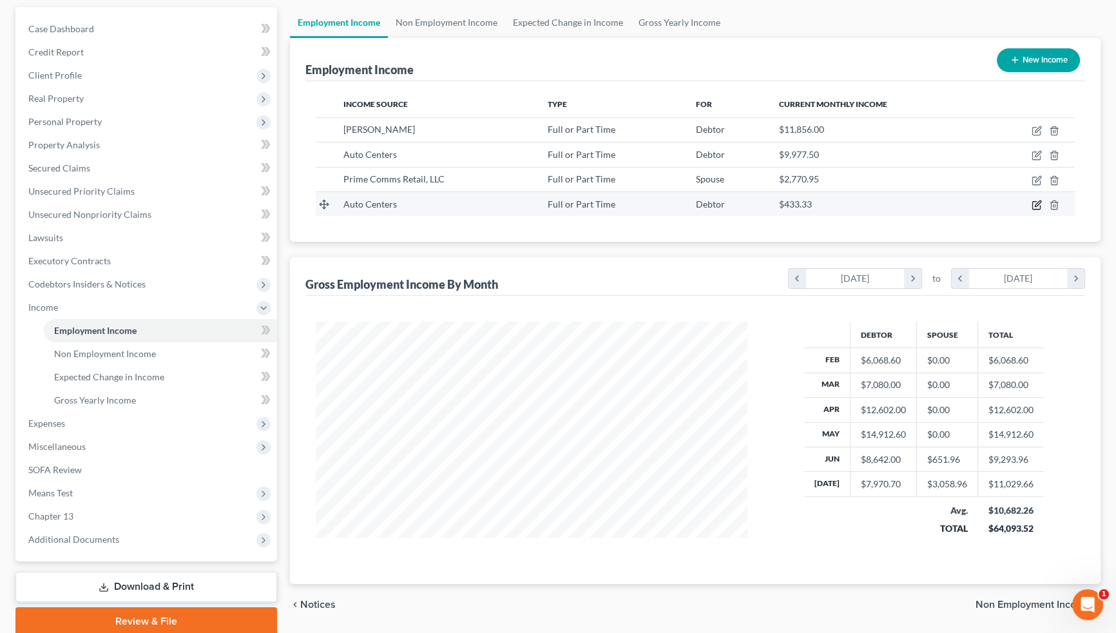
click at [645, 205] on icon "button" at bounding box center [1036, 205] width 10 height 10
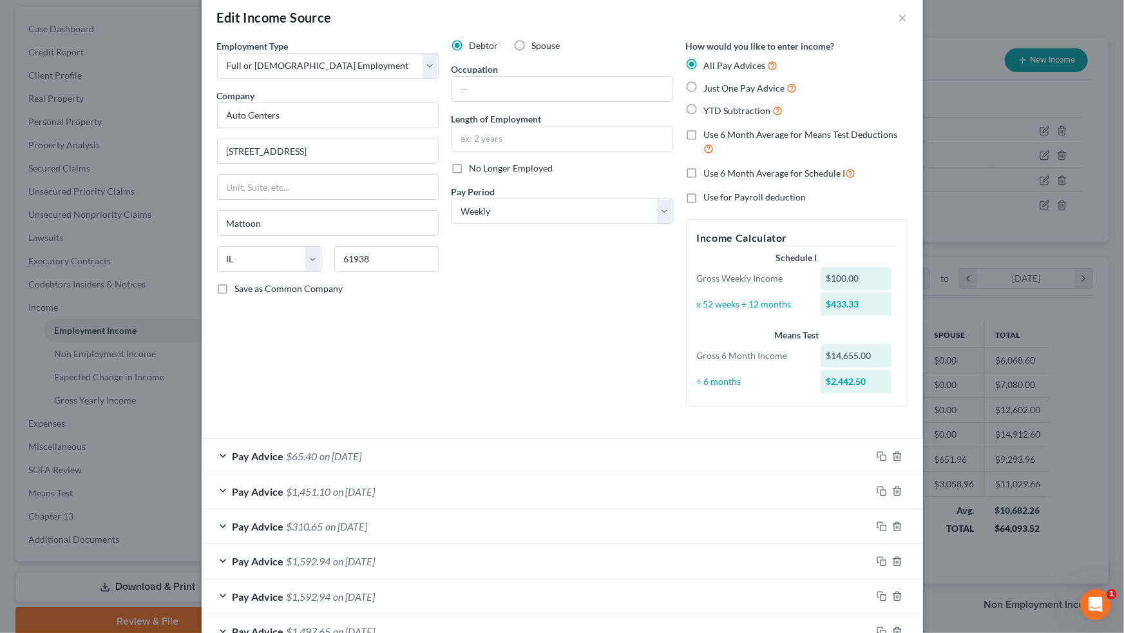
scroll to position [0, 0]
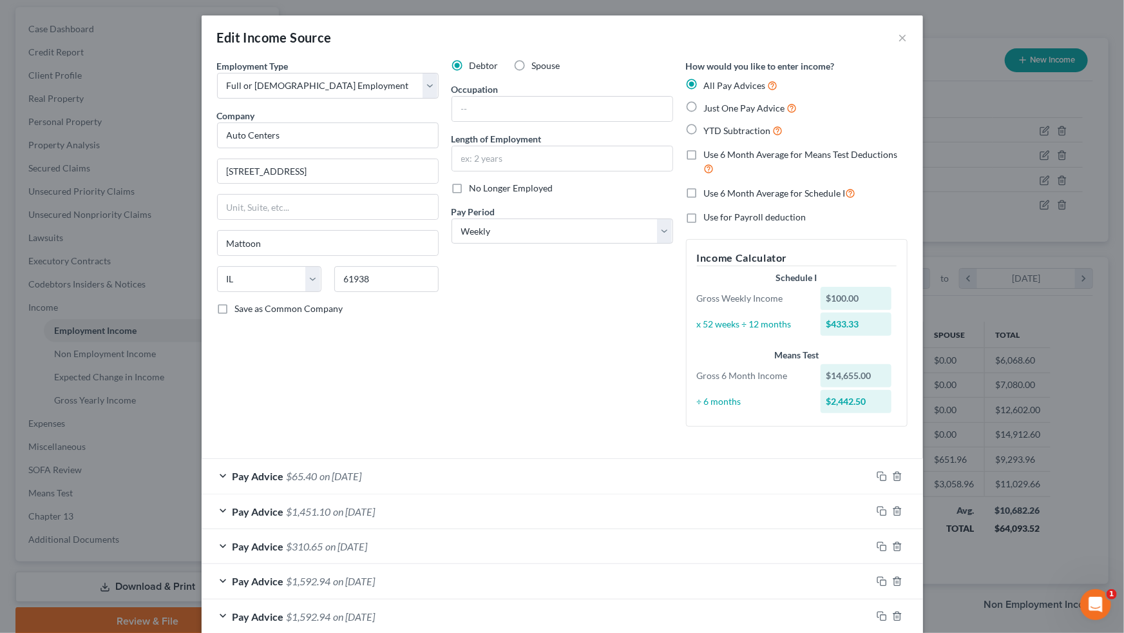
click at [532, 66] on label "Spouse" at bounding box center [546, 65] width 28 height 13
click at [537, 66] on input "Spouse" at bounding box center [541, 63] width 8 height 8
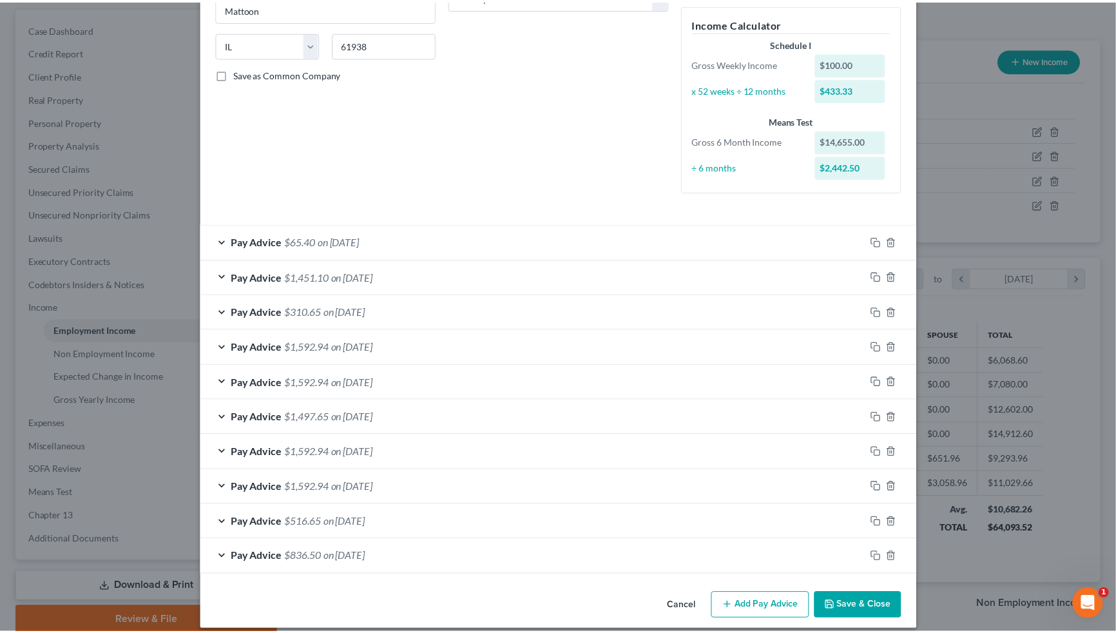
scroll to position [245, 0]
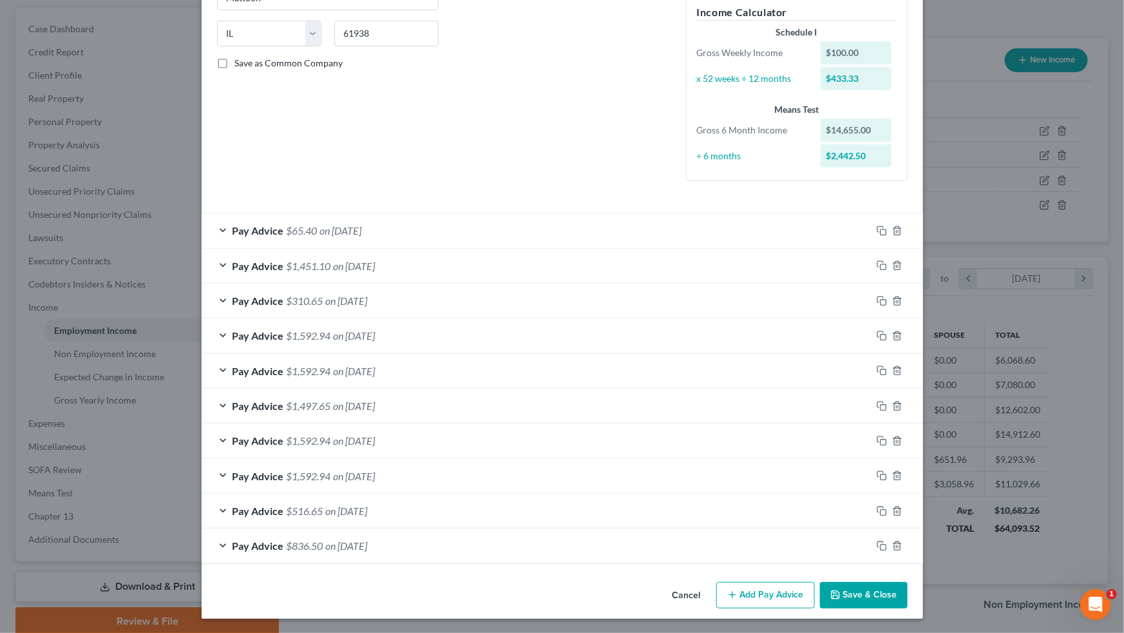
click at [645, 391] on button "Save & Close" at bounding box center [864, 595] width 88 height 27
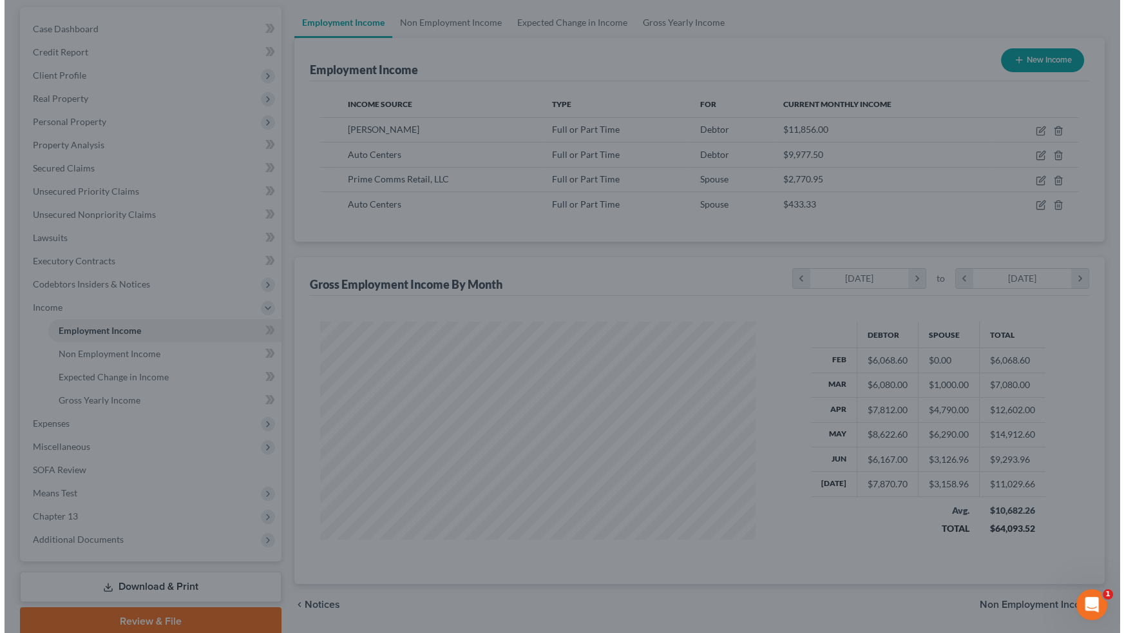
scroll to position [643917, 643690]
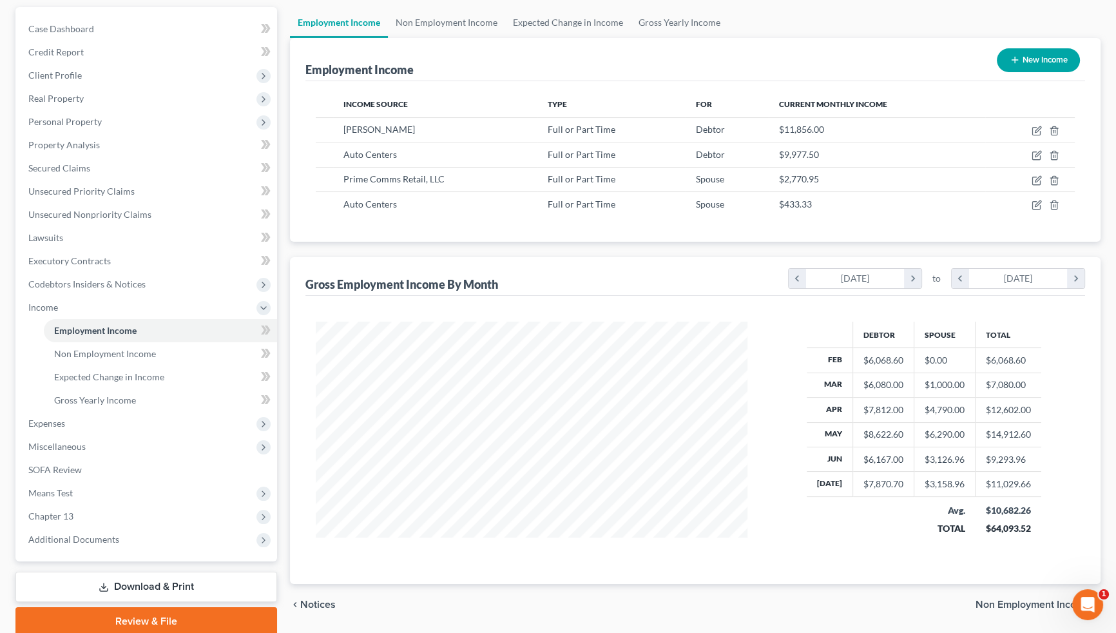
click at [645, 57] on button "New Income" at bounding box center [1037, 60] width 83 height 24
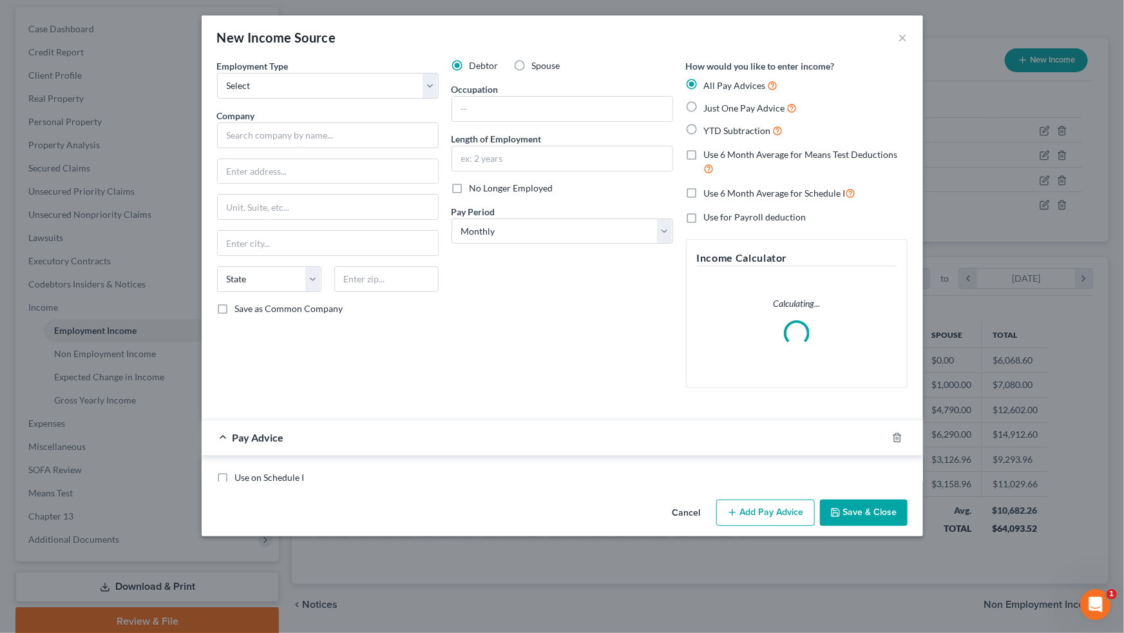
scroll to position [231, 461]
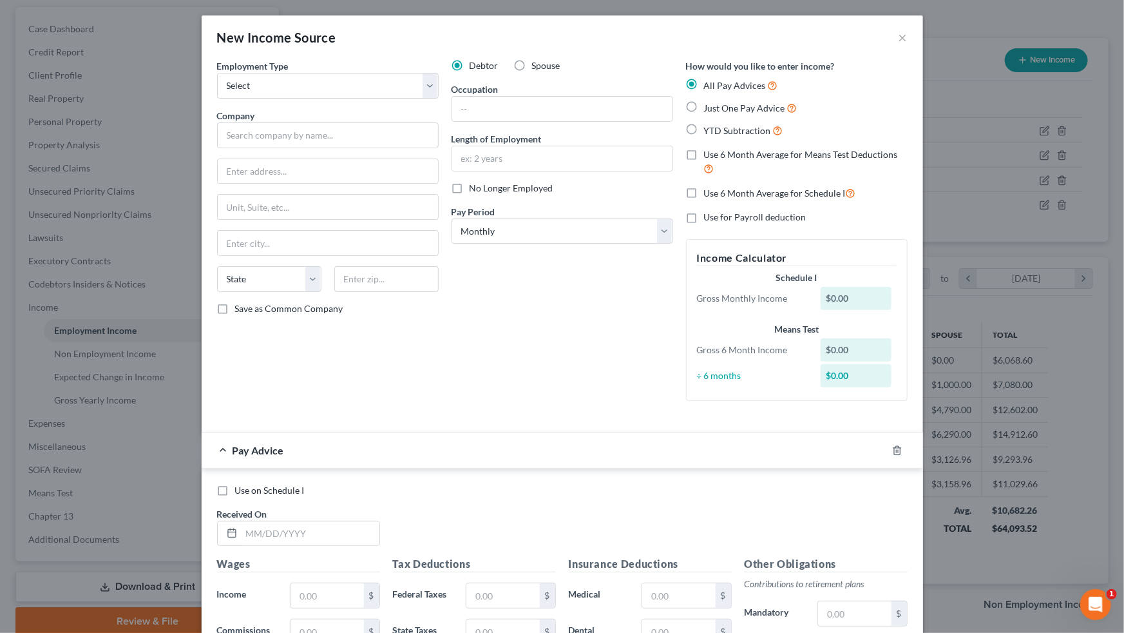
click at [532, 61] on label "Spouse" at bounding box center [546, 65] width 28 height 13
click at [537, 61] on input "Spouse" at bounding box center [541, 63] width 8 height 8
click at [428, 81] on select "Select Full or [DEMOGRAPHIC_DATA] Employment Self Employment" at bounding box center [328, 86] width 222 height 26
click at [217, 73] on select "Select Full or [DEMOGRAPHIC_DATA] Employment Self Employment" at bounding box center [328, 86] width 222 height 26
click at [331, 135] on input "text" at bounding box center [328, 135] width 222 height 26
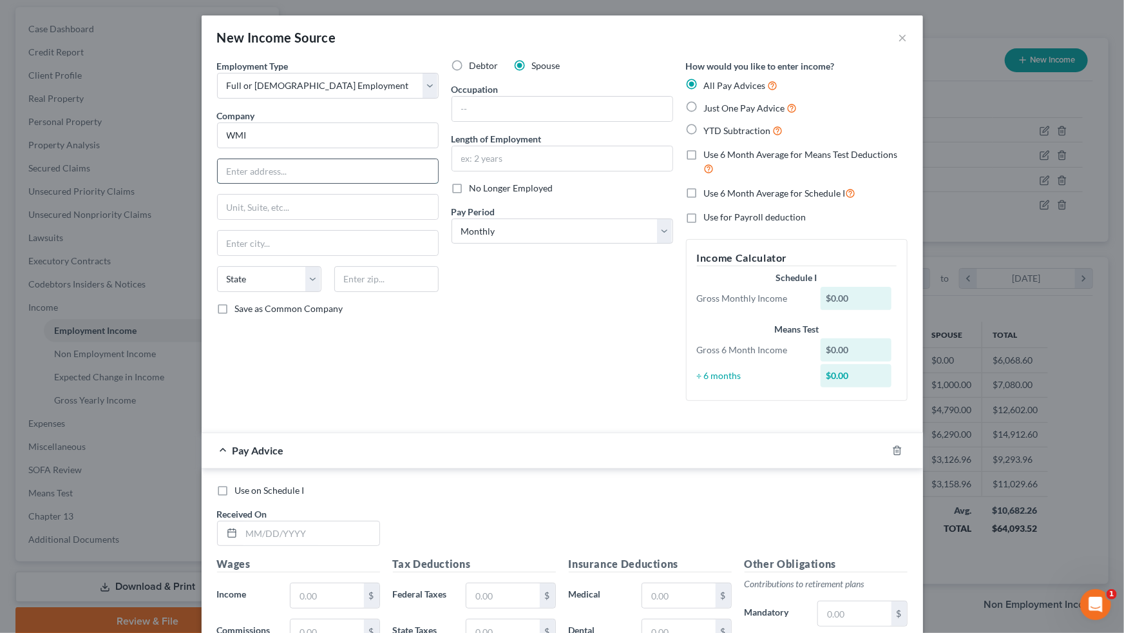
click at [309, 161] on input "text" at bounding box center [328, 171] width 220 height 24
click at [356, 271] on input "text" at bounding box center [386, 279] width 104 height 26
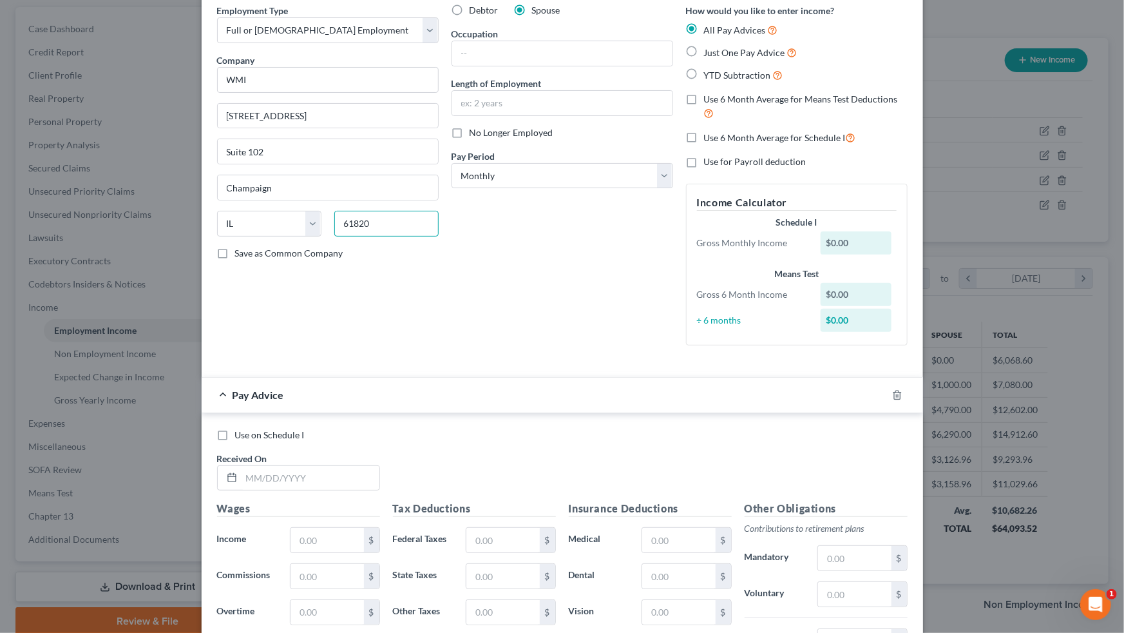
scroll to position [117, 0]
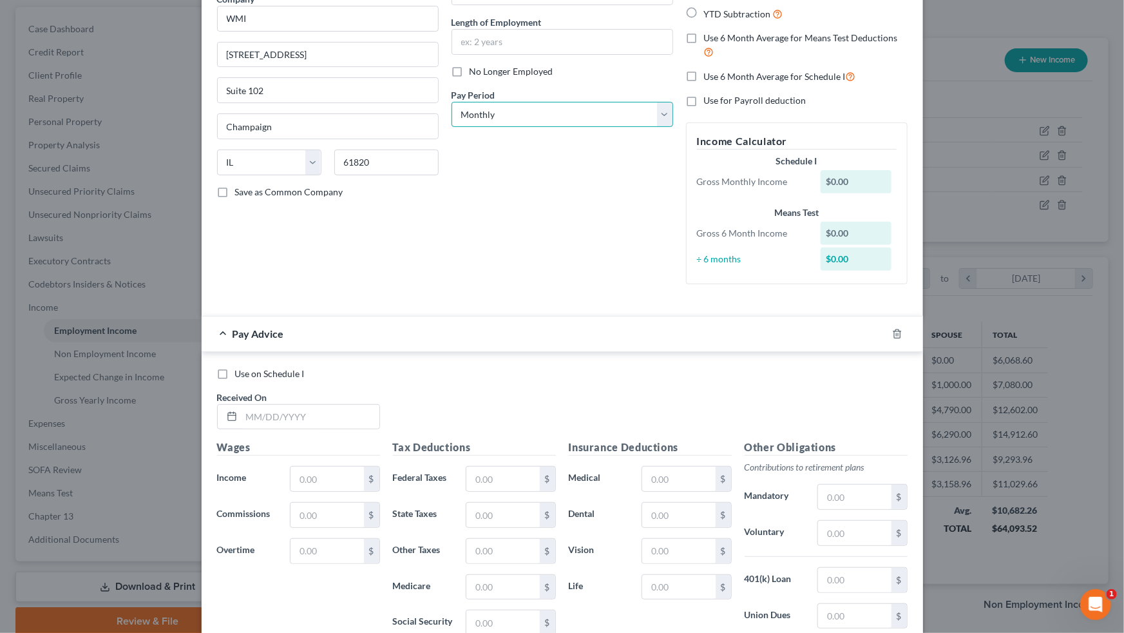
click at [645, 119] on select "Select Monthly Twice Monthly Every Other Week Weekly" at bounding box center [563, 115] width 222 height 26
click at [452, 102] on select "Select Monthly Twice Monthly Every Other Week Weekly" at bounding box center [563, 115] width 222 height 26
click at [296, 391] on input "text" at bounding box center [311, 417] width 138 height 24
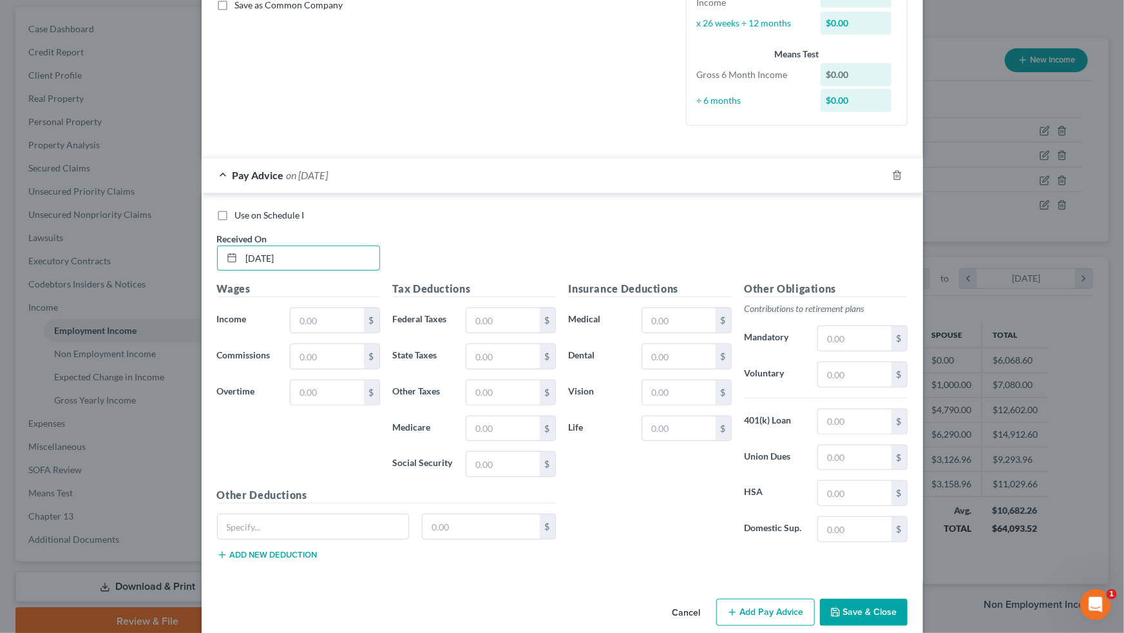
scroll to position [320, 0]
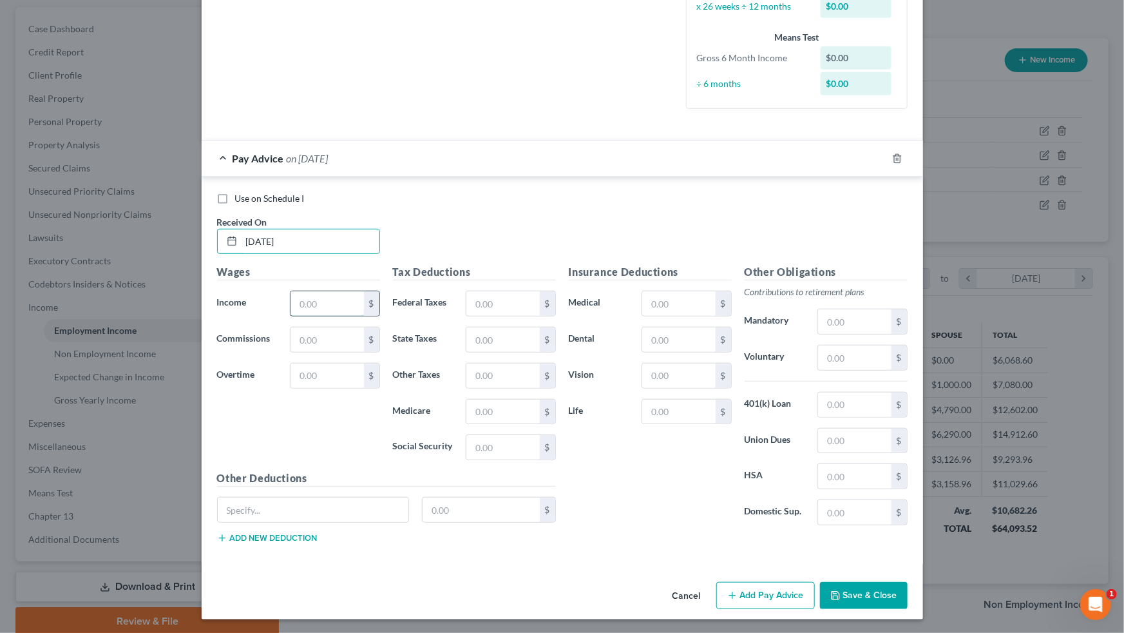
click at [314, 299] on input "text" at bounding box center [327, 303] width 73 height 24
click at [328, 341] on input "400.00" at bounding box center [327, 339] width 73 height 24
click at [497, 301] on input "text" at bounding box center [502, 303] width 73 height 24
click at [496, 301] on input "11.65" at bounding box center [502, 303] width 73 height 24
click at [481, 330] on input "text" at bounding box center [502, 339] width 73 height 24
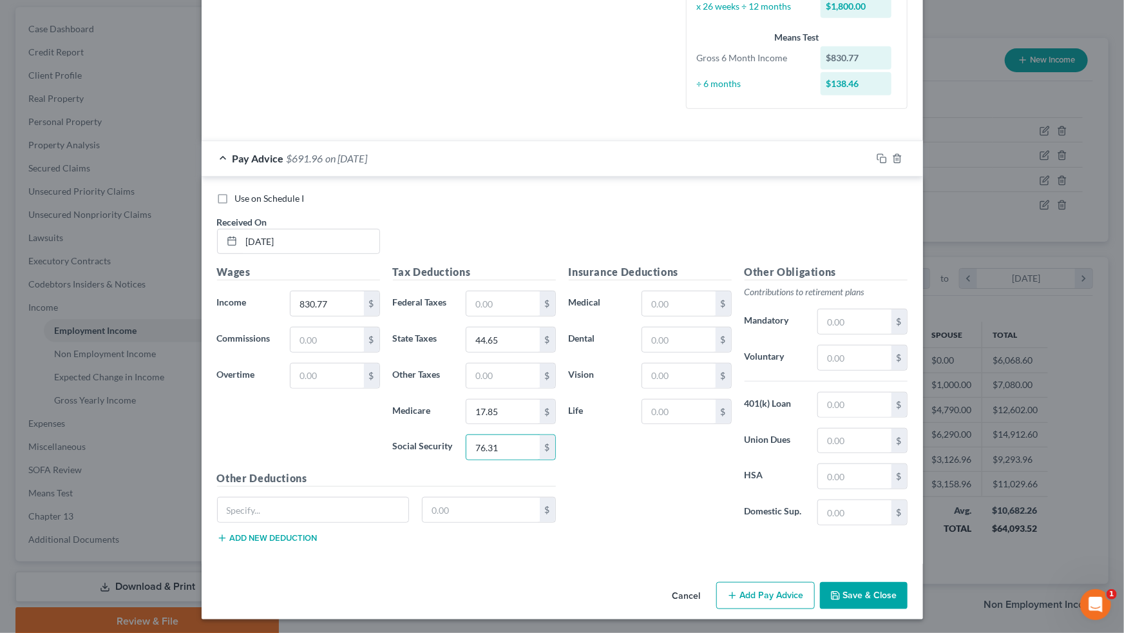
click at [645, 391] on button "Add Pay Advice" at bounding box center [765, 595] width 99 height 27
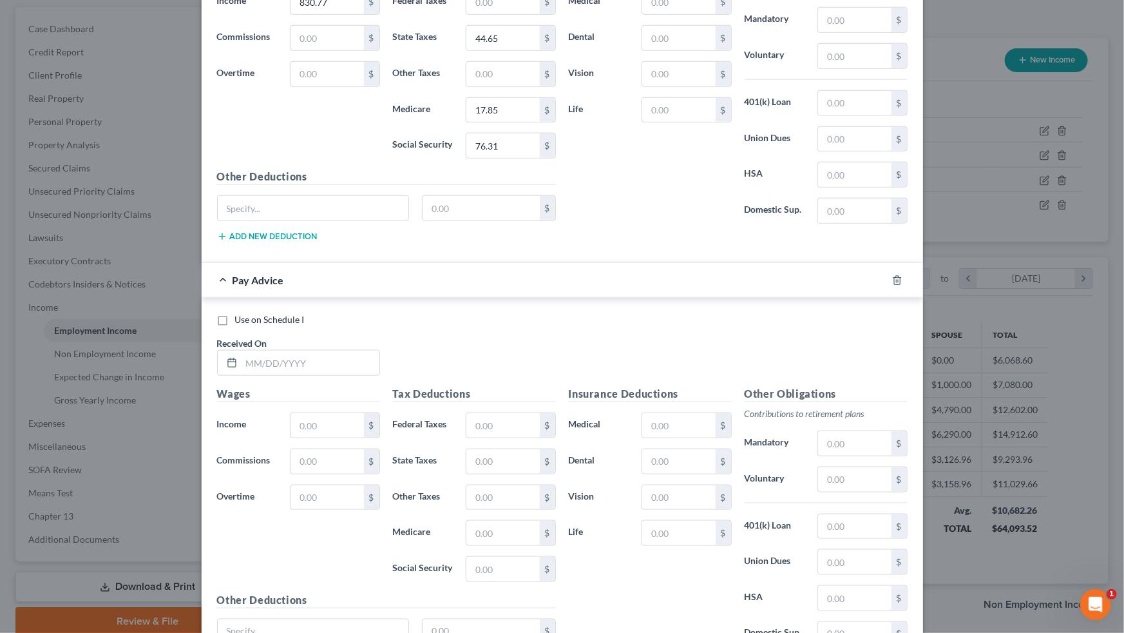
scroll to position [671, 0]
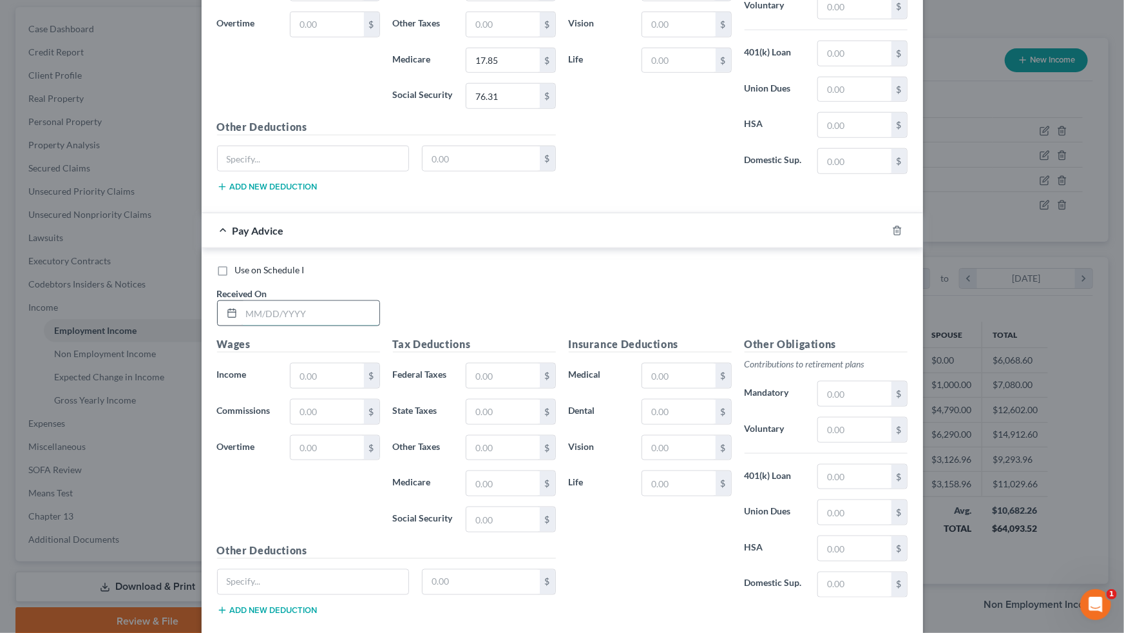
click at [348, 314] on input "text" at bounding box center [311, 313] width 138 height 24
click at [348, 376] on input "text" at bounding box center [327, 375] width 73 height 24
click at [298, 391] on input "text" at bounding box center [327, 411] width 73 height 24
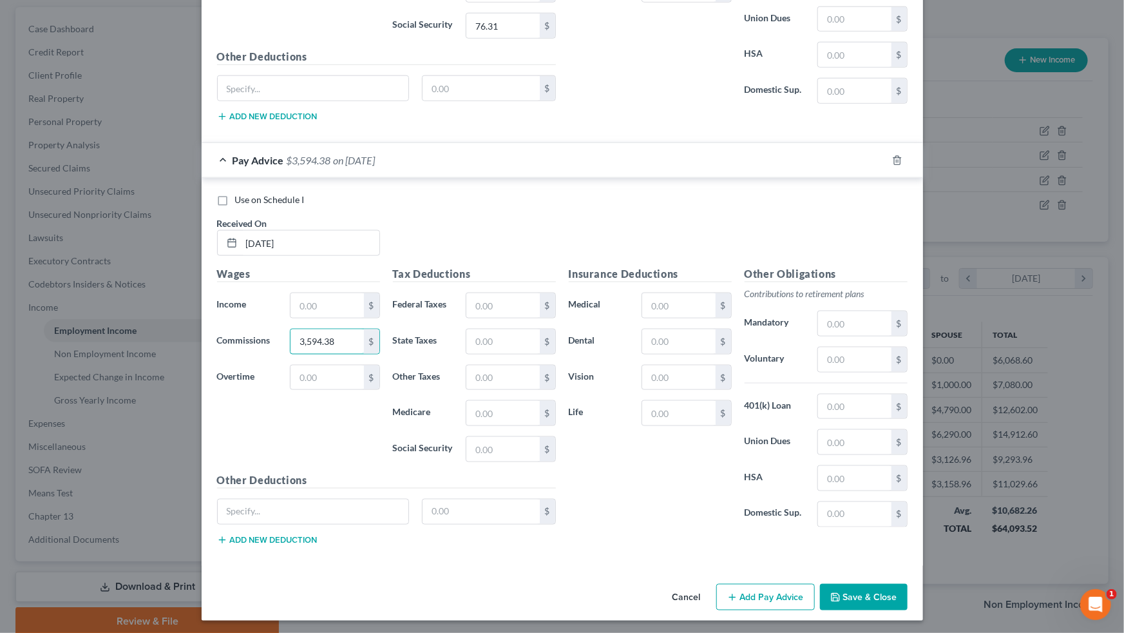
scroll to position [742, 0]
click at [495, 303] on input "text" at bounding box center [502, 304] width 73 height 24
click at [491, 332] on input "text" at bounding box center [502, 341] width 73 height 24
click at [477, 391] on input "text" at bounding box center [502, 412] width 73 height 24
click at [506, 391] on input "52.1" at bounding box center [502, 412] width 73 height 24
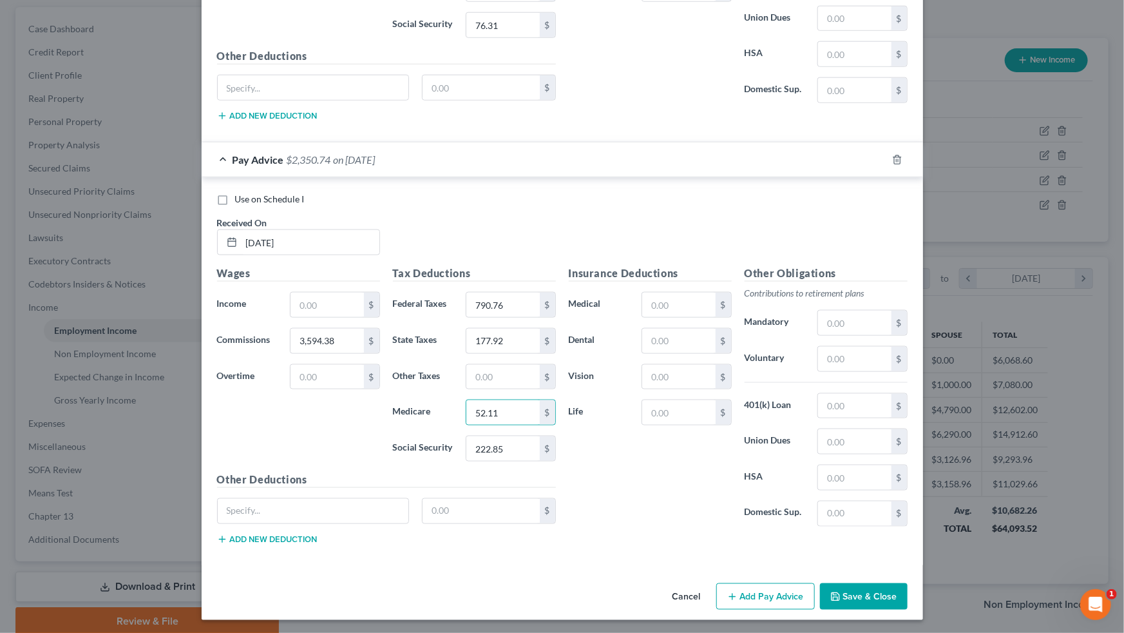
click at [645, 391] on button "Add Pay Advice" at bounding box center [765, 596] width 99 height 27
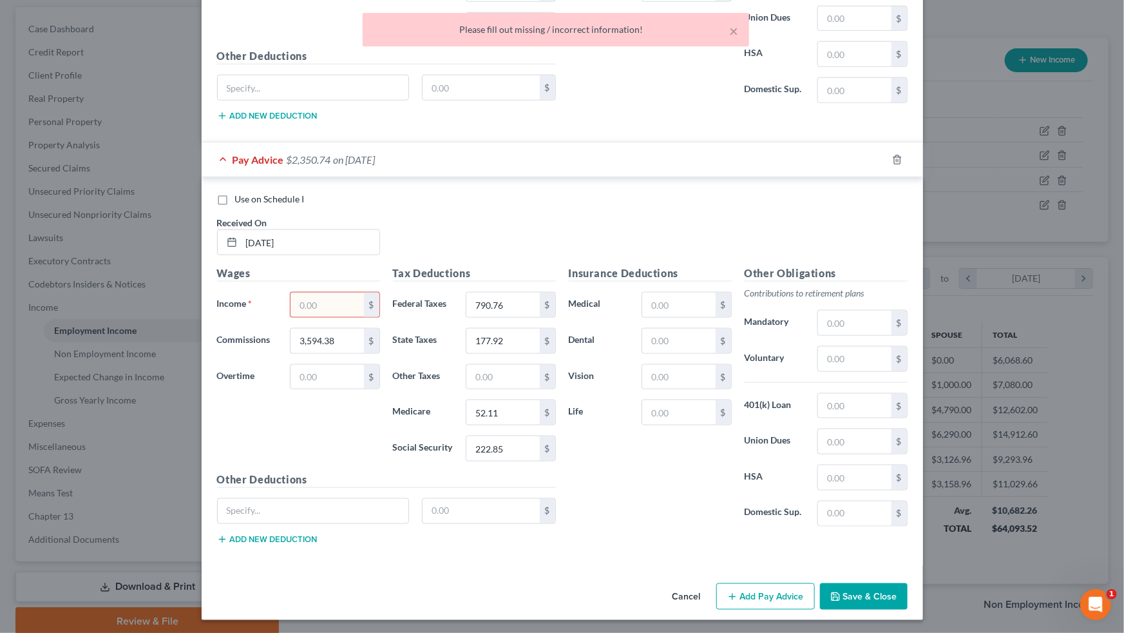
click at [330, 302] on input "text" at bounding box center [327, 304] width 73 height 24
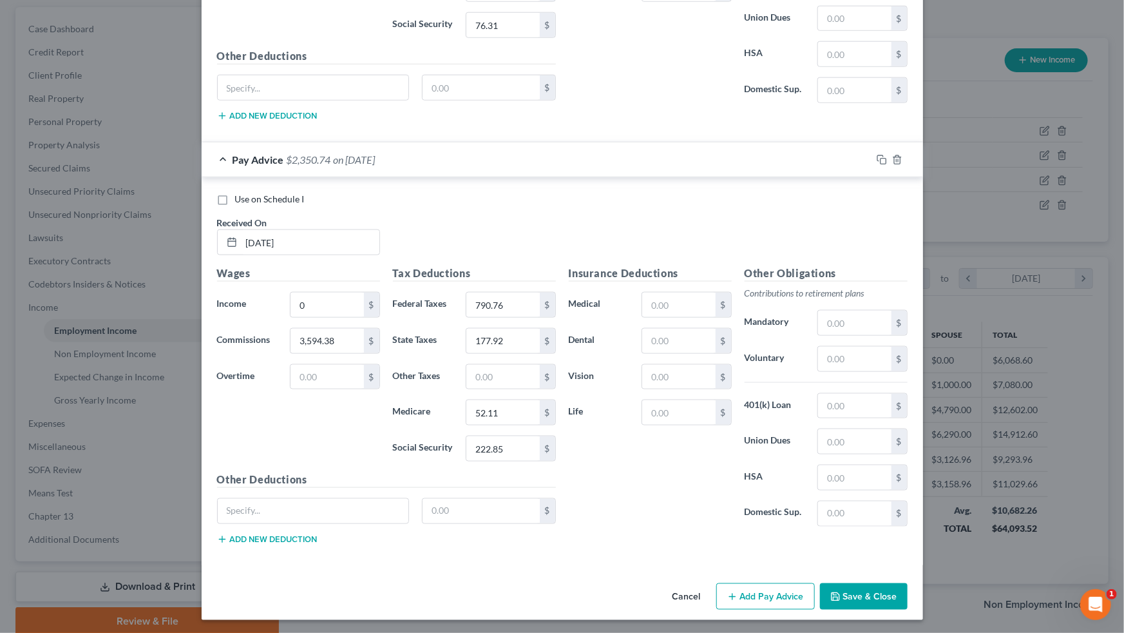
click at [645, 391] on button "Add Pay Advice" at bounding box center [765, 596] width 99 height 27
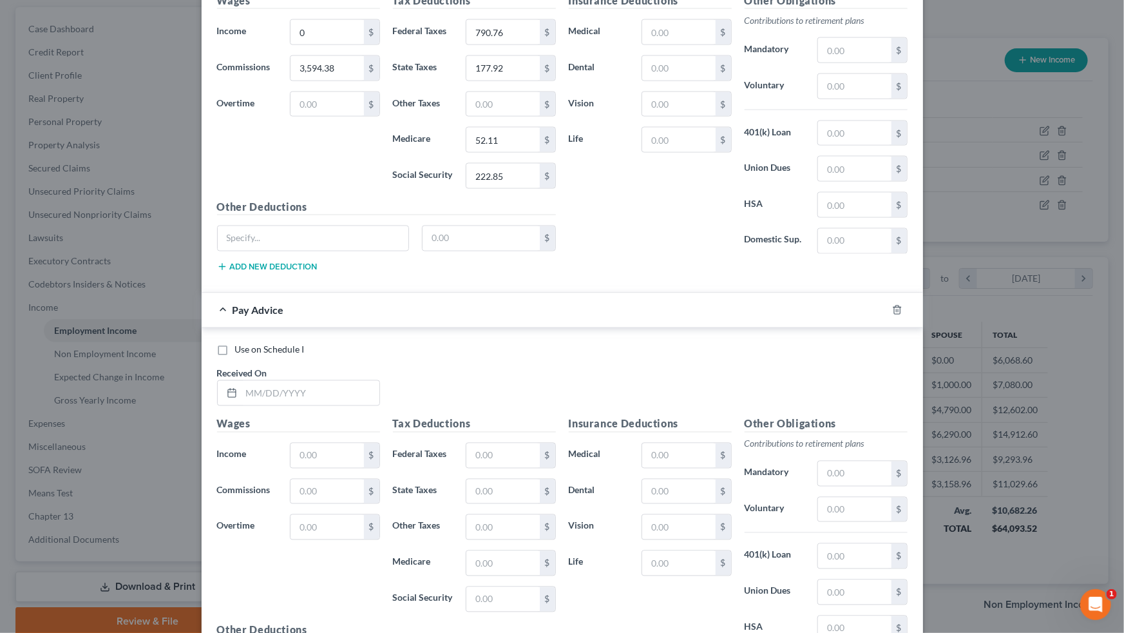
scroll to position [1035, 0]
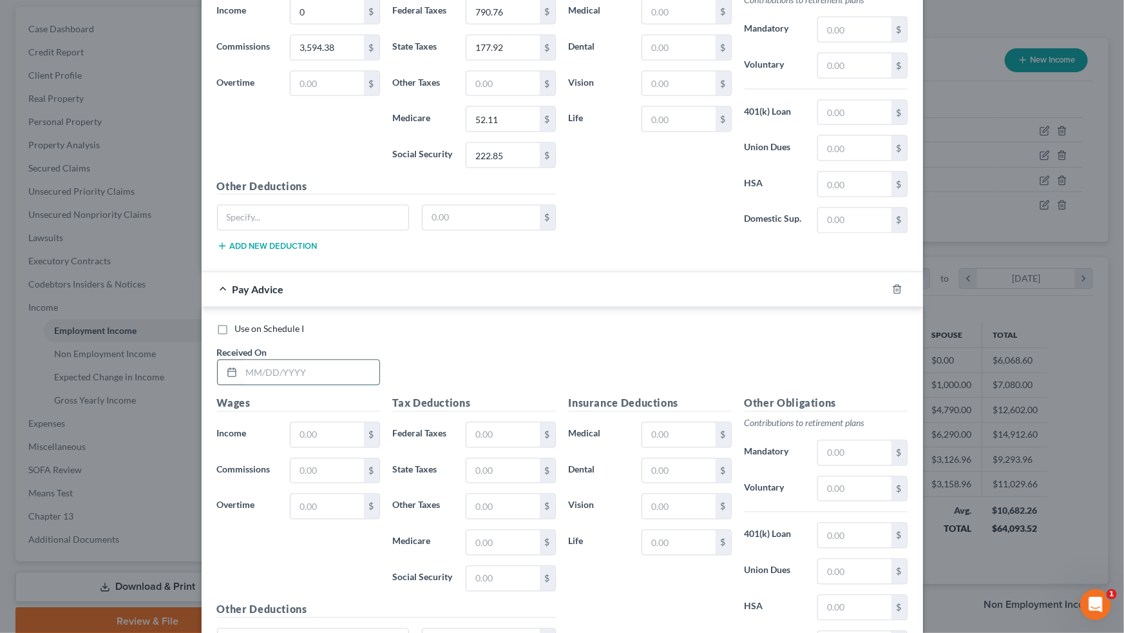
click at [258, 361] on input "text" at bounding box center [311, 372] width 138 height 24
click at [336, 391] on input "text" at bounding box center [327, 435] width 73 height 24
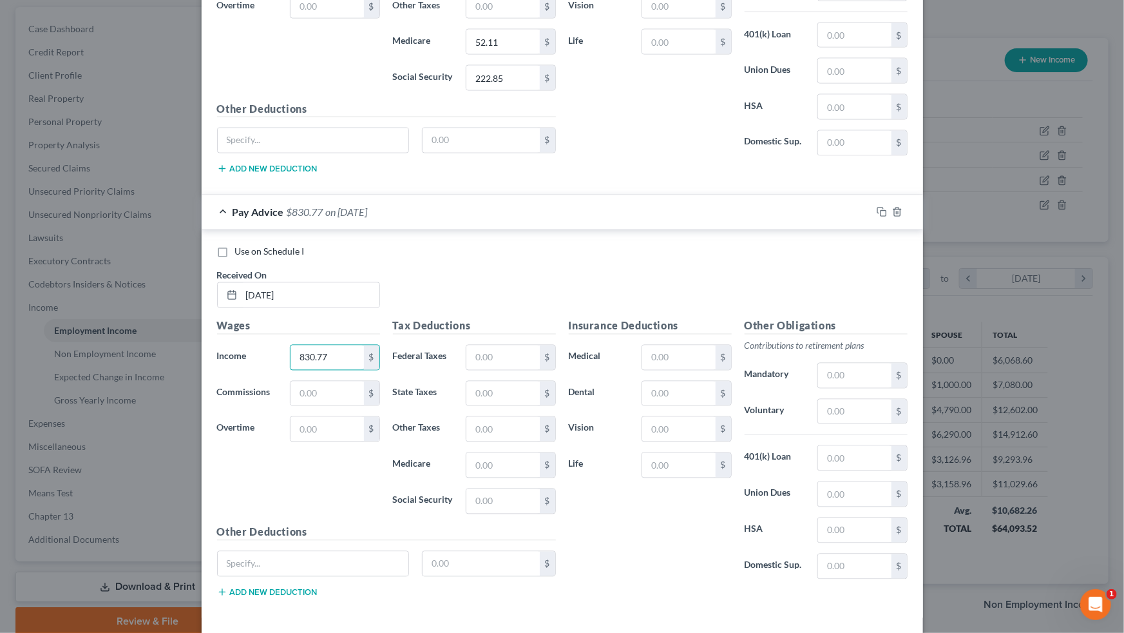
scroll to position [1164, 0]
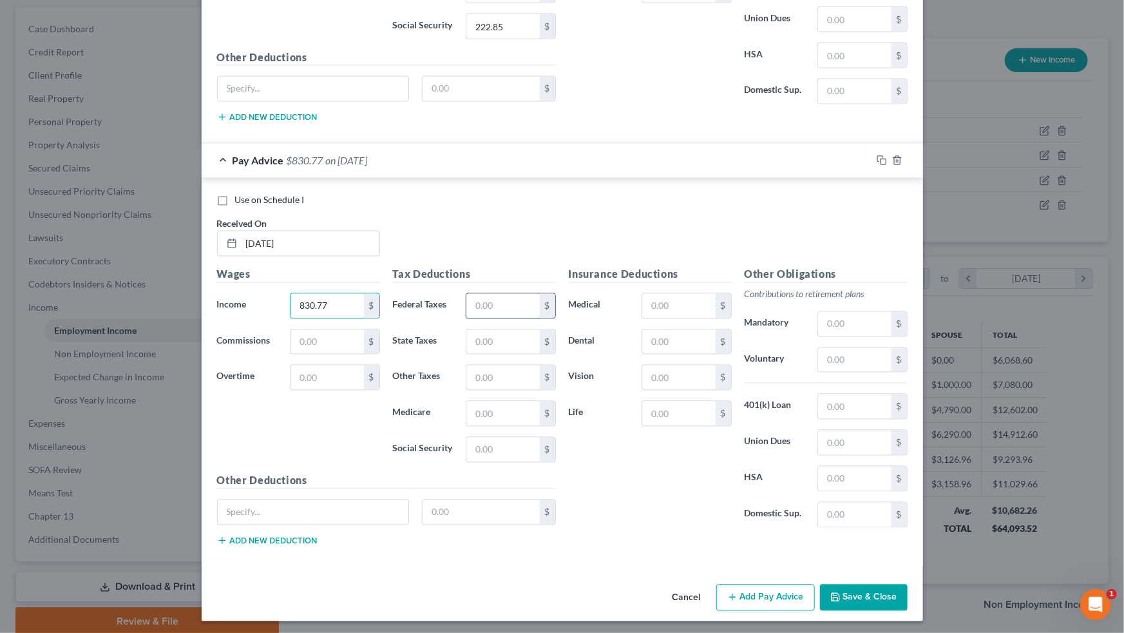
click at [493, 305] on input "text" at bounding box center [502, 306] width 73 height 24
click at [645, 391] on button "Add Pay Advice" at bounding box center [765, 597] width 99 height 27
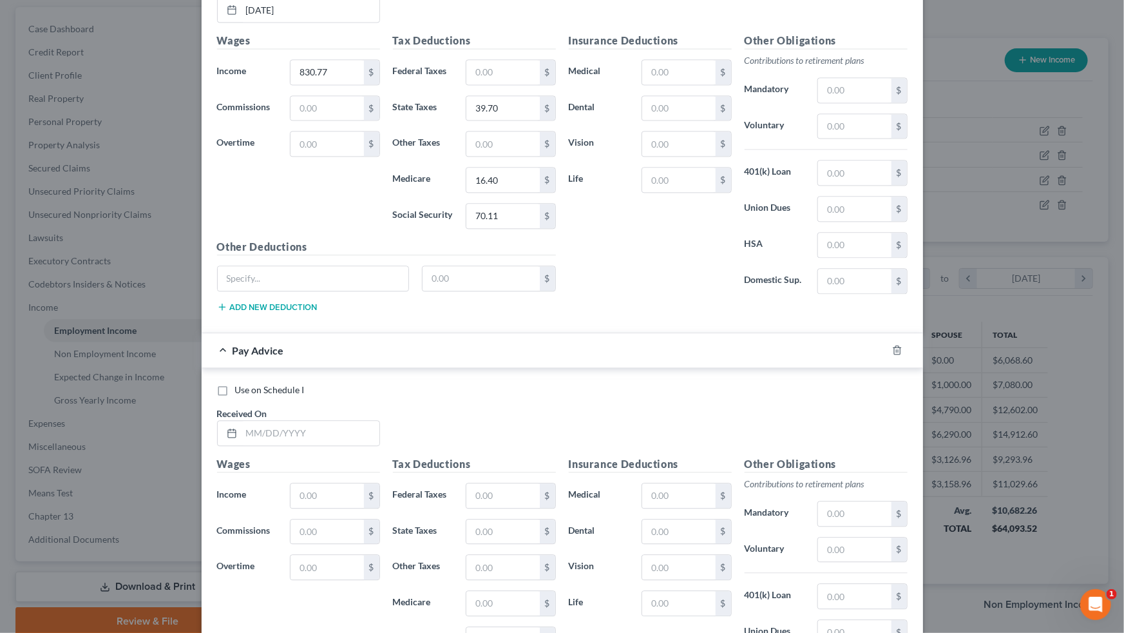
scroll to position [1456, 0]
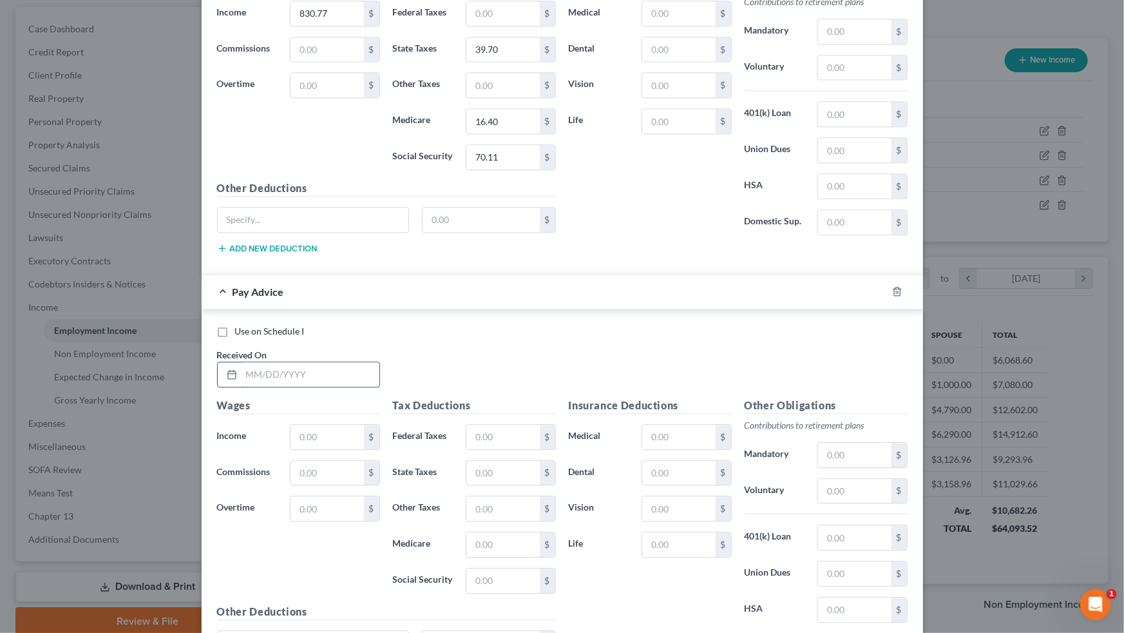
click at [327, 362] on input "text" at bounding box center [311, 374] width 138 height 24
click at [341, 391] on input "text" at bounding box center [327, 436] width 73 height 24
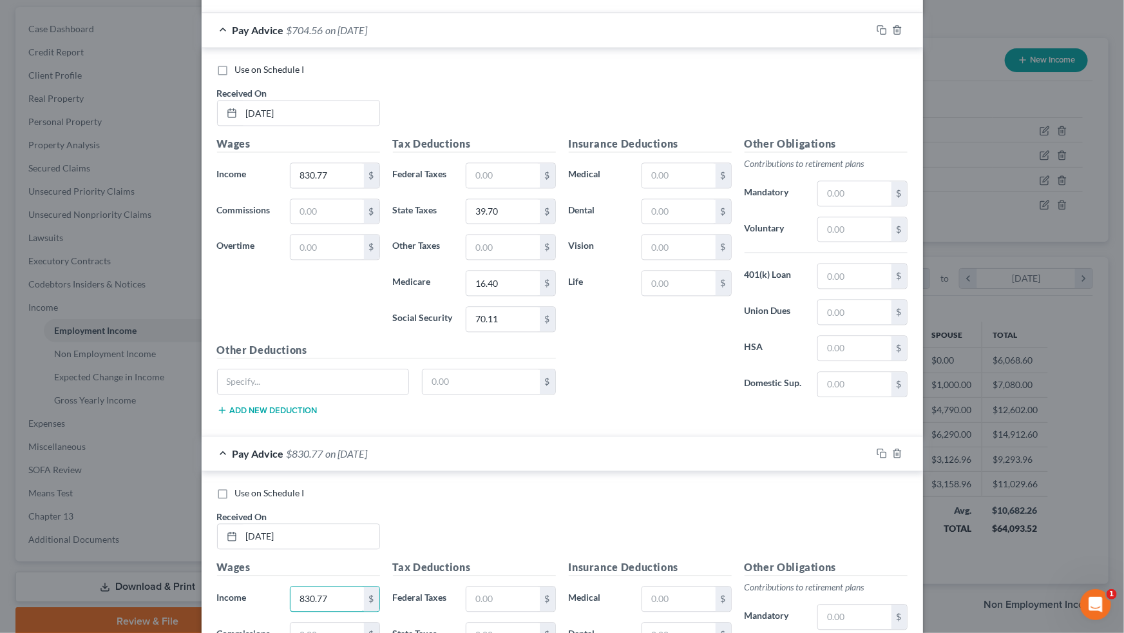
scroll to position [1398, 0]
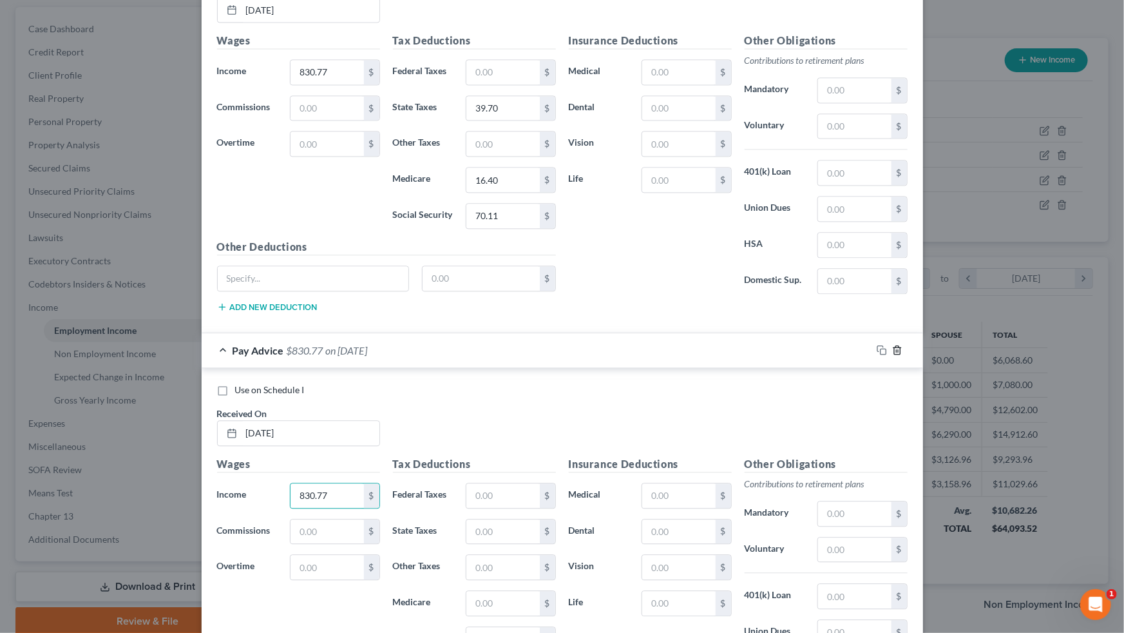
click at [645, 349] on icon "button" at bounding box center [897, 350] width 6 height 8
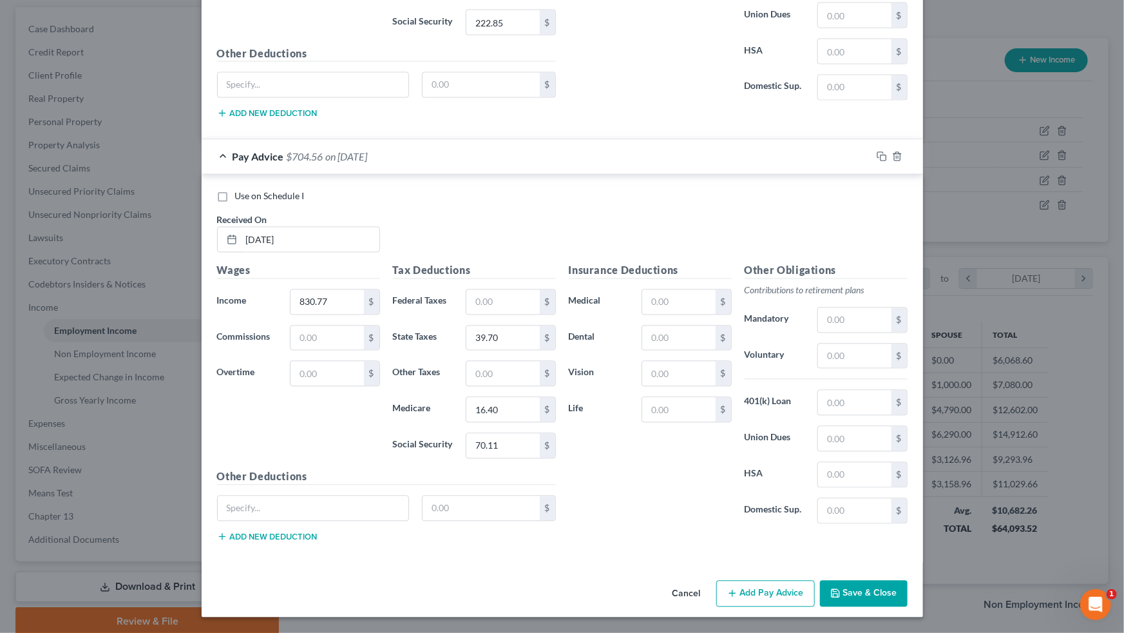
scroll to position [1164, 0]
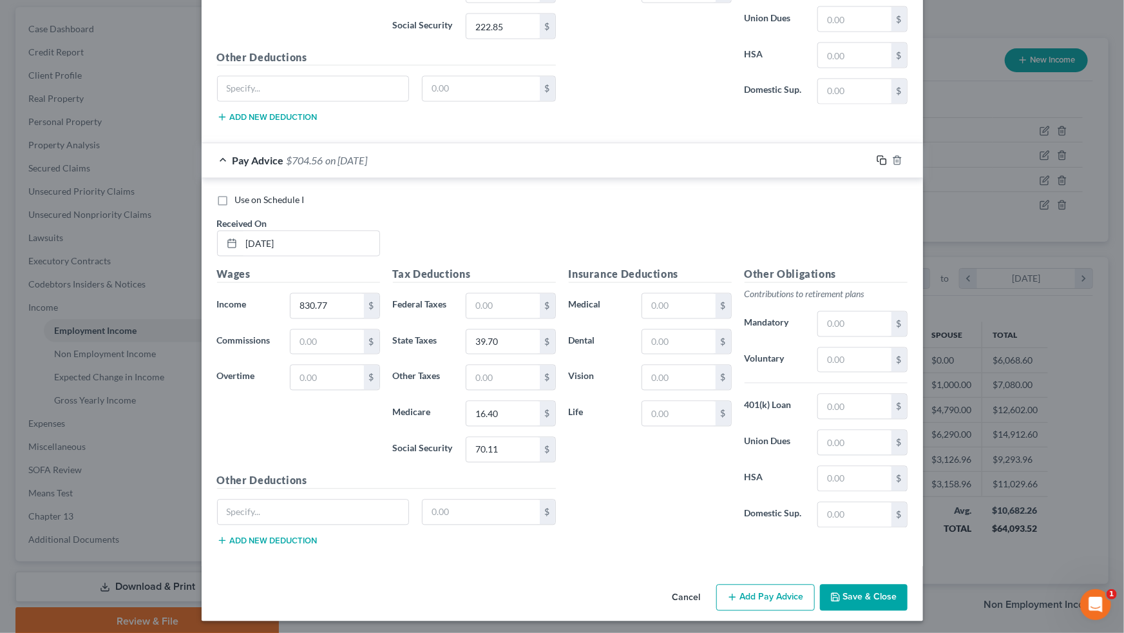
click at [645, 158] on icon "button" at bounding box center [882, 160] width 10 height 10
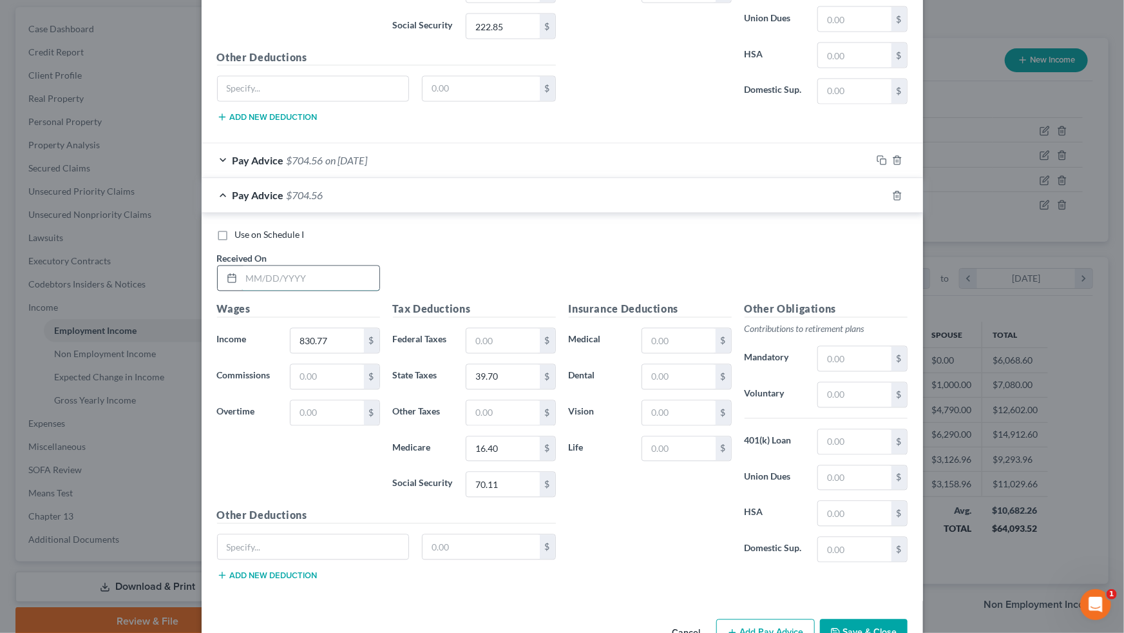
click at [296, 273] on input "text" at bounding box center [311, 278] width 138 height 24
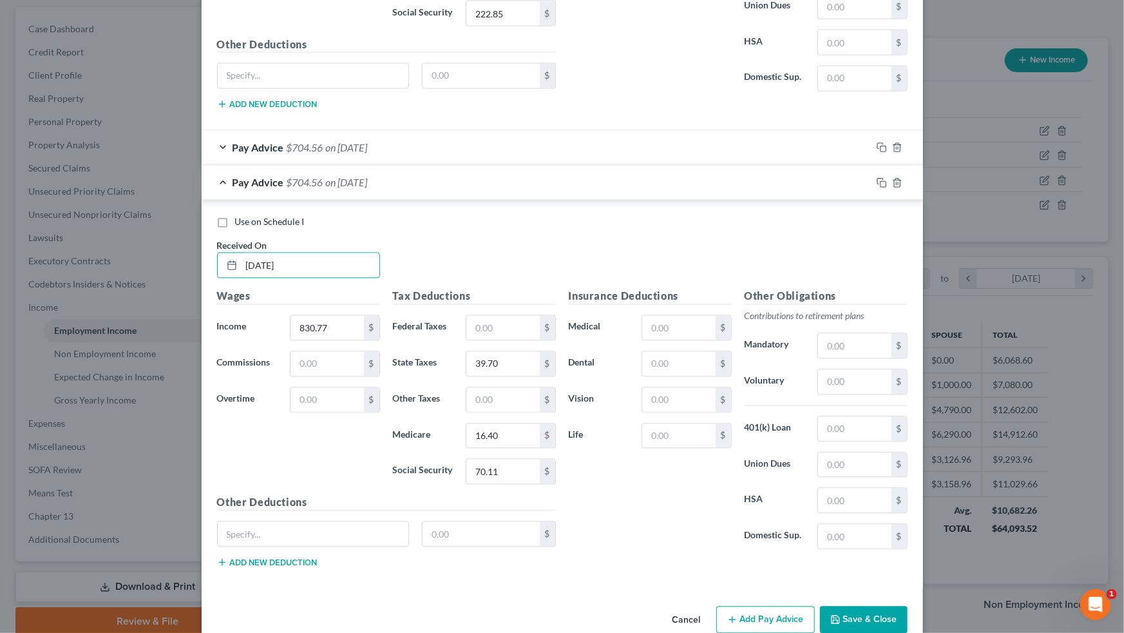
scroll to position [1199, 0]
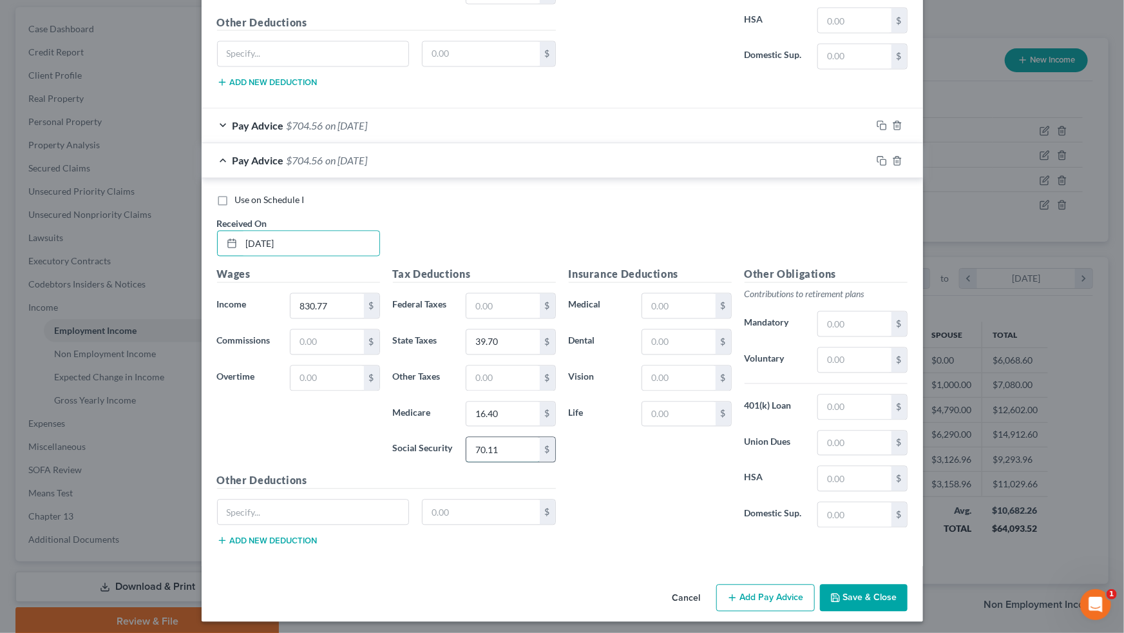
click at [514, 391] on input "70.11" at bounding box center [502, 449] width 73 height 24
click at [645, 391] on button "Add Pay Advice" at bounding box center [765, 597] width 99 height 27
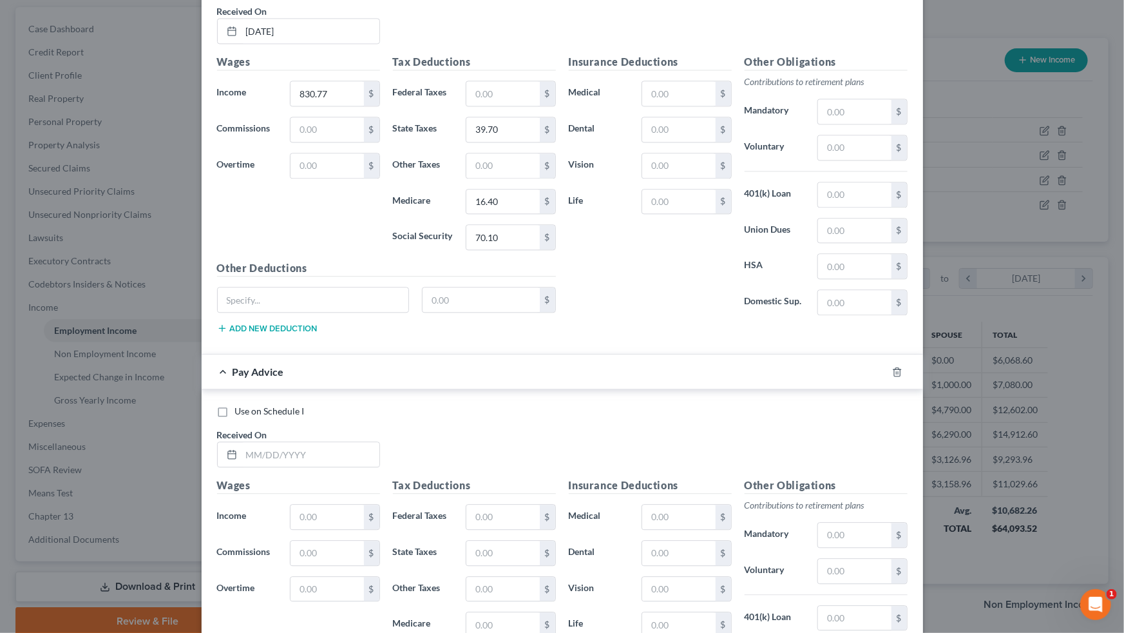
scroll to position [1433, 0]
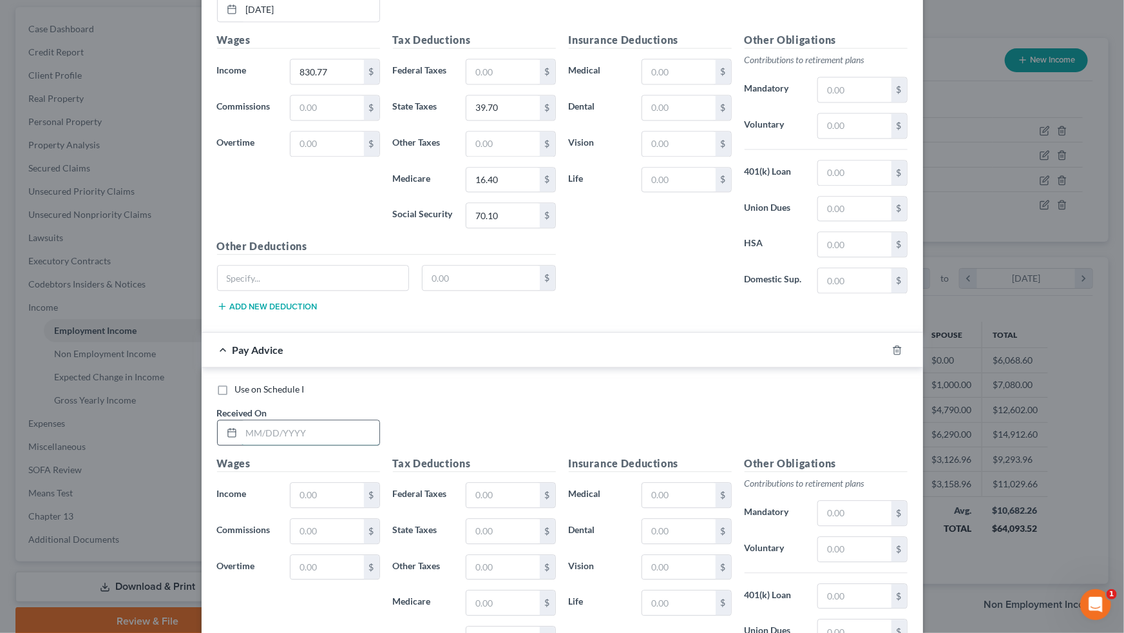
click at [278, 391] on input "text" at bounding box center [311, 432] width 138 height 24
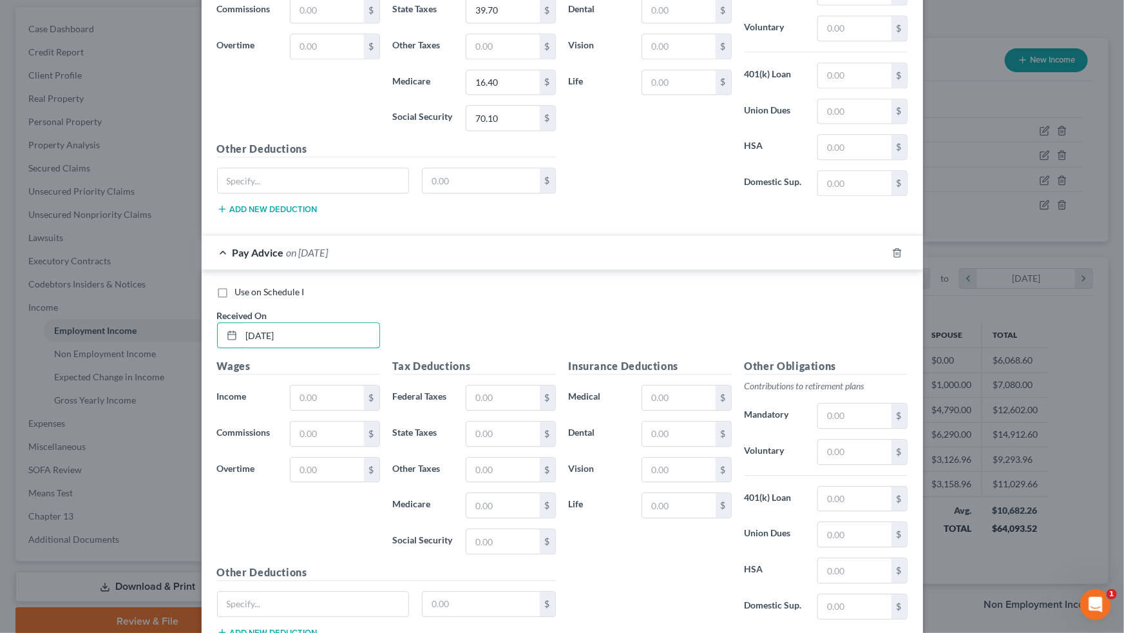
scroll to position [1621, 0]
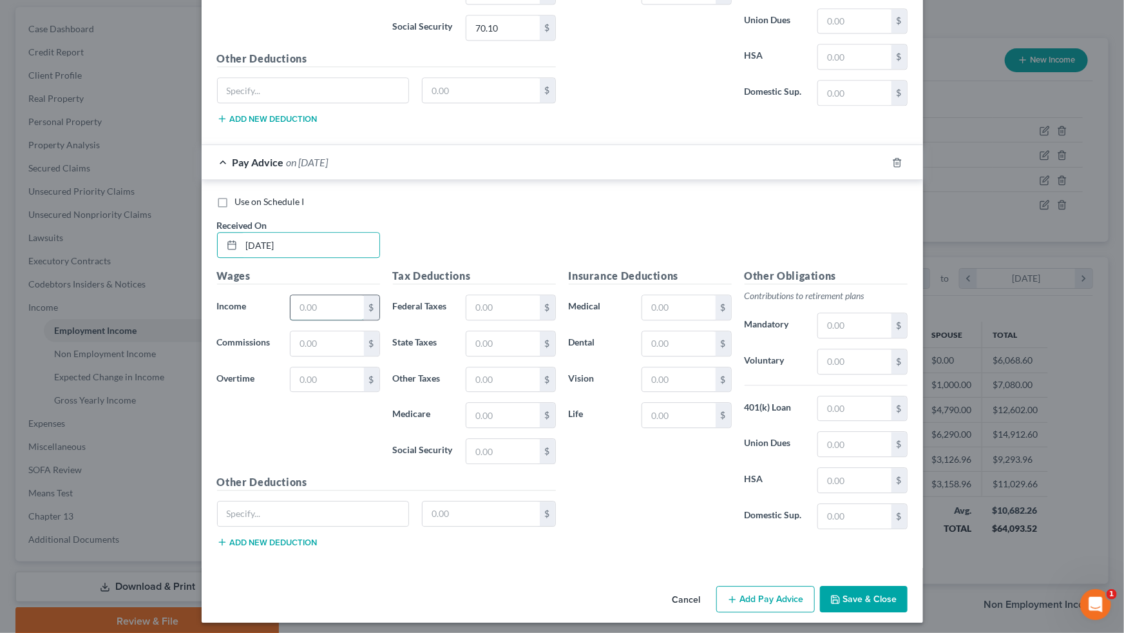
click at [309, 307] on input "text" at bounding box center [327, 307] width 73 height 24
click at [309, 333] on input "text" at bounding box center [327, 343] width 73 height 24
click at [489, 299] on input "text" at bounding box center [502, 307] width 73 height 24
click at [645, 391] on button "Add Pay Advice" at bounding box center [765, 599] width 99 height 27
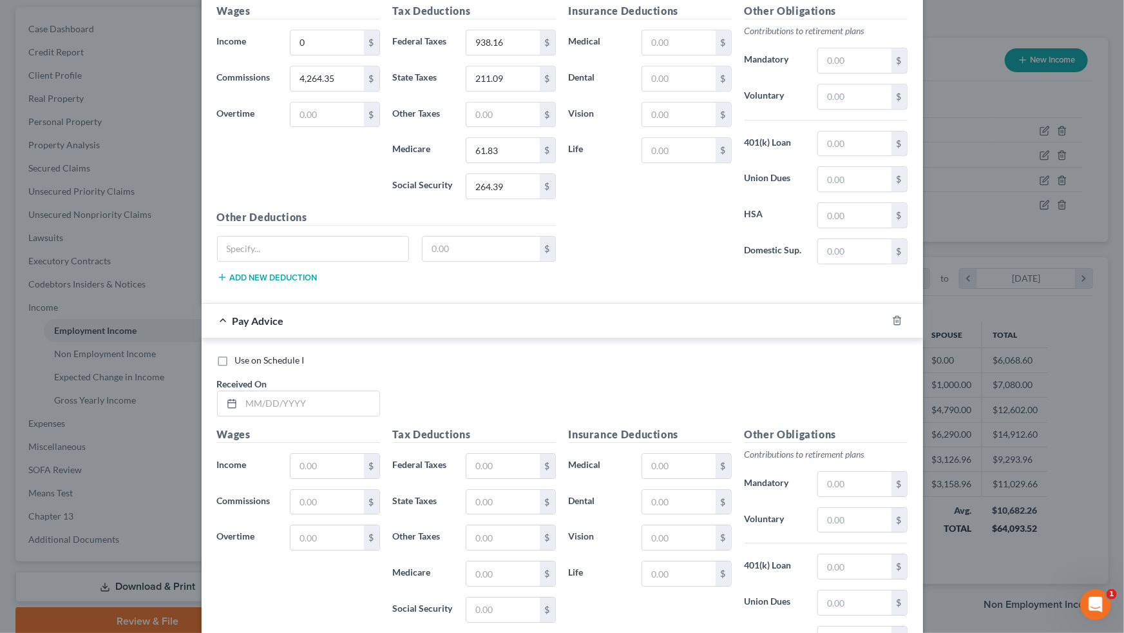
scroll to position [1913, 0]
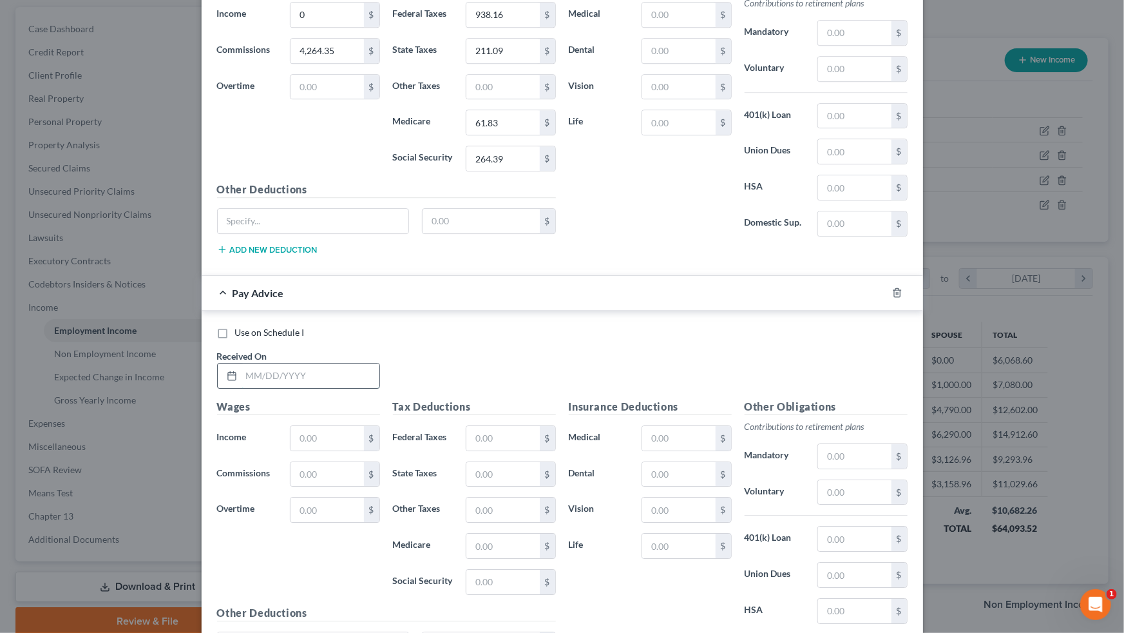
click at [339, 371] on input "text" at bounding box center [311, 375] width 138 height 24
click at [321, 391] on input "text" at bounding box center [327, 438] width 73 height 24
click at [479, 391] on input "text" at bounding box center [502, 474] width 73 height 24
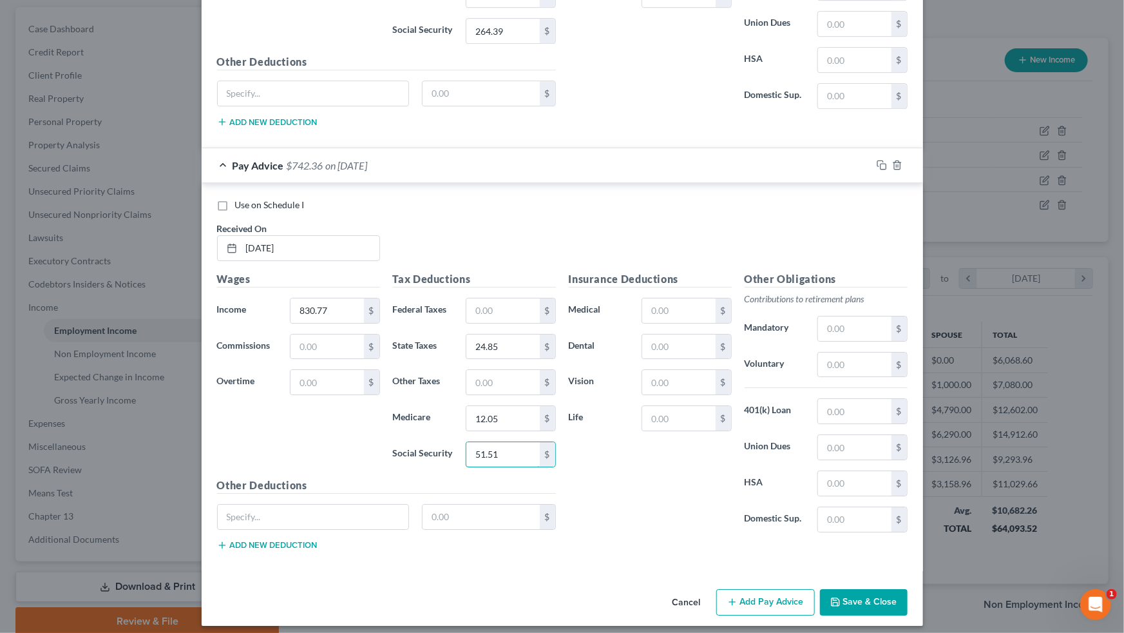
scroll to position [2043, 0]
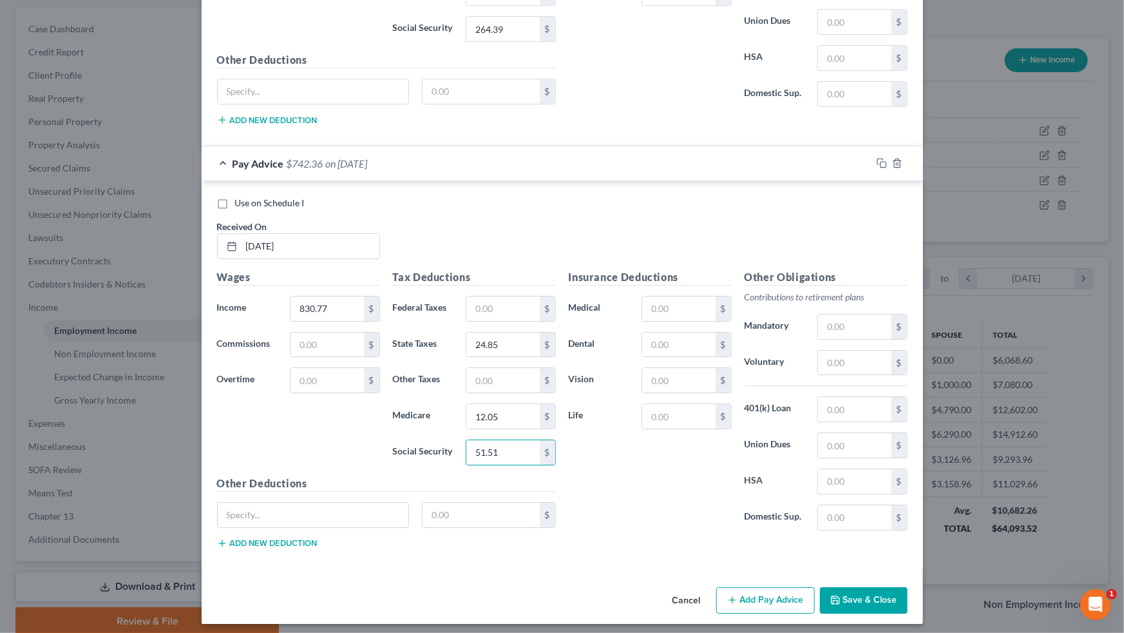
click at [645, 391] on button "Add Pay Advice" at bounding box center [765, 600] width 99 height 27
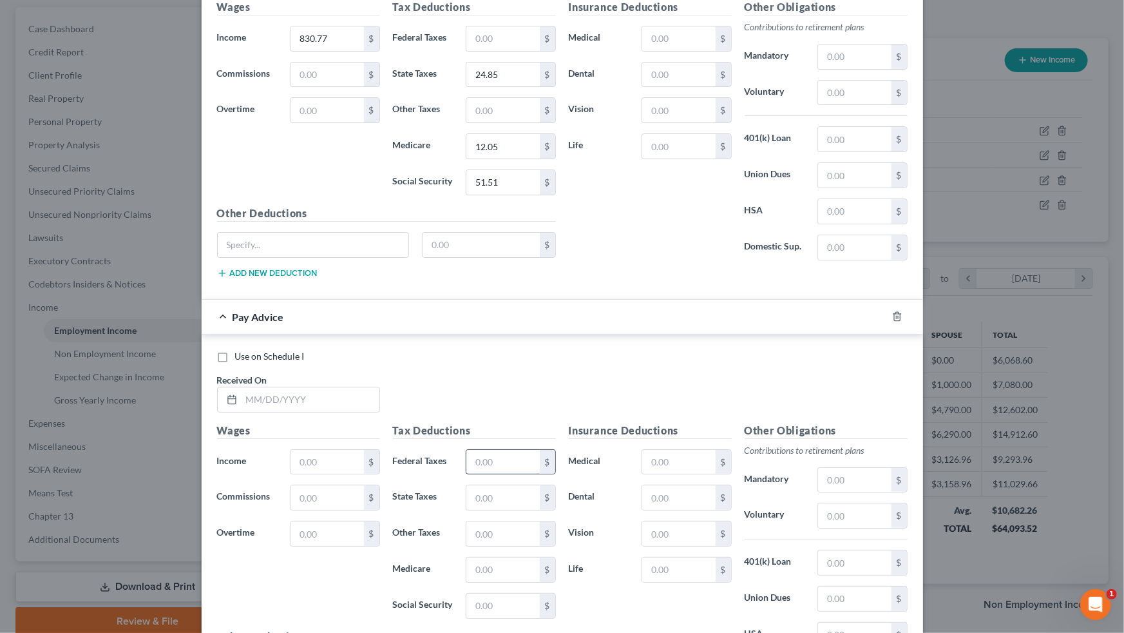
scroll to position [2336, 0]
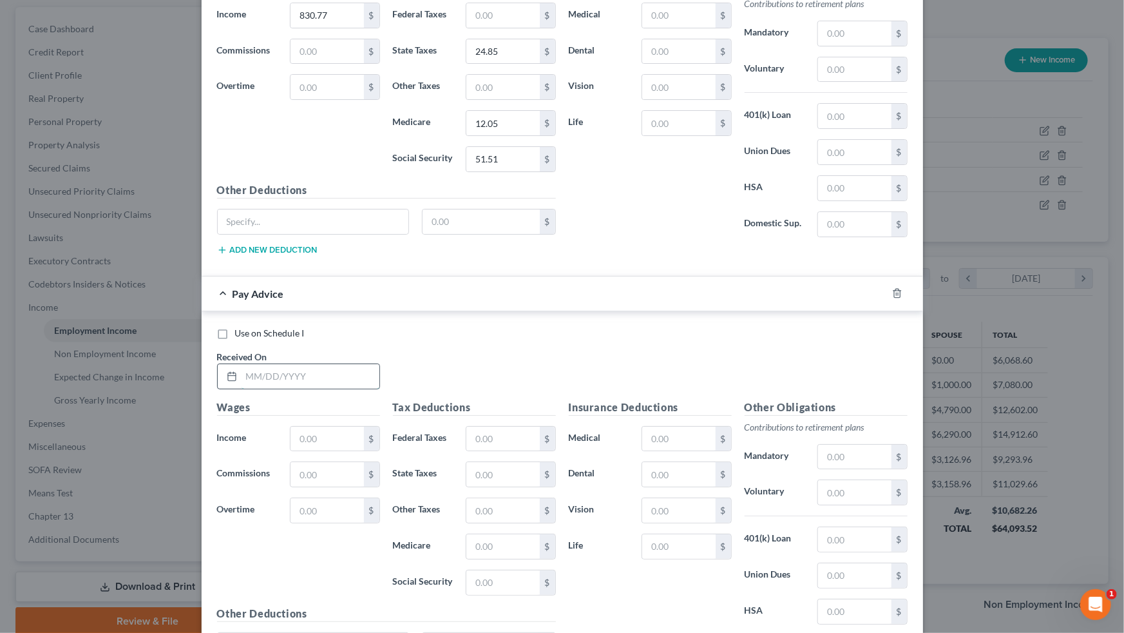
click at [310, 370] on input "text" at bounding box center [311, 376] width 138 height 24
click at [308, 391] on input "text" at bounding box center [327, 438] width 73 height 24
click at [475, 391] on input "text" at bounding box center [502, 438] width 73 height 24
click at [330, 391] on input "498.46" at bounding box center [327, 438] width 73 height 24
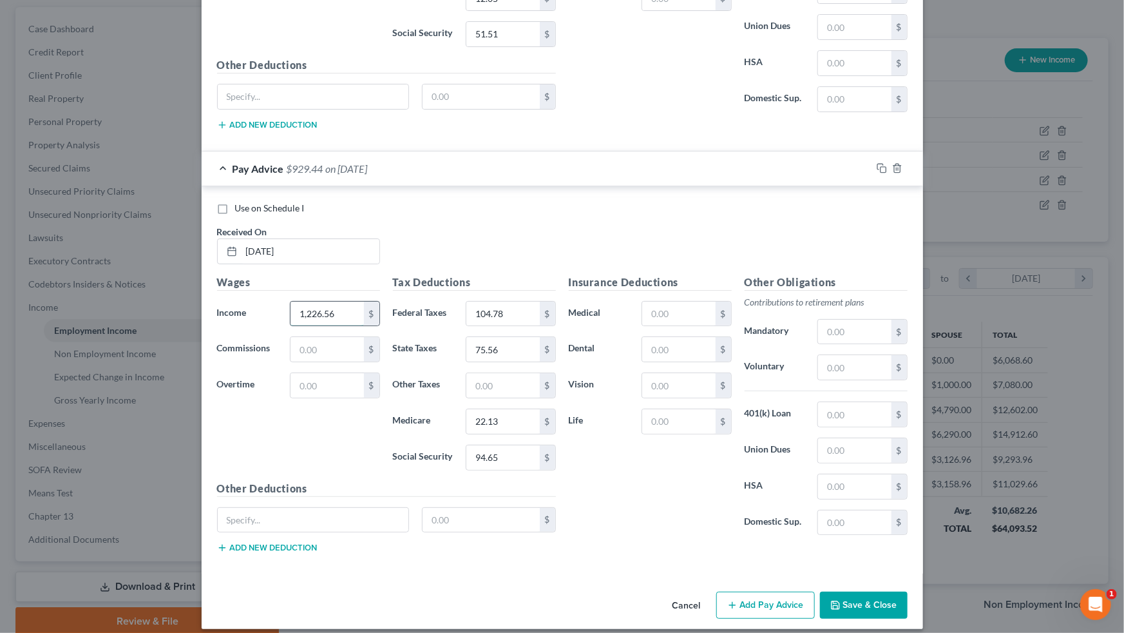
scroll to position [2465, 0]
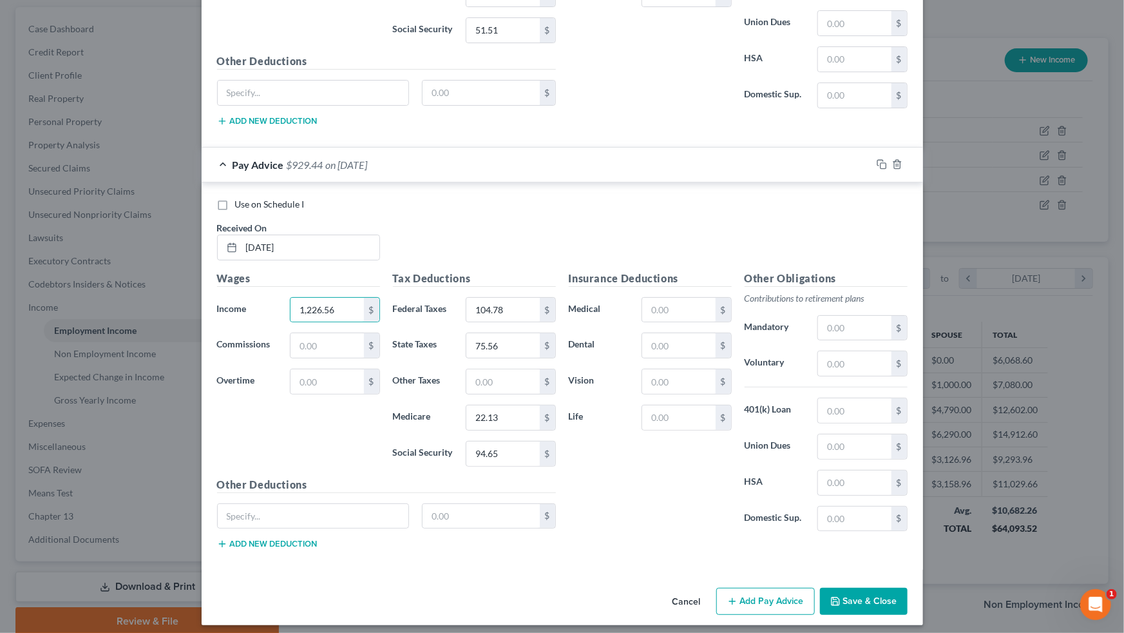
click at [645, 391] on button "Add Pay Advice" at bounding box center [765, 600] width 99 height 27
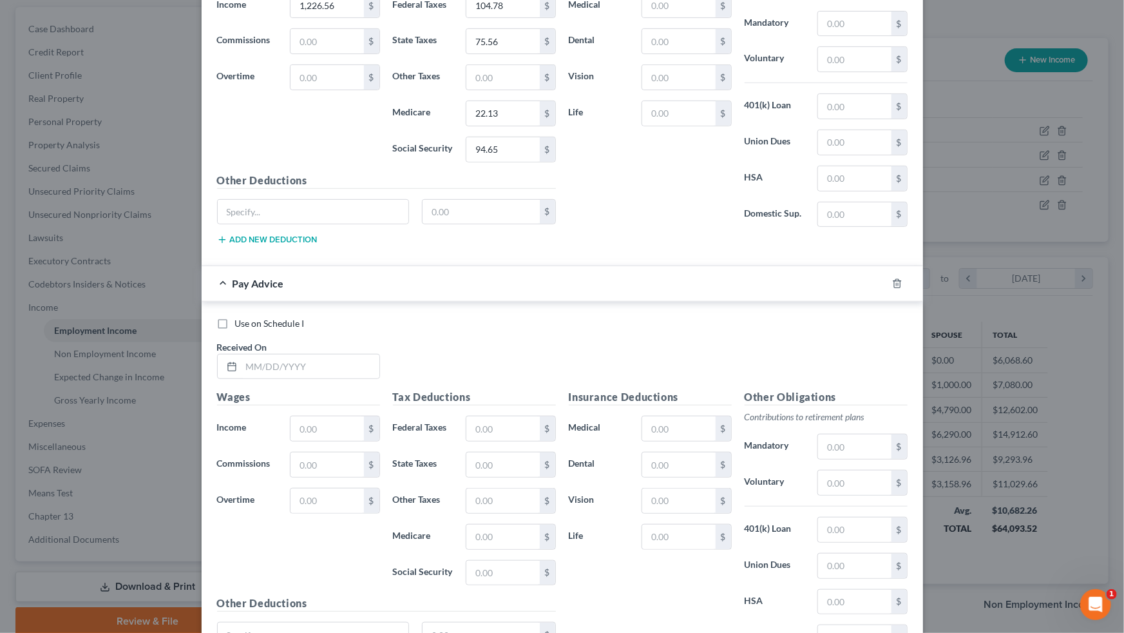
scroll to position [2816, 0]
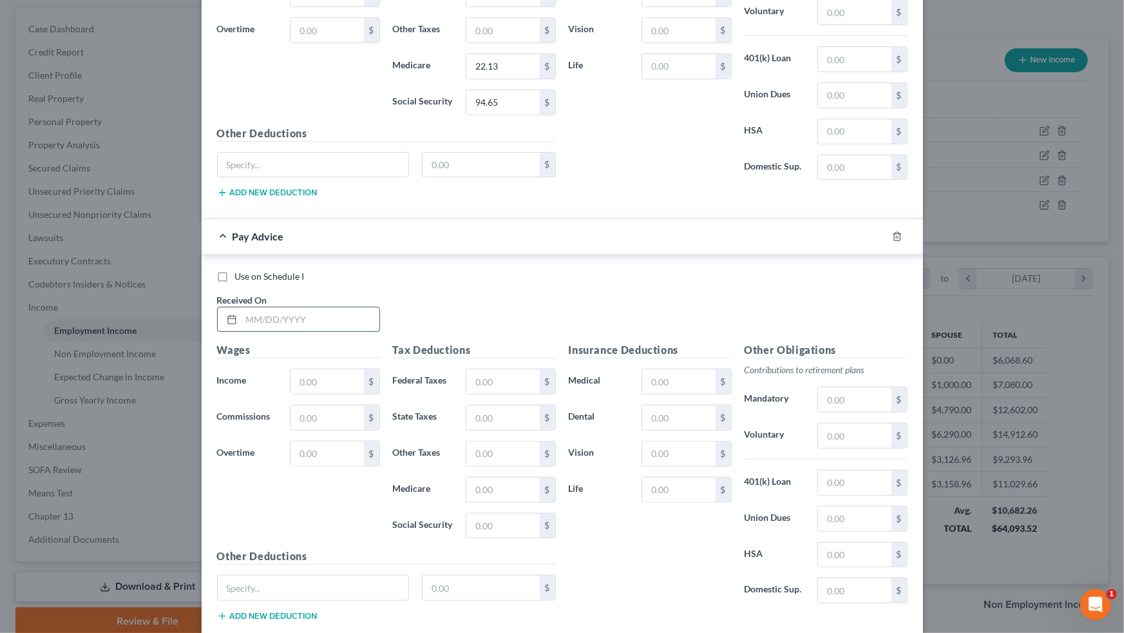
click at [314, 308] on input "text" at bounding box center [311, 319] width 138 height 24
click at [302, 369] on input "text" at bounding box center [327, 381] width 73 height 24
click at [485, 373] on input "text" at bounding box center [502, 381] width 73 height 24
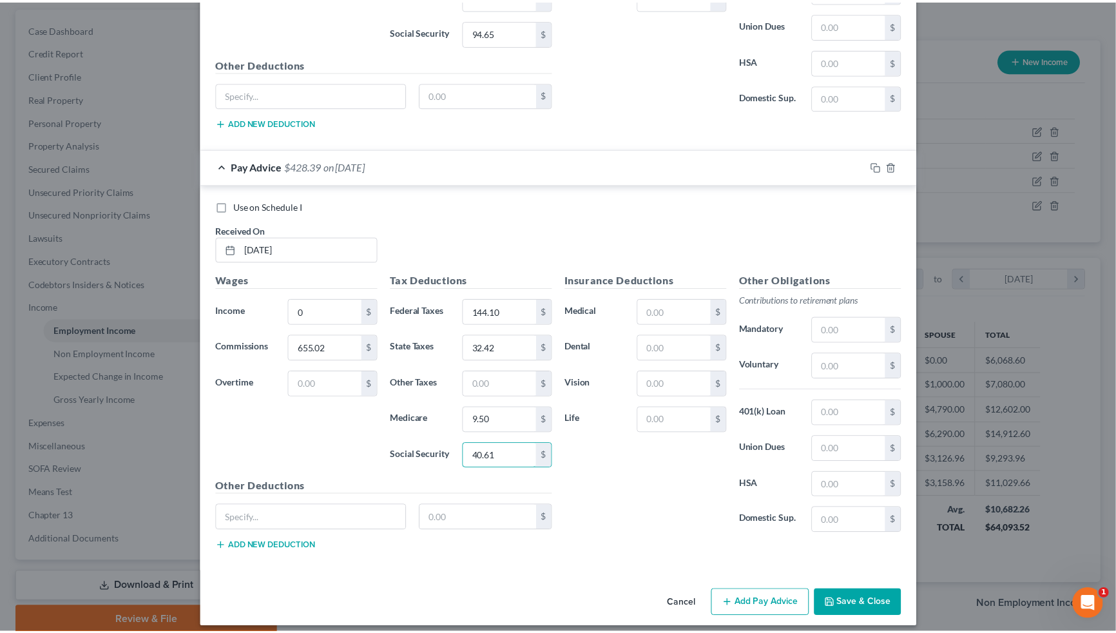
scroll to position [2886, 0]
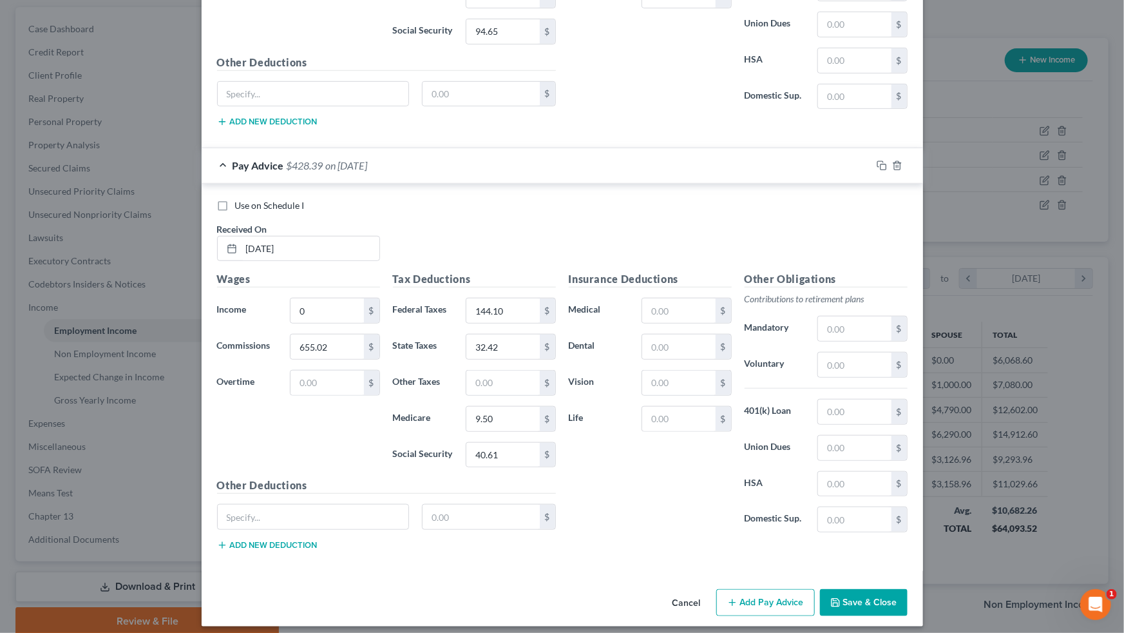
click at [645, 391] on button "Save & Close" at bounding box center [864, 602] width 88 height 27
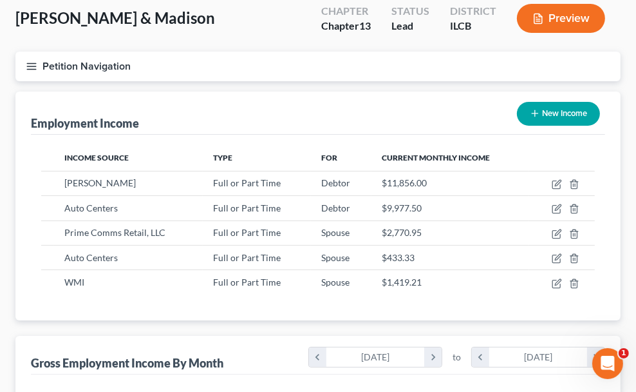
scroll to position [0, 0]
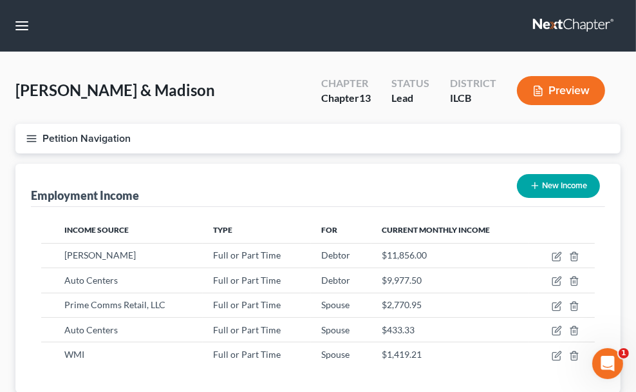
click at [0, 0] on link "[PERSON_NAME], [PERSON_NAME] & [PERSON_NAME], LTD" at bounding box center [0, 0] width 0 height 0
click at [0, 0] on link "Log out" at bounding box center [0, 0] width 0 height 0
